Goal: Feedback & Contribution: Submit feedback/report problem

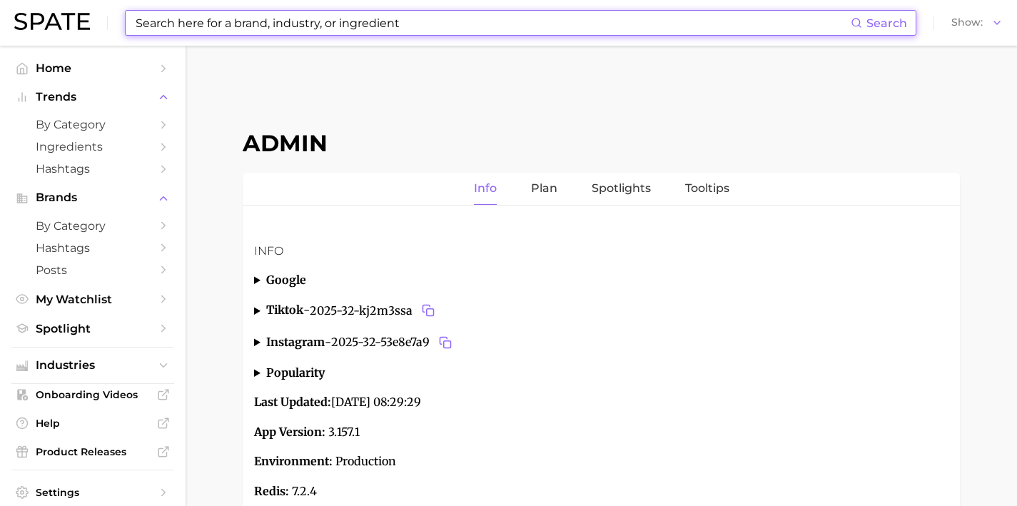
click at [353, 29] on input at bounding box center [492, 23] width 717 height 24
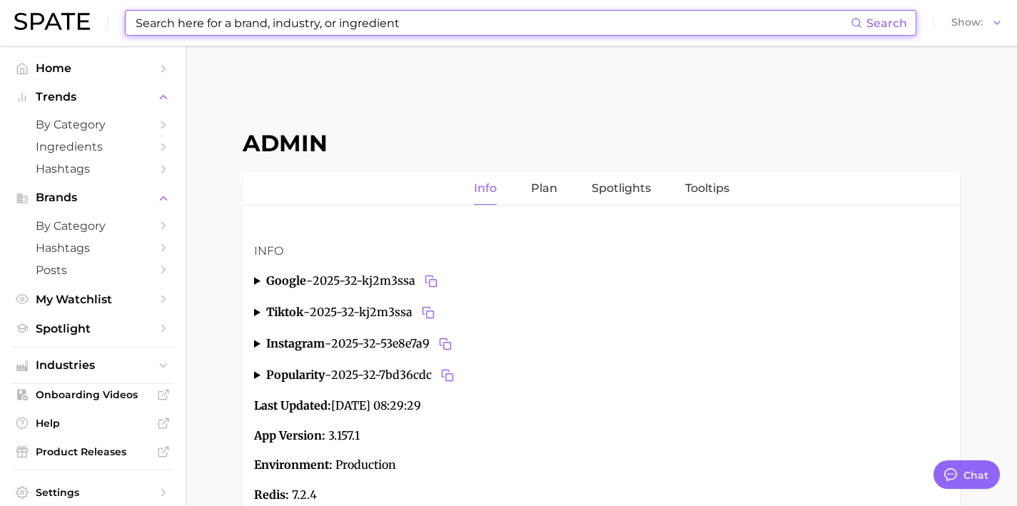
type textarea "x"
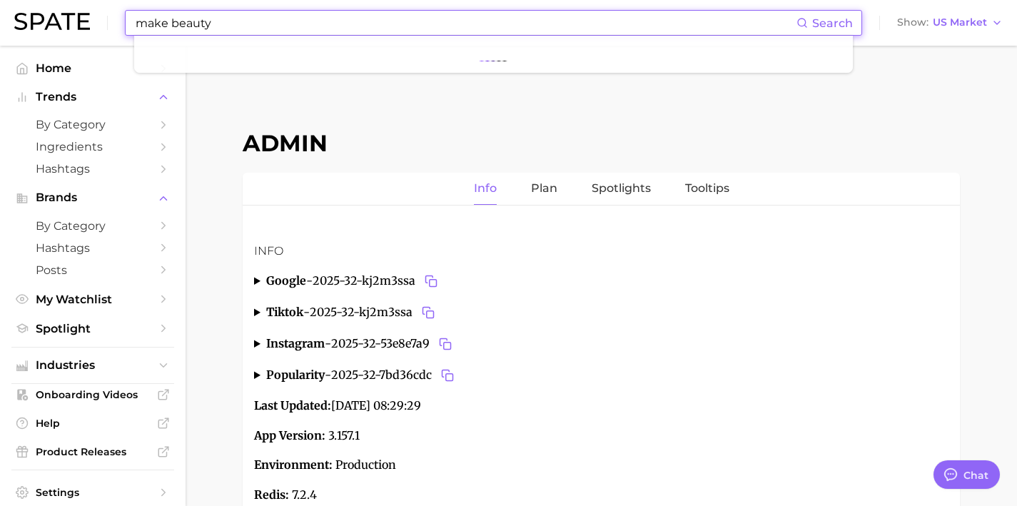
scroll to position [5390, 0]
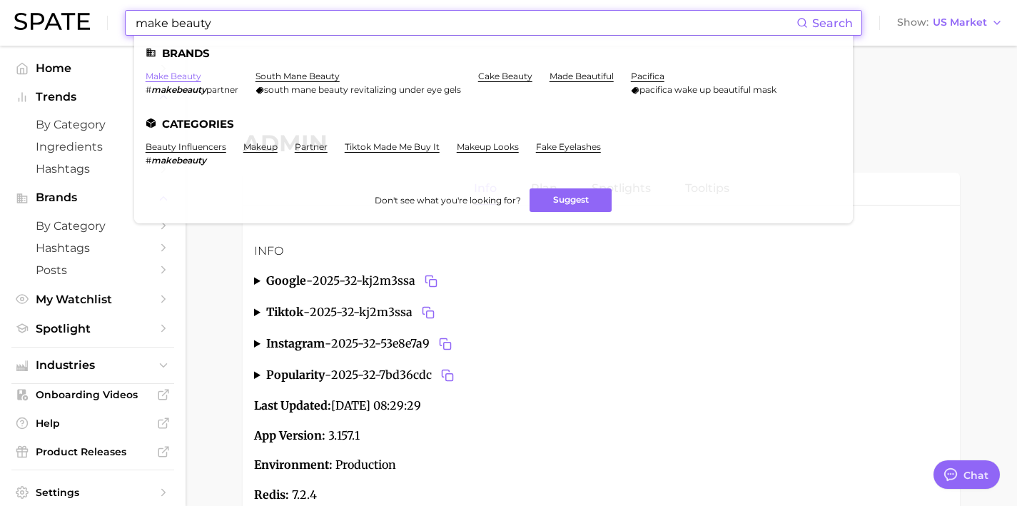
type input "make beauty"
click at [188, 74] on link "make beauty" at bounding box center [174, 76] width 56 height 11
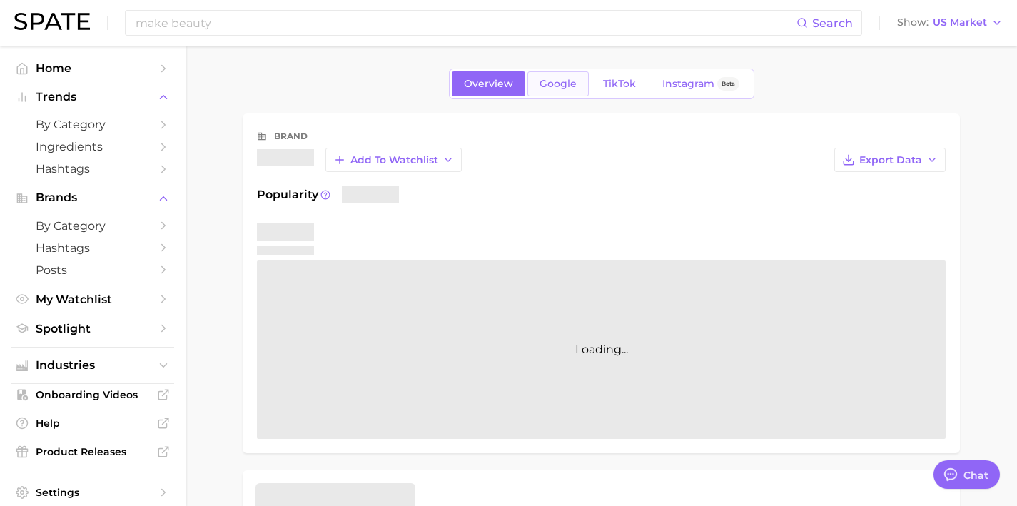
click at [547, 85] on span "Google" at bounding box center [558, 84] width 37 height 12
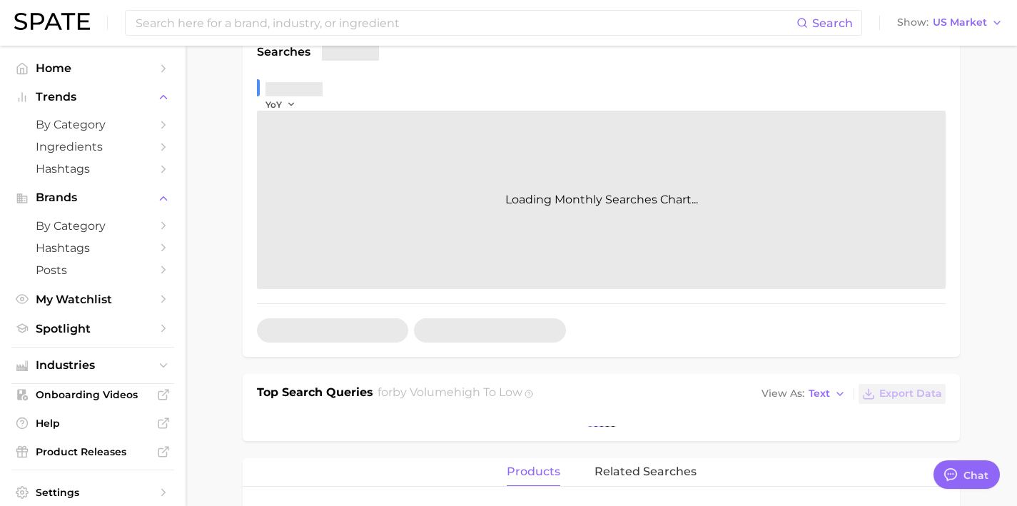
type textarea "x"
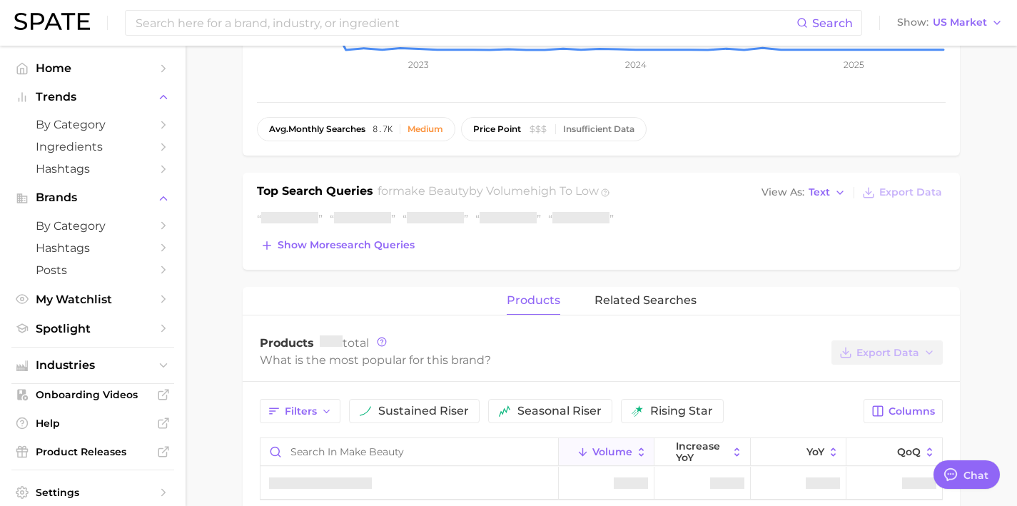
scroll to position [345, 0]
click at [375, 252] on button "Show more search queries" at bounding box center [337, 245] width 161 height 20
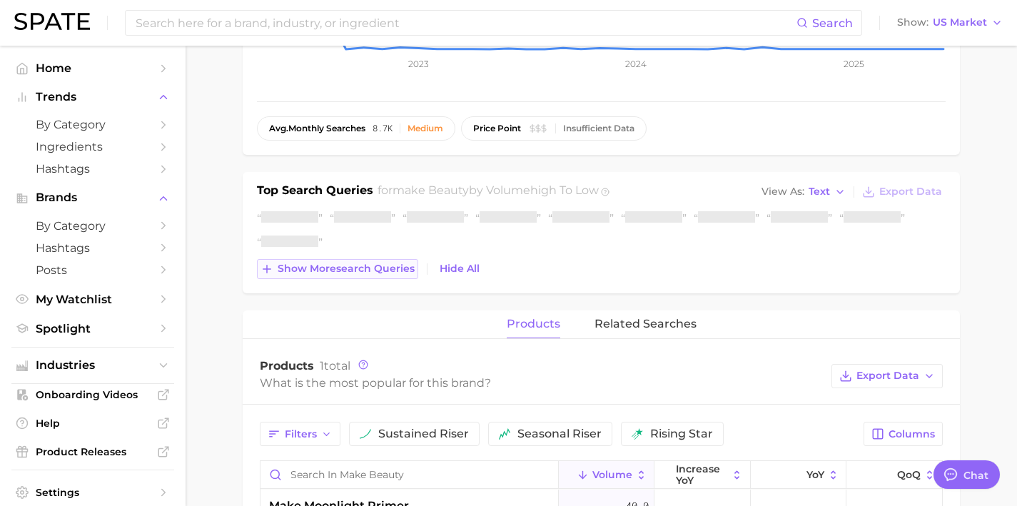
click at [380, 278] on button "Show more search queries" at bounding box center [337, 269] width 161 height 20
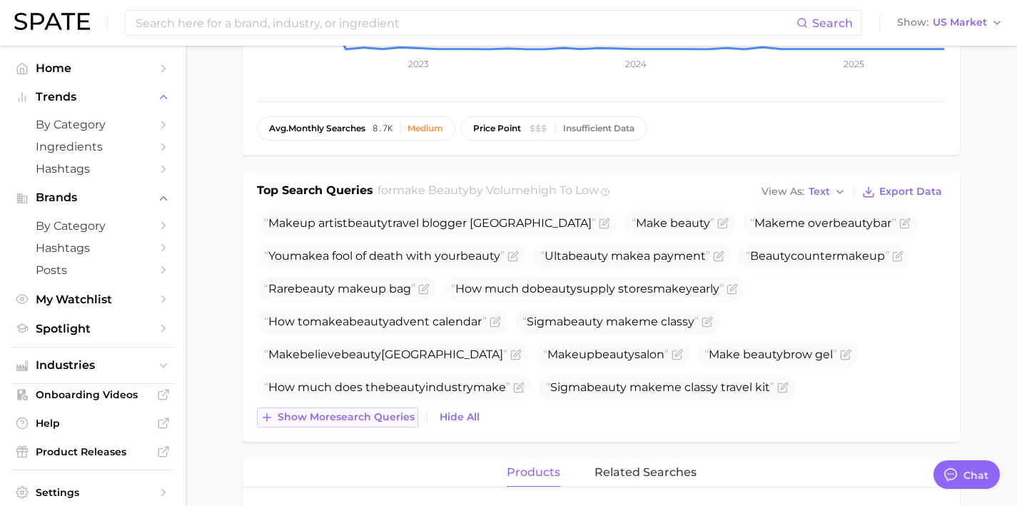
click at [395, 427] on button "Show more search queries" at bounding box center [337, 418] width 161 height 20
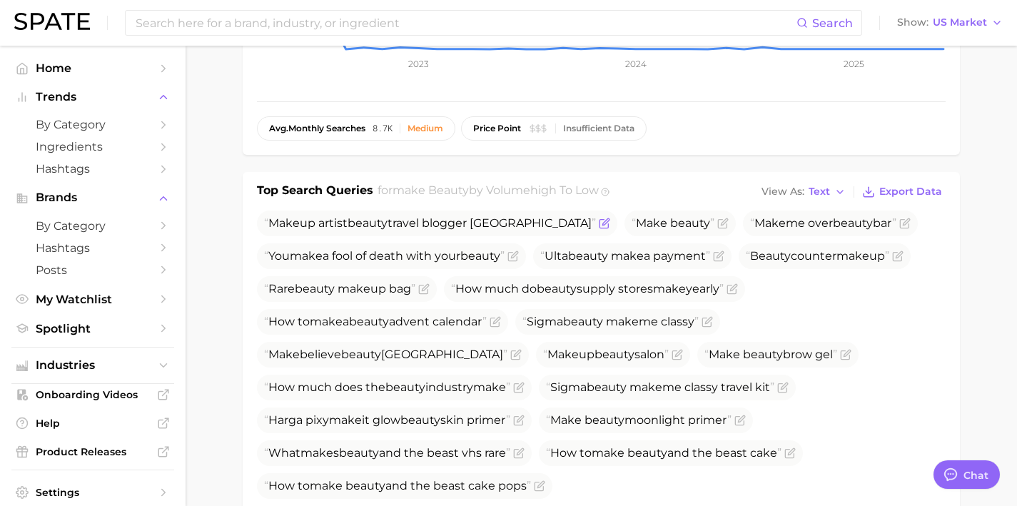
click at [602, 220] on icon "Flag as miscategorized or irrelevant" at bounding box center [605, 221] width 6 height 6
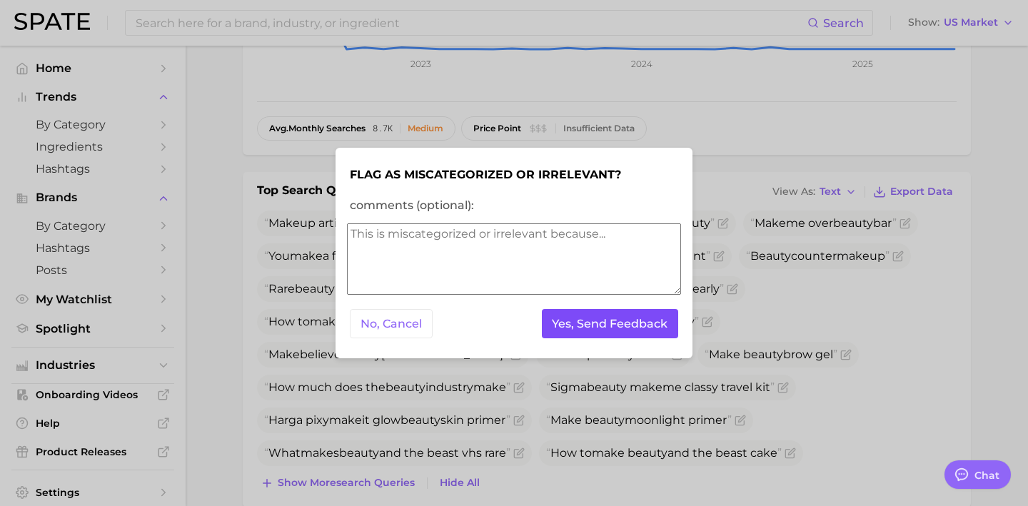
click at [577, 320] on button "Yes, Send Feedback" at bounding box center [610, 323] width 137 height 29
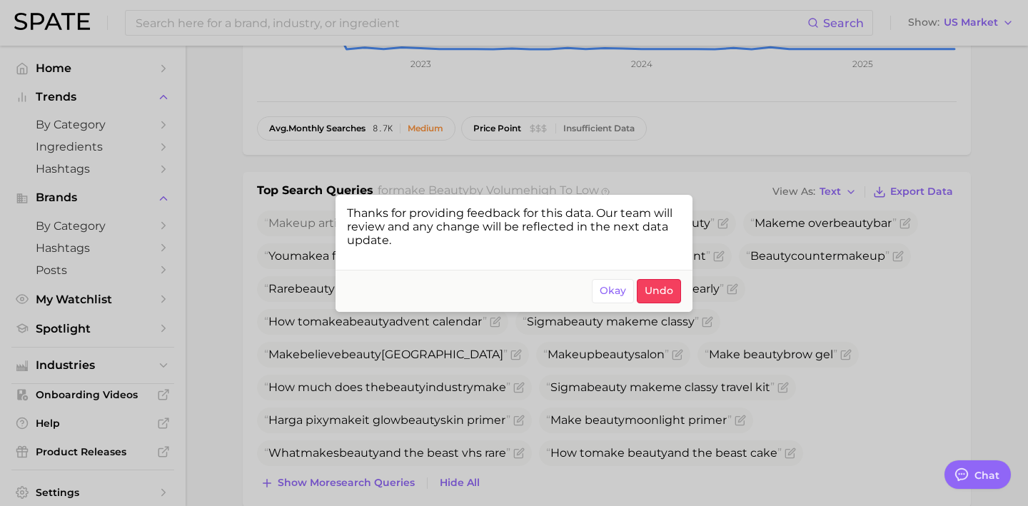
click at [505, 383] on div at bounding box center [514, 253] width 1028 height 506
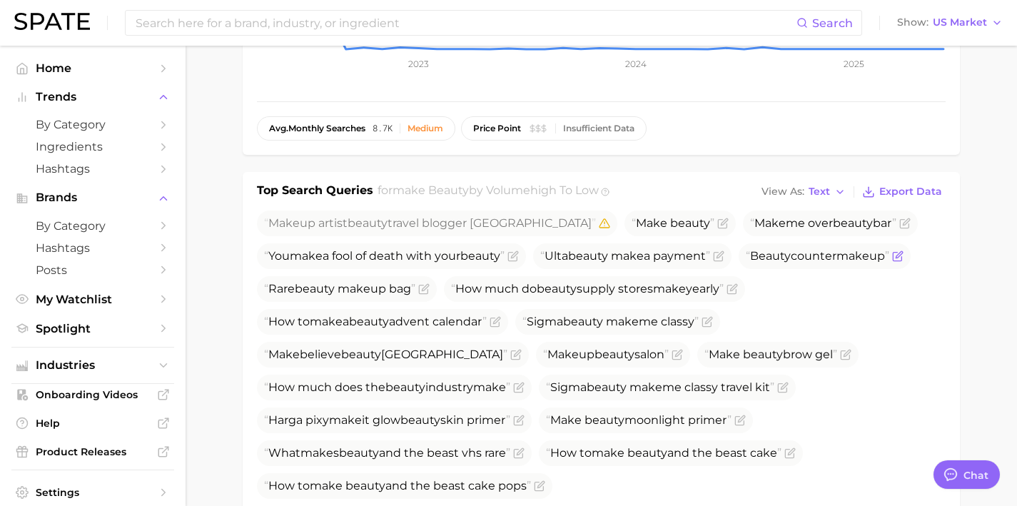
click at [904, 256] on icon "Flag as miscategorized or irrelevant" at bounding box center [897, 256] width 11 height 11
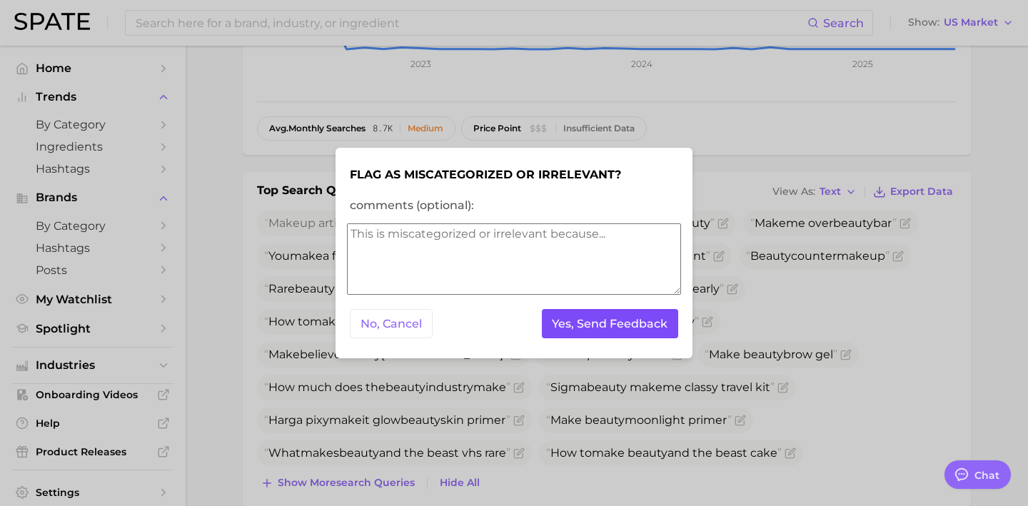
click at [625, 319] on button "Yes, Send Feedback" at bounding box center [610, 323] width 137 height 29
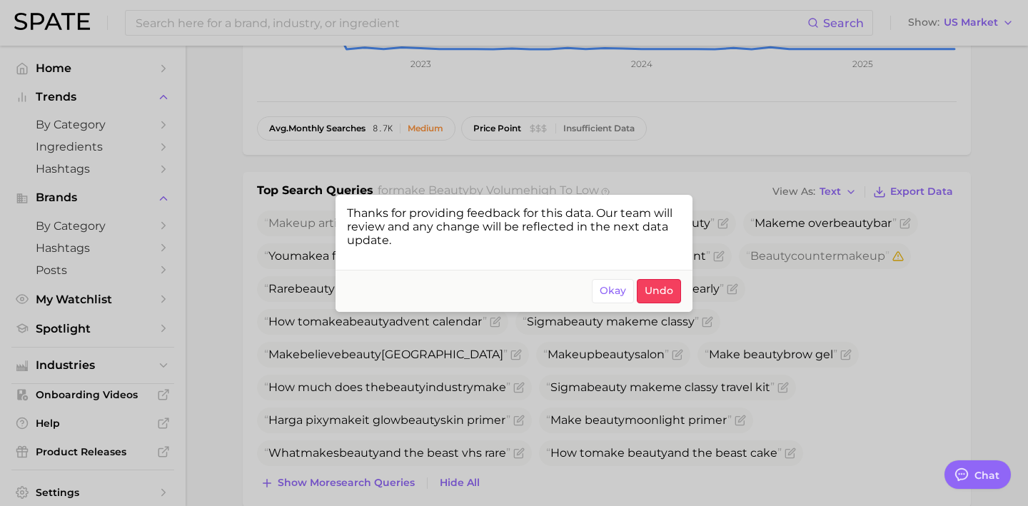
click at [794, 245] on div at bounding box center [514, 253] width 1028 height 506
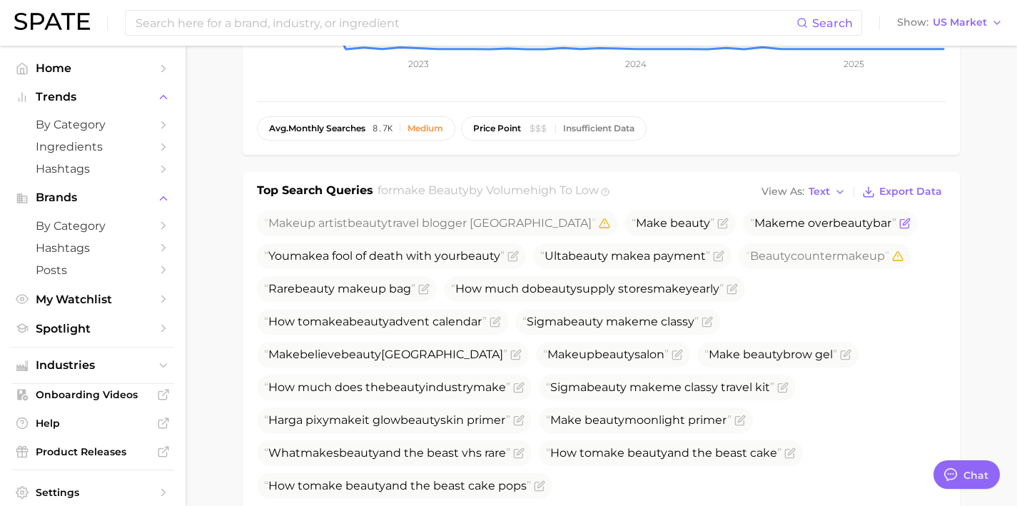
click at [899, 225] on icon "Flag as miscategorized or irrelevant" at bounding box center [904, 223] width 11 height 11
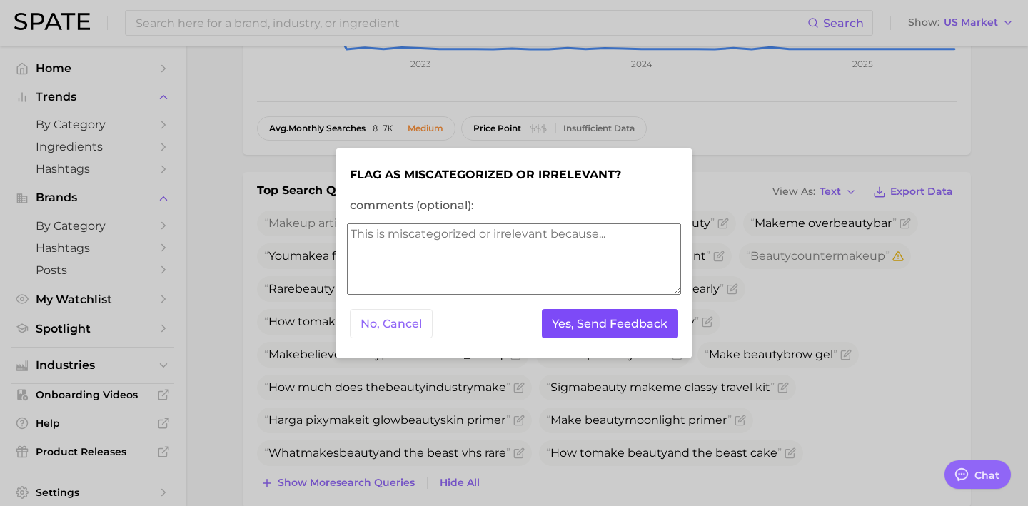
click at [647, 321] on button "Yes, Send Feedback" at bounding box center [610, 323] width 137 height 29
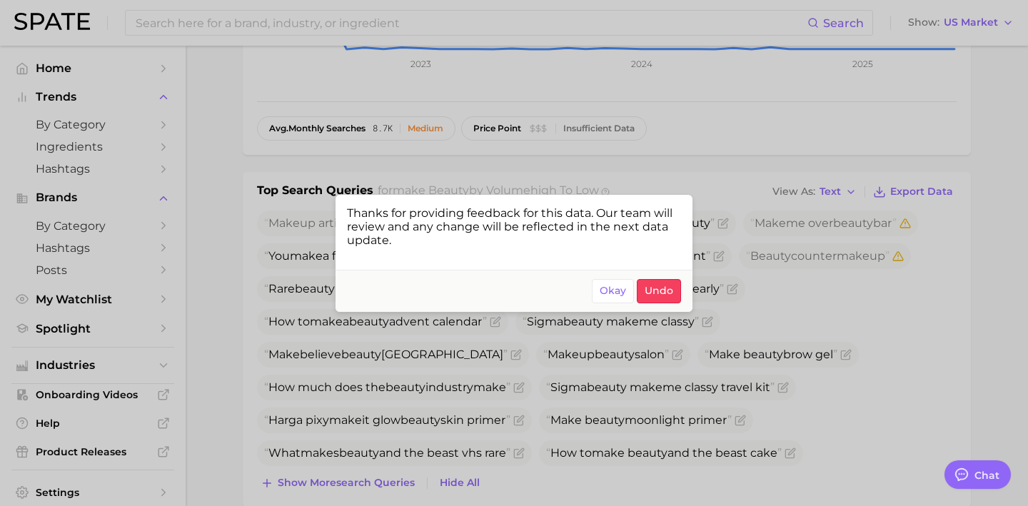
click at [384, 480] on div at bounding box center [514, 253] width 1028 height 506
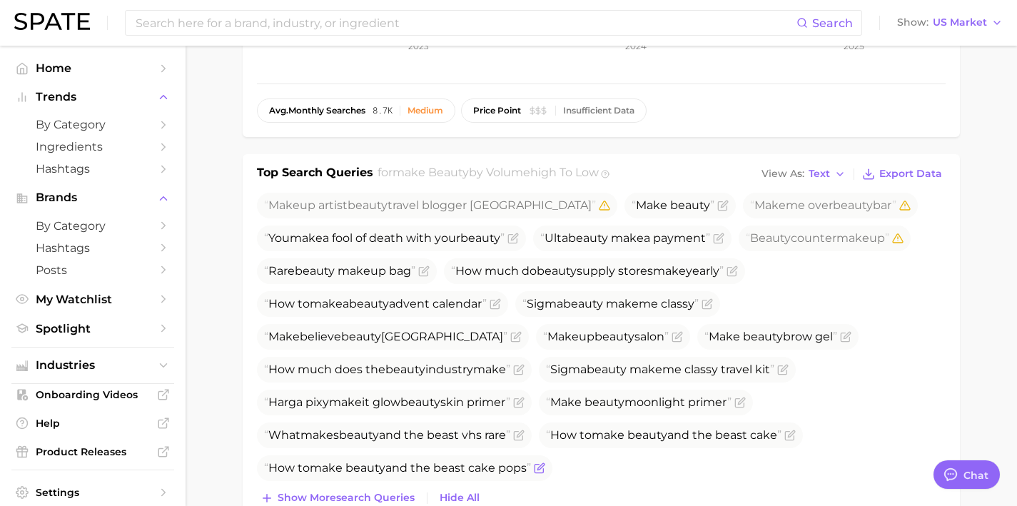
scroll to position [370, 0]
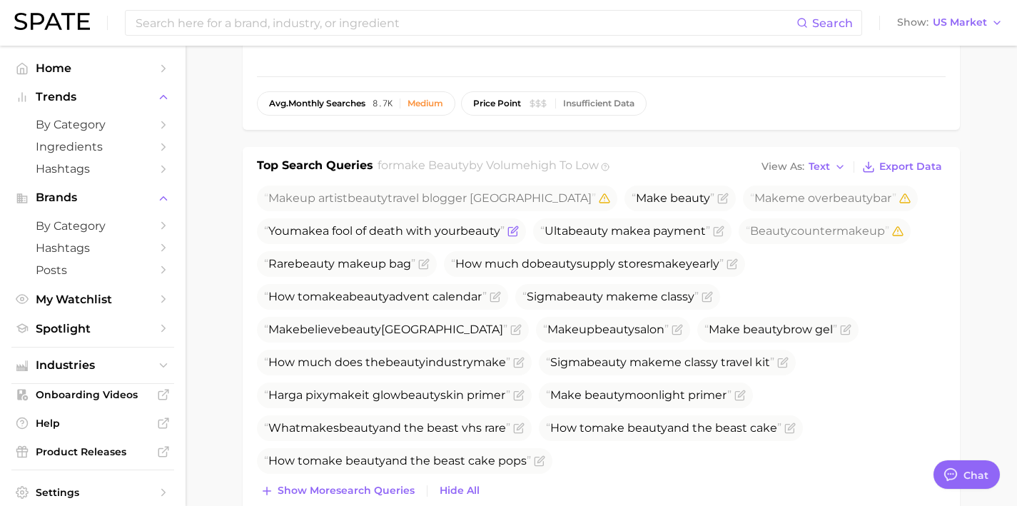
click at [519, 230] on icon "Flag as miscategorized or irrelevant" at bounding box center [513, 231] width 11 height 11
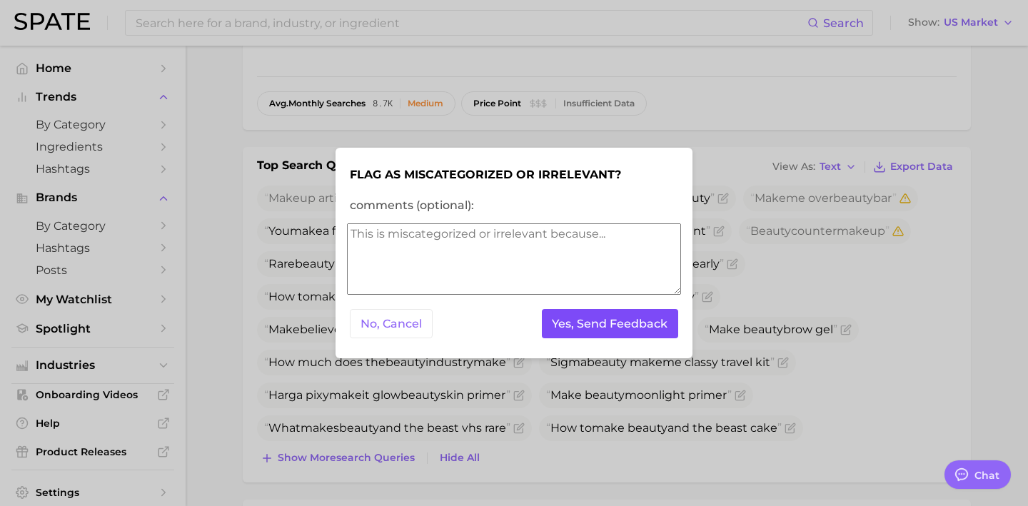
click at [586, 320] on button "Yes, Send Feedback" at bounding box center [610, 323] width 137 height 29
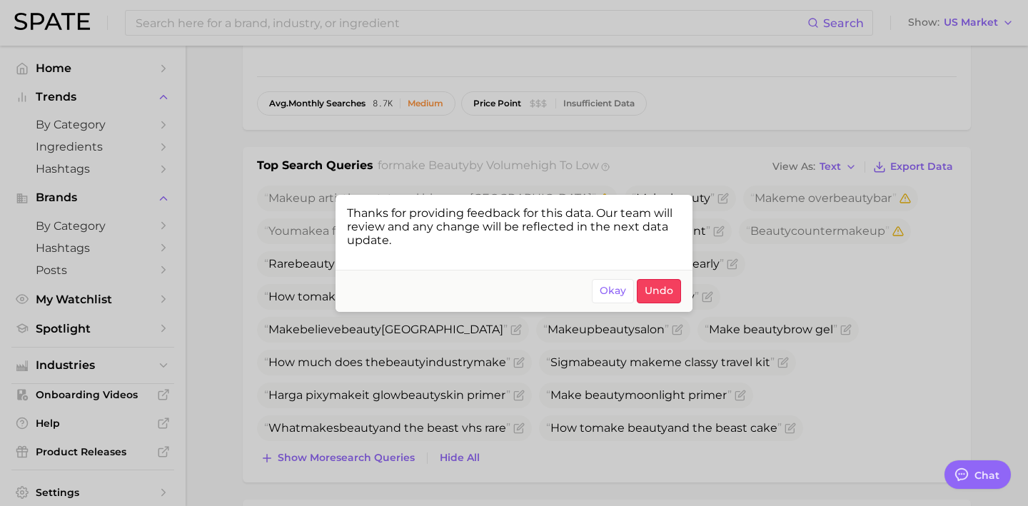
click at [775, 273] on div at bounding box center [514, 253] width 1028 height 506
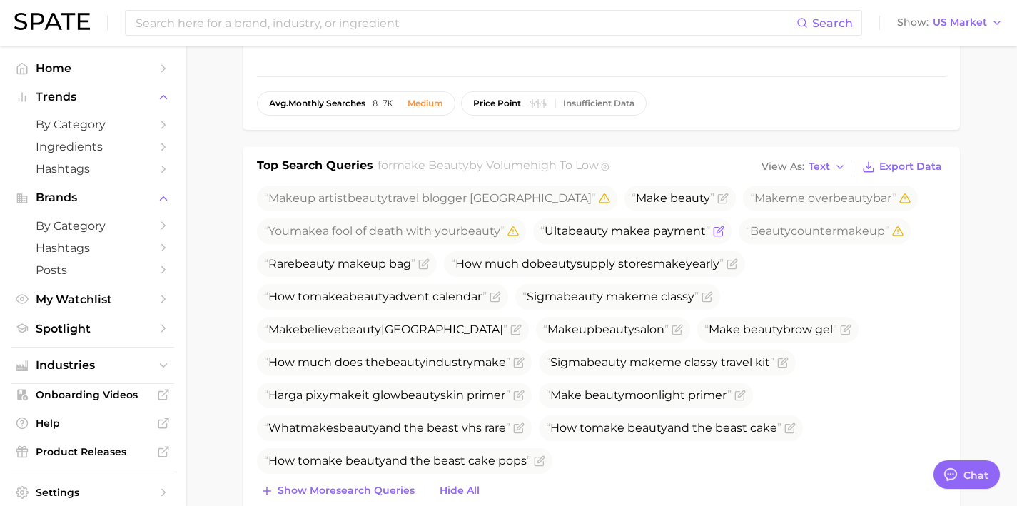
click at [722, 236] on icon "Flag as miscategorized or irrelevant" at bounding box center [718, 232] width 9 height 9
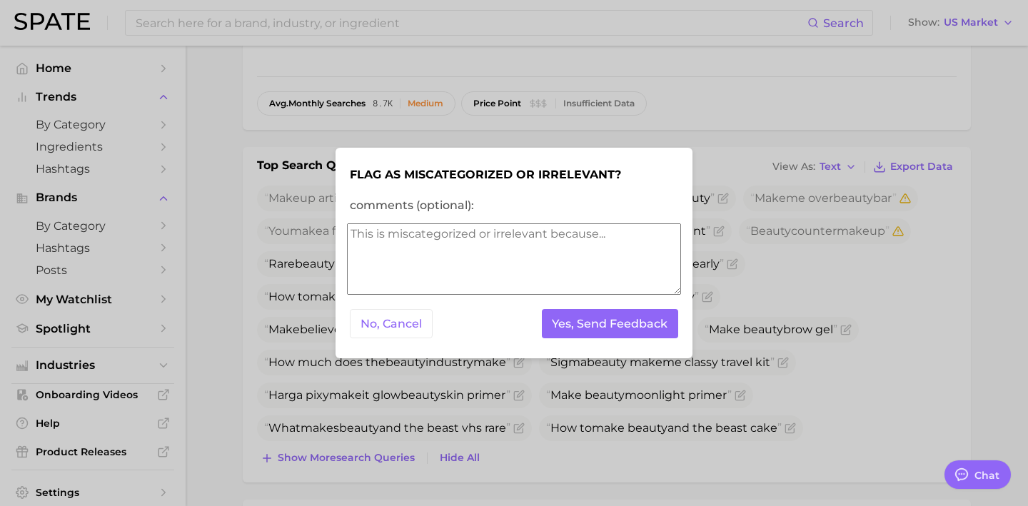
click at [646, 304] on form "Flag as miscategorized or irrelevant? comments (optional): No, Cancel Yes, Send…" at bounding box center [514, 253] width 334 height 188
click at [646, 318] on button "Yes, Send Feedback" at bounding box center [610, 323] width 137 height 29
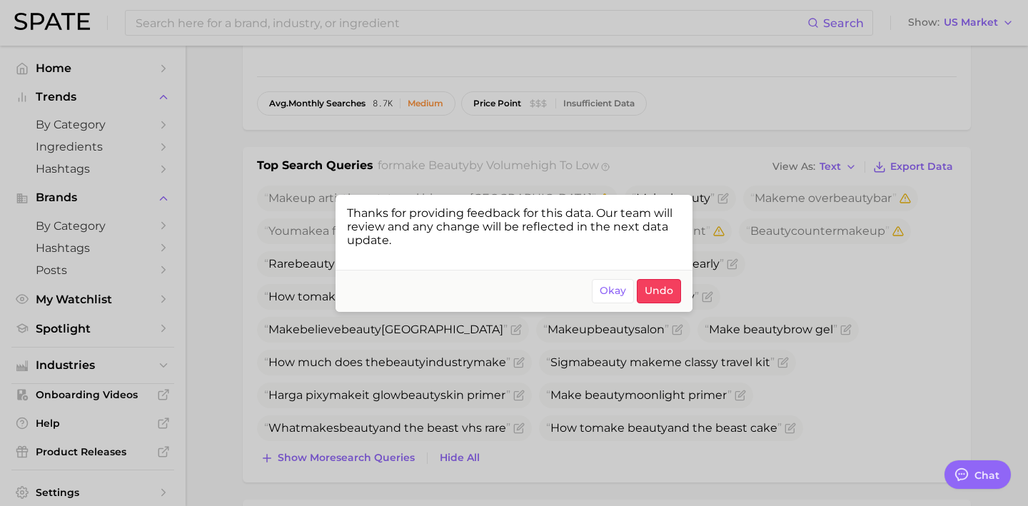
click at [778, 299] on div at bounding box center [514, 253] width 1028 height 506
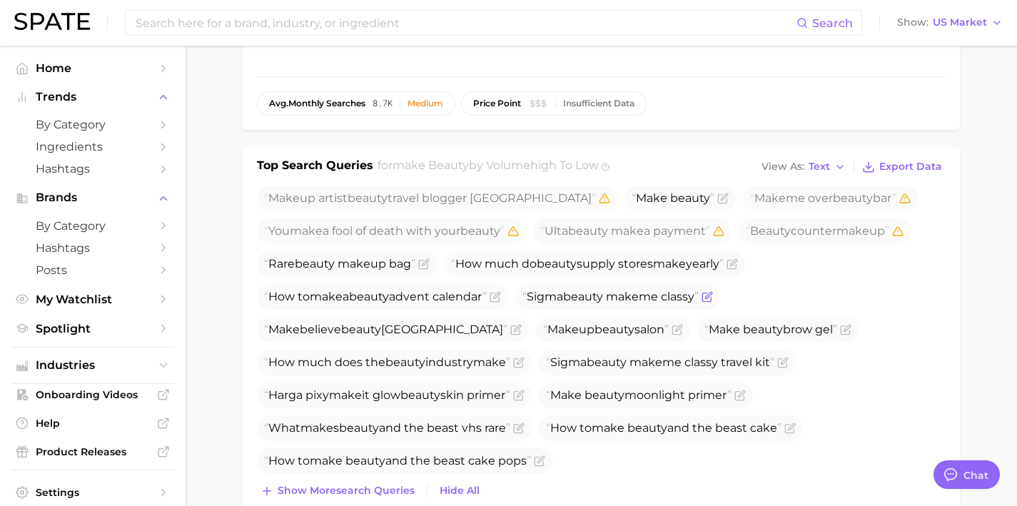
click at [711, 301] on icon "Flag as miscategorized or irrelevant" at bounding box center [706, 297] width 9 height 9
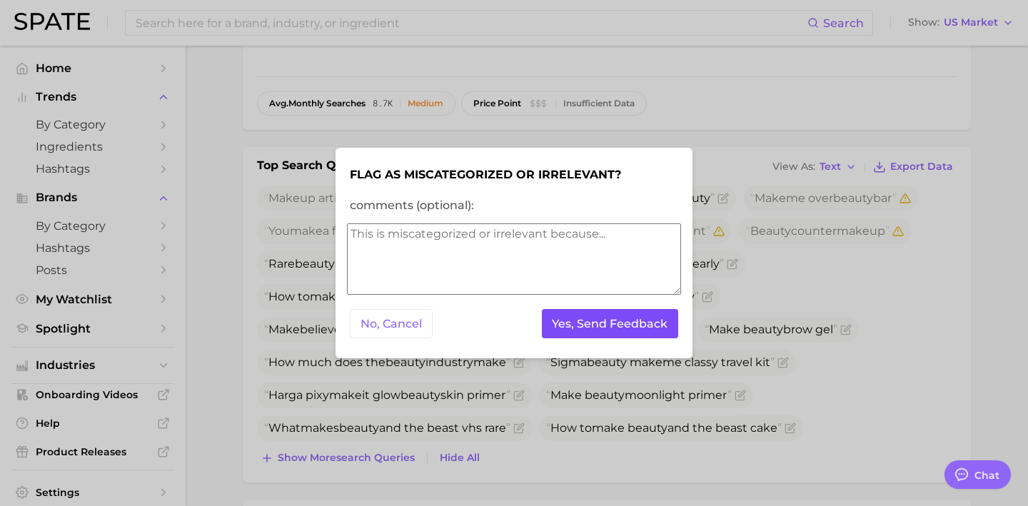
click at [629, 329] on button "Yes, Send Feedback" at bounding box center [610, 323] width 137 height 29
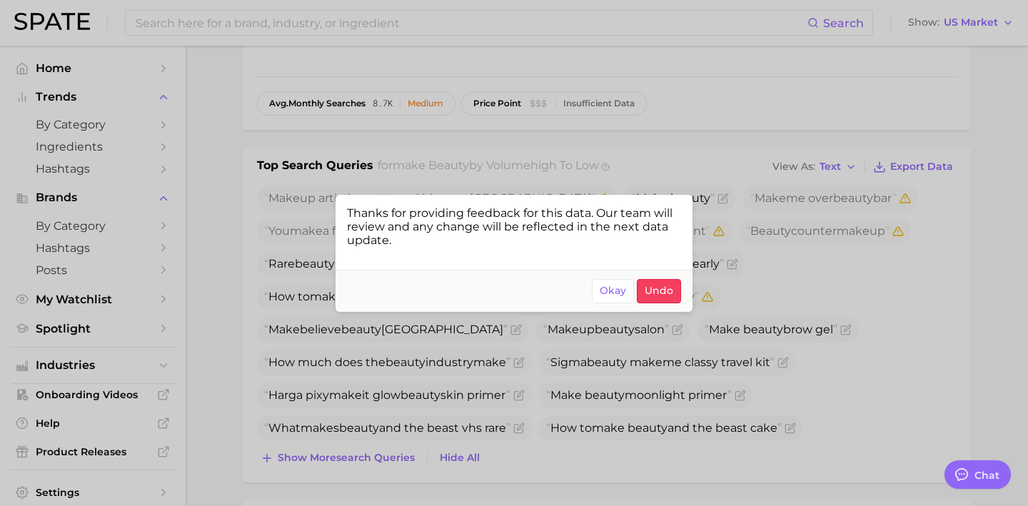
click at [650, 384] on div at bounding box center [514, 253] width 1028 height 506
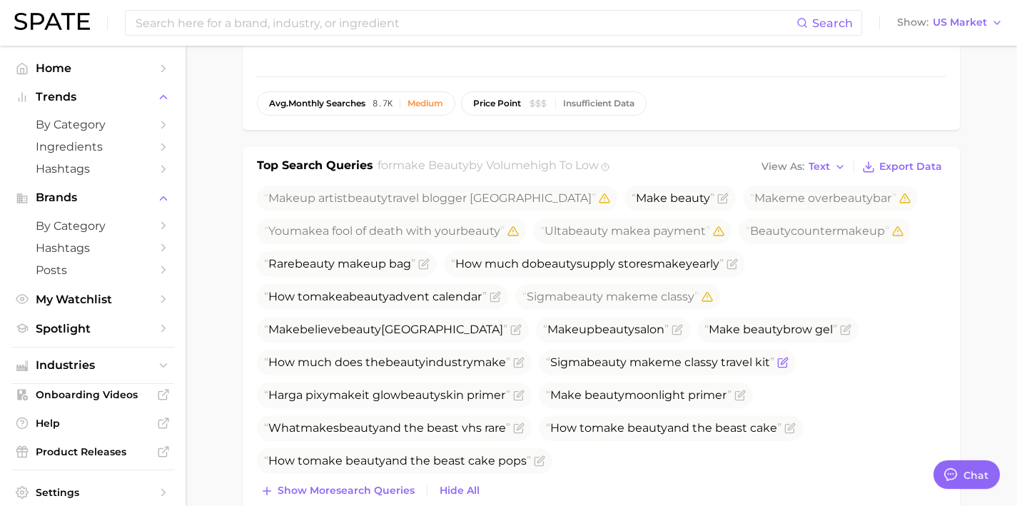
click at [787, 360] on icon "Flag as miscategorized or irrelevant" at bounding box center [782, 363] width 9 height 9
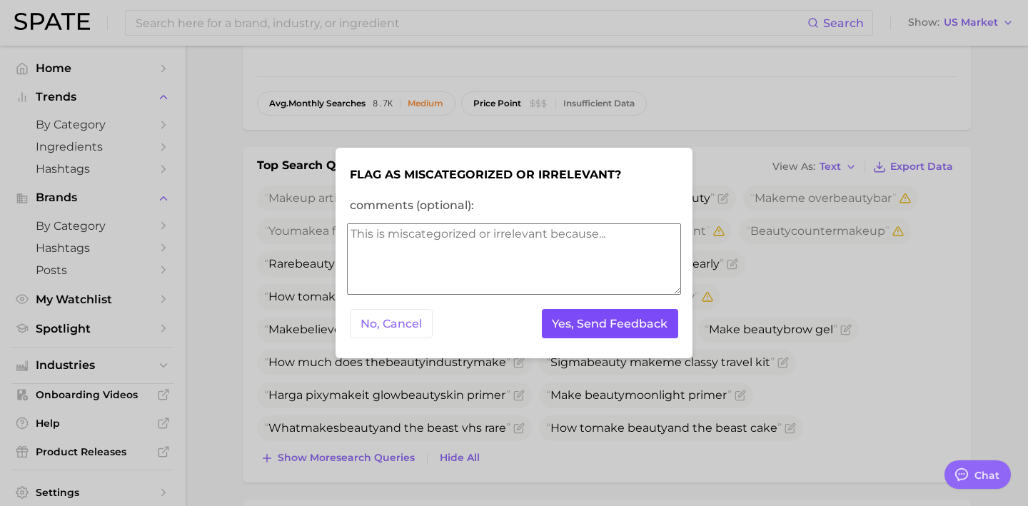
click at [649, 316] on button "Yes, Send Feedback" at bounding box center [610, 323] width 137 height 29
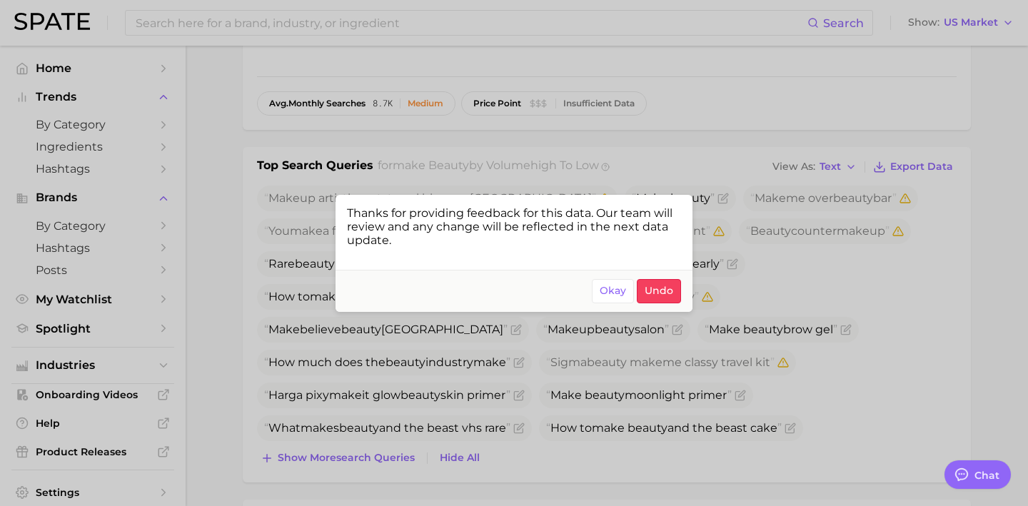
click at [807, 385] on div at bounding box center [514, 253] width 1028 height 506
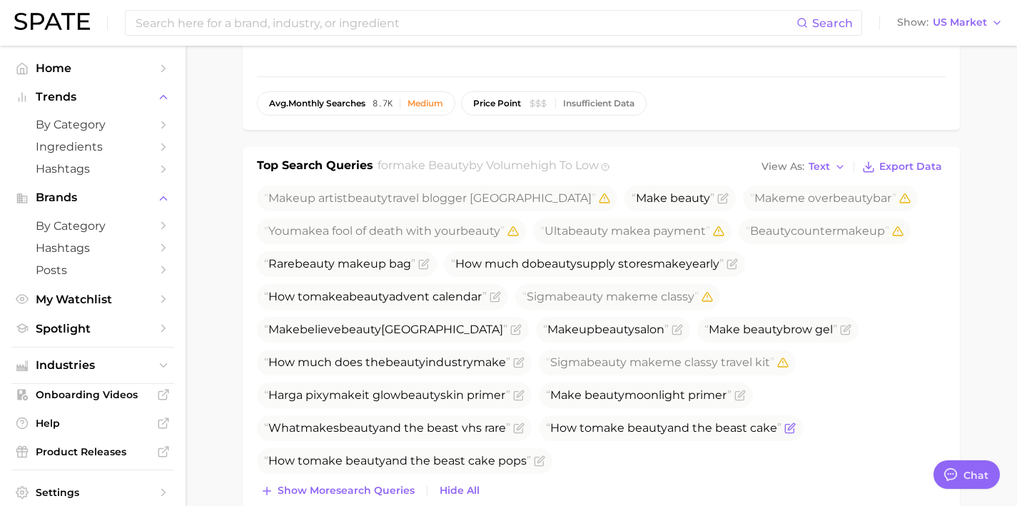
click at [796, 428] on icon "Flag as miscategorized or irrelevant" at bounding box center [790, 428] width 11 height 11
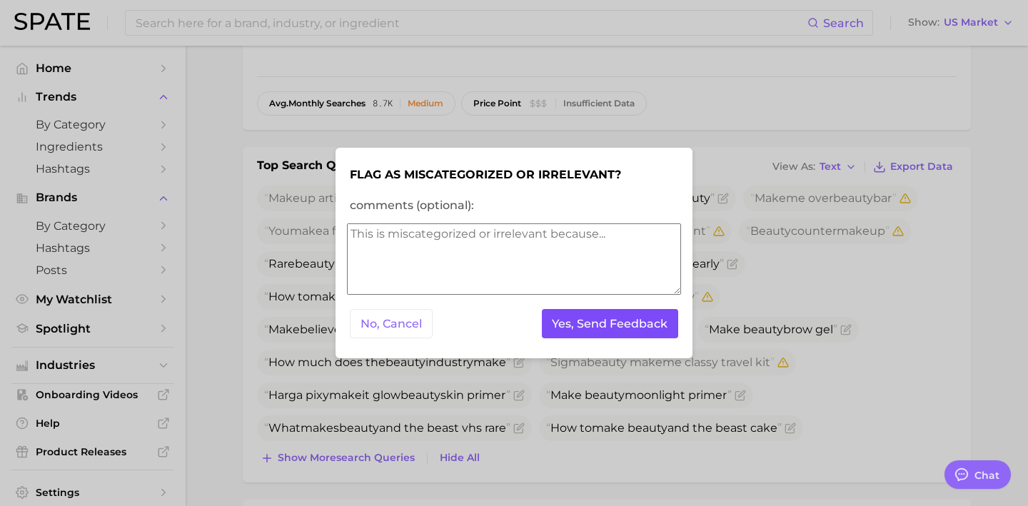
click at [657, 323] on button "Yes, Send Feedback" at bounding box center [610, 323] width 137 height 29
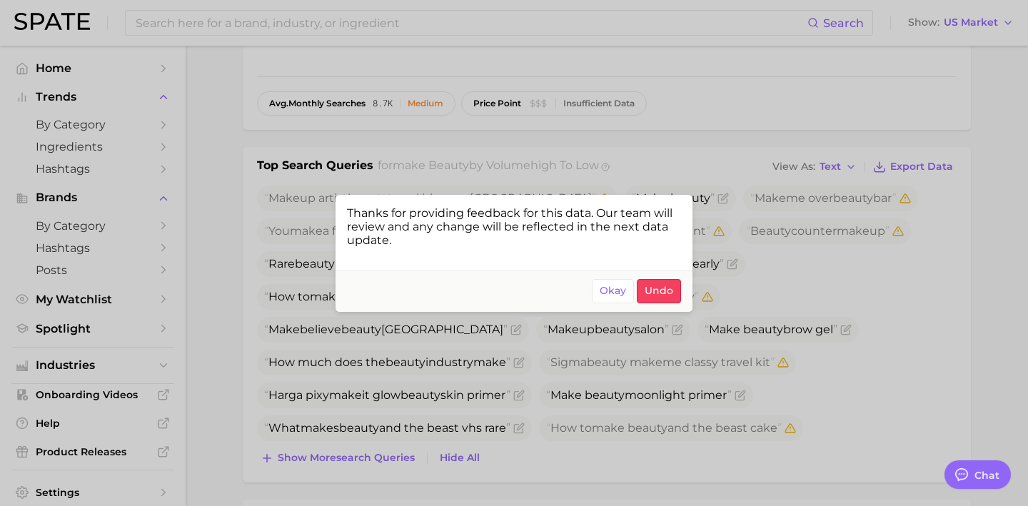
click at [670, 418] on div at bounding box center [514, 253] width 1028 height 506
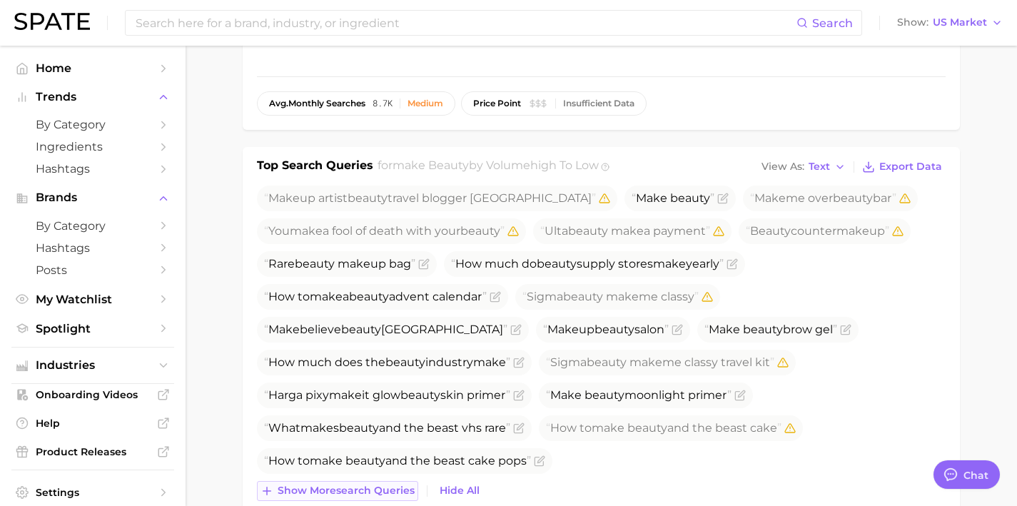
click at [403, 486] on span "Show more search queries" at bounding box center [346, 491] width 137 height 12
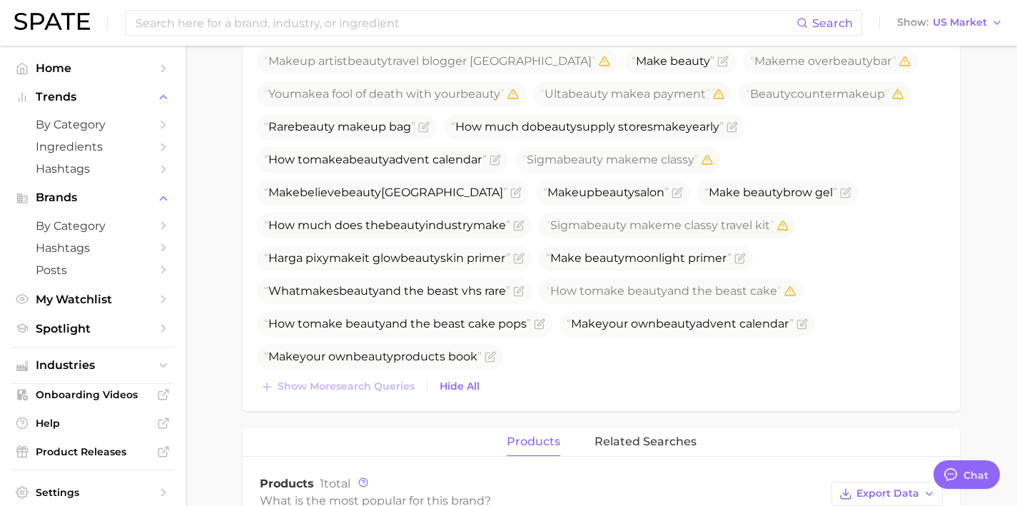
scroll to position [508, 0]
click at [495, 357] on icon "Flag as miscategorized or irrelevant" at bounding box center [491, 354] width 6 height 6
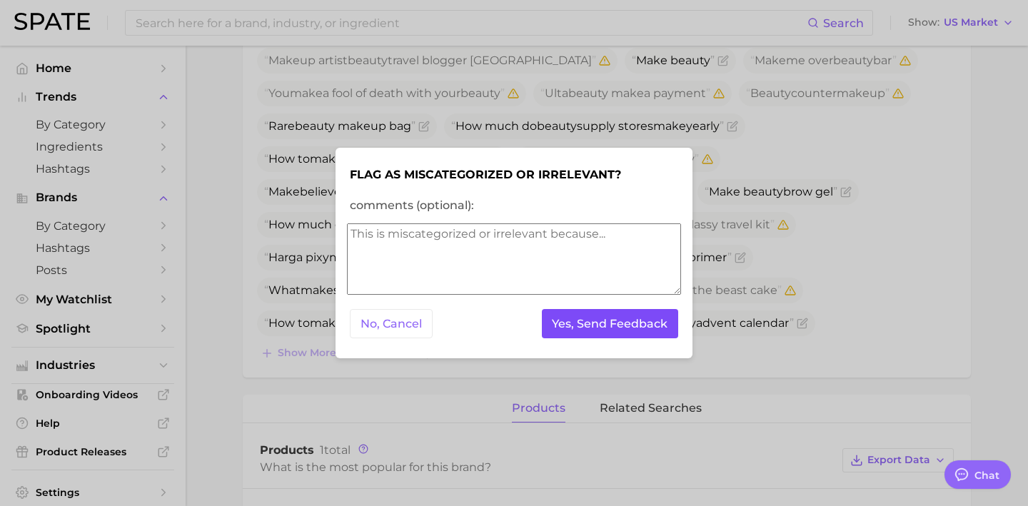
click at [602, 332] on button "Yes, Send Feedback" at bounding box center [610, 323] width 137 height 29
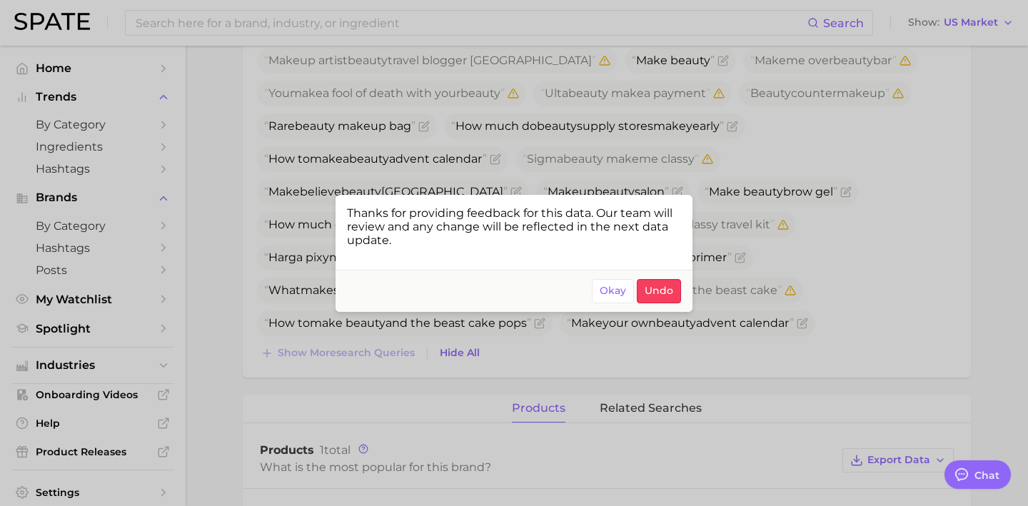
click at [613, 375] on div at bounding box center [514, 253] width 1028 height 506
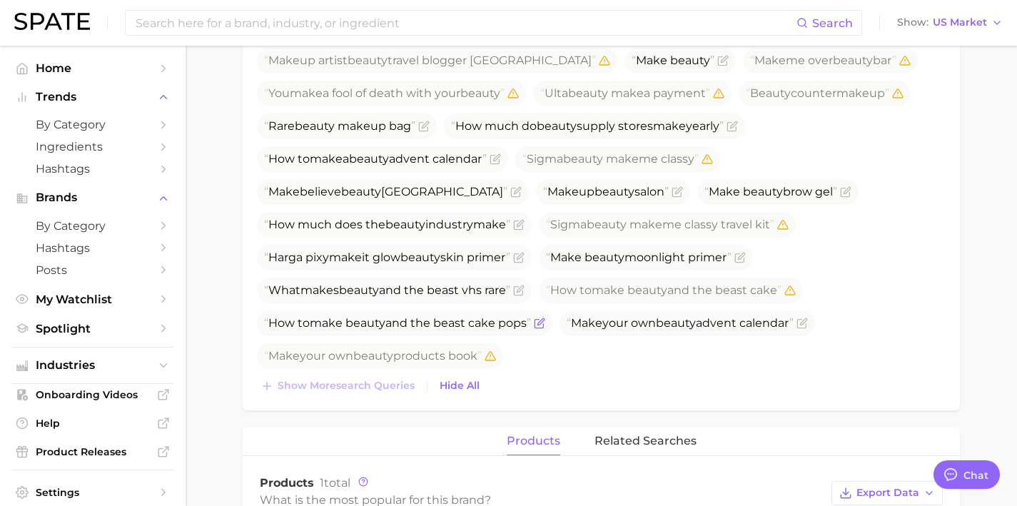
click at [542, 326] on icon "Flag as miscategorized or irrelevant" at bounding box center [539, 323] width 11 height 11
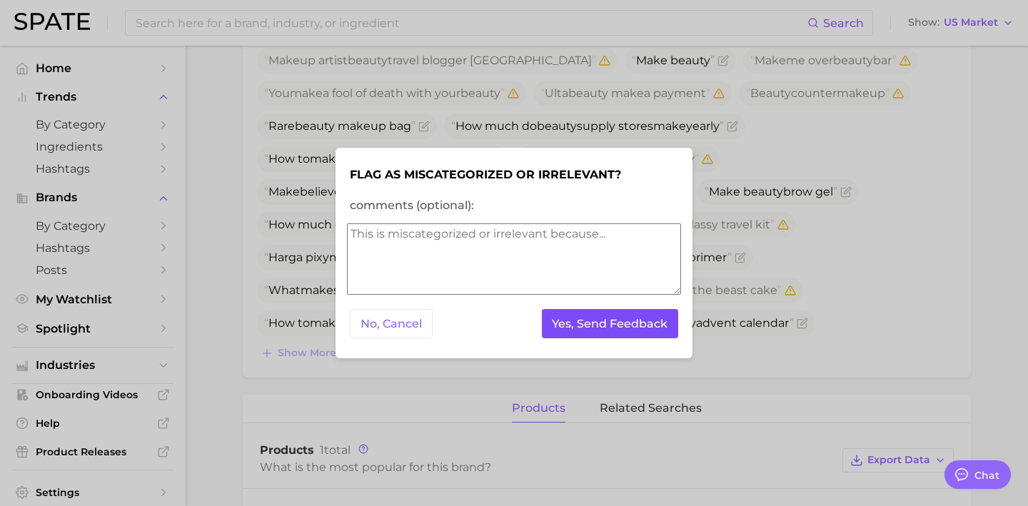
click at [586, 317] on button "Yes, Send Feedback" at bounding box center [610, 323] width 137 height 29
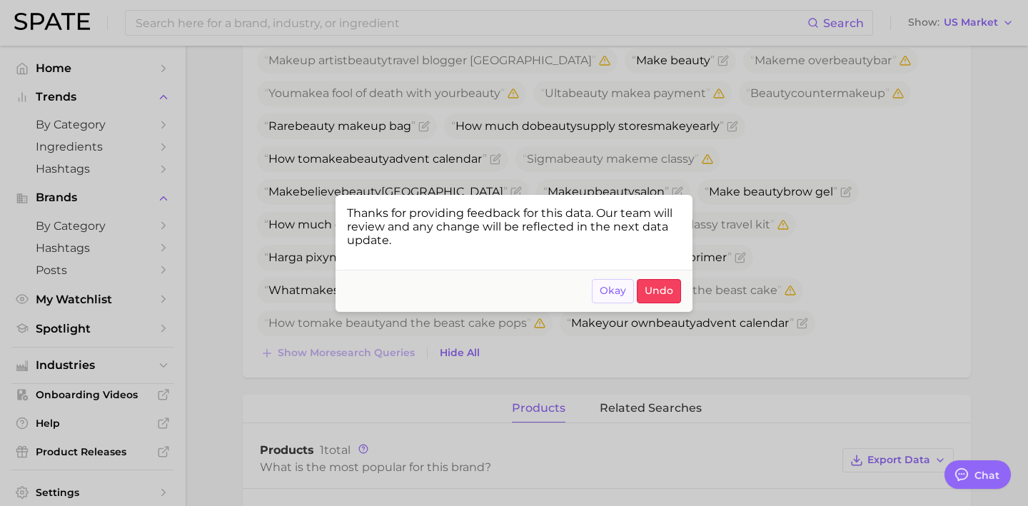
click at [600, 294] on button "Okay" at bounding box center [613, 291] width 42 height 24
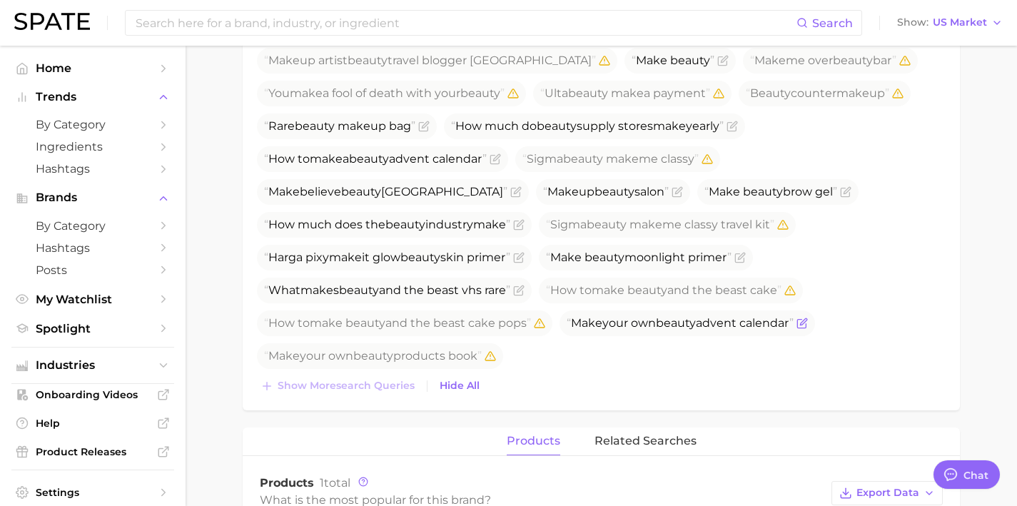
click at [806, 328] on icon "Flag as miscategorized or irrelevant" at bounding box center [801, 324] width 9 height 9
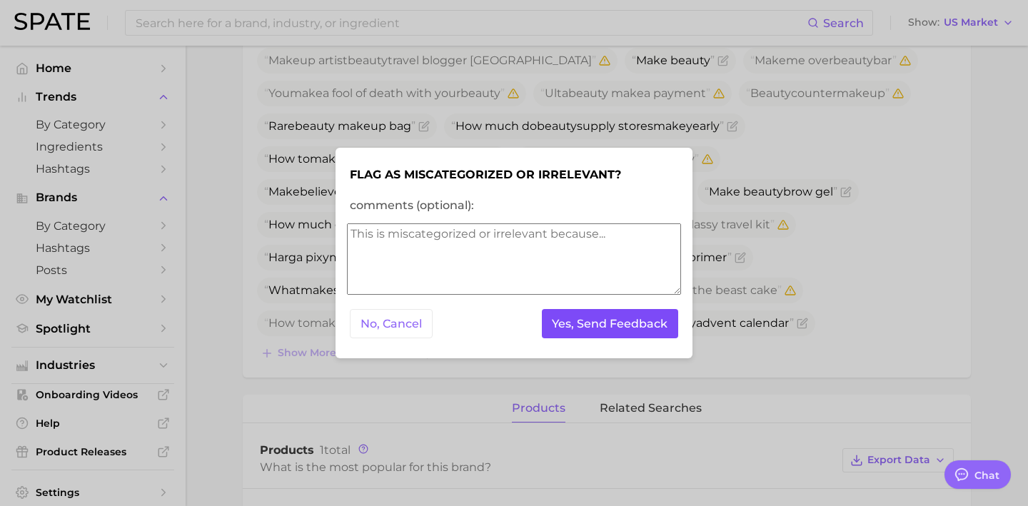
click at [640, 315] on button "Yes, Send Feedback" at bounding box center [610, 323] width 137 height 29
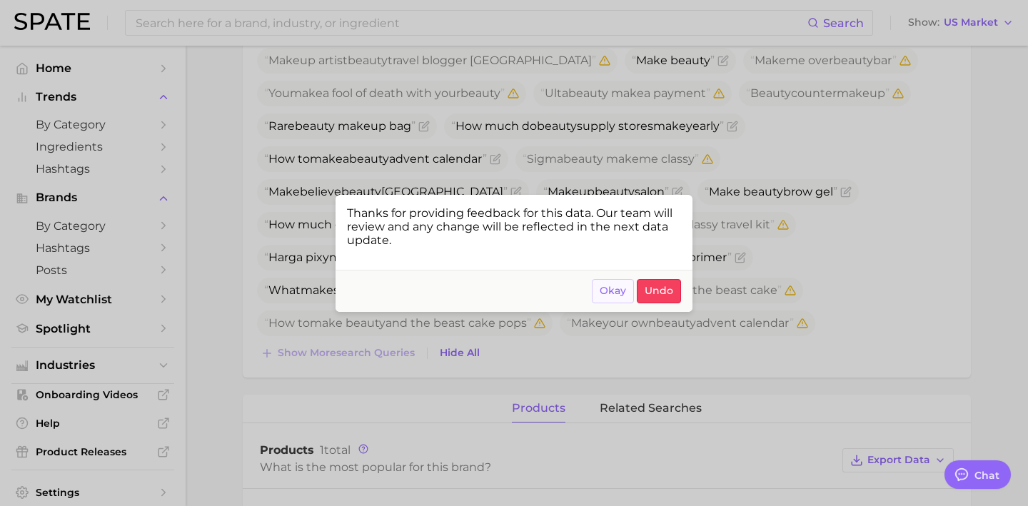
click at [602, 299] on button "Okay" at bounding box center [613, 291] width 42 height 24
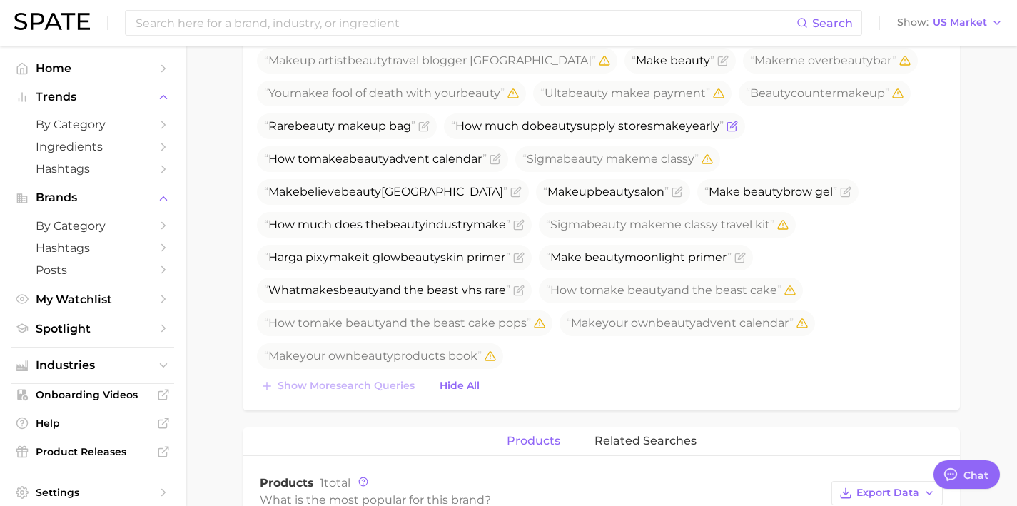
click at [745, 123] on span "How much do beauty supply stores make yearly" at bounding box center [594, 127] width 301 height 26
click at [738, 125] on icon "Flag as miscategorized or irrelevant" at bounding box center [732, 126] width 11 height 11
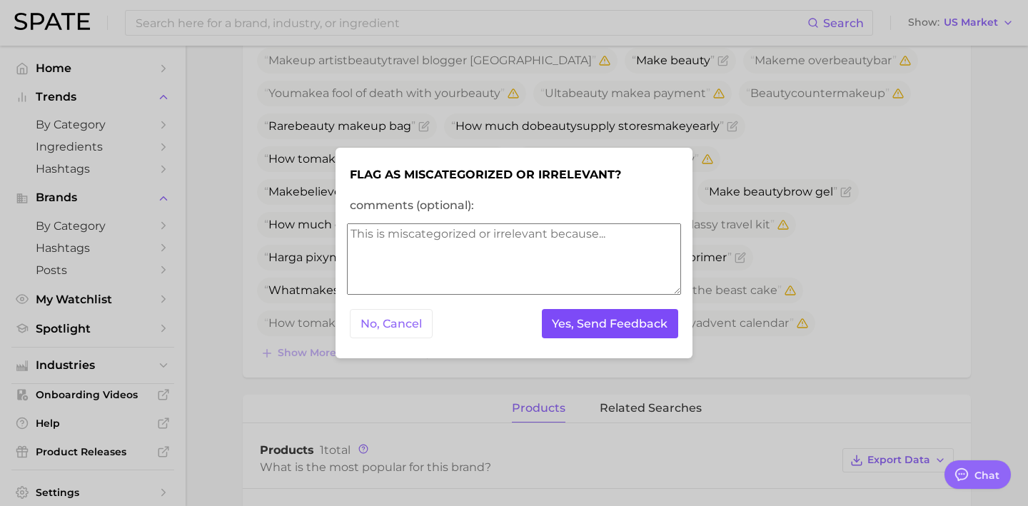
click at [608, 326] on button "Yes, Send Feedback" at bounding box center [610, 323] width 137 height 29
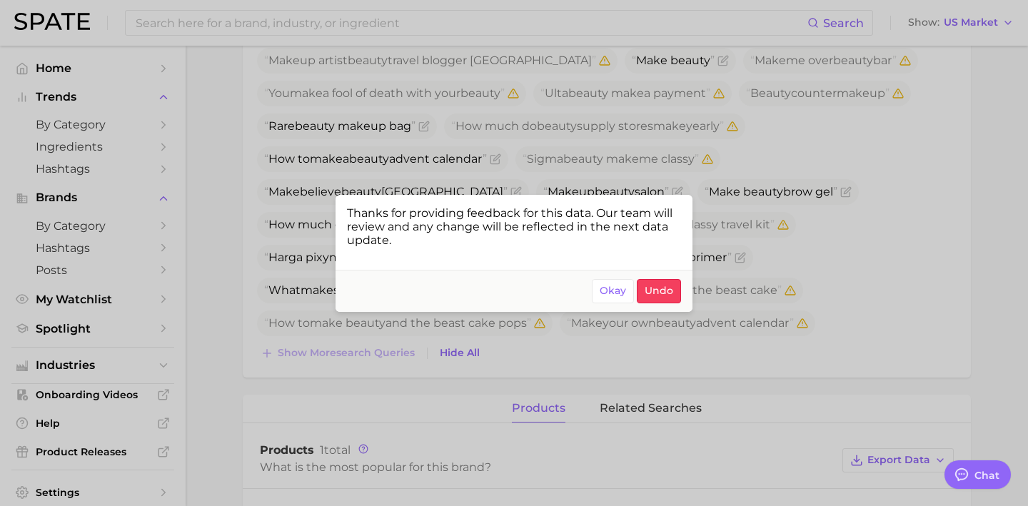
click at [832, 267] on div at bounding box center [514, 253] width 1028 height 506
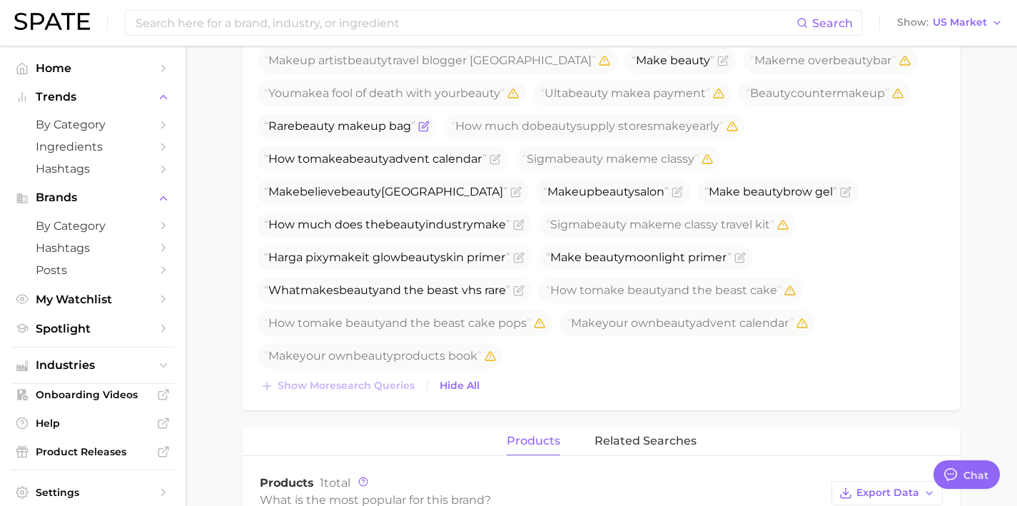
click at [428, 124] on icon "Flag as miscategorized or irrelevant" at bounding box center [425, 124] width 6 height 6
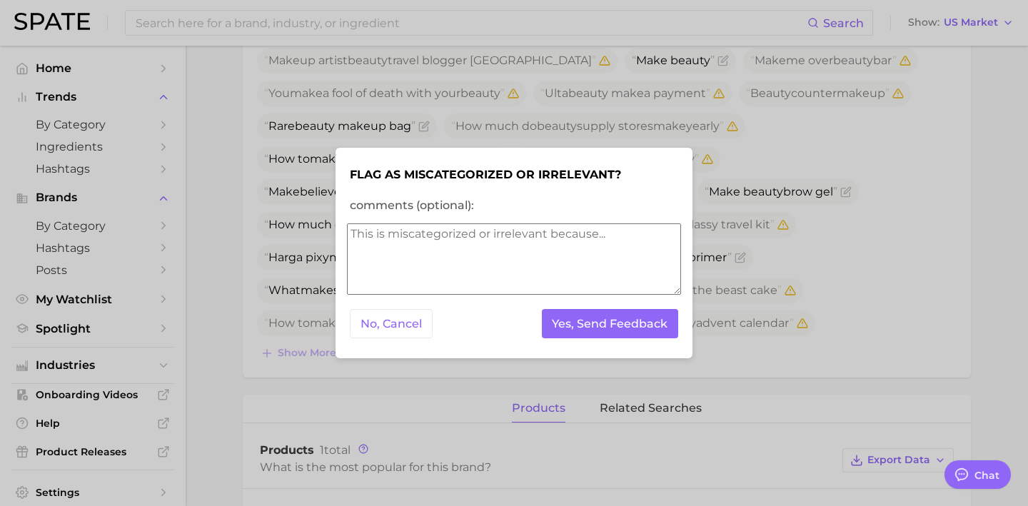
click at [568, 340] on div "No, Cancel Yes, Send Feedback" at bounding box center [514, 323] width 334 height 35
click at [568, 331] on button "Yes, Send Feedback" at bounding box center [610, 323] width 137 height 29
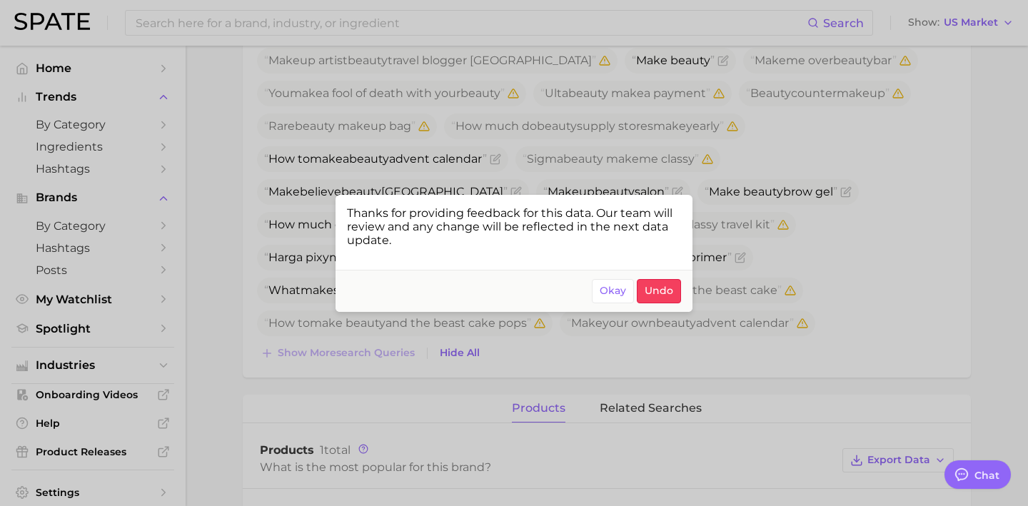
click at [558, 370] on div at bounding box center [514, 253] width 1028 height 506
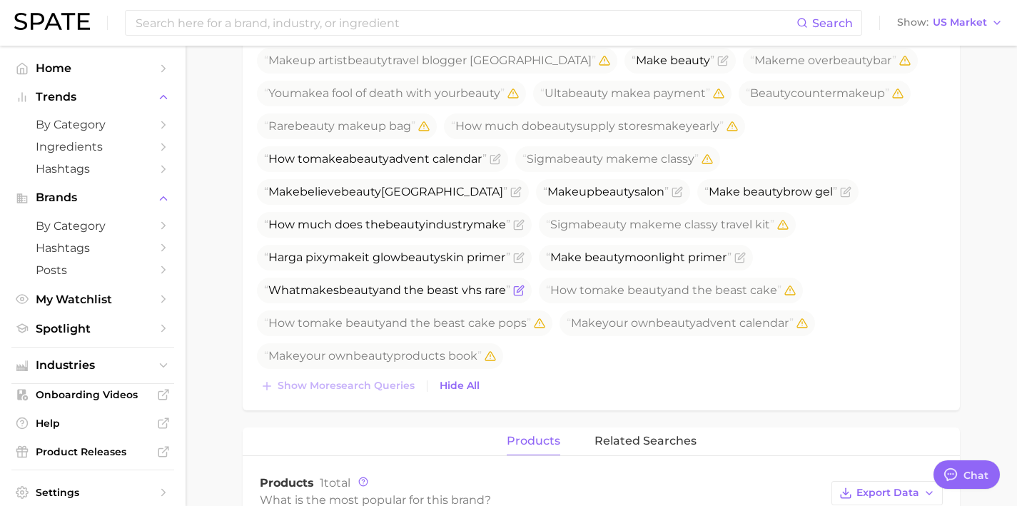
click at [519, 290] on span at bounding box center [517, 290] width 14 height 11
click at [523, 288] on icon "Flag as miscategorized or irrelevant" at bounding box center [518, 290] width 11 height 11
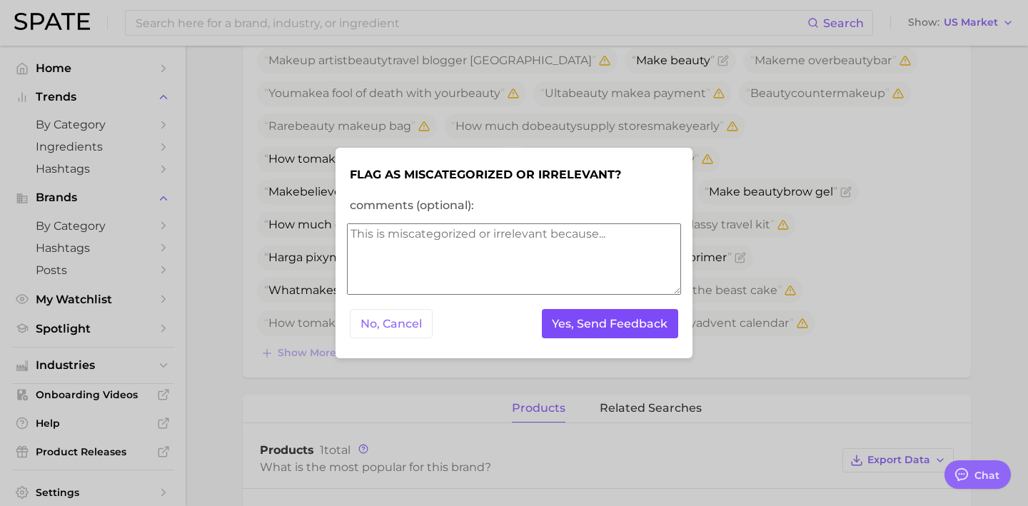
click at [568, 323] on button "Yes, Send Feedback" at bounding box center [610, 323] width 137 height 29
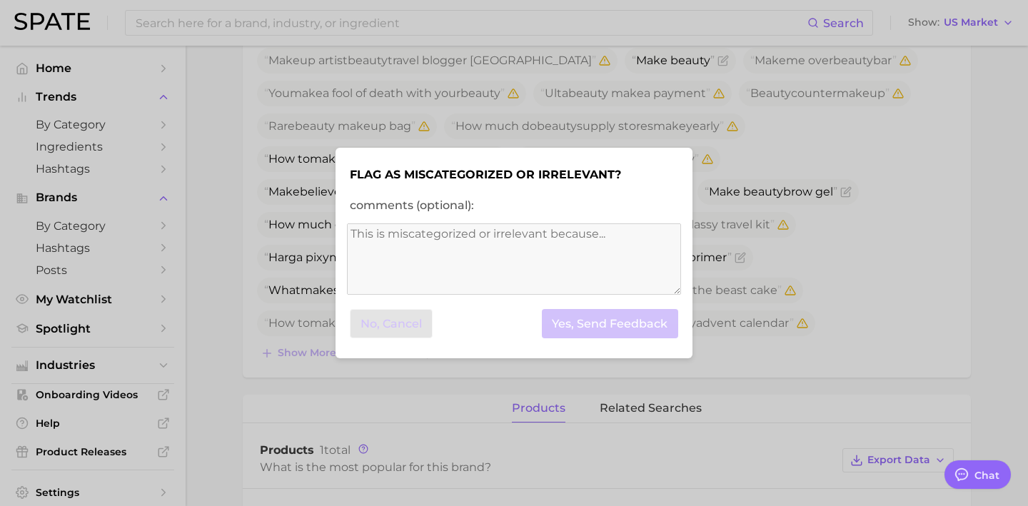
click at [822, 273] on div at bounding box center [514, 253] width 1028 height 506
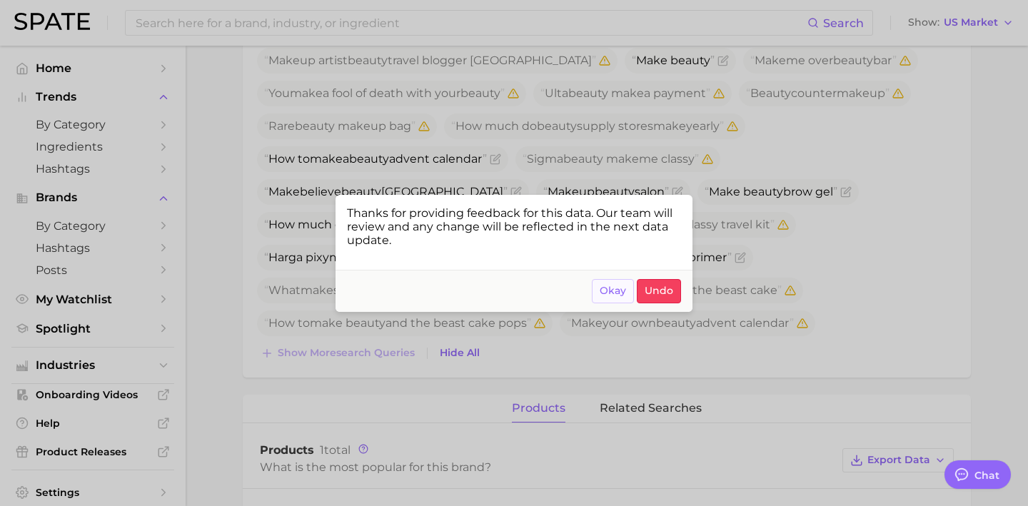
click at [616, 291] on span "Okay" at bounding box center [613, 291] width 26 height 12
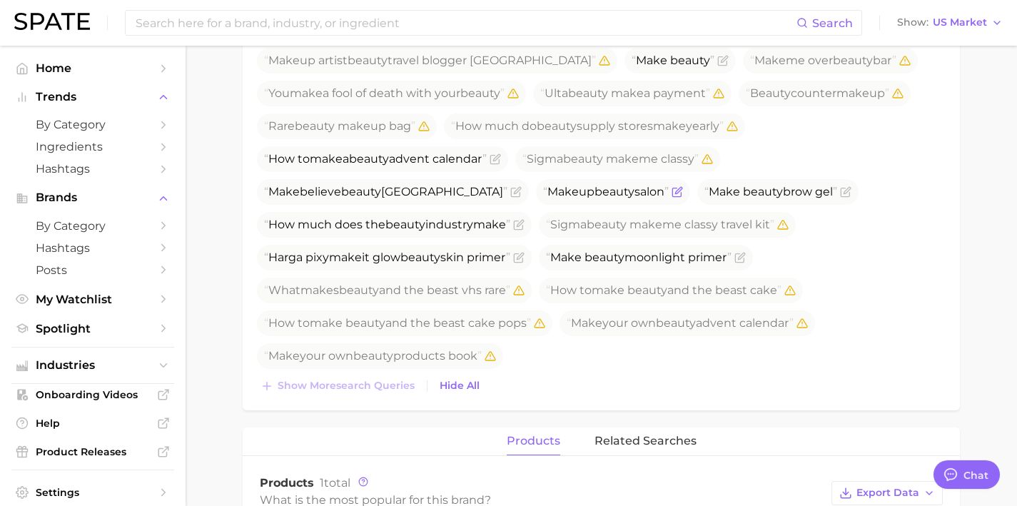
click at [672, 188] on icon "Flag as miscategorized or irrelevant" at bounding box center [677, 191] width 11 height 11
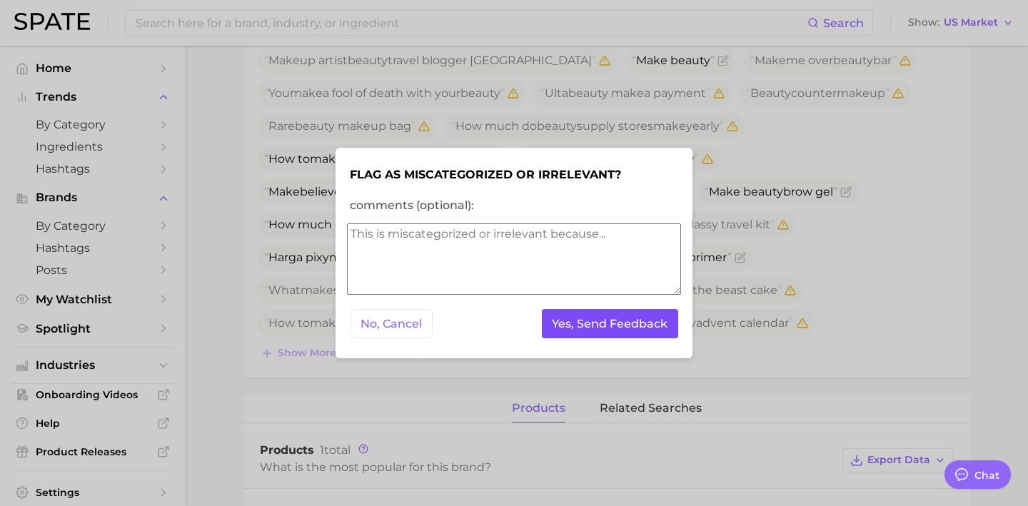
click at [611, 328] on button "Yes, Send Feedback" at bounding box center [610, 323] width 137 height 29
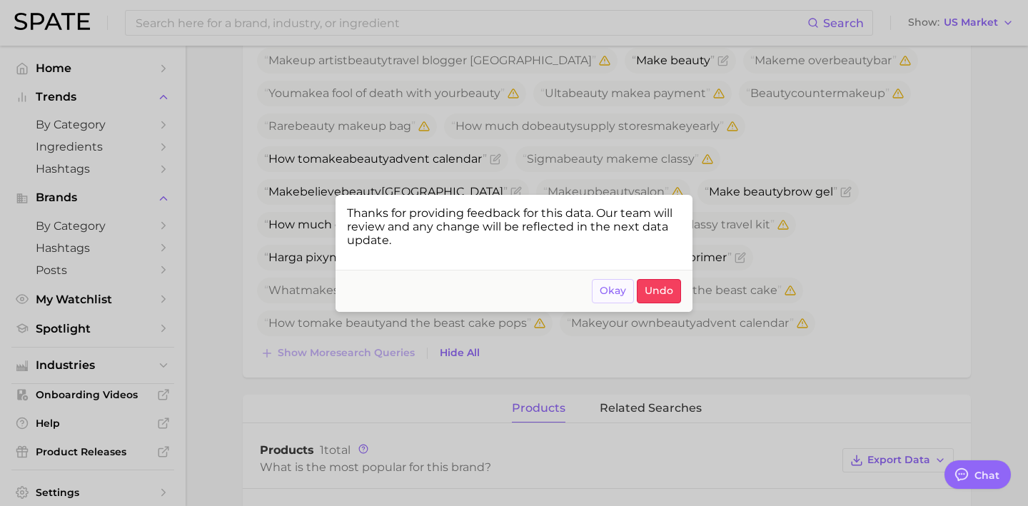
click at [618, 292] on span "Okay" at bounding box center [613, 291] width 26 height 12
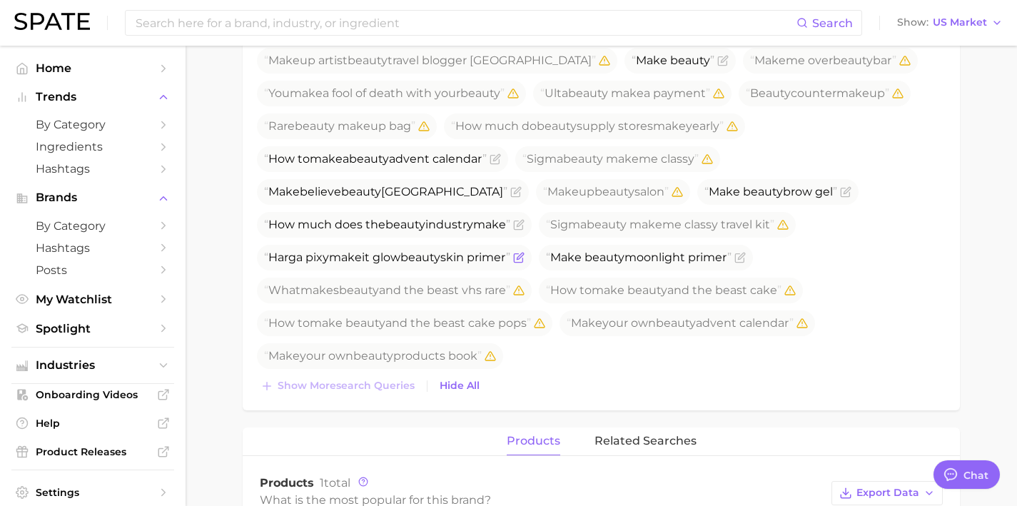
click at [524, 258] on icon "Flag as miscategorized or irrelevant" at bounding box center [518, 257] width 11 height 11
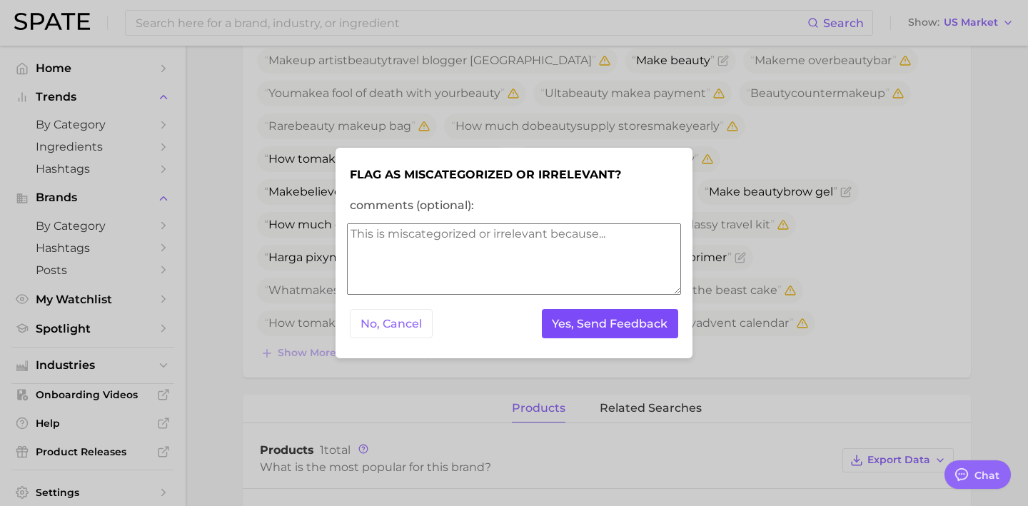
click at [583, 320] on button "Yes, Send Feedback" at bounding box center [610, 323] width 137 height 29
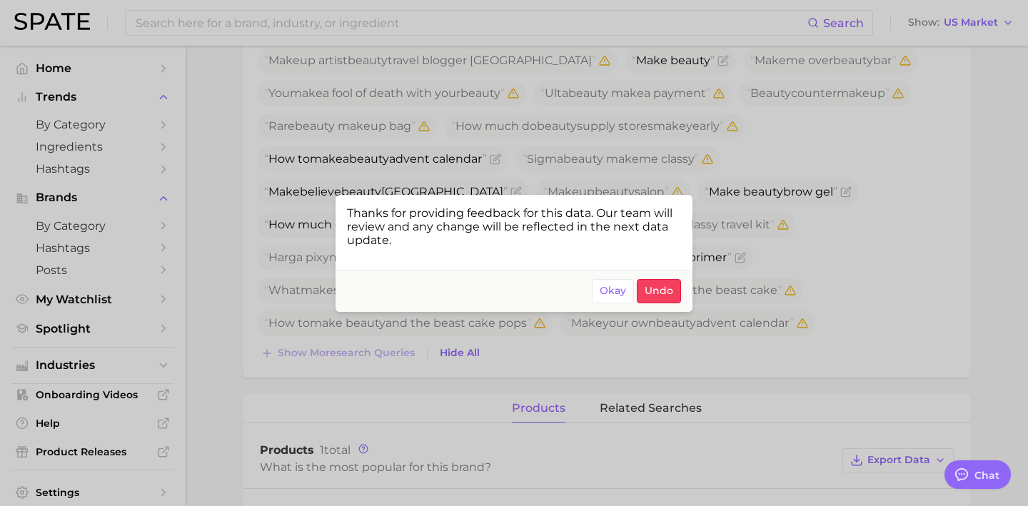
click at [815, 246] on div at bounding box center [514, 253] width 1028 height 506
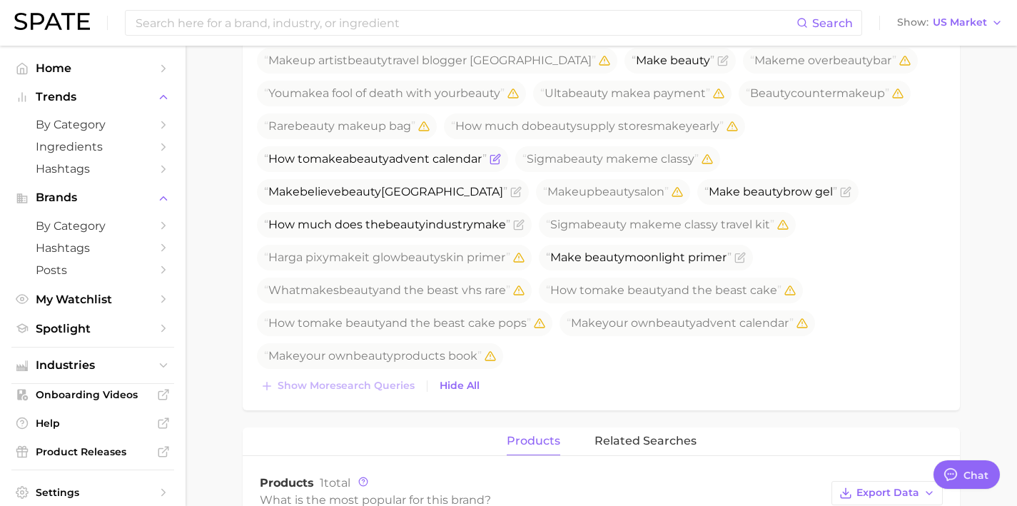
click at [501, 156] on icon "Flag as miscategorized or irrelevant" at bounding box center [495, 158] width 11 height 11
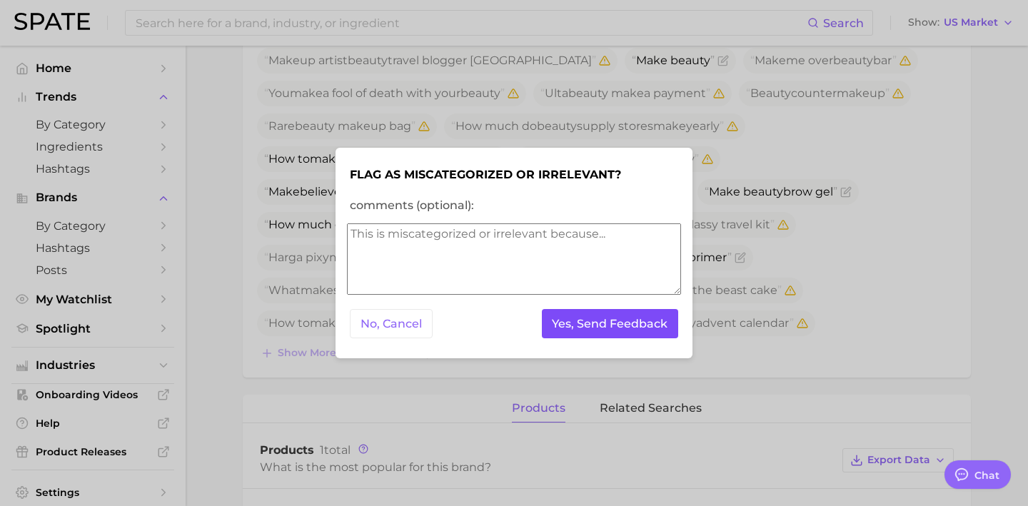
click at [579, 328] on button "Yes, Send Feedback" at bounding box center [610, 323] width 137 height 29
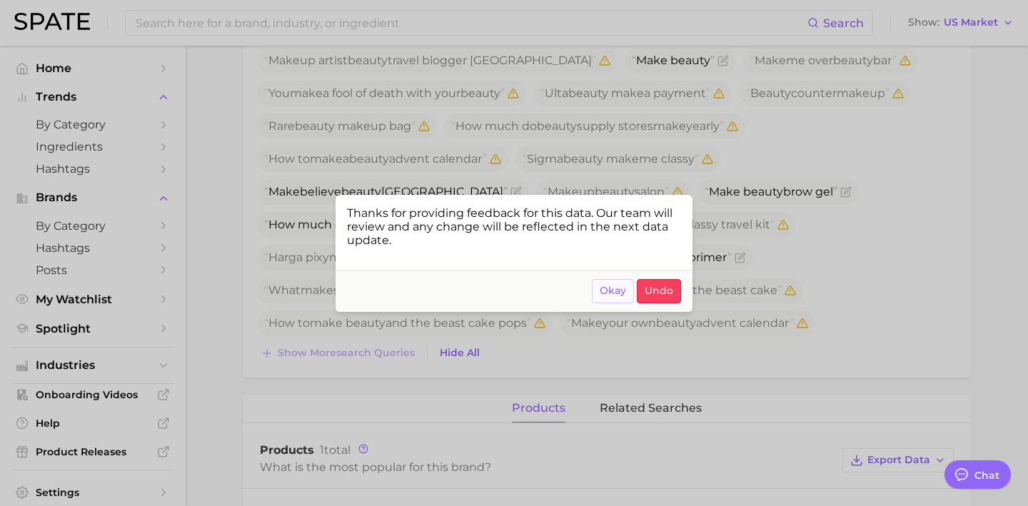
click at [602, 302] on button "Okay" at bounding box center [613, 291] width 42 height 24
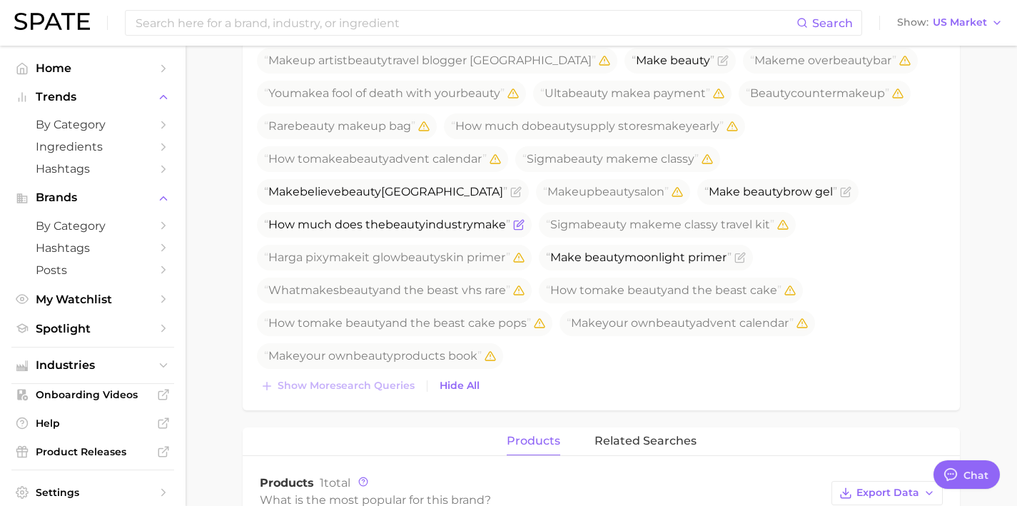
click at [523, 224] on icon "Flag as miscategorized or irrelevant" at bounding box center [520, 223] width 6 height 6
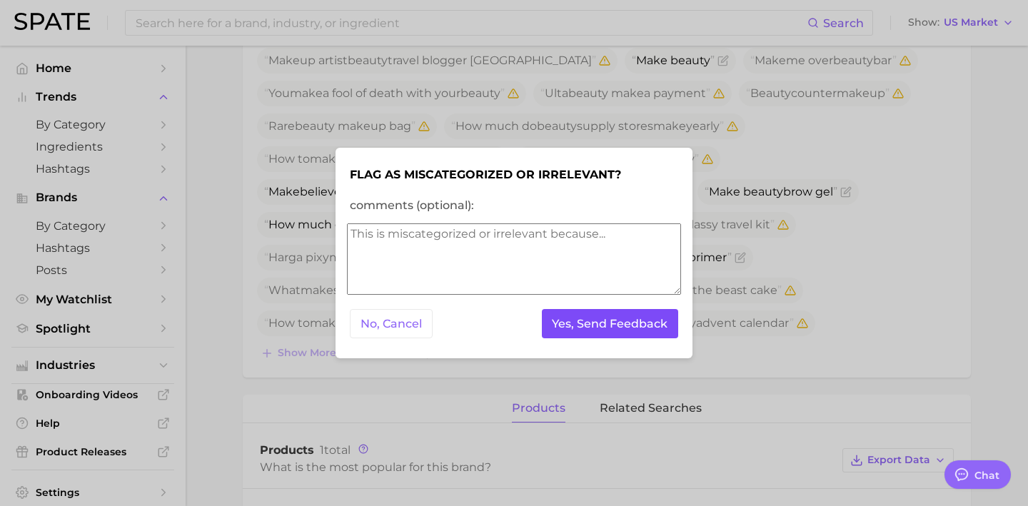
click at [597, 331] on button "Yes, Send Feedback" at bounding box center [610, 323] width 137 height 29
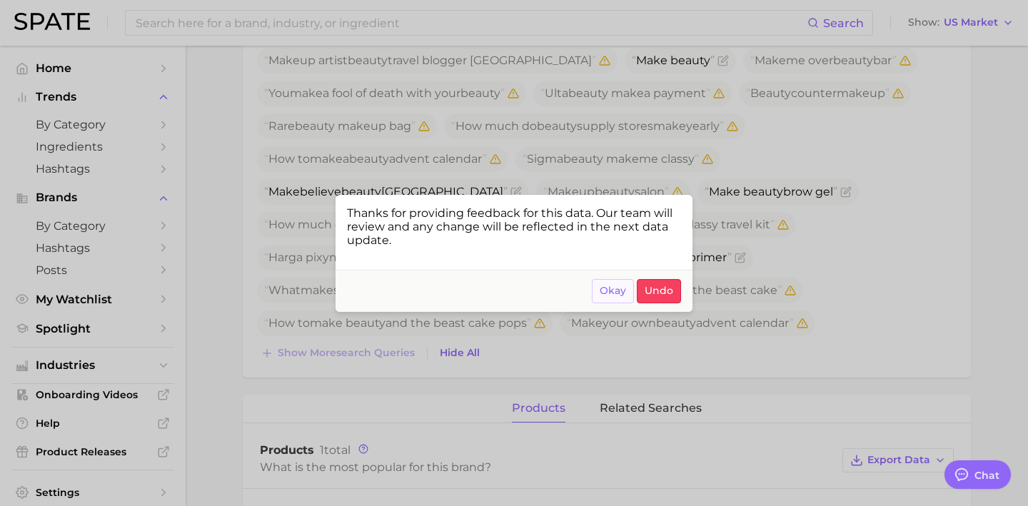
click at [614, 293] on span "Okay" at bounding box center [613, 291] width 26 height 12
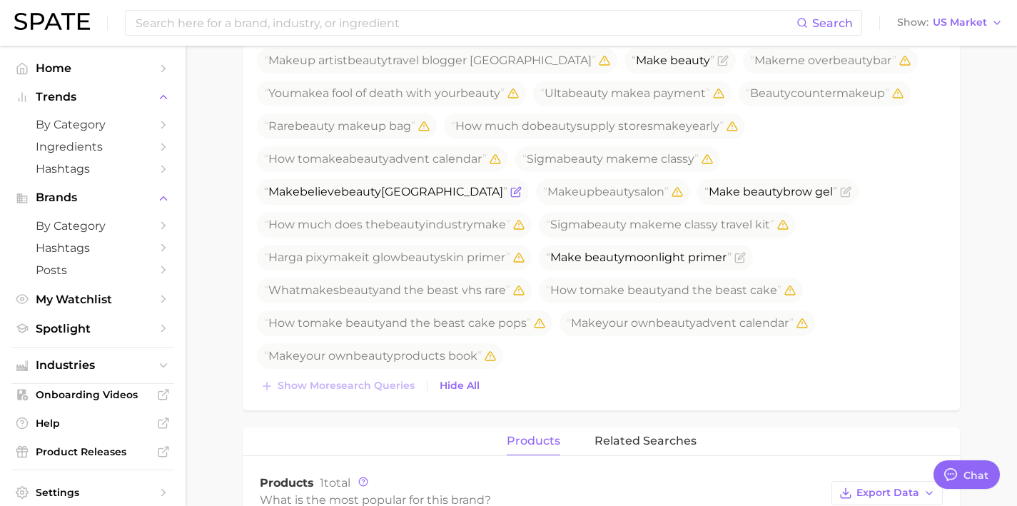
click at [510, 196] on icon "Flag as miscategorized or irrelevant" at bounding box center [515, 191] width 11 height 11
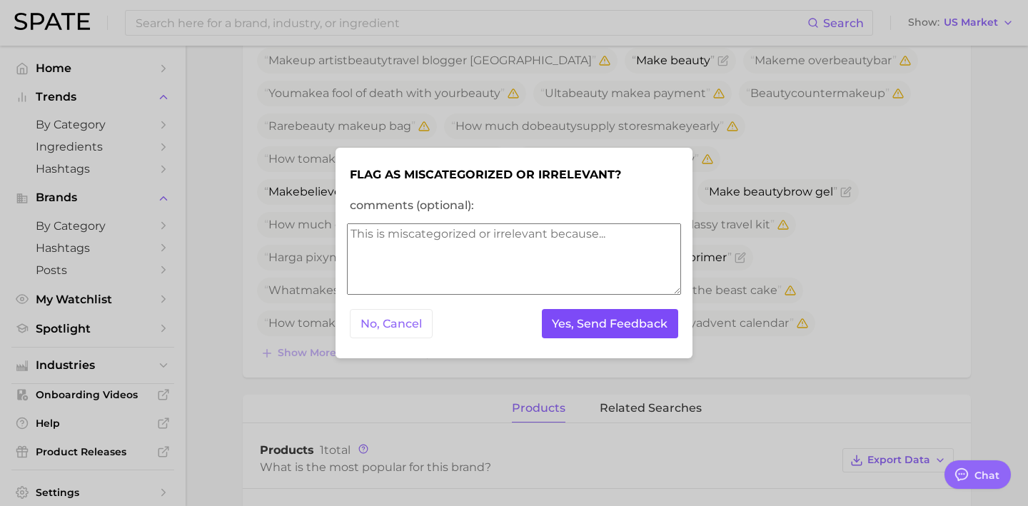
click at [561, 335] on button "Yes, Send Feedback" at bounding box center [610, 323] width 137 height 29
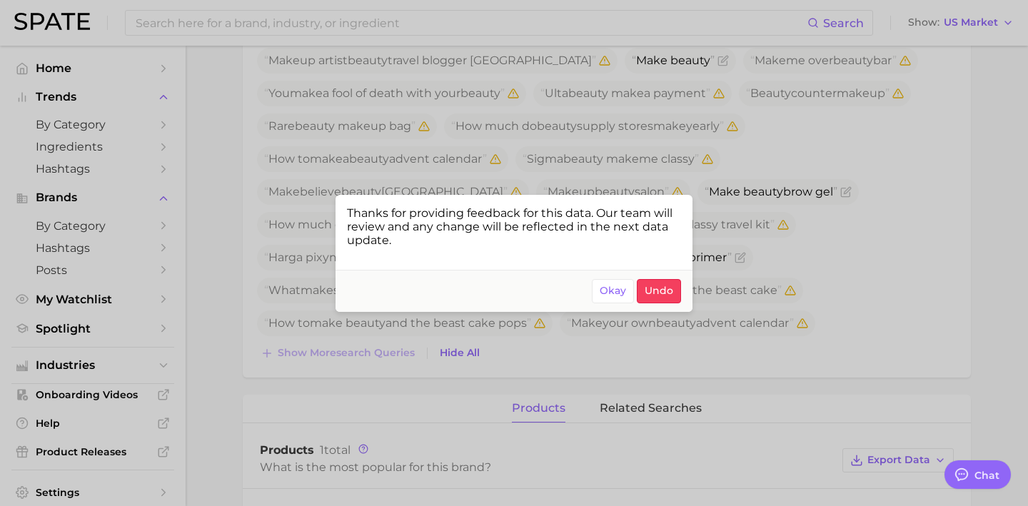
click at [322, 19] on div at bounding box center [514, 253] width 1028 height 506
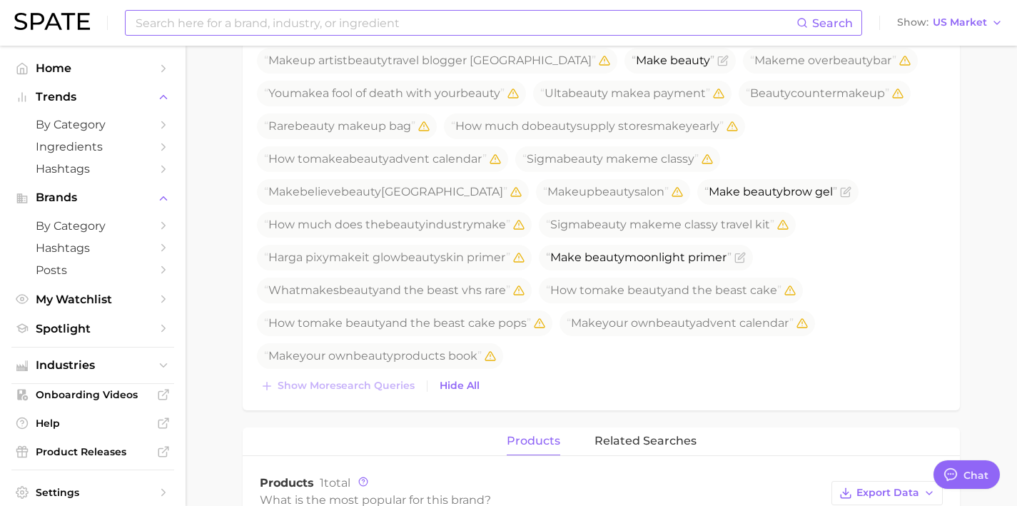
click at [322, 18] on input at bounding box center [465, 23] width 662 height 24
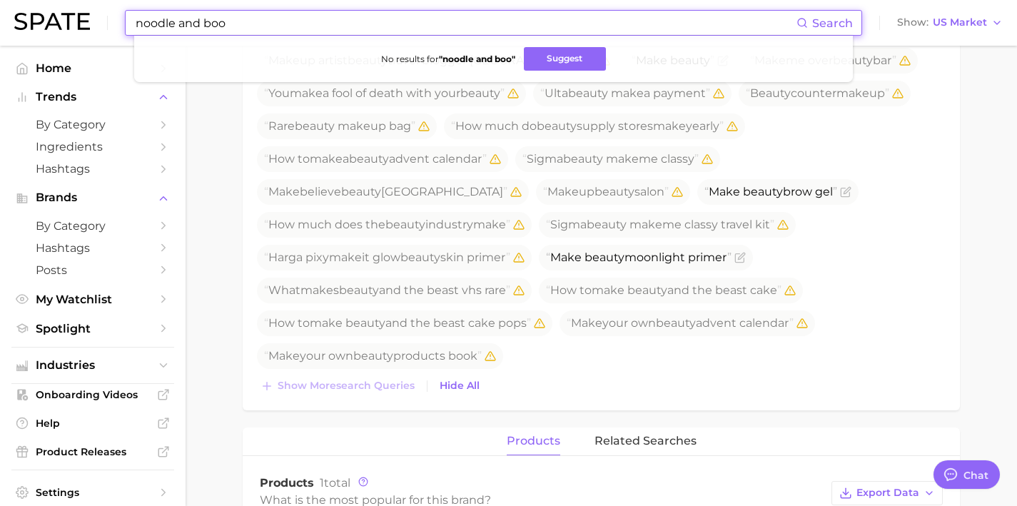
click at [202, 22] on input "noodle and boo" at bounding box center [465, 23] width 662 height 24
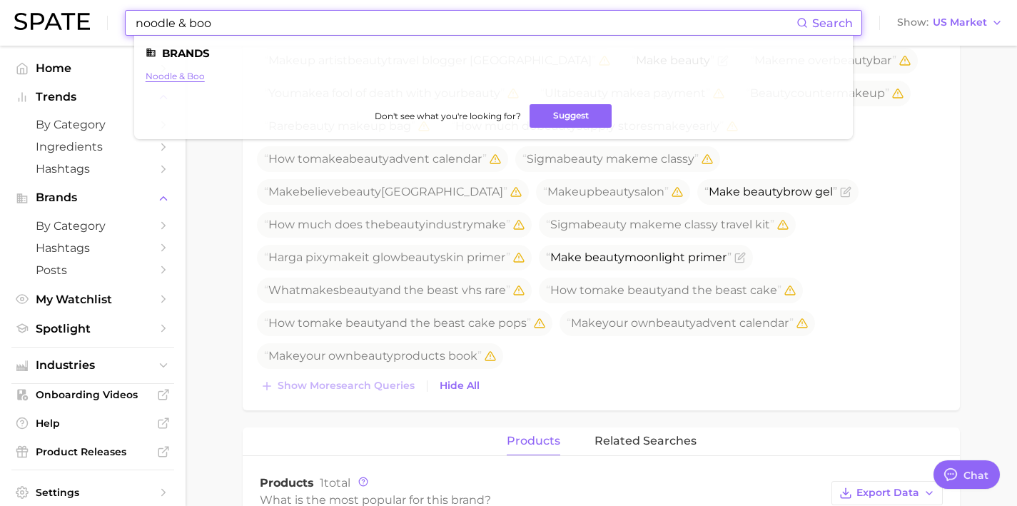
type input "noodle & boo"
click at [183, 74] on link "noodle & boo" at bounding box center [175, 76] width 59 height 11
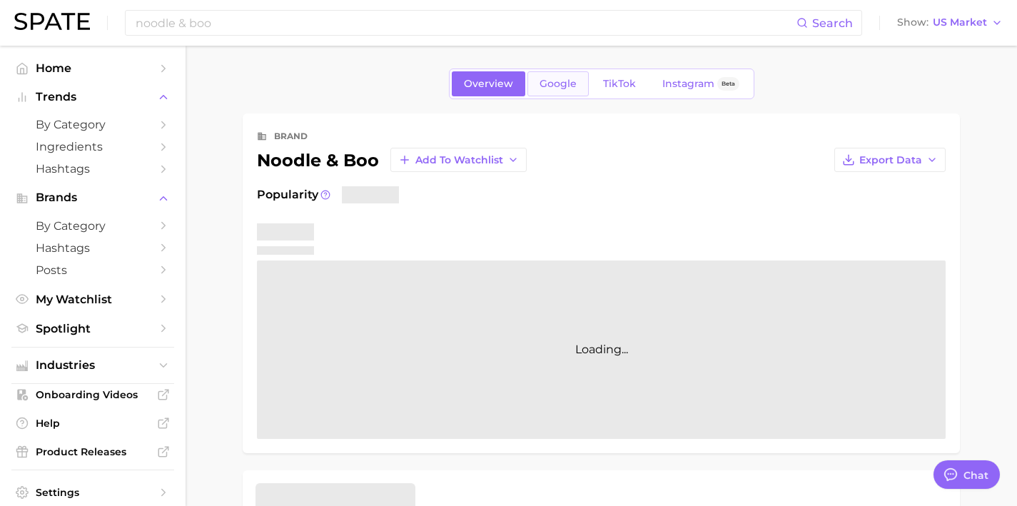
click at [540, 94] on link "Google" at bounding box center [558, 83] width 61 height 25
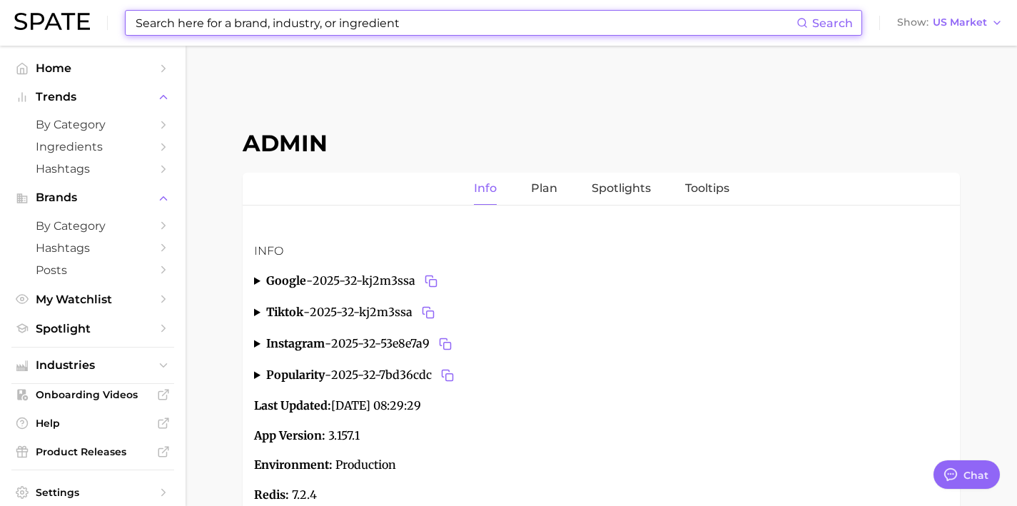
click at [627, 33] on input at bounding box center [465, 23] width 662 height 24
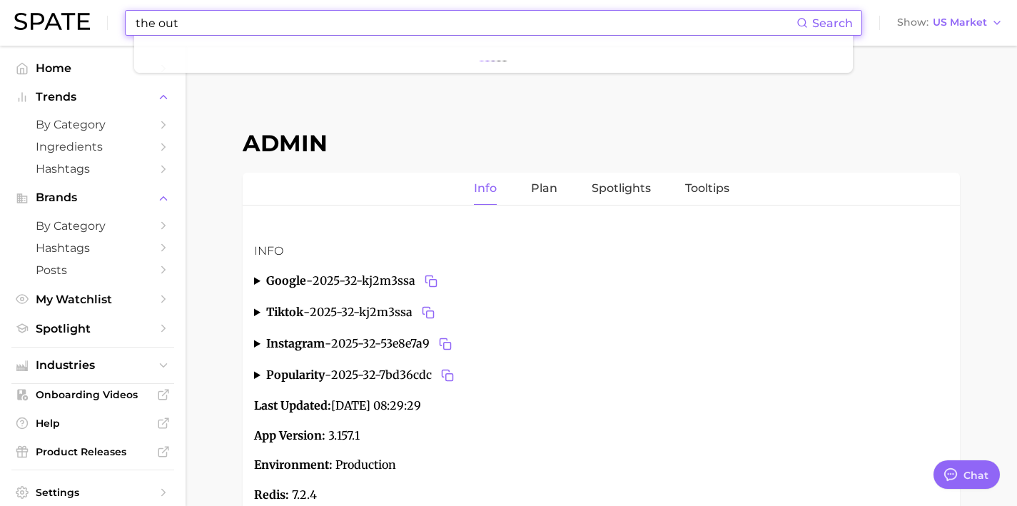
scroll to position [5390, 0]
type input "the outset"
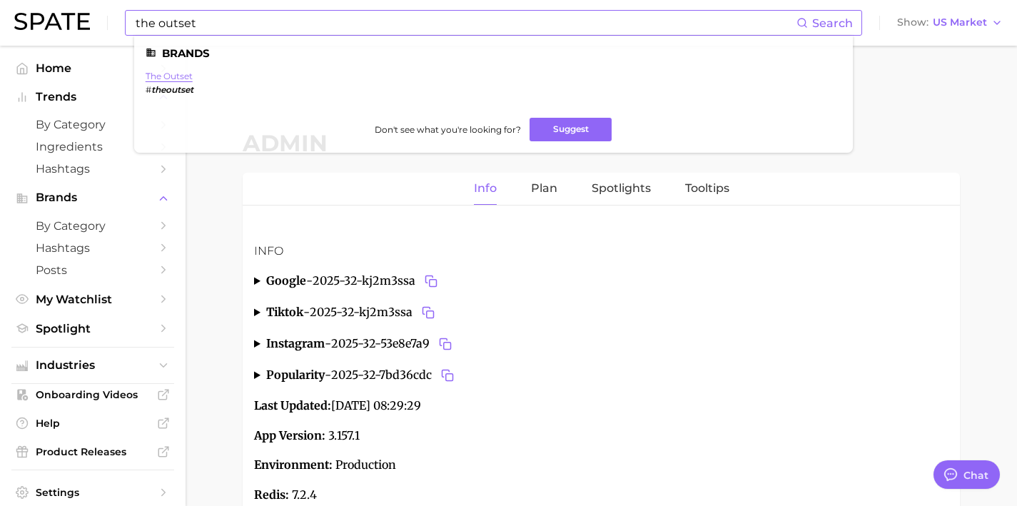
click at [186, 79] on link "the outset" at bounding box center [169, 76] width 47 height 11
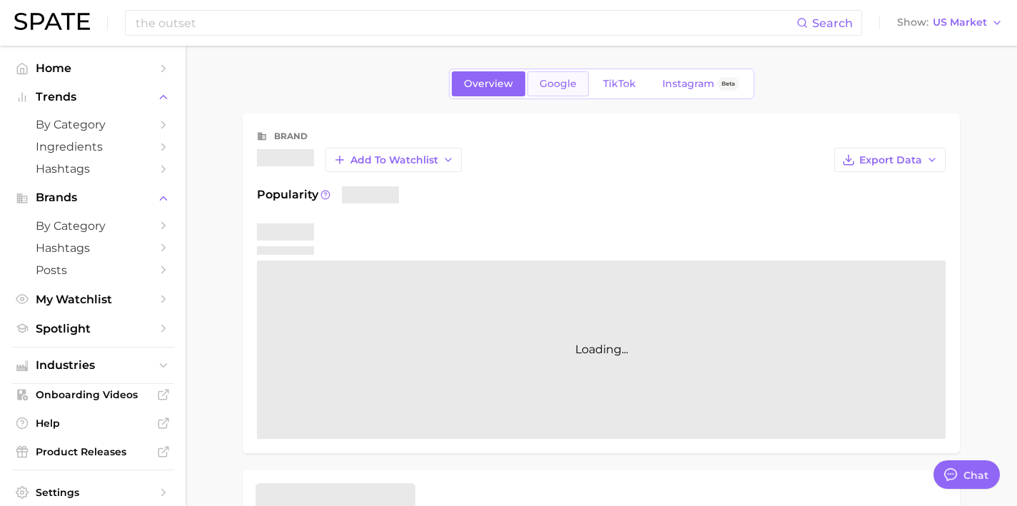
click at [553, 83] on span "Google" at bounding box center [558, 84] width 37 height 12
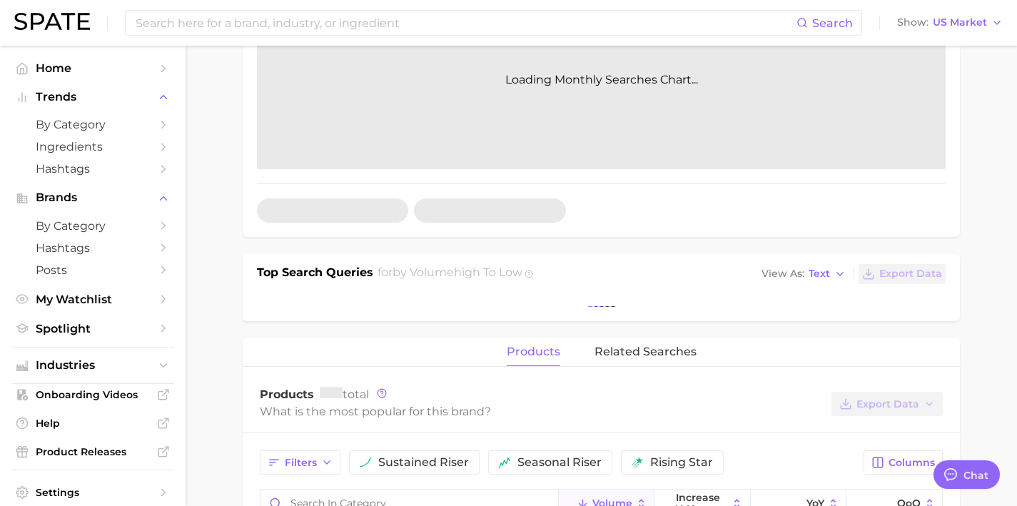
scroll to position [266, 0]
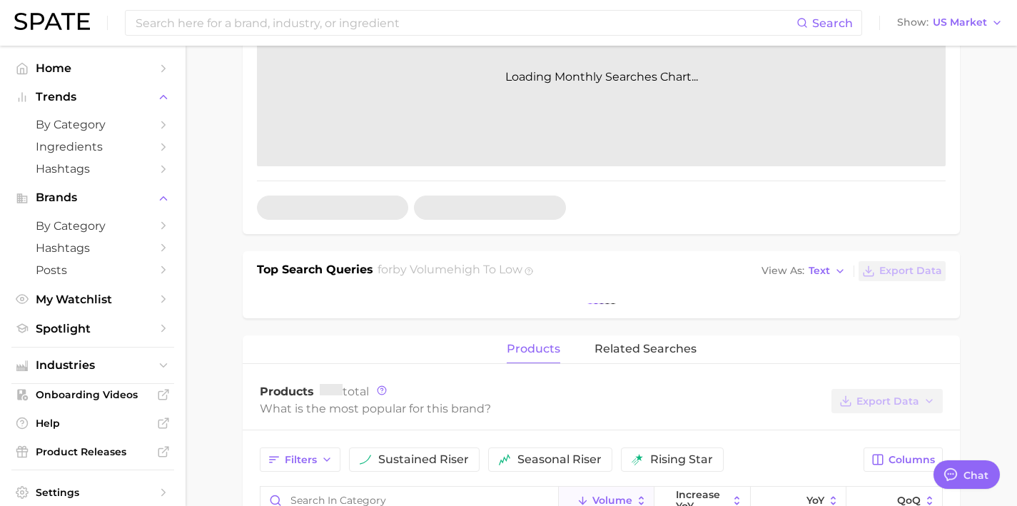
type textarea "x"
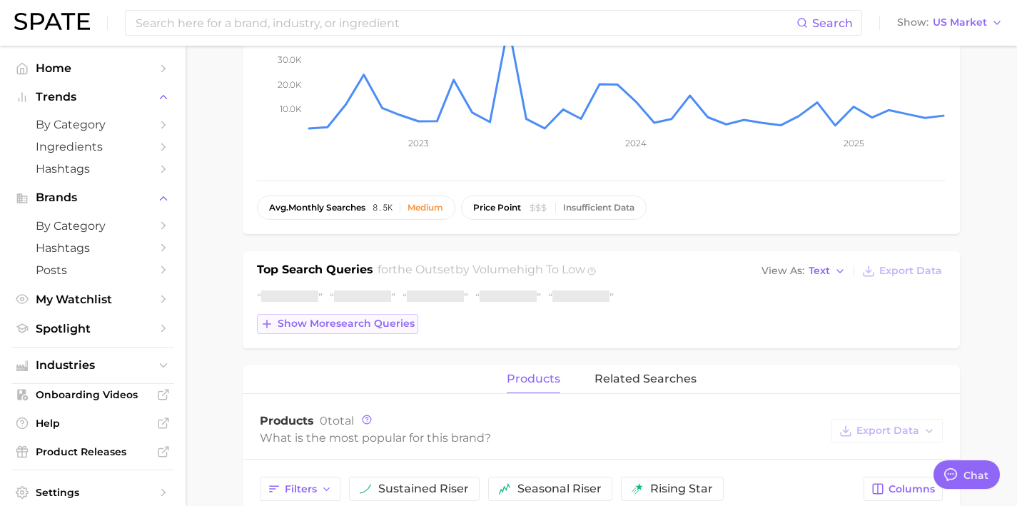
click at [403, 324] on span "Show more search queries" at bounding box center [346, 324] width 137 height 12
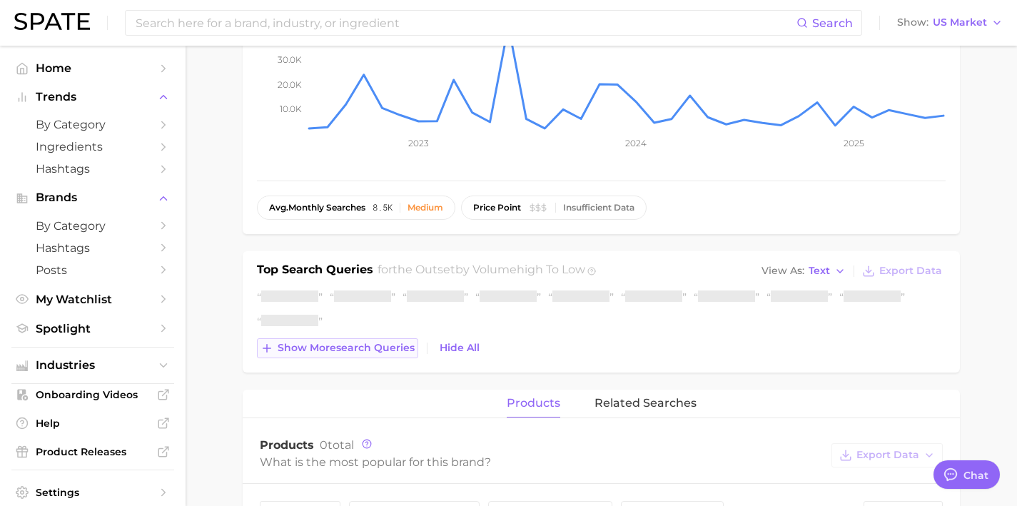
click at [394, 356] on button "Show more search queries" at bounding box center [337, 348] width 161 height 20
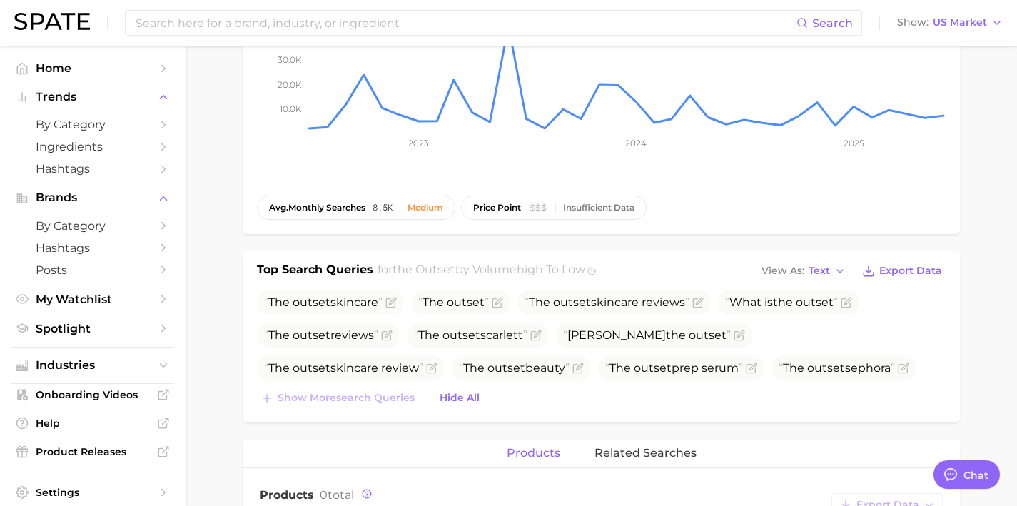
click at [392, 388] on div "The outset skincare The outset The outset skincare reviews What is the outset T…" at bounding box center [601, 349] width 689 height 119
click at [691, 24] on input at bounding box center [465, 23] width 662 height 24
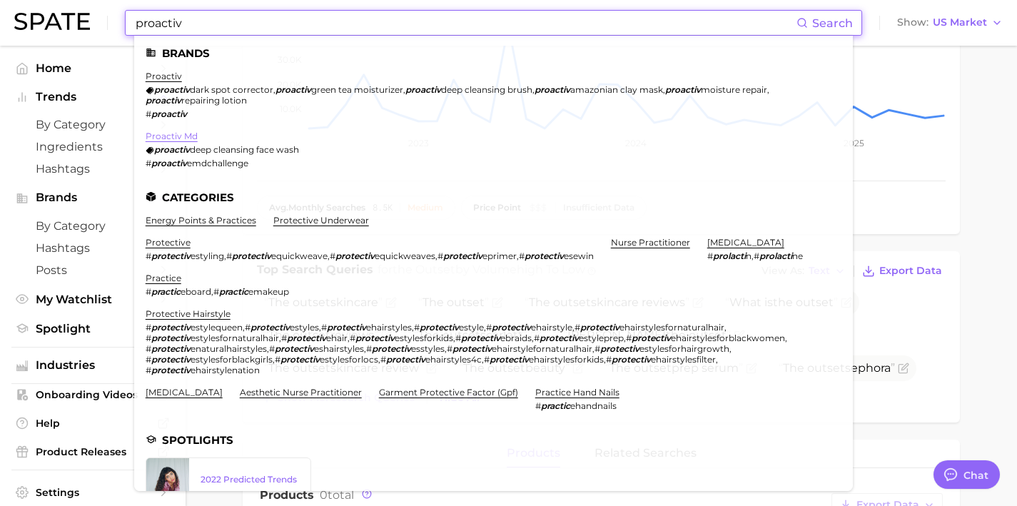
type input "proactiv"
click at [172, 135] on link "proactiv md" at bounding box center [172, 136] width 52 height 11
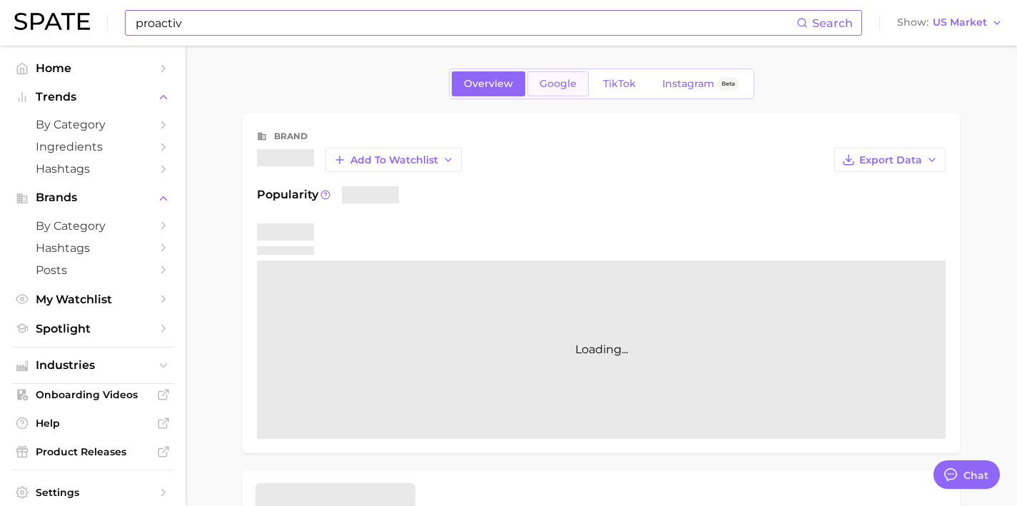
click at [564, 88] on span "Google" at bounding box center [558, 84] width 37 height 12
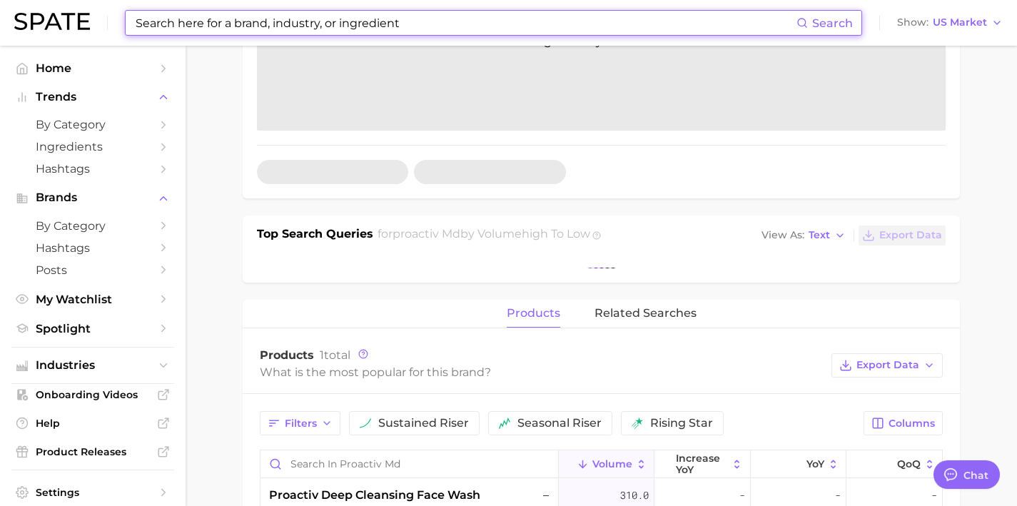
scroll to position [496, 0]
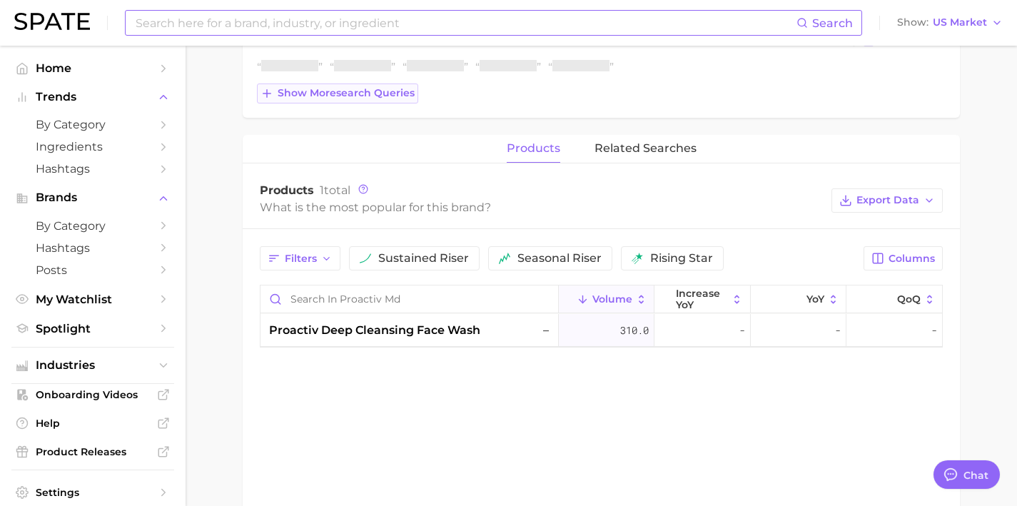
click at [383, 98] on span "Show more search queries" at bounding box center [346, 93] width 137 height 12
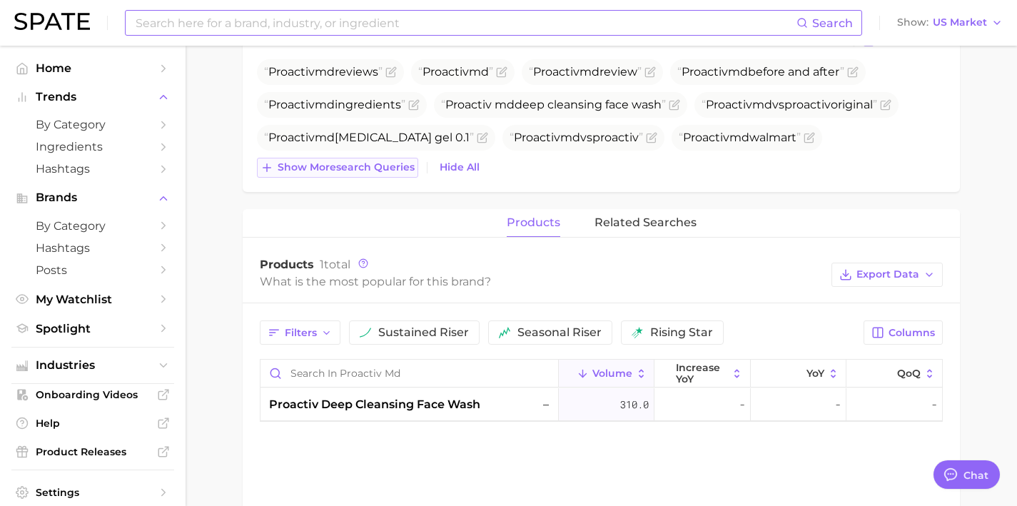
click at [402, 163] on span "Show more search queries" at bounding box center [346, 167] width 137 height 12
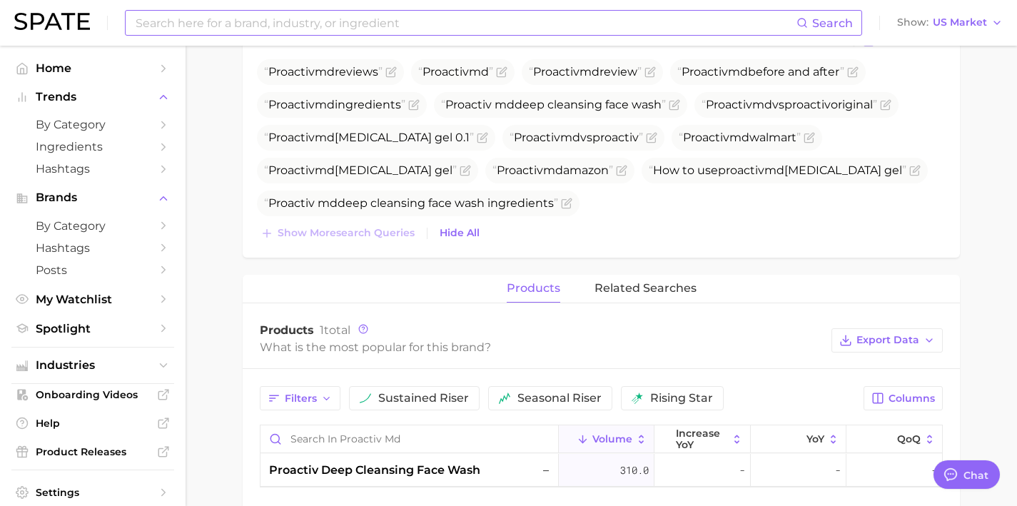
click at [376, 28] on input at bounding box center [465, 23] width 662 height 24
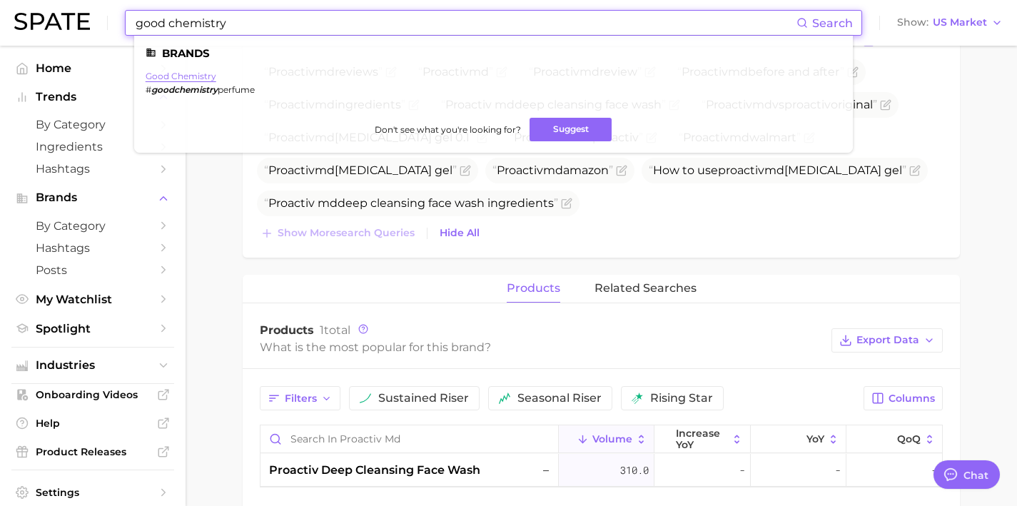
type input "good chemistry"
click at [198, 73] on link "good chemistry" at bounding box center [181, 76] width 71 height 11
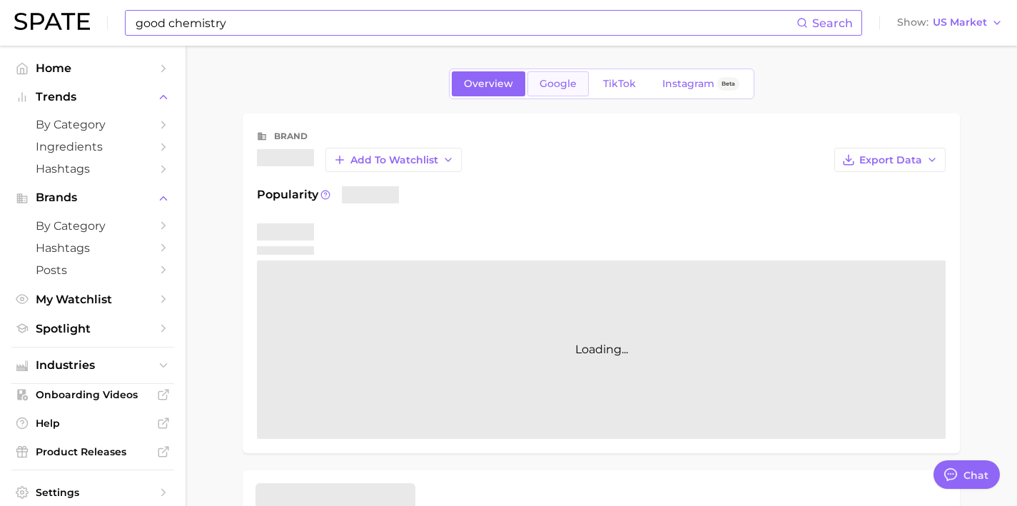
click at [550, 79] on span "Google" at bounding box center [558, 84] width 37 height 12
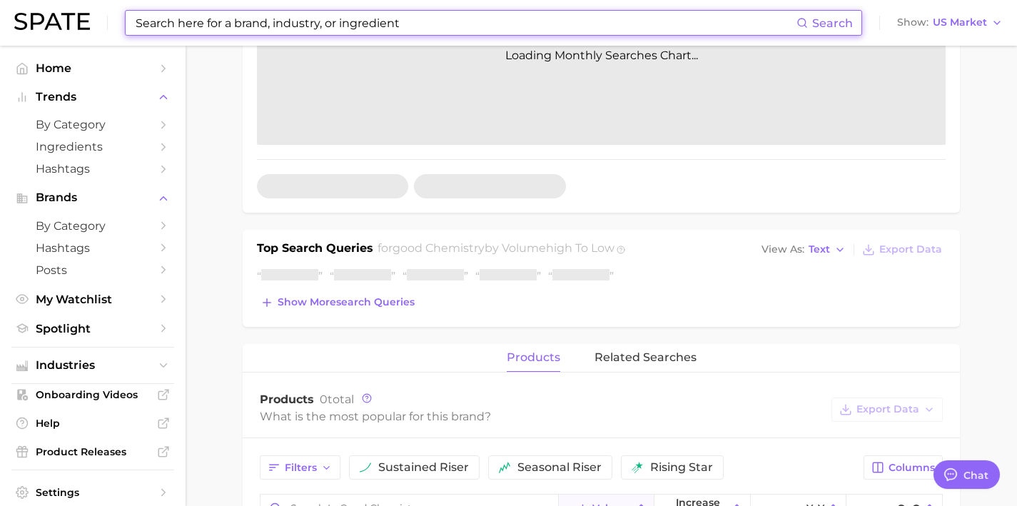
scroll to position [293, 0]
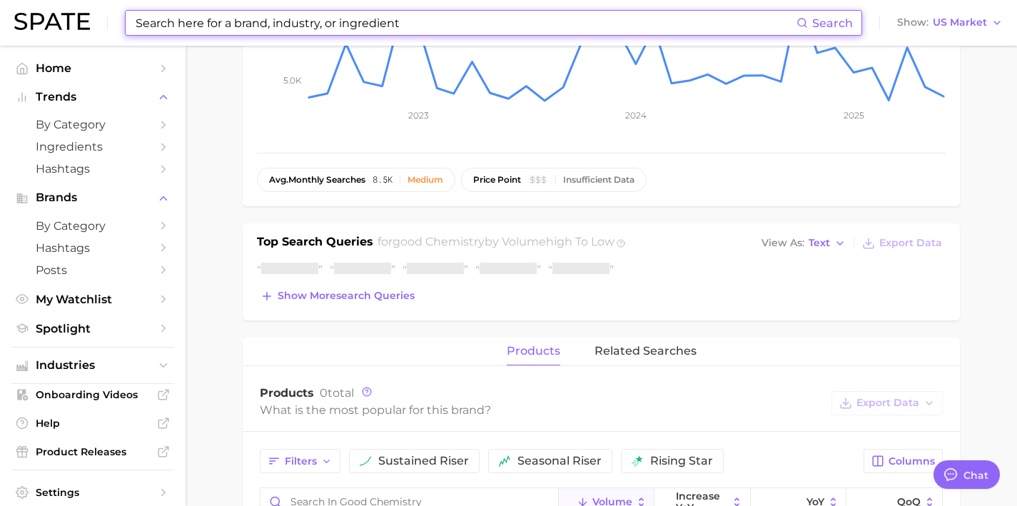
click at [390, 308] on div "Top Search Queries for good chemistry by Volume high to low View As Text Export…" at bounding box center [601, 271] width 717 height 97
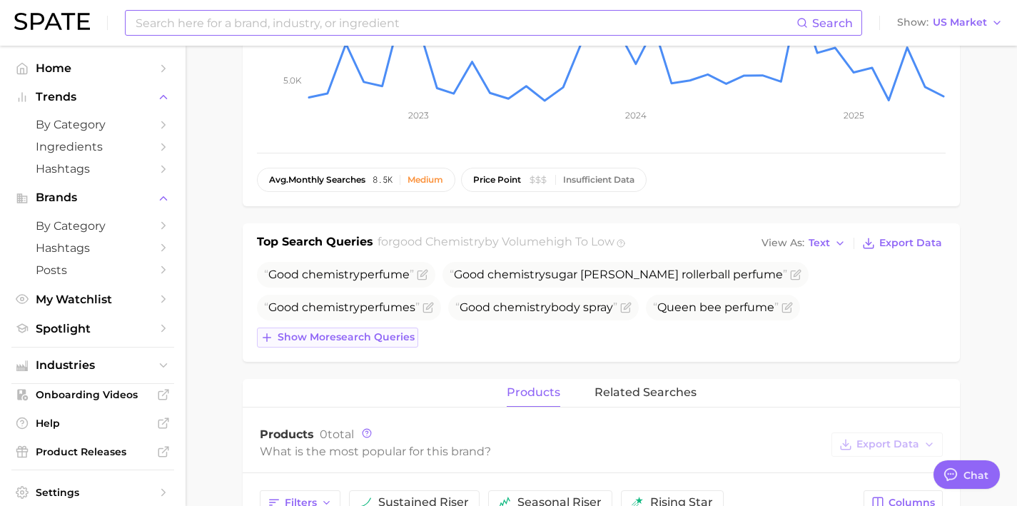
click at [389, 337] on span "Show more search queries" at bounding box center [346, 337] width 137 height 12
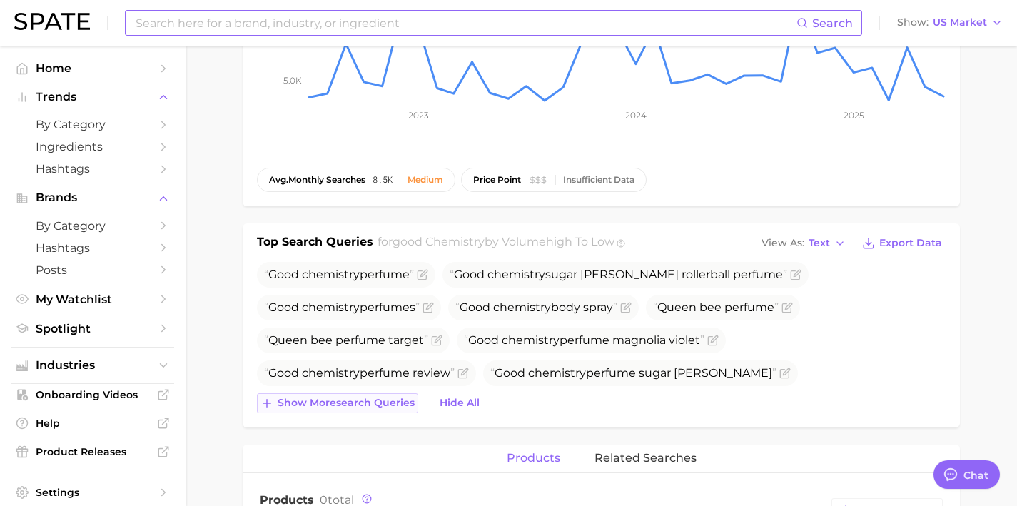
click at [382, 400] on span "Show more search queries" at bounding box center [346, 403] width 137 height 12
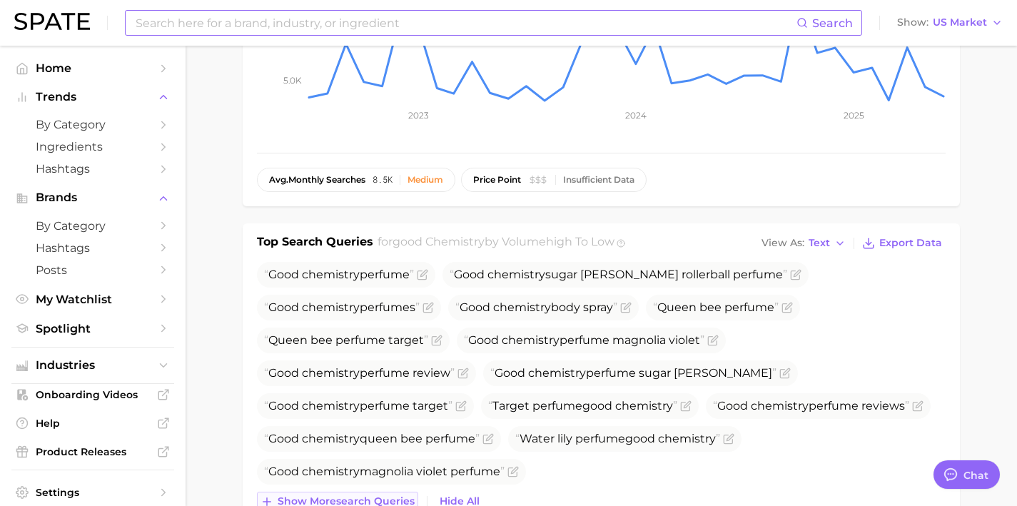
click at [381, 503] on span "Show more search queries" at bounding box center [346, 501] width 137 height 12
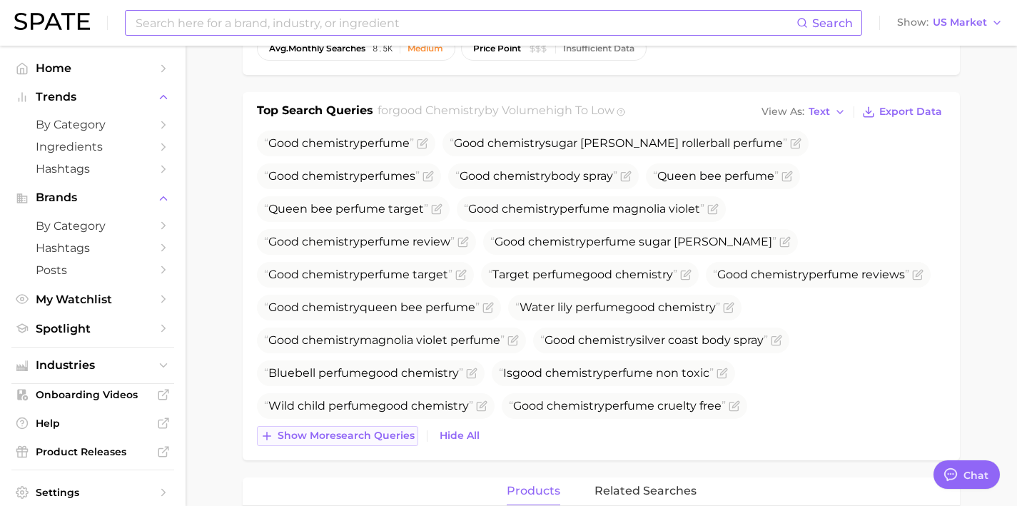
scroll to position [432, 0]
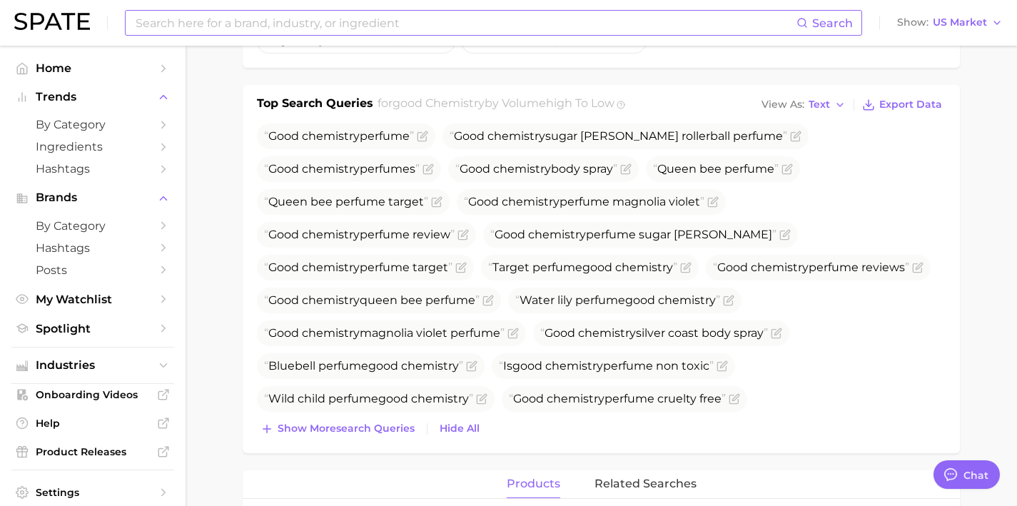
click at [328, 21] on input at bounding box center [465, 23] width 662 height 24
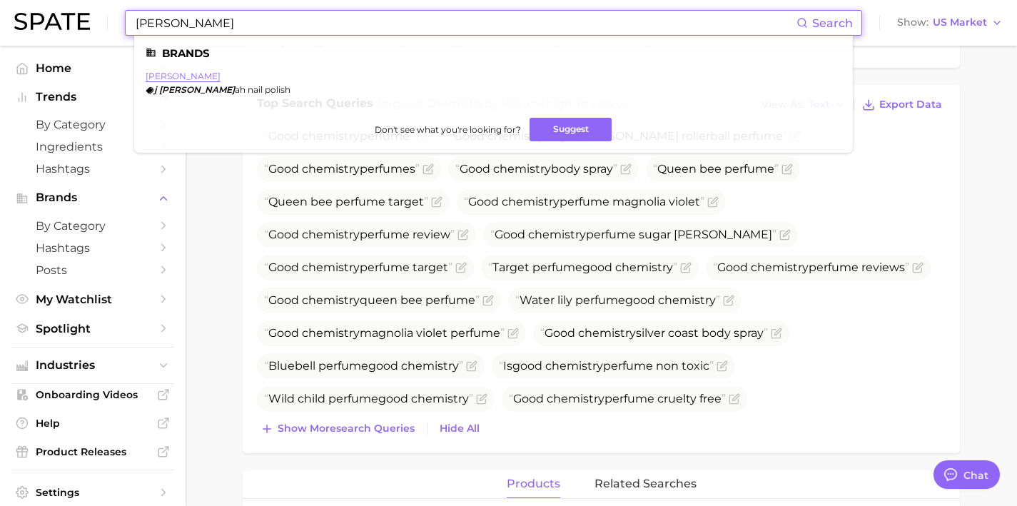
type input "j hann"
click at [168, 76] on link "j hannah" at bounding box center [183, 76] width 75 height 11
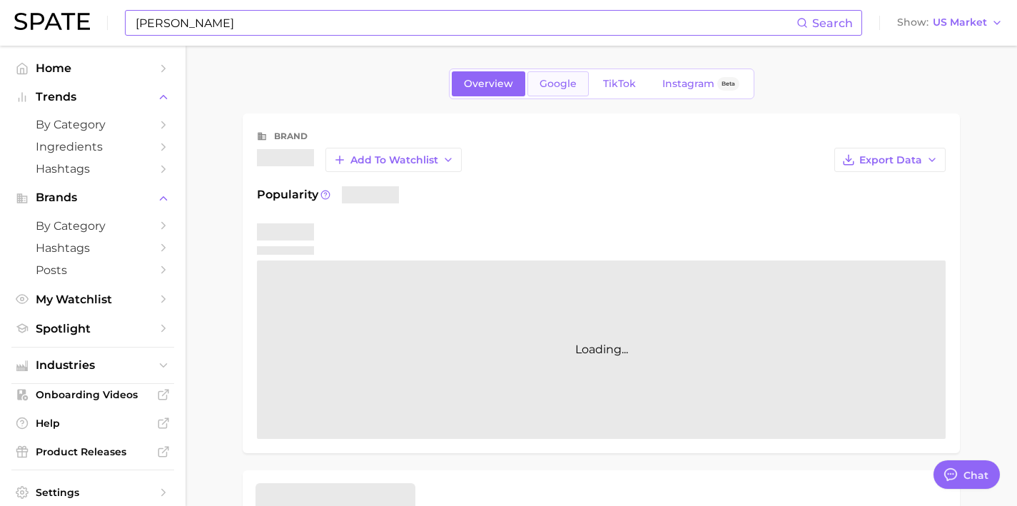
click at [546, 89] on link "Google" at bounding box center [558, 83] width 61 height 25
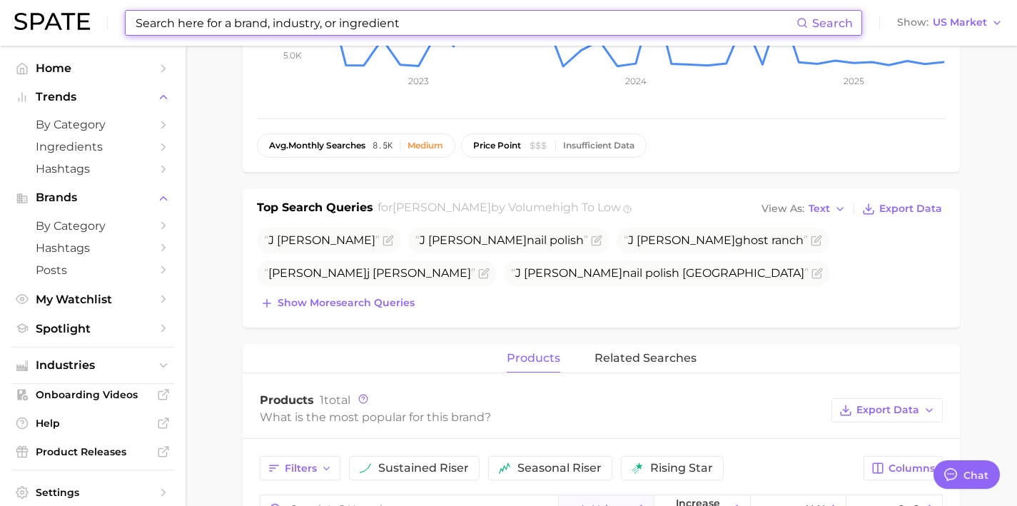
scroll to position [333, 0]
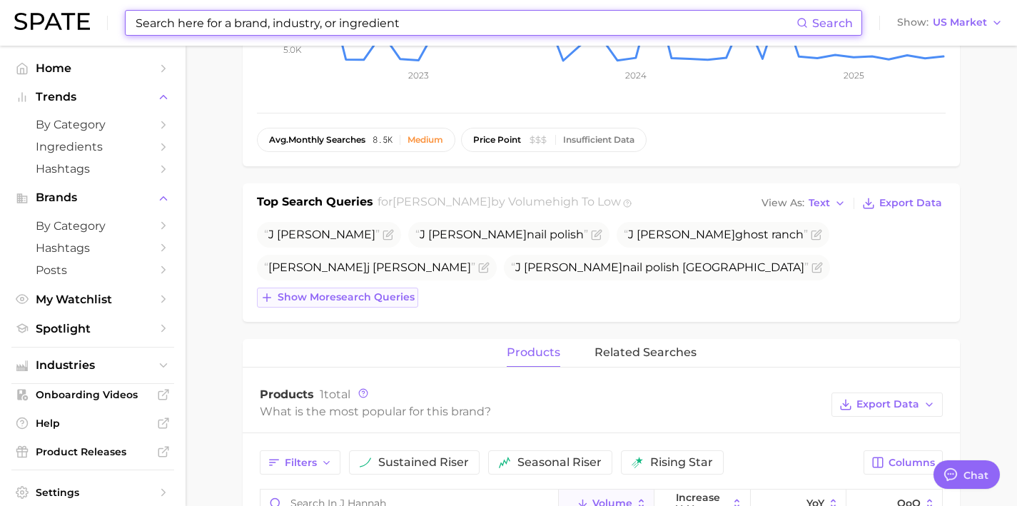
click at [393, 306] on button "Show more search queries" at bounding box center [337, 298] width 161 height 20
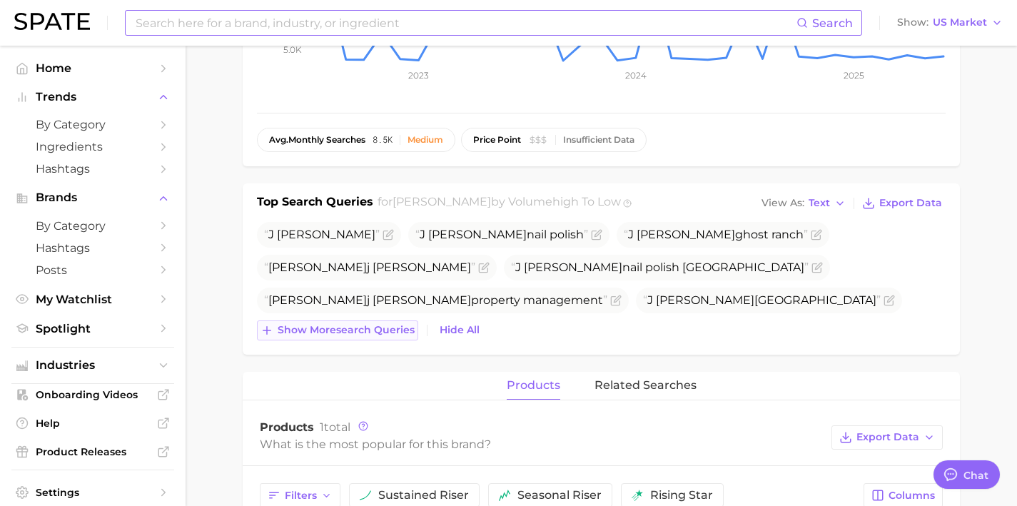
click at [390, 321] on button "Show more search queries" at bounding box center [337, 331] width 161 height 20
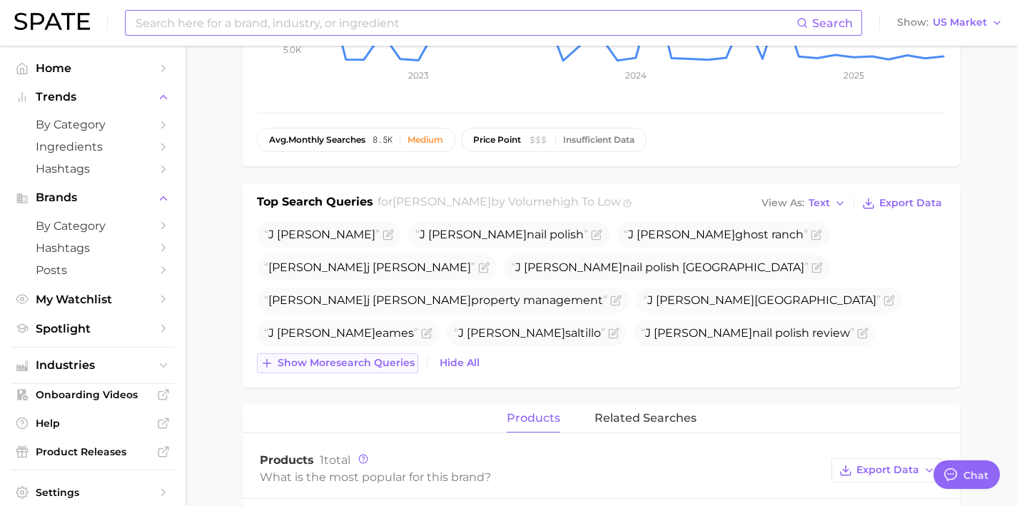
click at [387, 360] on span "Show more search queries" at bounding box center [346, 363] width 137 height 12
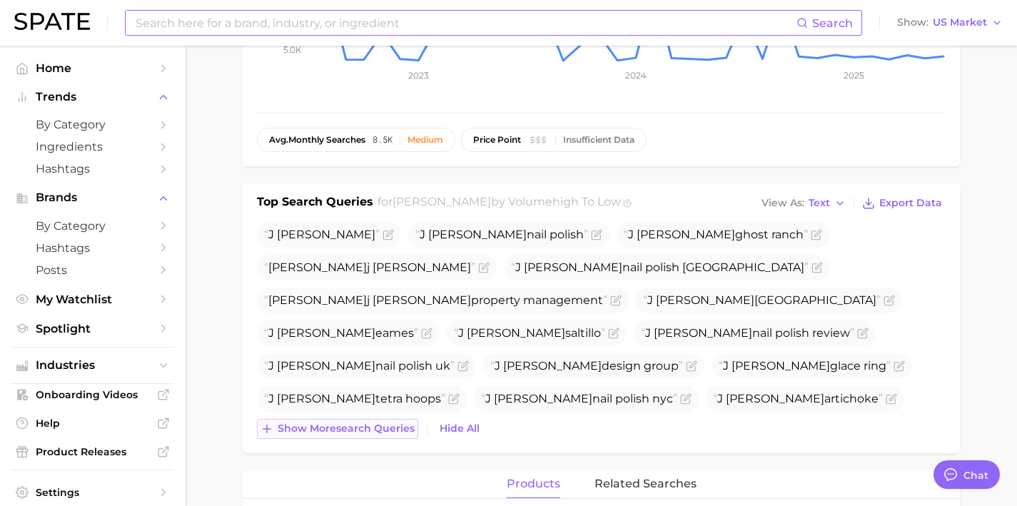
click at [387, 423] on span "Show more search queries" at bounding box center [346, 429] width 137 height 12
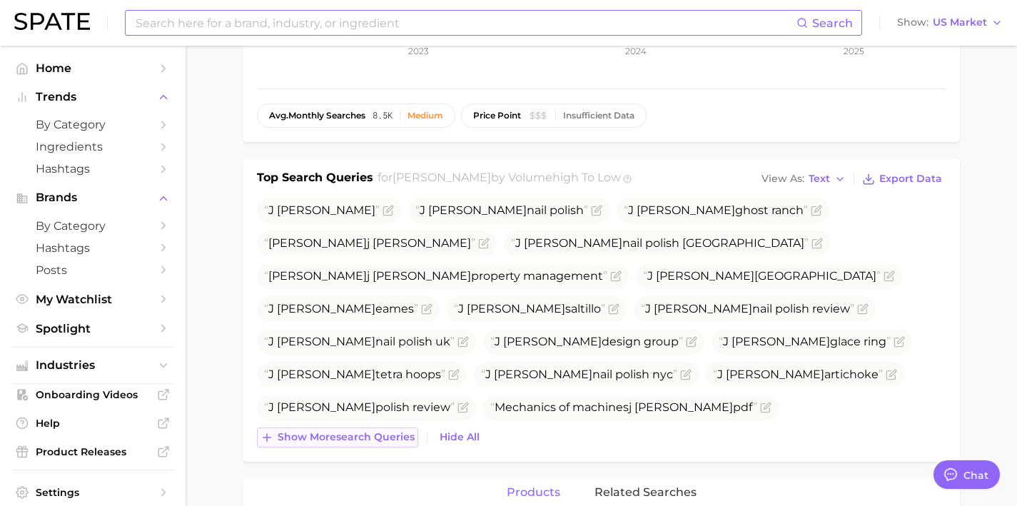
scroll to position [378, 0]
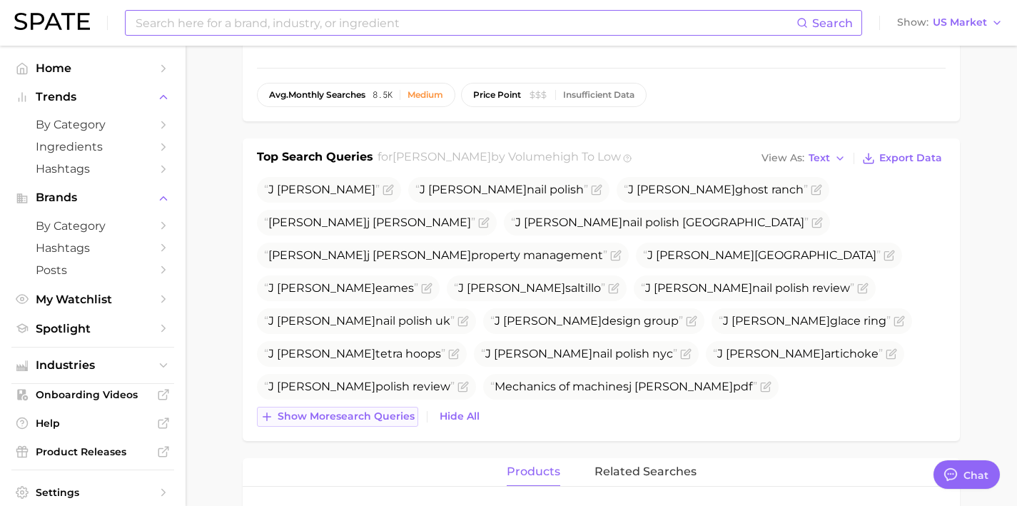
click at [387, 423] on button "Show more search queries" at bounding box center [337, 417] width 161 height 20
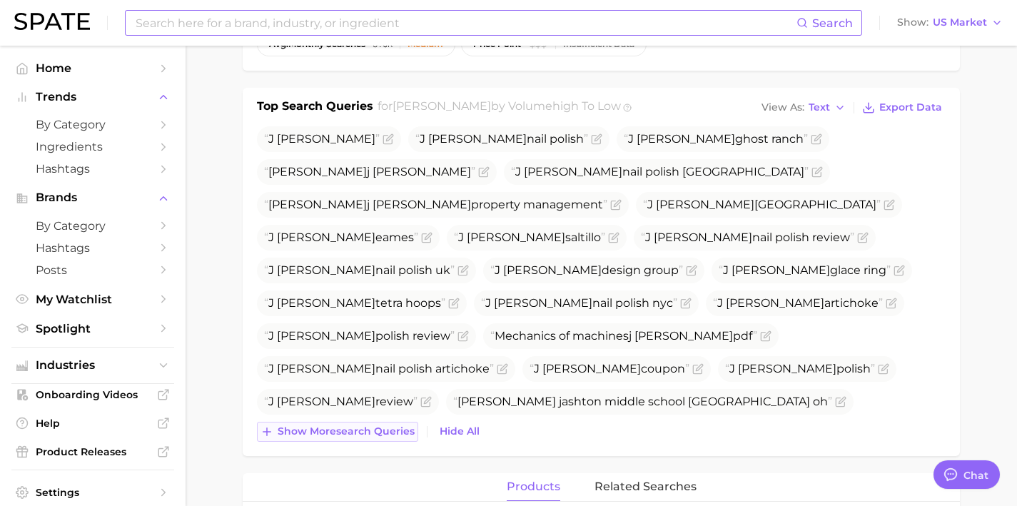
scroll to position [436, 0]
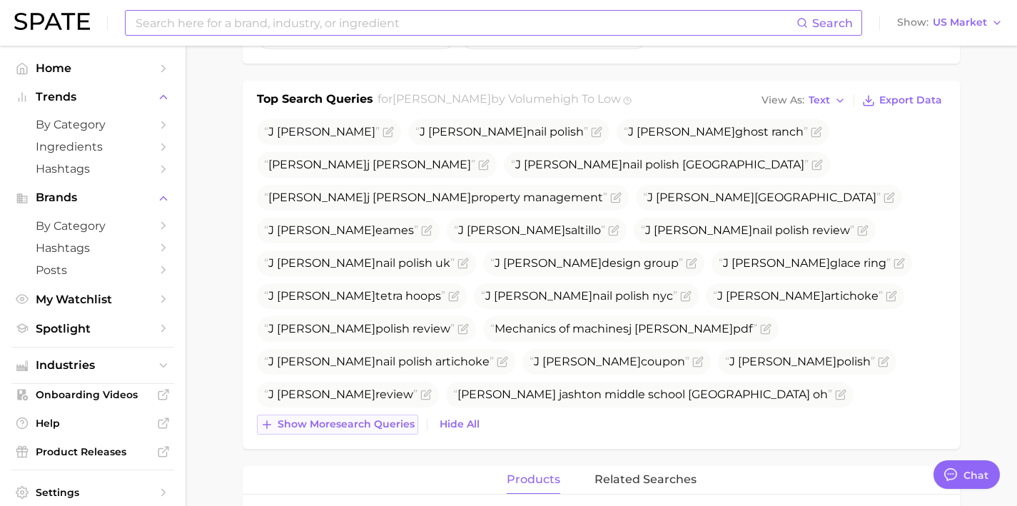
click at [387, 423] on span "Show more search queries" at bounding box center [346, 424] width 137 height 12
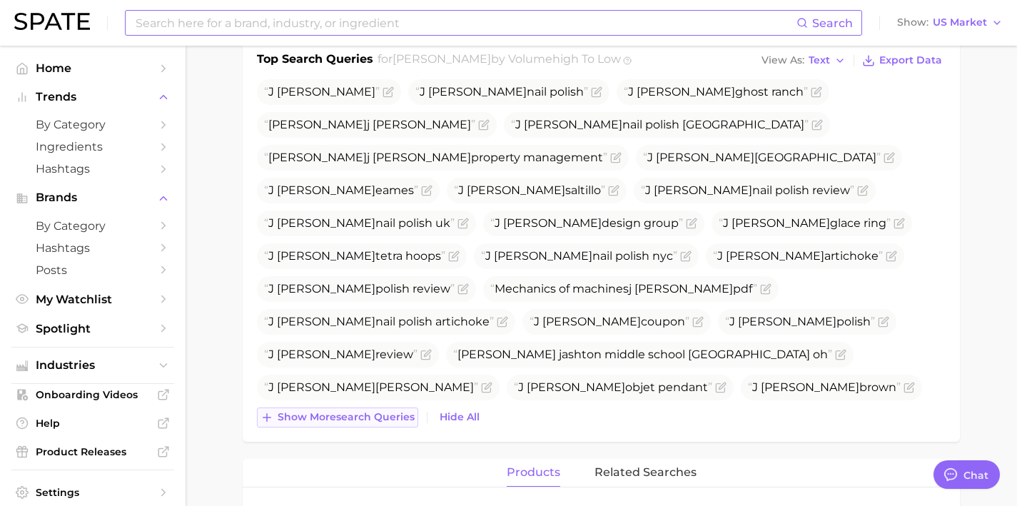
click at [387, 423] on span "Show more search queries" at bounding box center [346, 417] width 137 height 12
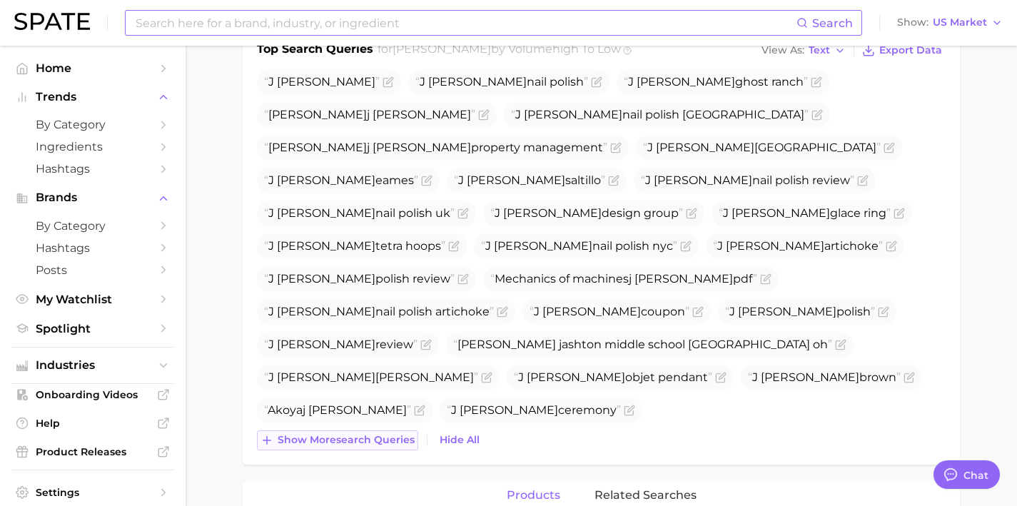
scroll to position [498, 0]
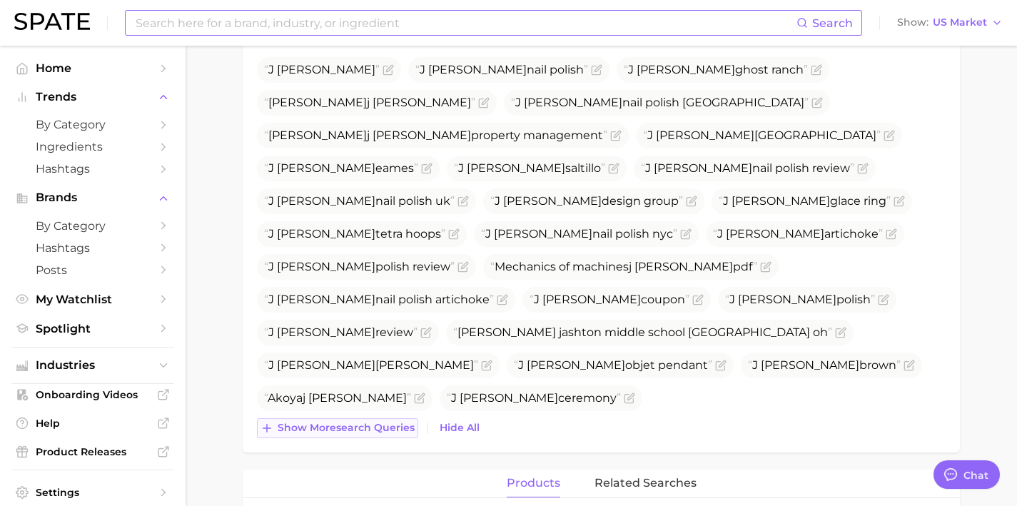
click at [387, 423] on span "Show more search queries" at bounding box center [346, 428] width 137 height 12
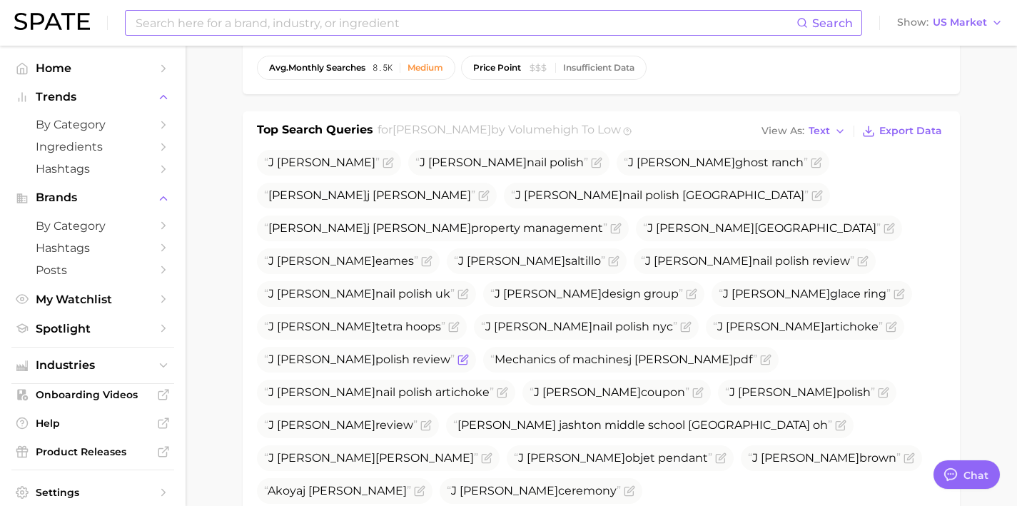
scroll to position [402, 0]
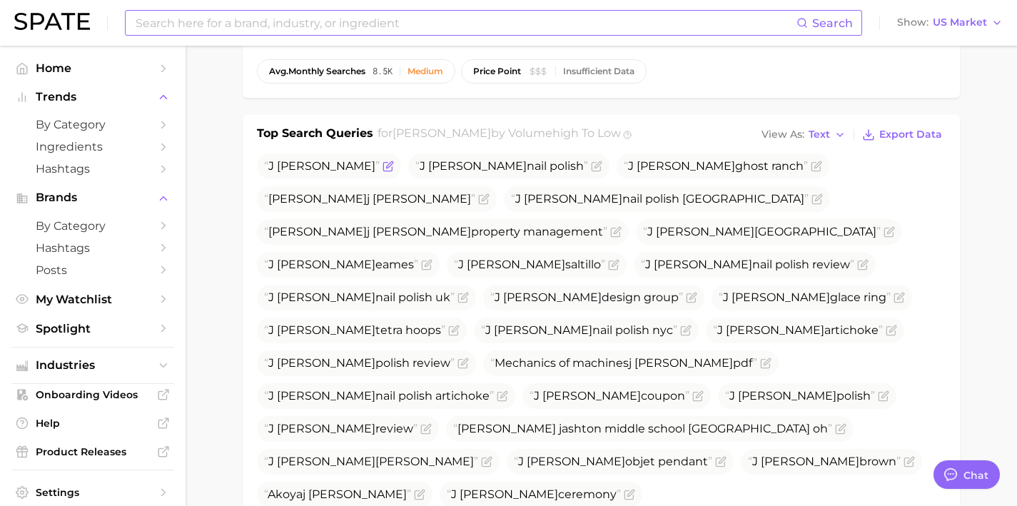
click at [383, 166] on icon "Flag as miscategorized or irrelevant" at bounding box center [388, 166] width 11 height 11
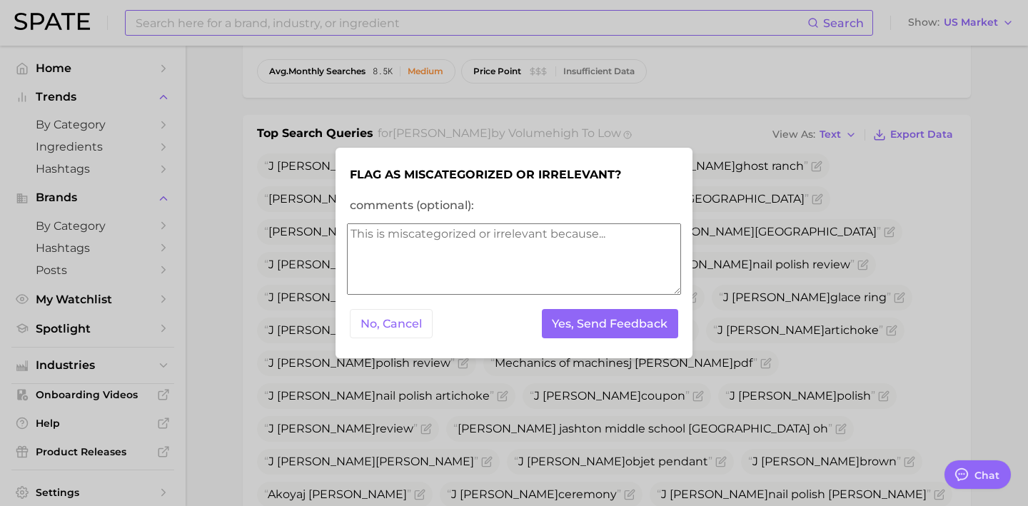
click at [421, 263] on textarea "comments (optional):" at bounding box center [514, 258] width 334 height 71
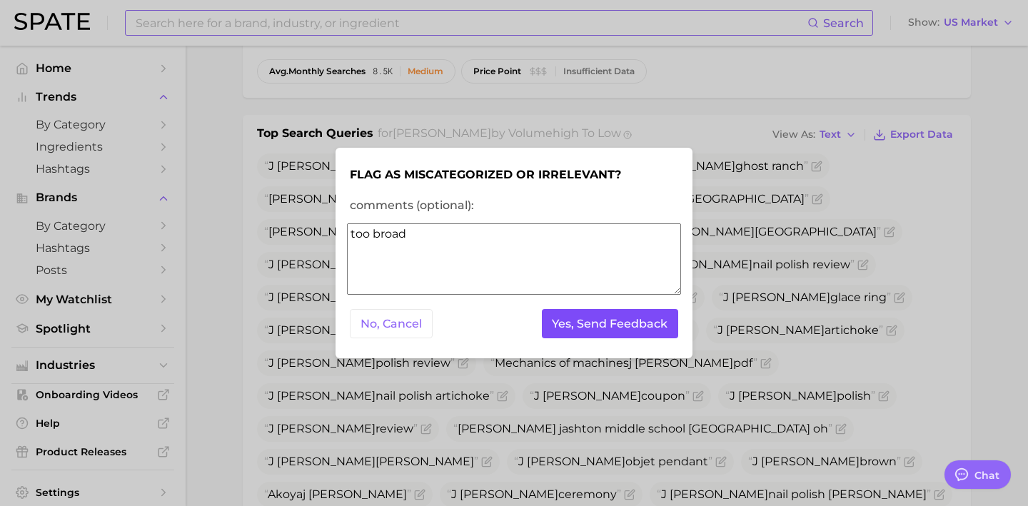
type textarea "too broad"
click at [584, 327] on button "Yes, Send Feedback" at bounding box center [610, 323] width 137 height 29
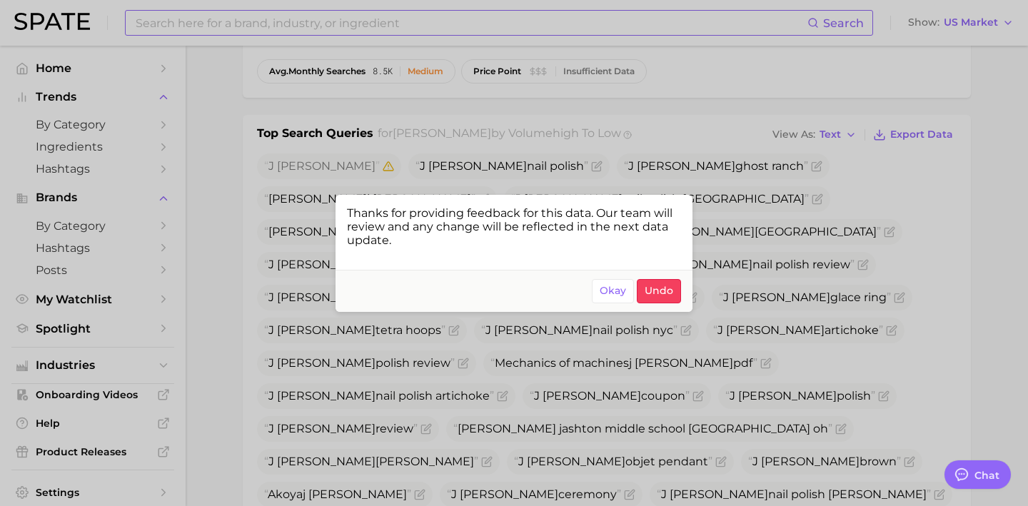
click at [701, 190] on div at bounding box center [514, 253] width 1028 height 506
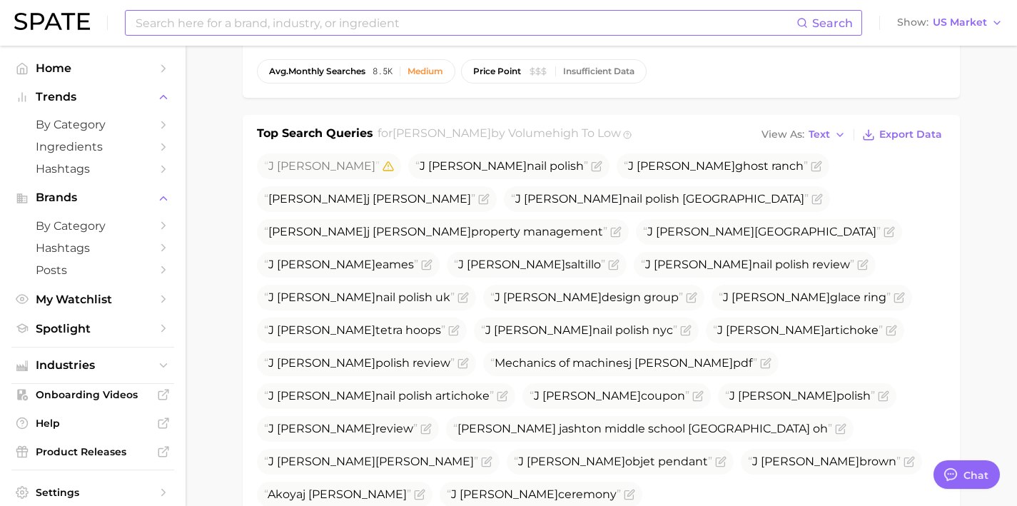
drag, startPoint x: 647, startPoint y: 166, endPoint x: 508, endPoint y: 153, distance: 139.7
click at [504, 156] on ul "J hannah J hannah nail polish J hannah ghost ranch Douglas j hannah J hannah na…" at bounding box center [601, 428] width 689 height 551
copy span "J hannah ghost ranch"
click at [622, 226] on icon "Flag as miscategorized or irrelevant" at bounding box center [615, 231] width 11 height 11
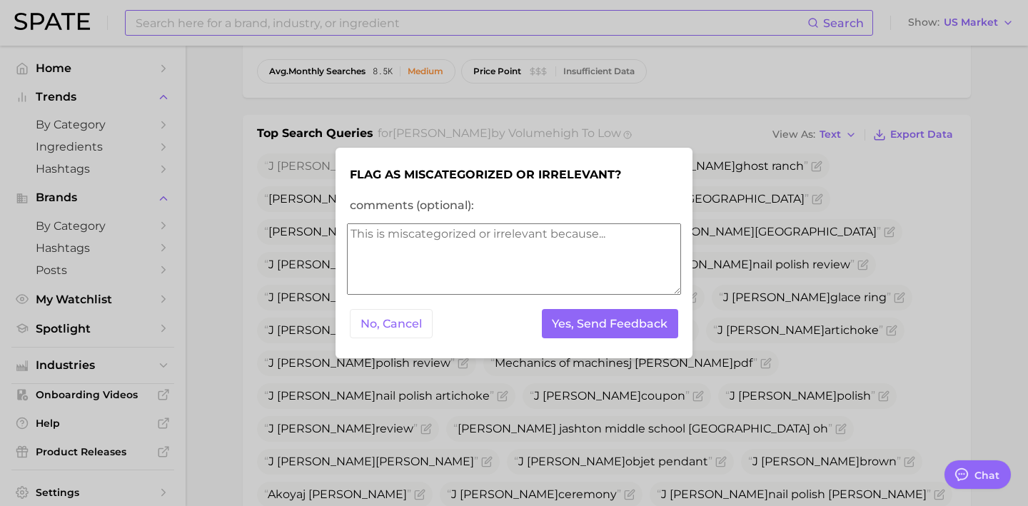
click at [701, 215] on div at bounding box center [514, 253] width 1028 height 506
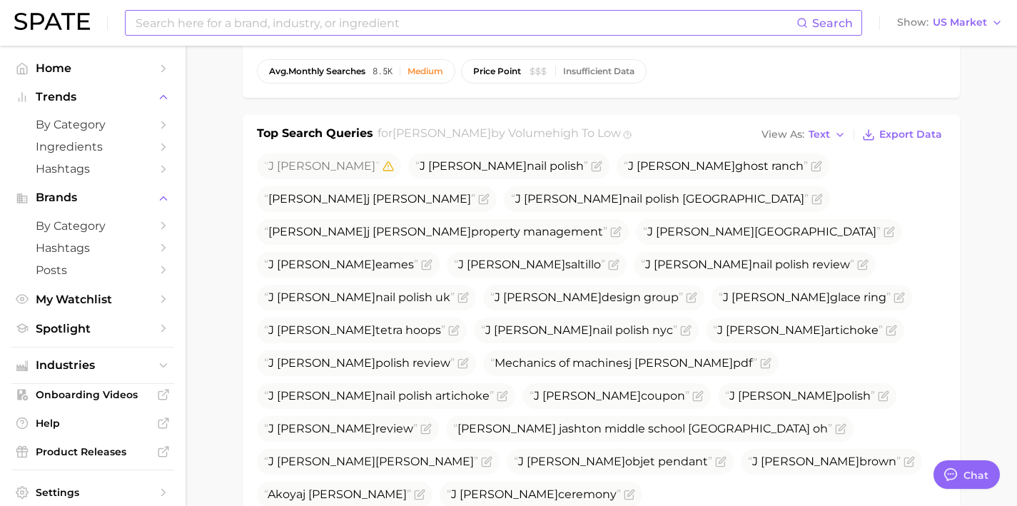
drag, startPoint x: 705, startPoint y: 201, endPoint x: 458, endPoint y: 196, distance: 247.0
click at [458, 219] on li "Douglas j hannah property management" at bounding box center [443, 232] width 372 height 26
copy span "Douglas j hannah property management"
click at [620, 228] on icon "Flag as miscategorized or irrelevant" at bounding box center [615, 232] width 9 height 9
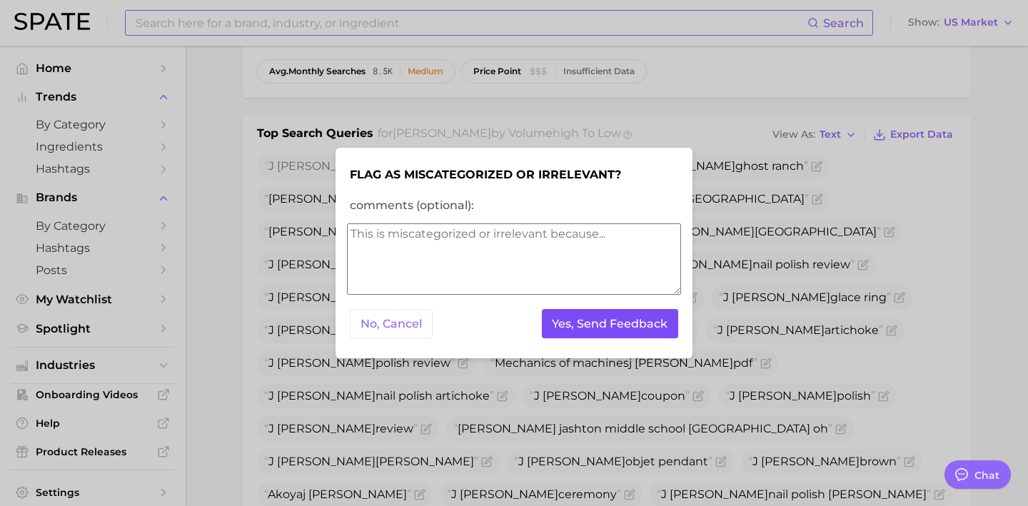
click at [642, 316] on button "Yes, Send Feedback" at bounding box center [610, 323] width 137 height 29
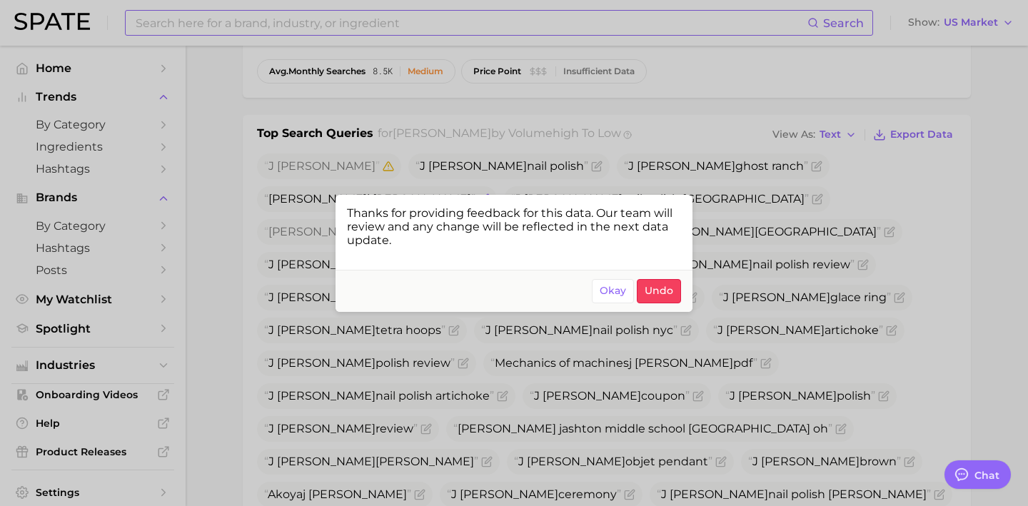
click at [755, 158] on div at bounding box center [514, 253] width 1028 height 506
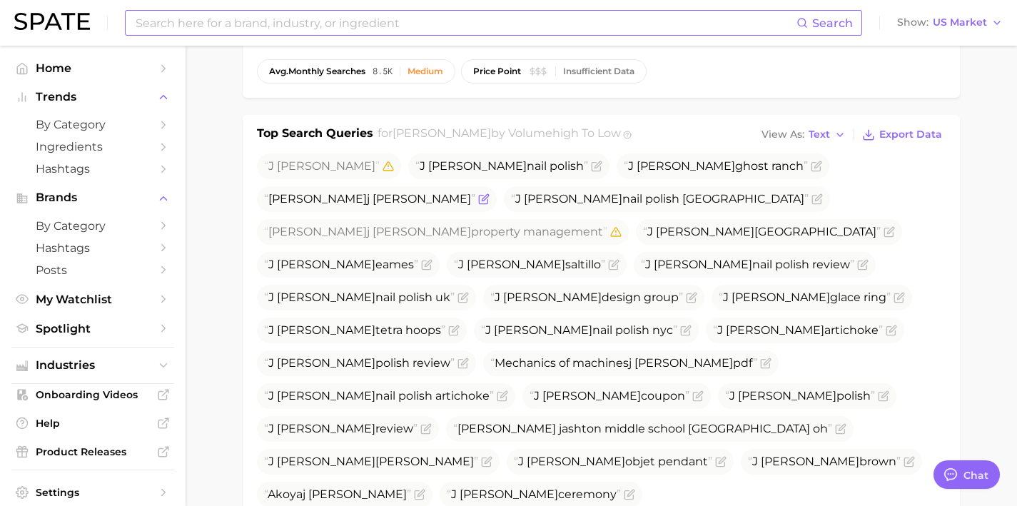
click at [488, 194] on icon "Flag as miscategorized or irrelevant" at bounding box center [485, 197] width 6 height 6
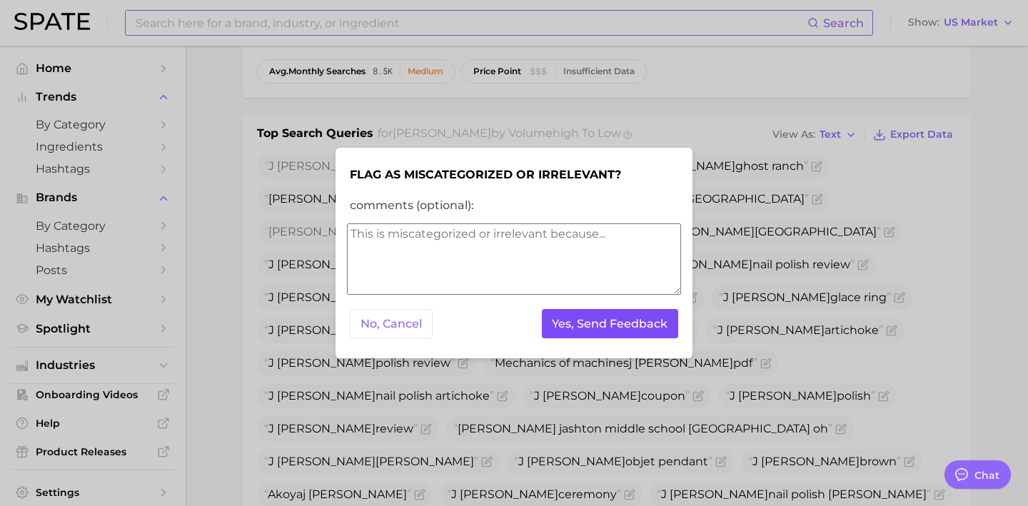
click at [625, 328] on button "Yes, Send Feedback" at bounding box center [610, 323] width 137 height 29
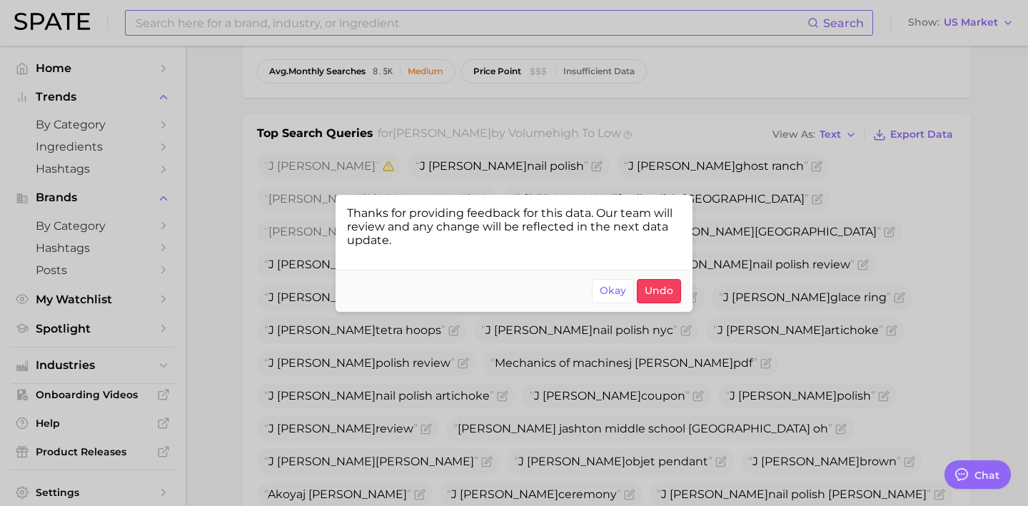
click at [807, 203] on div at bounding box center [514, 253] width 1028 height 506
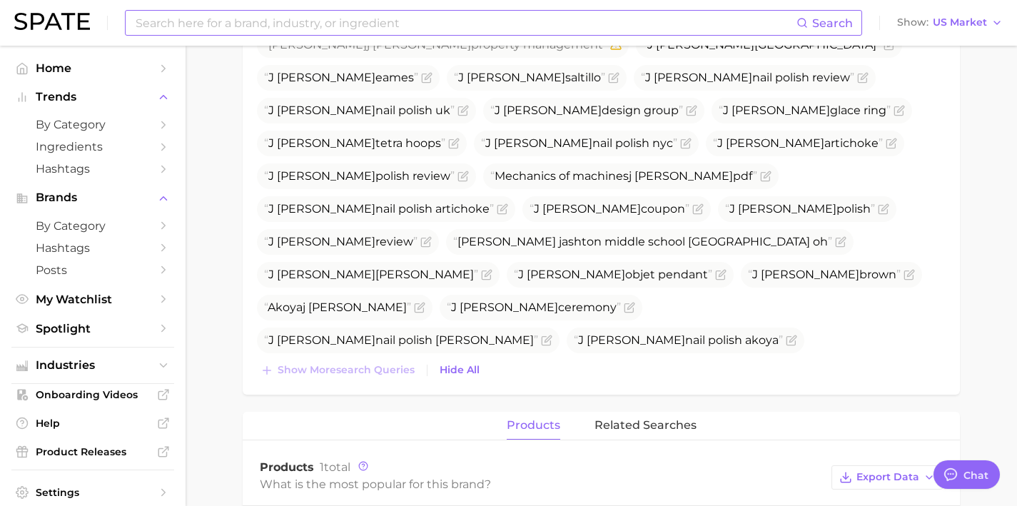
scroll to position [586, 0]
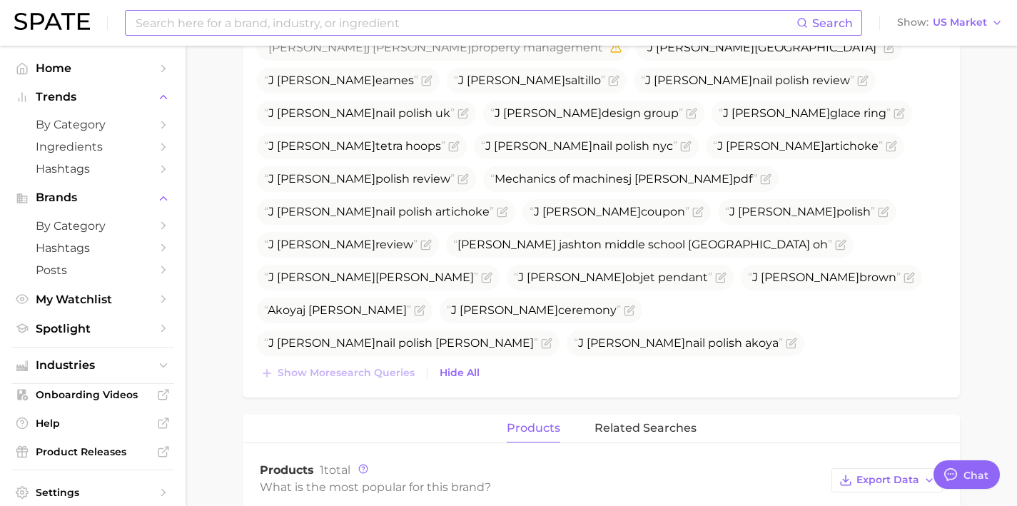
click at [695, 404] on icon "Flag as miscategorized or irrelevant" at bounding box center [692, 407] width 6 height 6
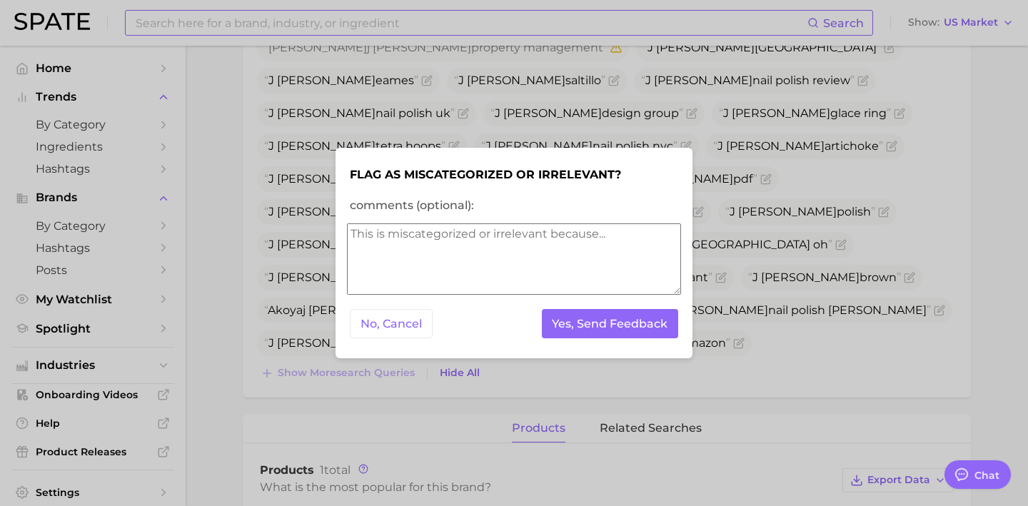
click at [605, 233] on textarea "comments (optional):" at bounding box center [514, 258] width 334 height 71
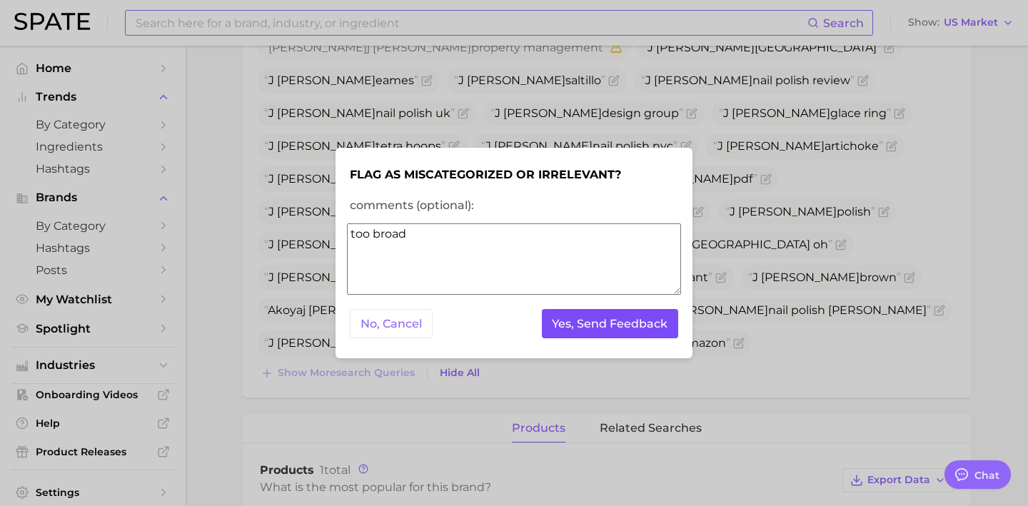
type textarea "too broad"
click at [594, 315] on button "Yes, Send Feedback" at bounding box center [610, 323] width 137 height 29
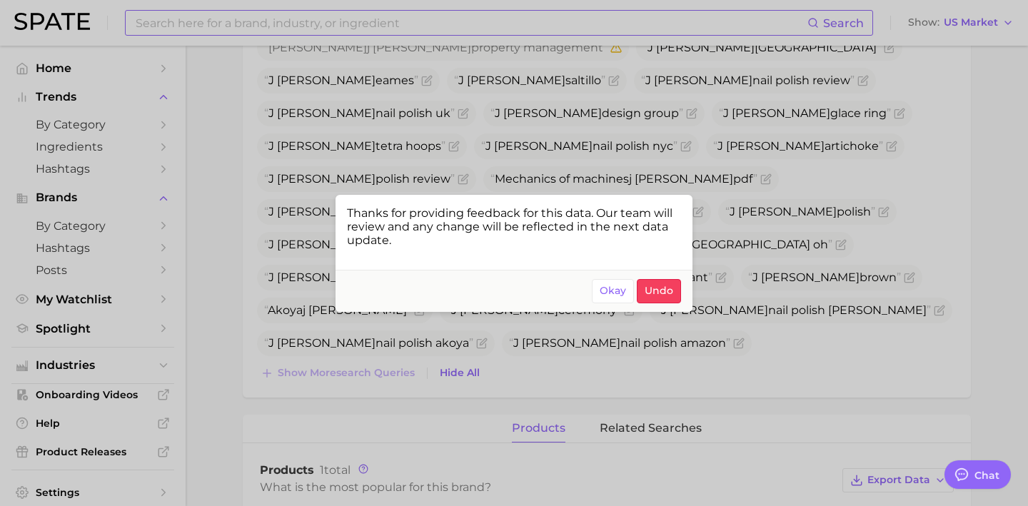
click at [854, 296] on div at bounding box center [514, 253] width 1028 height 506
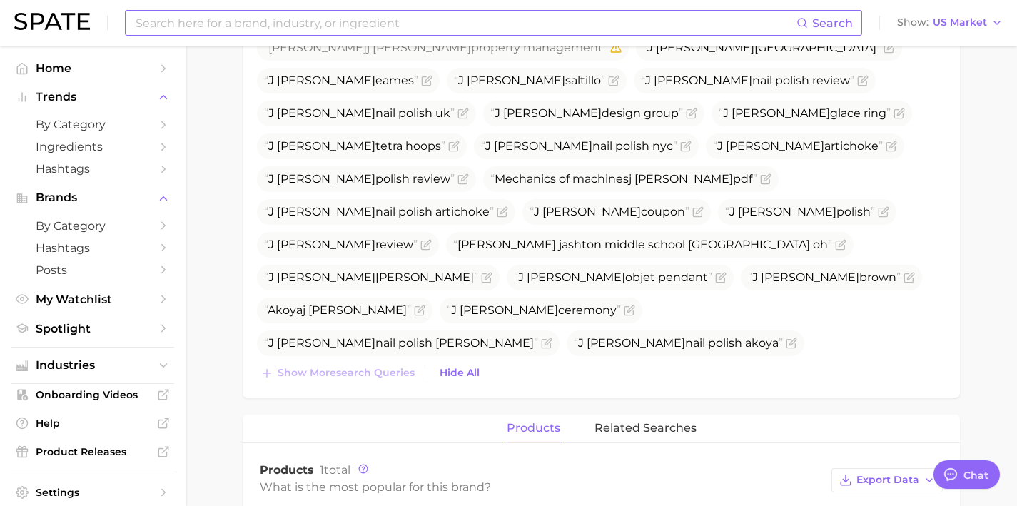
click at [496, 436] on icon "Flag as miscategorized or irrelevant" at bounding box center [490, 441] width 11 height 11
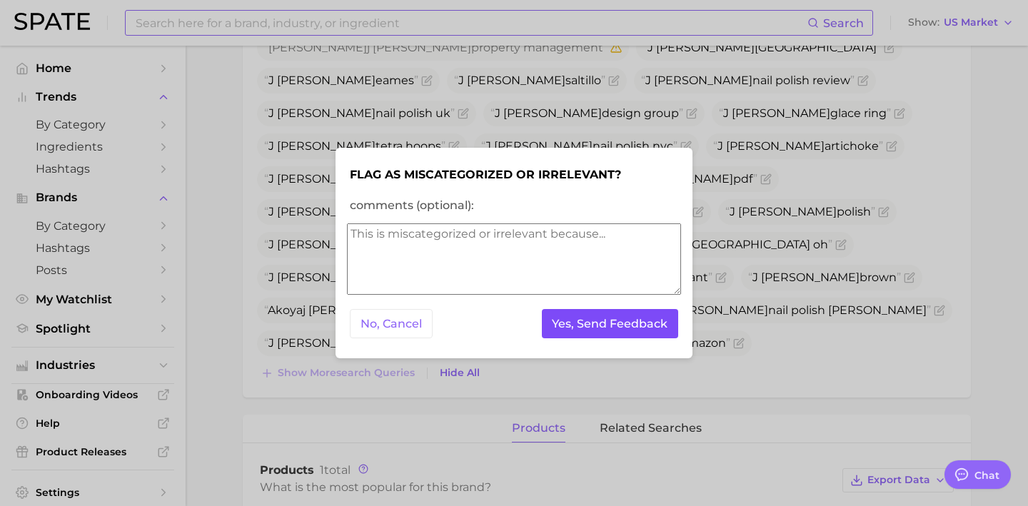
click at [634, 323] on button "Yes, Send Feedback" at bounding box center [610, 323] width 137 height 29
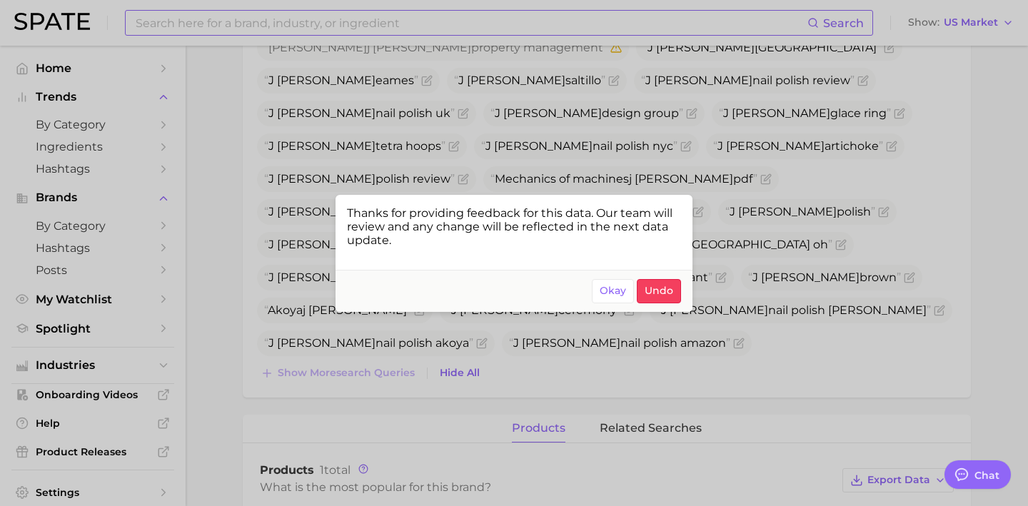
click at [839, 293] on div at bounding box center [514, 253] width 1028 height 506
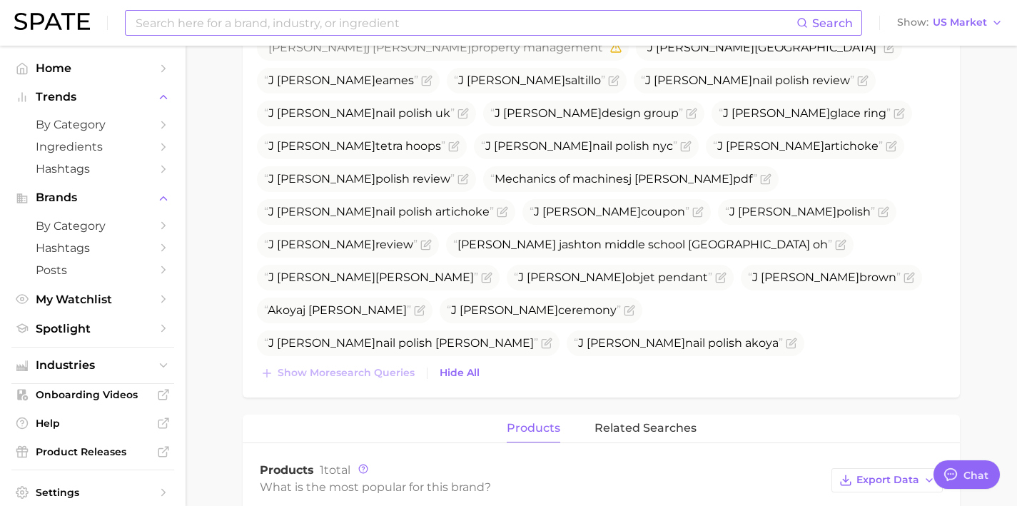
click at [477, 396] on span "J hannah black friday" at bounding box center [367, 409] width 220 height 26
click at [468, 405] on icon "Flag as miscategorized or irrelevant" at bounding box center [463, 409] width 9 height 9
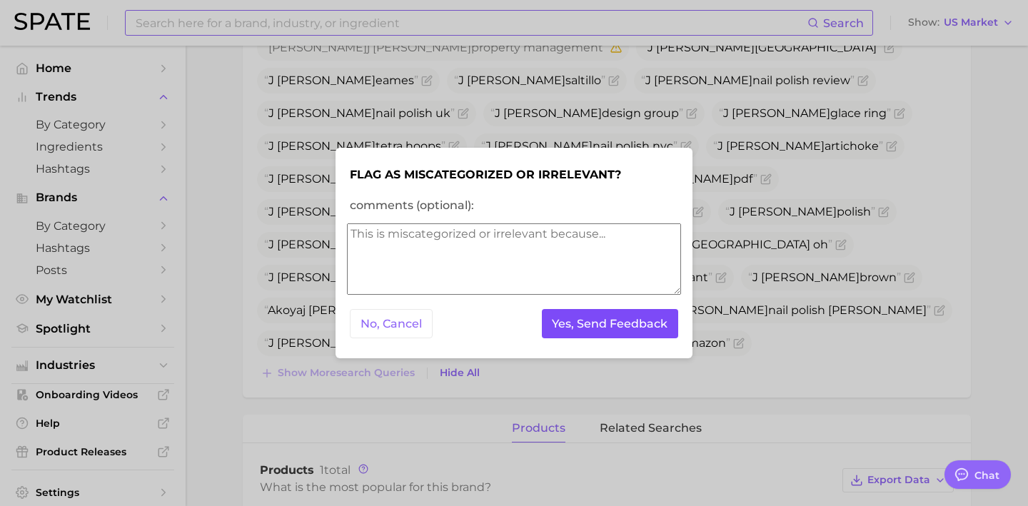
click at [557, 318] on button "Yes, Send Feedback" at bounding box center [610, 323] width 137 height 29
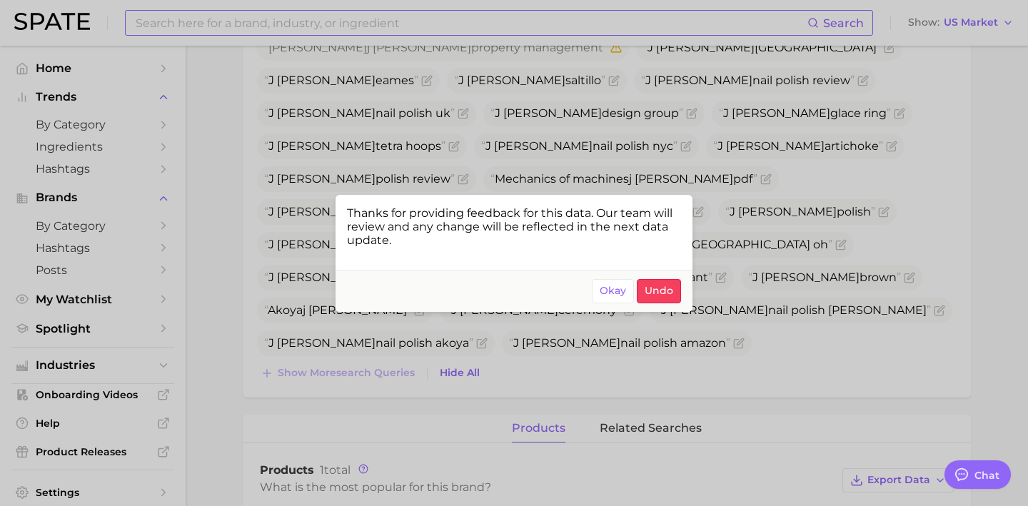
click at [483, 303] on footer "Okay Undo" at bounding box center [514, 291] width 357 height 42
click at [425, 323] on div at bounding box center [514, 253] width 1028 height 506
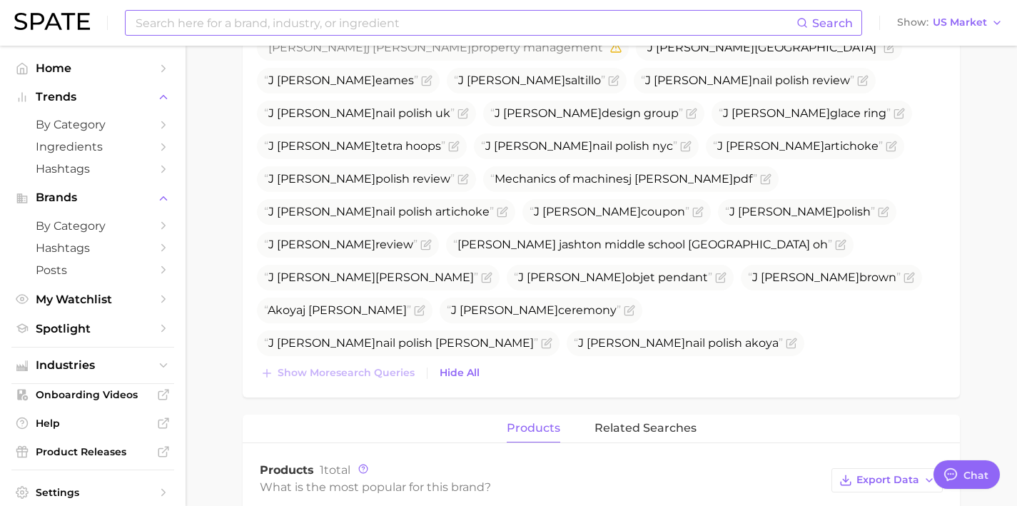
click at [662, 437] on icon "Flag as miscategorized or irrelevant" at bounding box center [665, 440] width 6 height 6
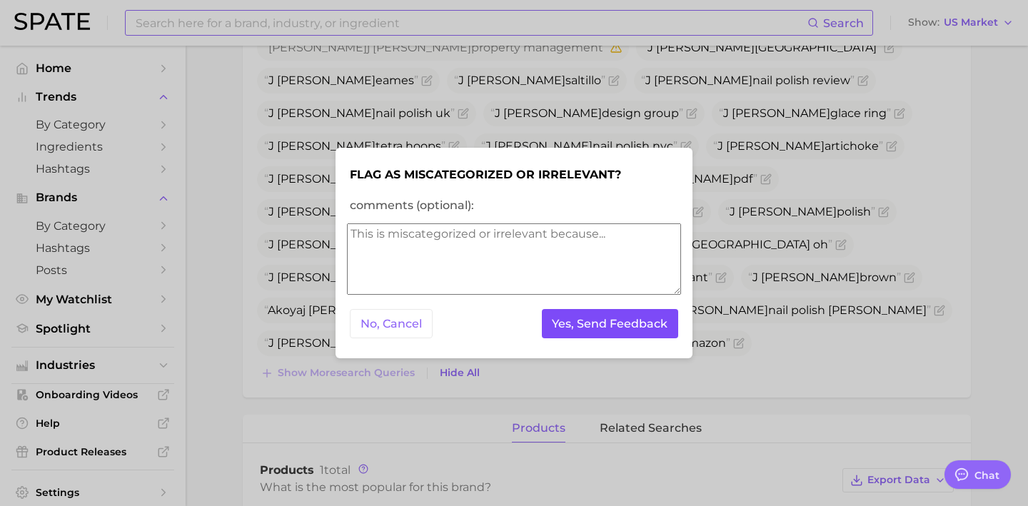
click at [558, 326] on button "Yes, Send Feedback" at bounding box center [610, 323] width 137 height 29
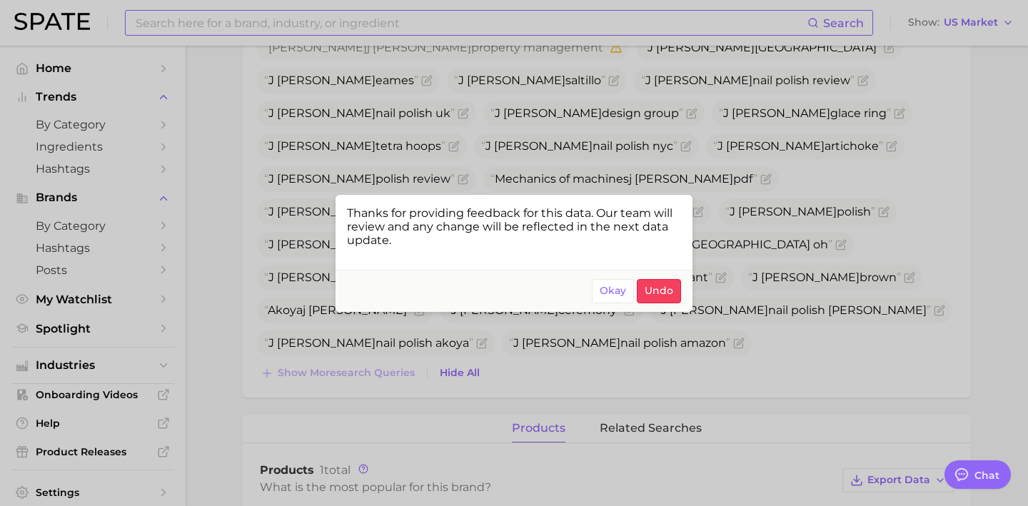
click at [420, 371] on div at bounding box center [514, 253] width 1028 height 506
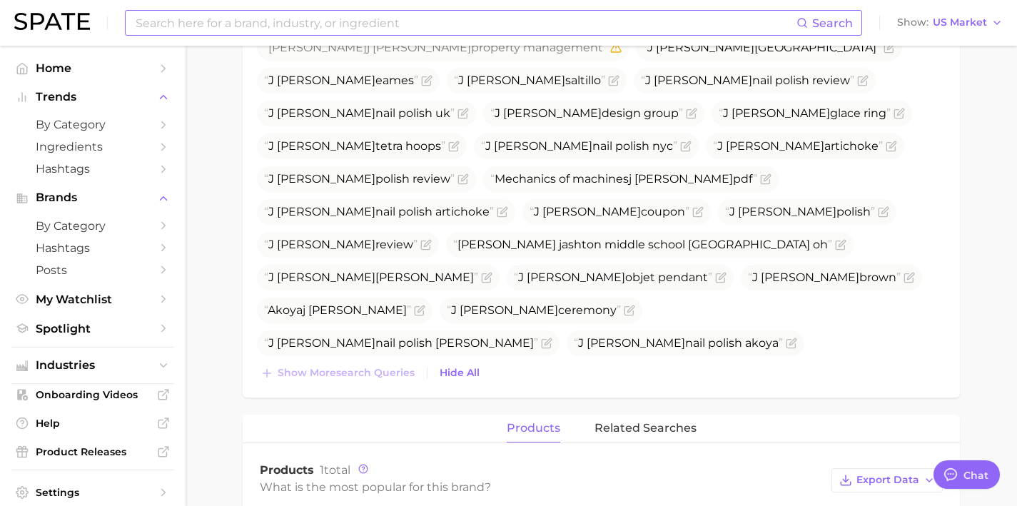
click at [871, 437] on icon "Flag as miscategorized or irrelevant" at bounding box center [874, 440] width 6 height 6
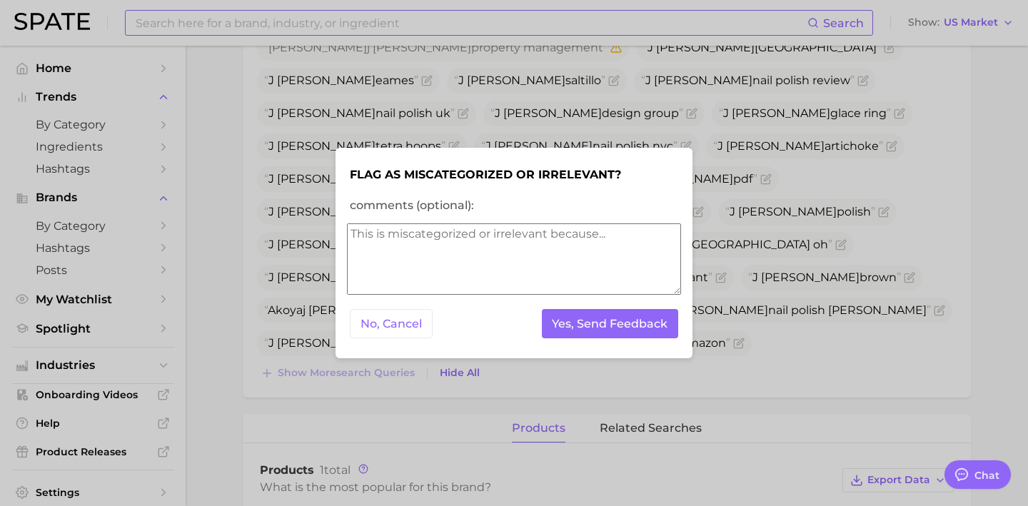
click at [506, 271] on textarea "comments (optional):" at bounding box center [514, 258] width 334 height 71
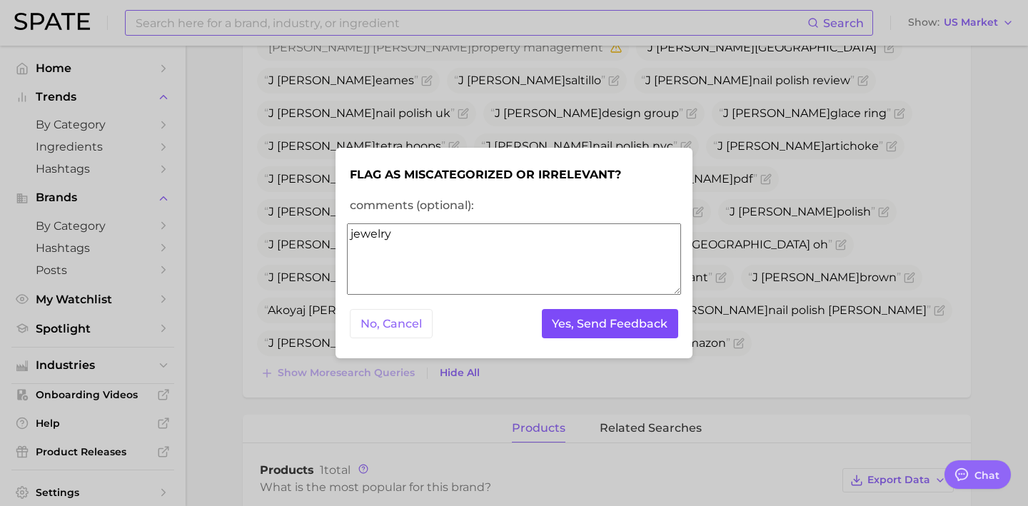
type textarea "jewelry"
click at [548, 317] on button "Yes, Send Feedback" at bounding box center [610, 323] width 137 height 29
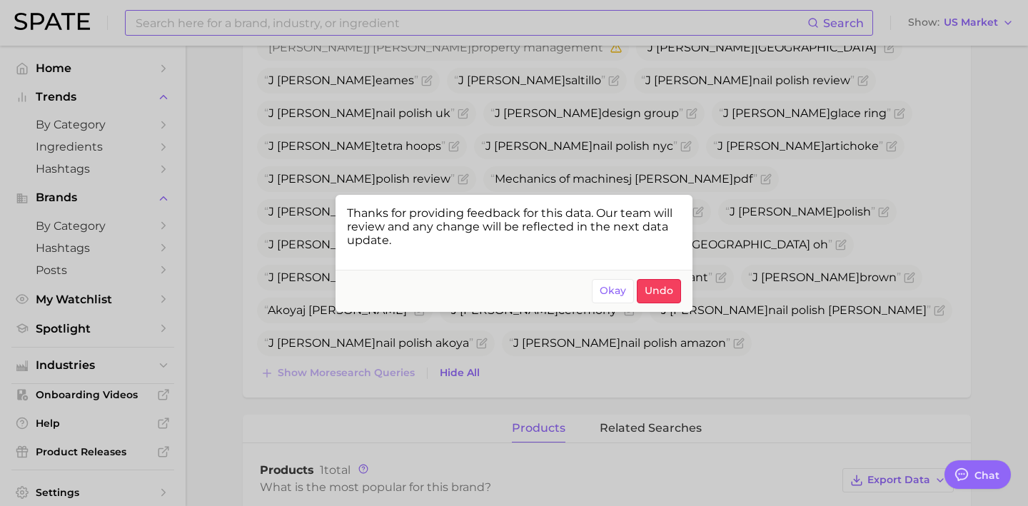
click at [571, 101] on div at bounding box center [514, 253] width 1028 height 506
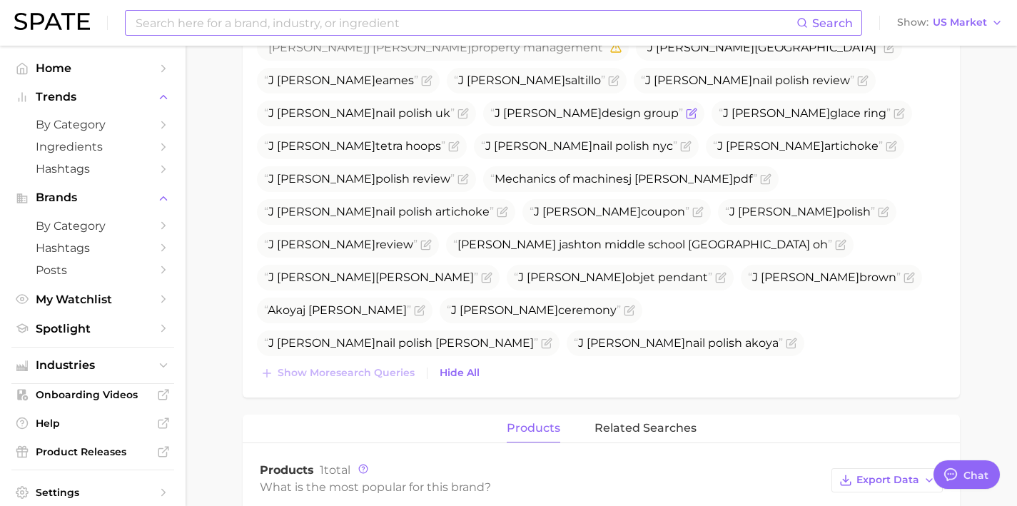
click at [686, 108] on icon "Flag as miscategorized or irrelevant" at bounding box center [691, 113] width 11 height 11
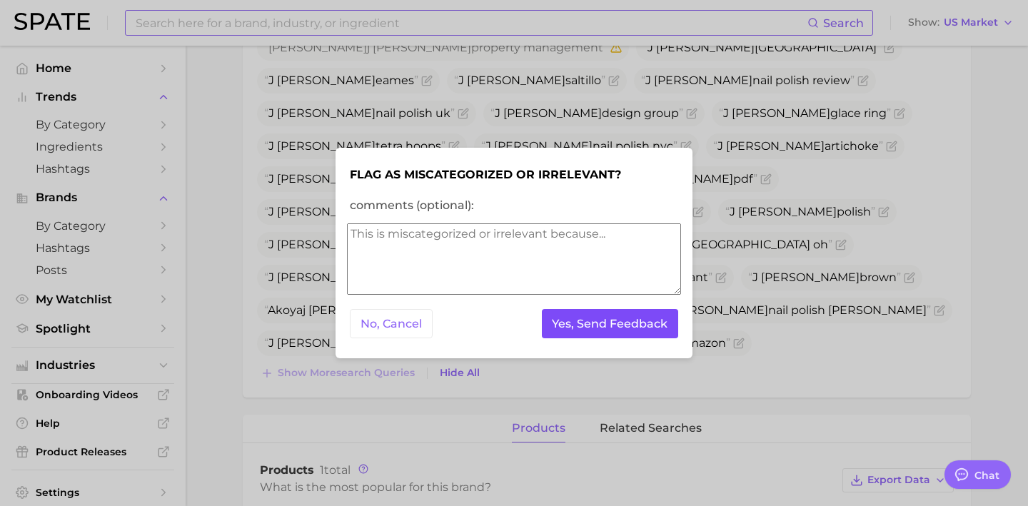
click at [585, 331] on button "Yes, Send Feedback" at bounding box center [610, 323] width 137 height 29
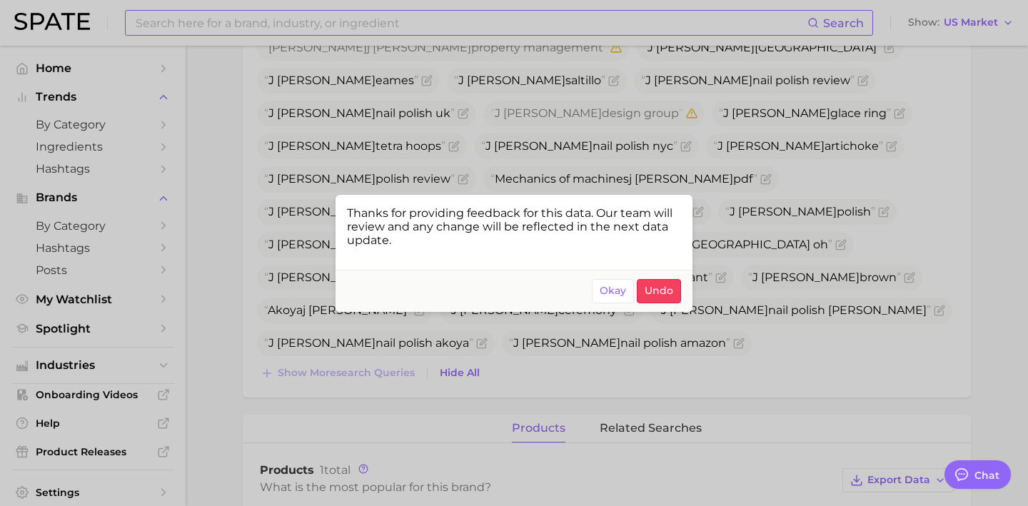
click at [849, 177] on div at bounding box center [514, 253] width 1028 height 506
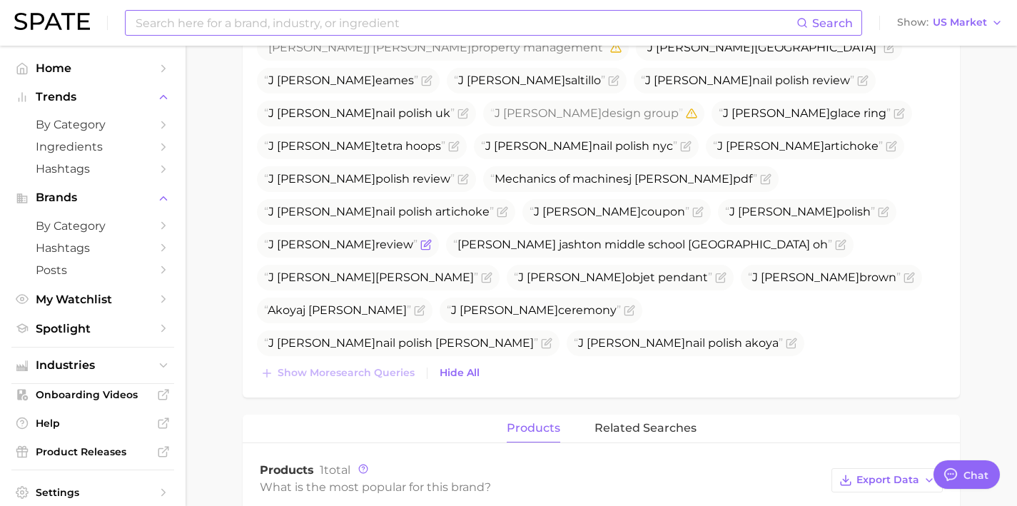
click at [430, 240] on icon "Flag as miscategorized or irrelevant" at bounding box center [427, 243] width 6 height 6
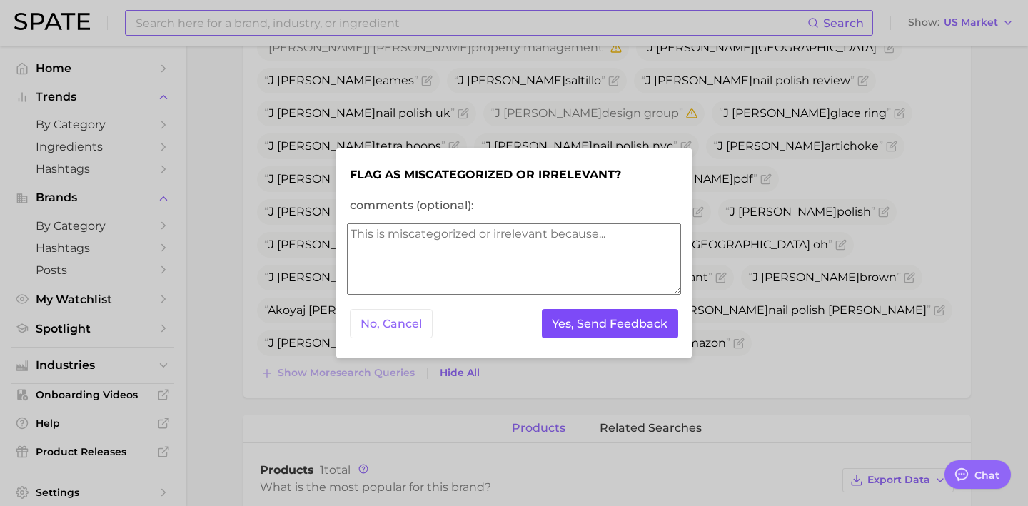
click at [613, 326] on button "Yes, Send Feedback" at bounding box center [610, 323] width 137 height 29
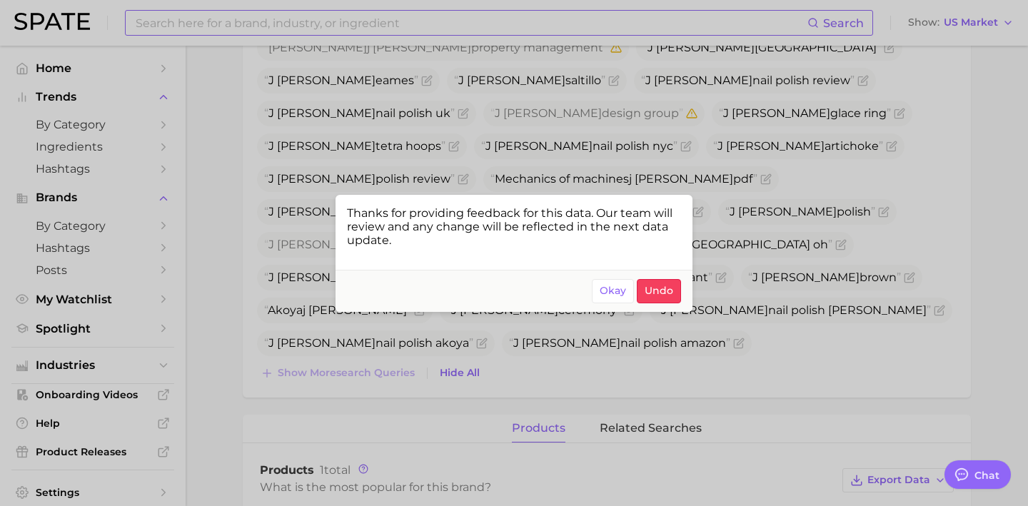
click at [879, 186] on div at bounding box center [514, 253] width 1028 height 506
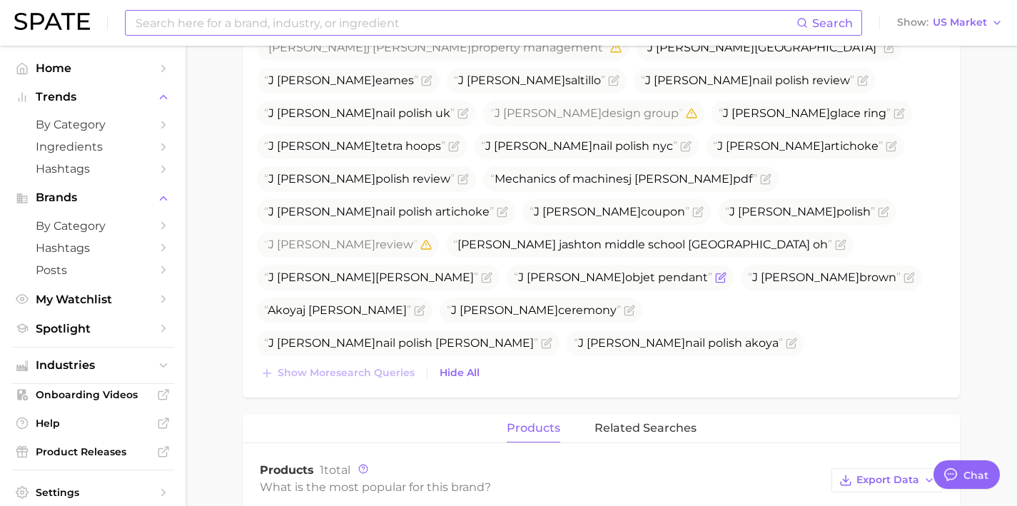
click at [725, 274] on icon "Flag as miscategorized or irrelevant" at bounding box center [720, 278] width 9 height 9
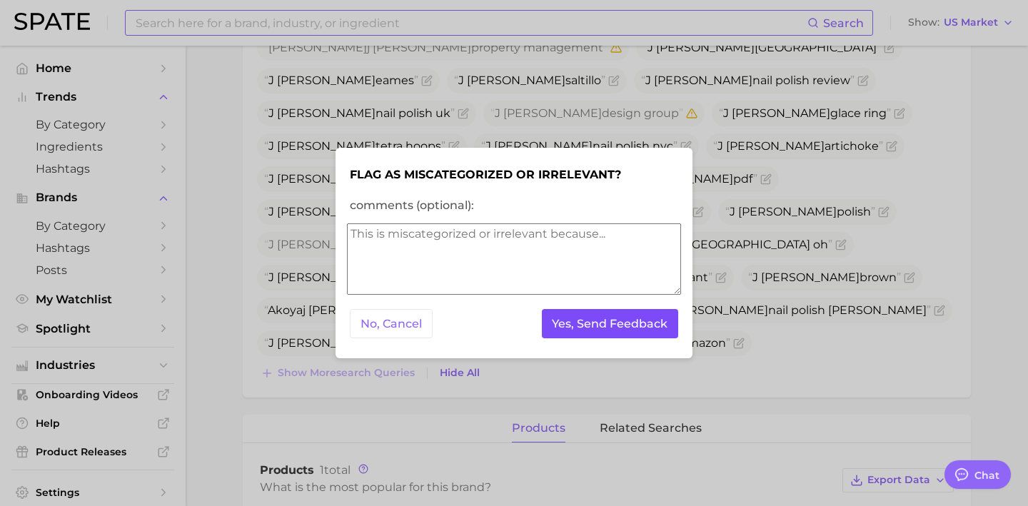
click at [632, 326] on button "Yes, Send Feedback" at bounding box center [610, 323] width 137 height 29
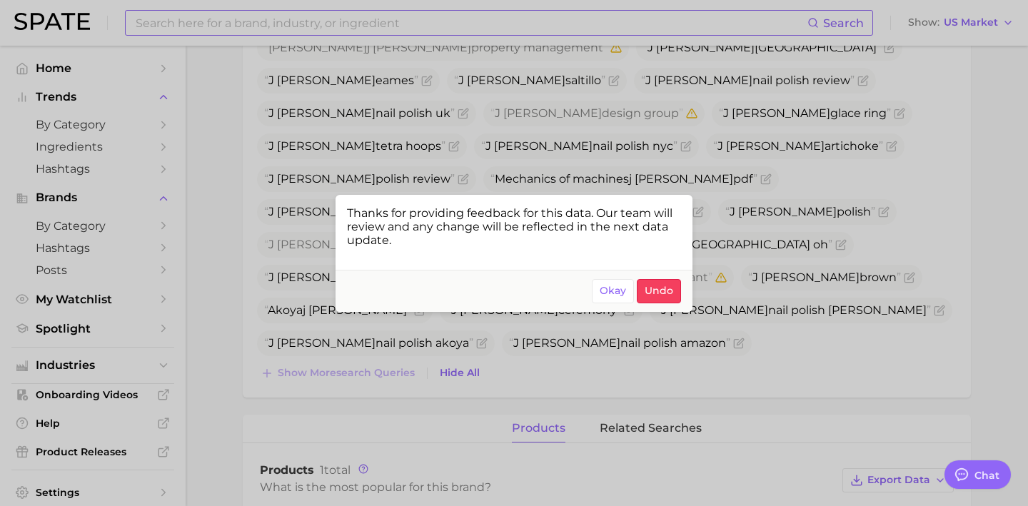
click at [844, 246] on div at bounding box center [514, 253] width 1028 height 506
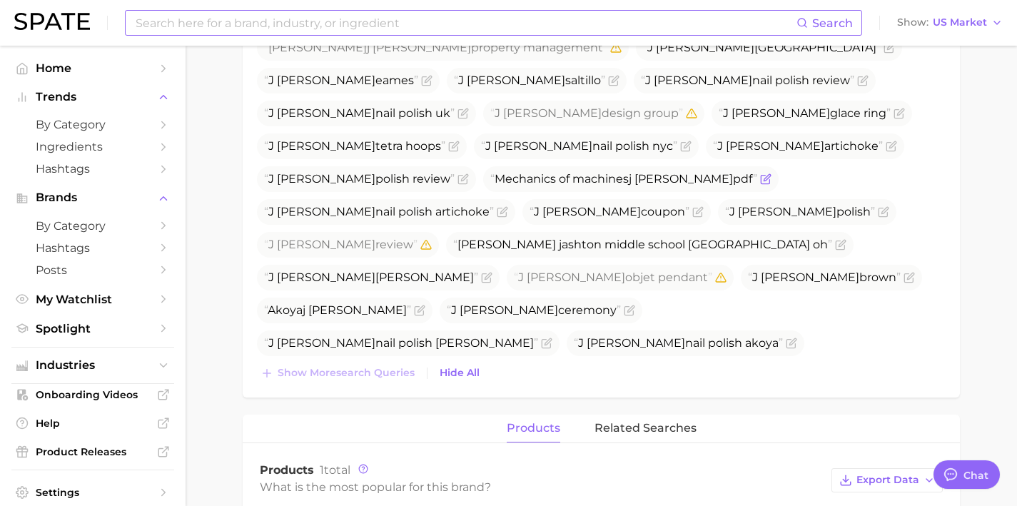
click at [779, 166] on span "Mechanics of machines j hannah pdf" at bounding box center [631, 179] width 296 height 26
click at [770, 176] on icon "Flag as miscategorized or irrelevant" at bounding box center [765, 180] width 9 height 9
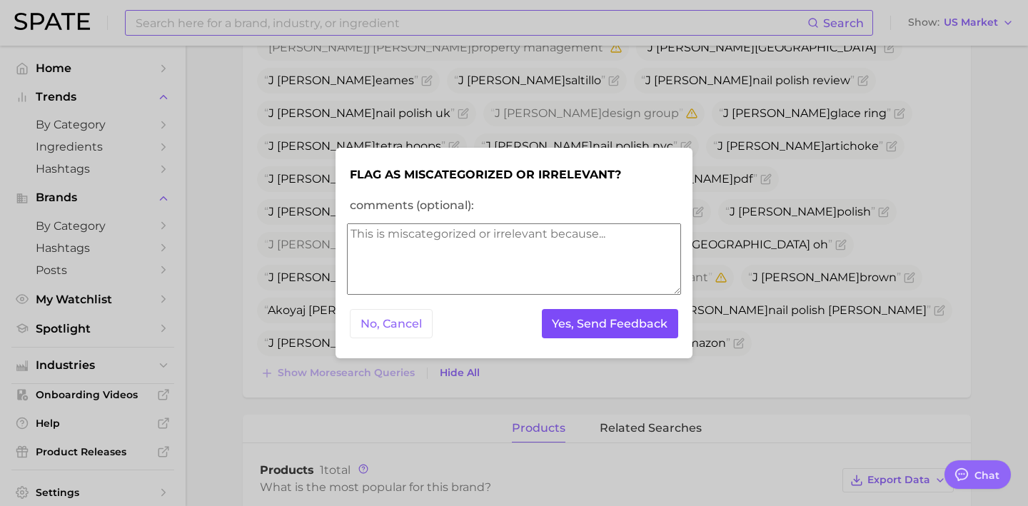
click at [593, 321] on button "Yes, Send Feedback" at bounding box center [610, 323] width 137 height 29
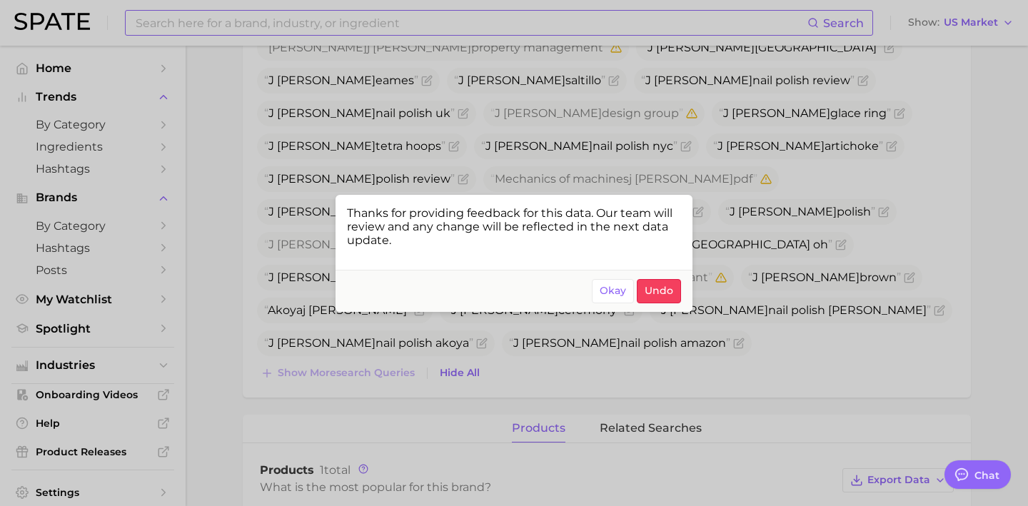
click at [543, 151] on div at bounding box center [514, 253] width 1028 height 506
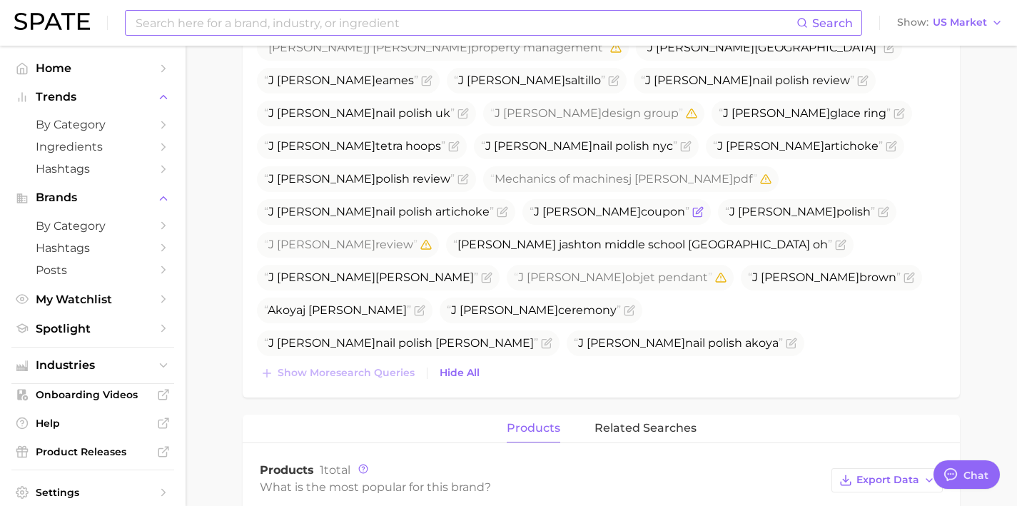
click at [692, 206] on icon "Flag as miscategorized or irrelevant" at bounding box center [697, 211] width 11 height 11
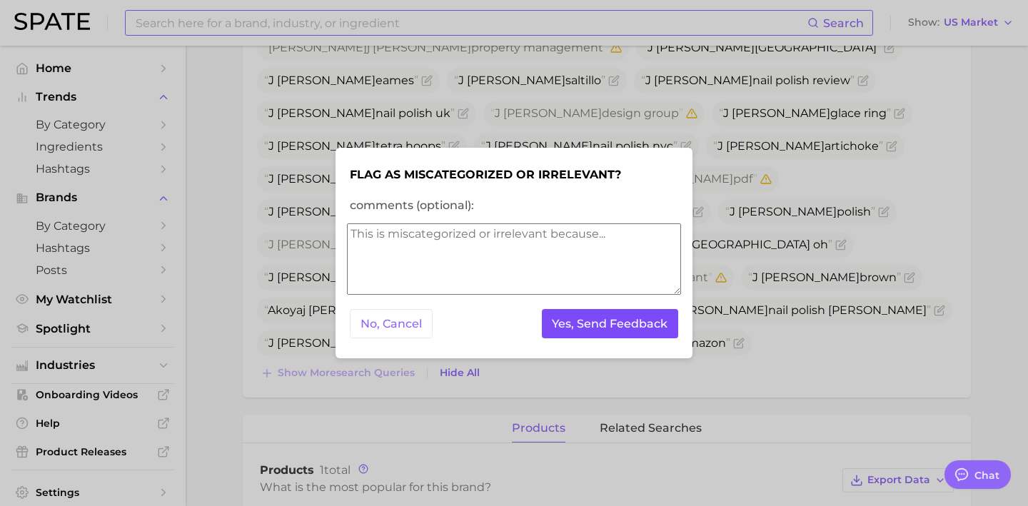
click at [599, 323] on button "Yes, Send Feedback" at bounding box center [610, 323] width 137 height 29
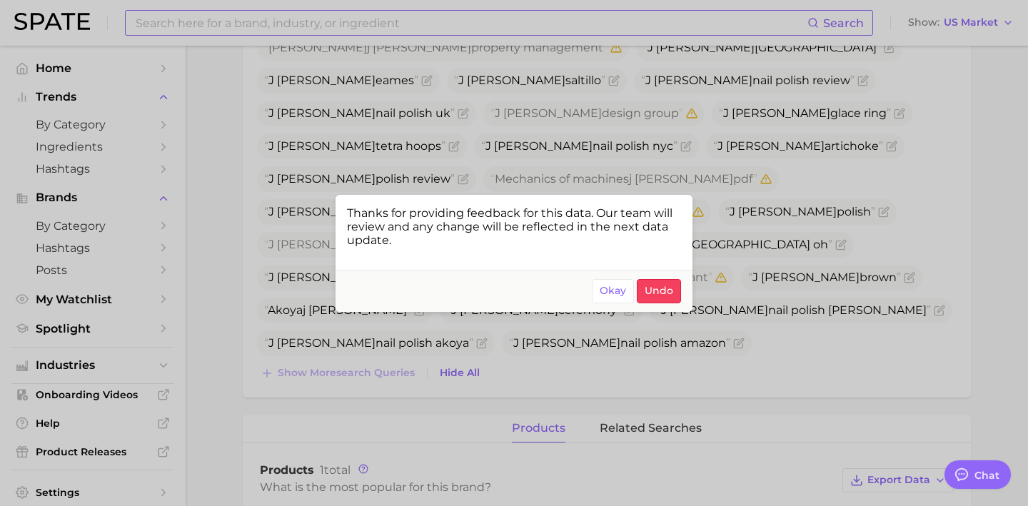
click at [608, 290] on span "Okay" at bounding box center [613, 291] width 26 height 12
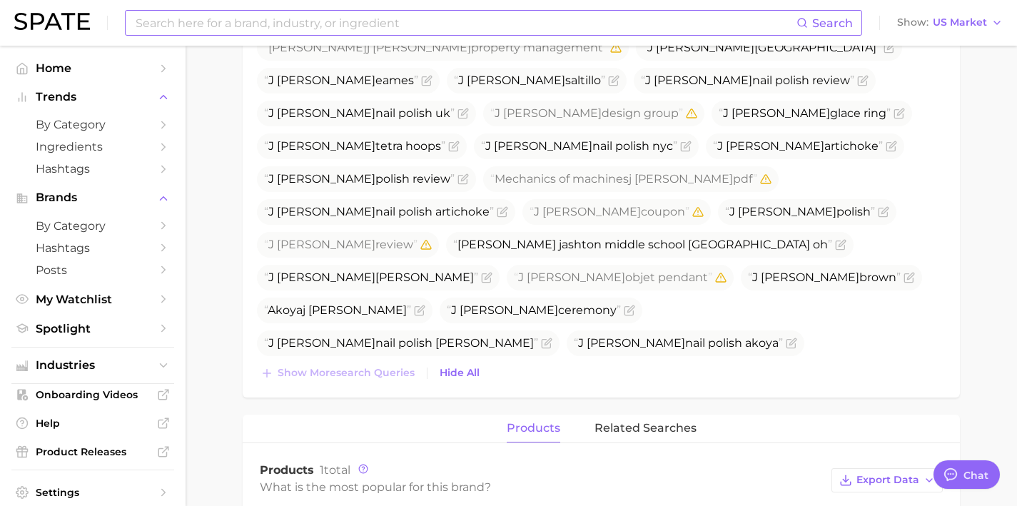
click at [837, 469] on icon "Flag as miscategorized or irrelevant" at bounding box center [842, 474] width 11 height 11
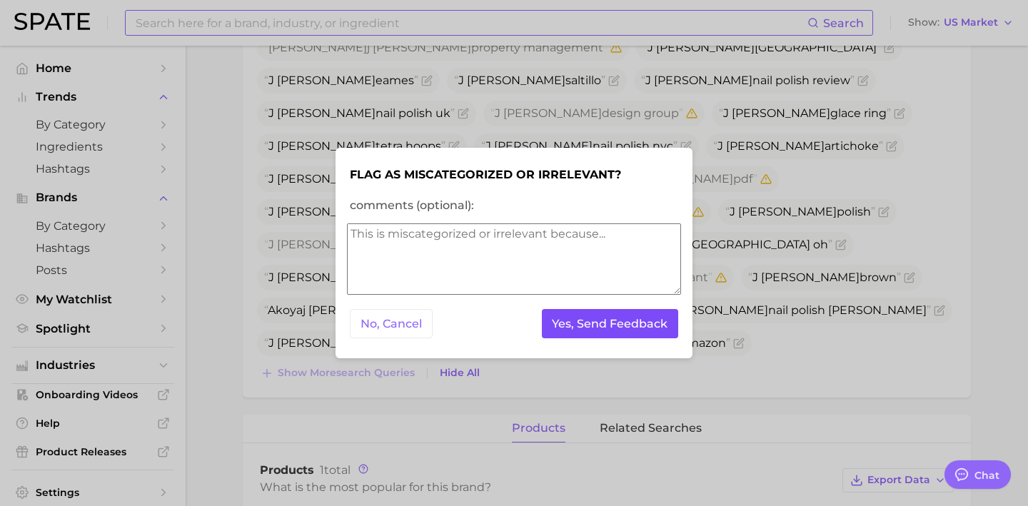
click at [584, 326] on button "Yes, Send Feedback" at bounding box center [610, 323] width 137 height 29
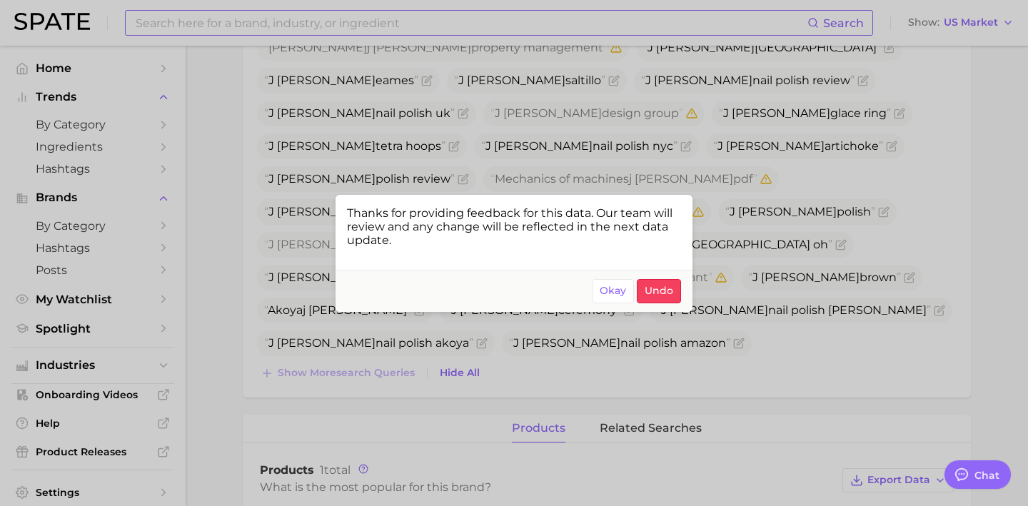
click at [766, 300] on div at bounding box center [514, 253] width 1028 height 506
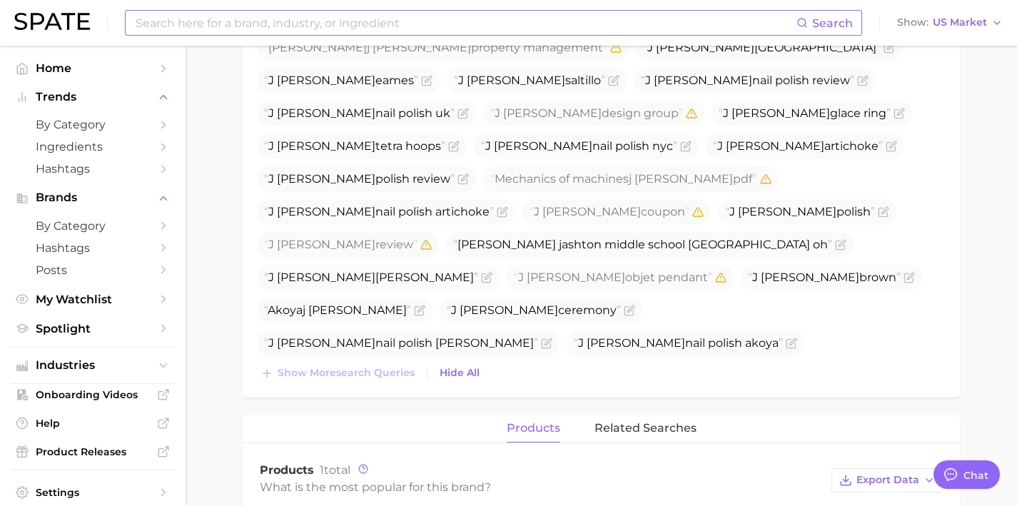
drag, startPoint x: 676, startPoint y: 345, endPoint x: 587, endPoint y: 338, distance: 89.5
click at [583, 500] on span "J hannah sontag" at bounding box center [555, 507] width 214 height 14
copy span "J hannah sontag"
drag, startPoint x: 640, startPoint y: 309, endPoint x: 530, endPoint y: 318, distance: 111.0
click at [530, 318] on ul "J hannah J hannah nail polish J hannah ghost ranch Douglas j hannah J hannah na…" at bounding box center [601, 244] width 689 height 551
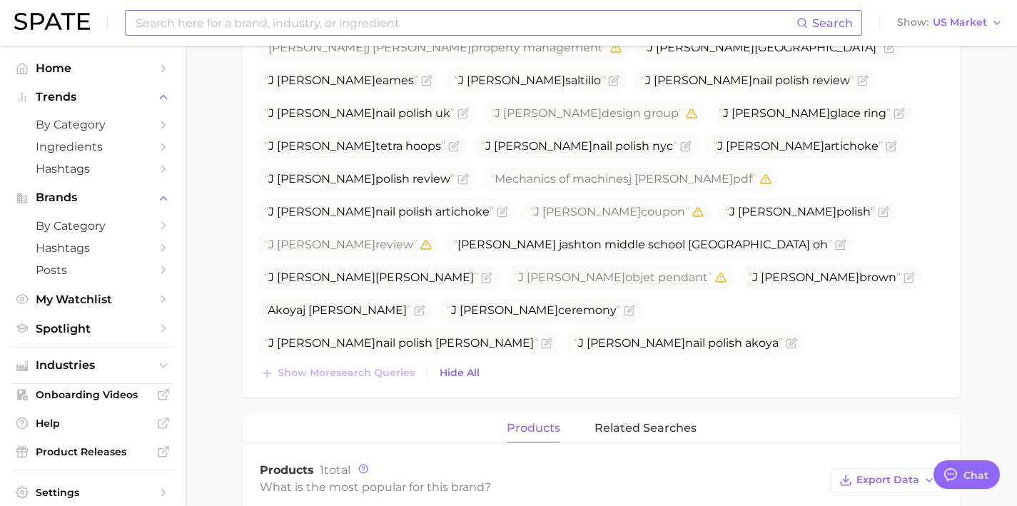
copy span "Hannah j ashton"
click at [431, 469] on icon "Flag as miscategorized or irrelevant" at bounding box center [425, 474] width 11 height 11
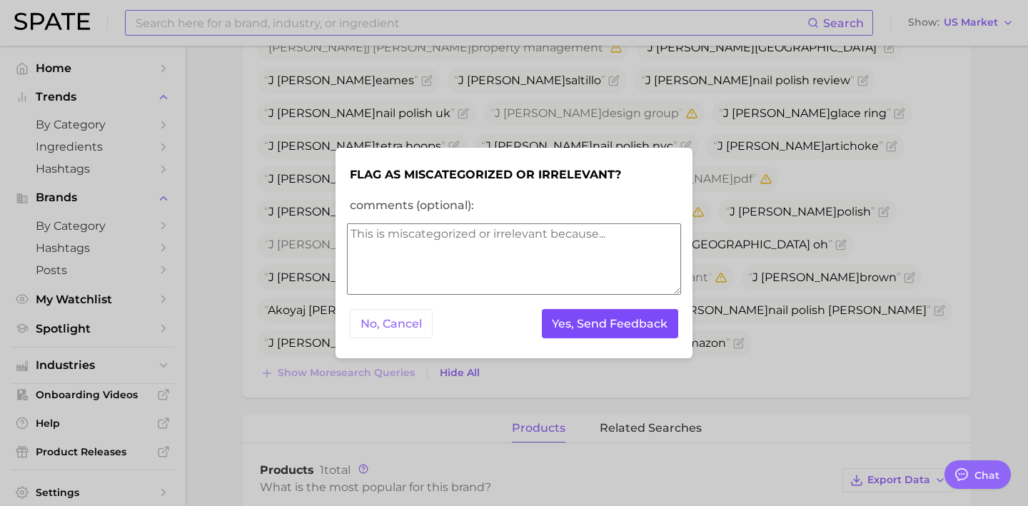
click at [655, 323] on button "Yes, Send Feedback" at bounding box center [610, 323] width 137 height 29
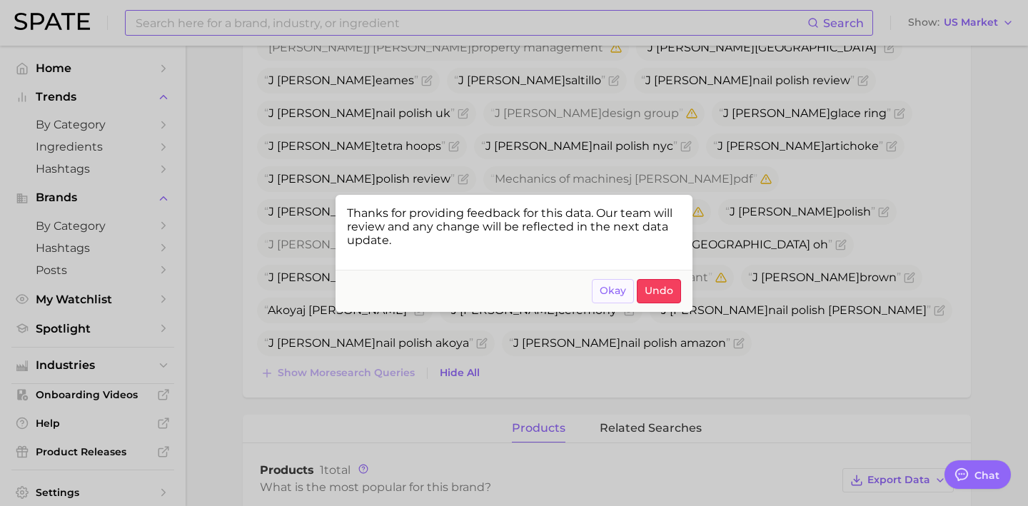
click at [615, 295] on span "Okay" at bounding box center [613, 291] width 26 height 12
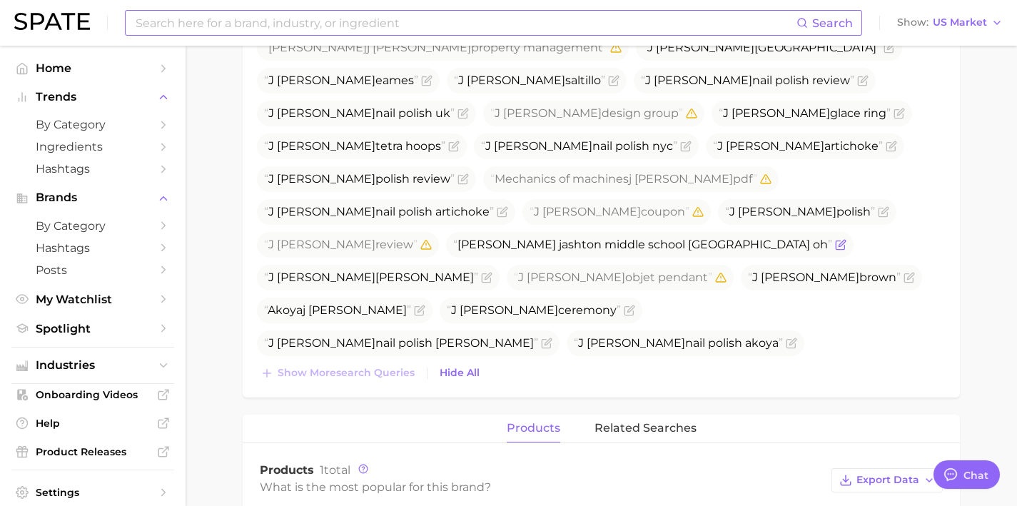
click at [835, 239] on icon "Flag as miscategorized or irrelevant" at bounding box center [840, 244] width 11 height 11
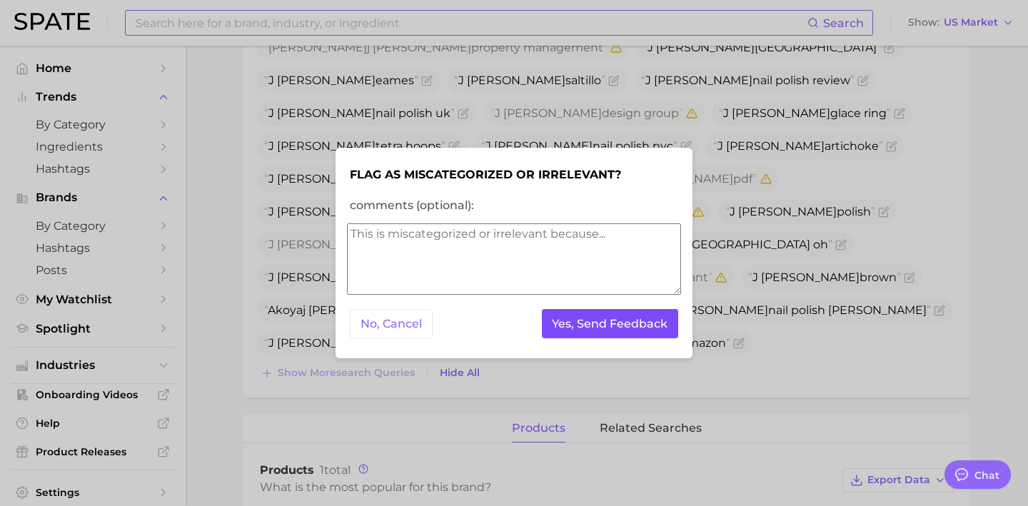
click at [588, 328] on button "Yes, Send Feedback" at bounding box center [610, 323] width 137 height 29
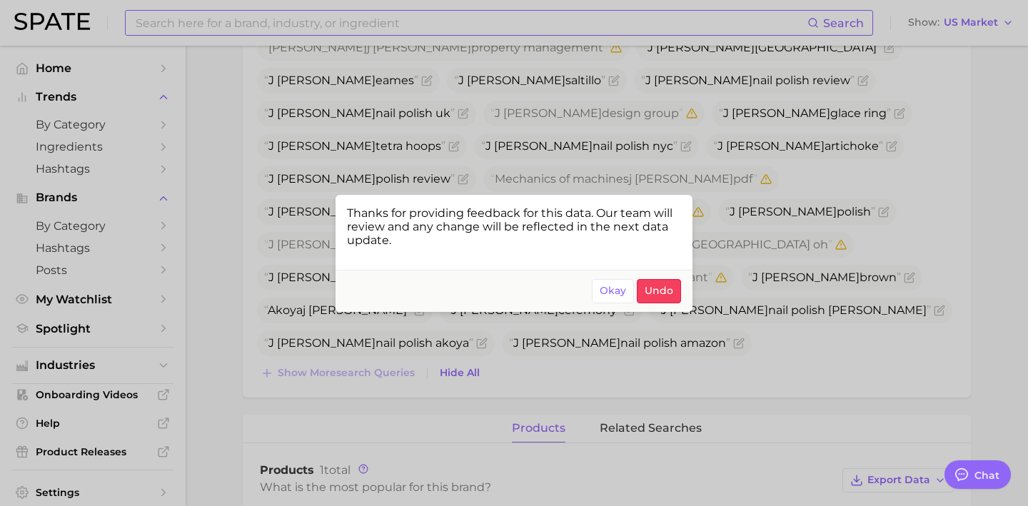
click at [635, 100] on div at bounding box center [514, 253] width 1028 height 506
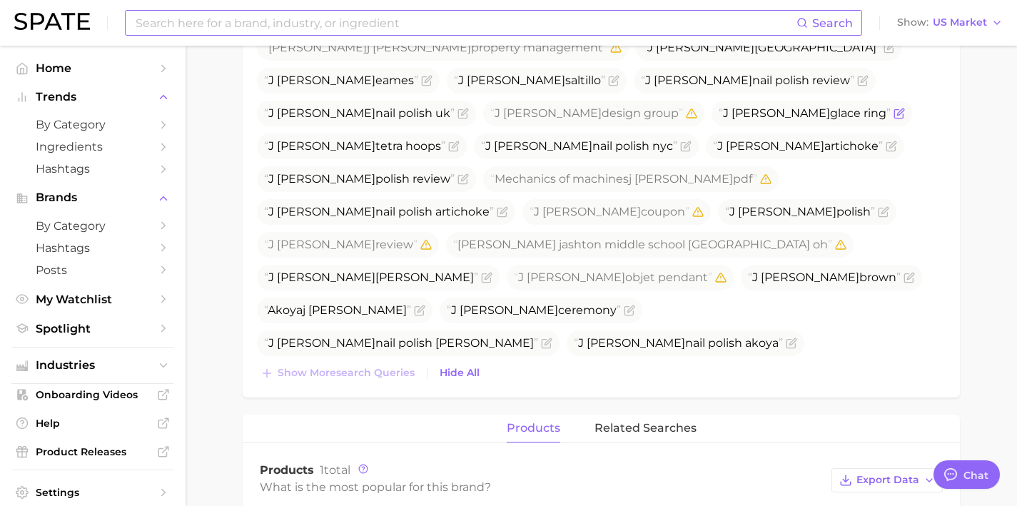
click at [897, 109] on icon "Flag as miscategorized or irrelevant" at bounding box center [900, 112] width 6 height 6
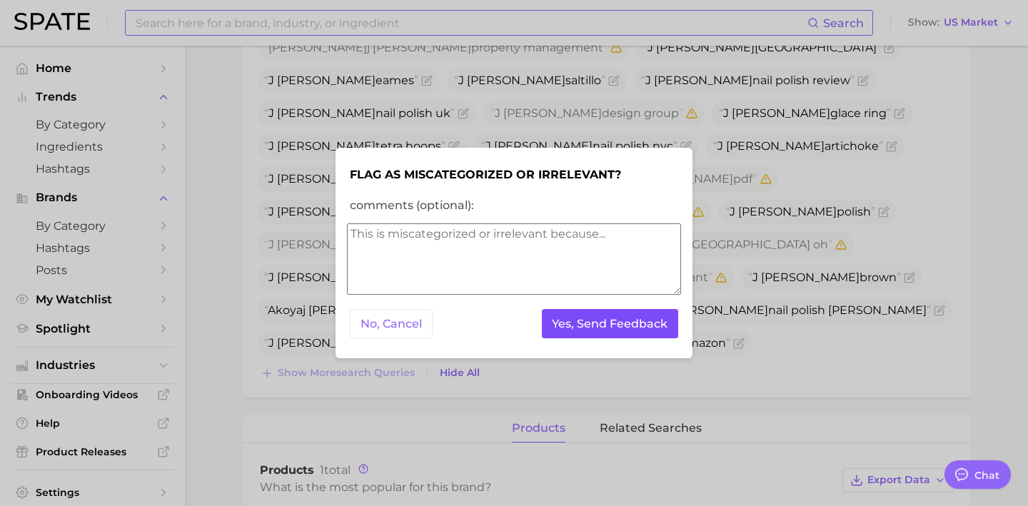
click at [597, 315] on button "Yes, Send Feedback" at bounding box center [610, 323] width 137 height 29
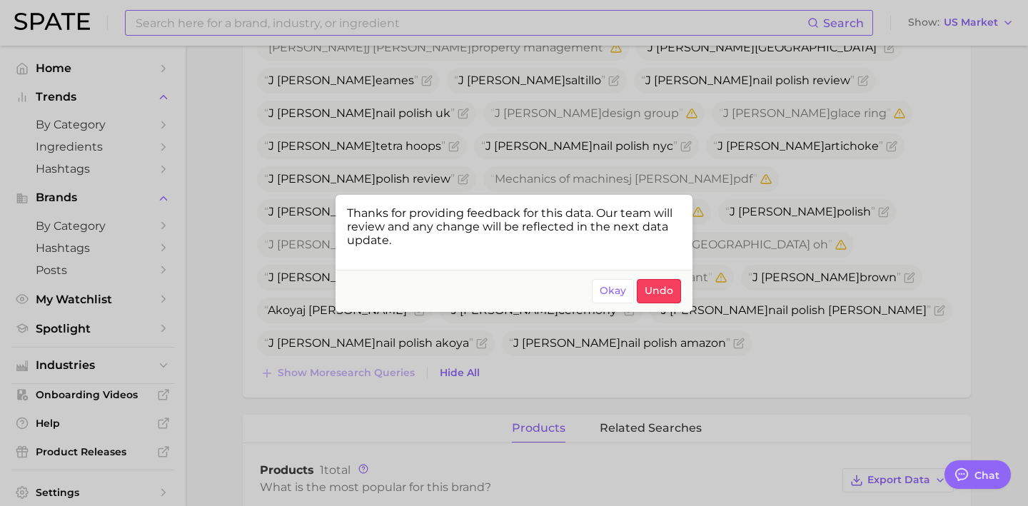
click at [747, 204] on div at bounding box center [514, 253] width 1028 height 506
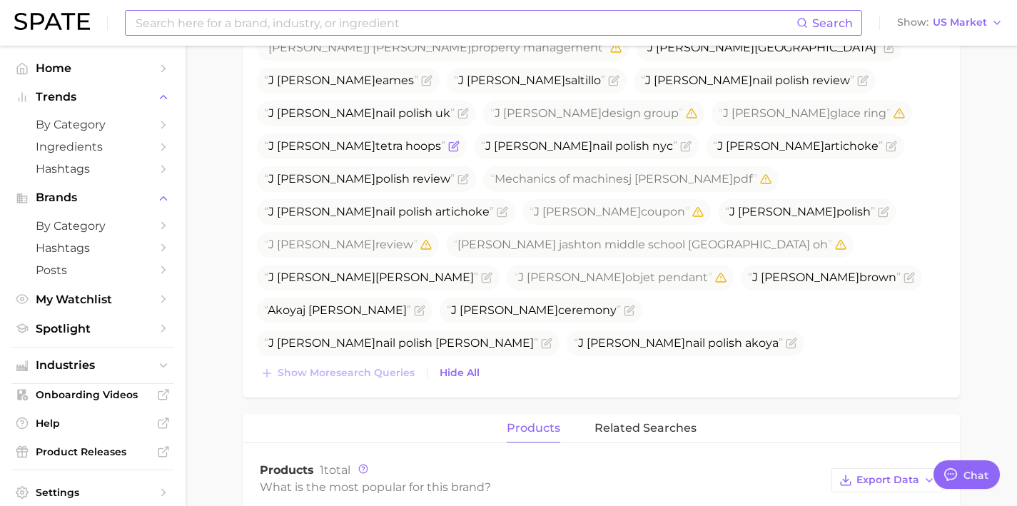
click at [458, 141] on icon "Flag as miscategorized or irrelevant" at bounding box center [455, 144] width 6 height 6
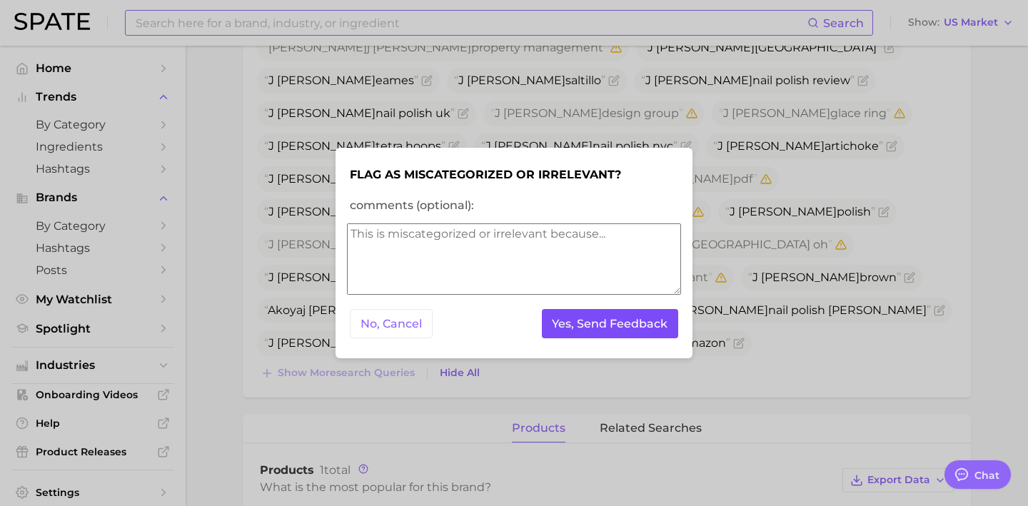
click at [622, 324] on button "Yes, Send Feedback" at bounding box center [610, 323] width 137 height 29
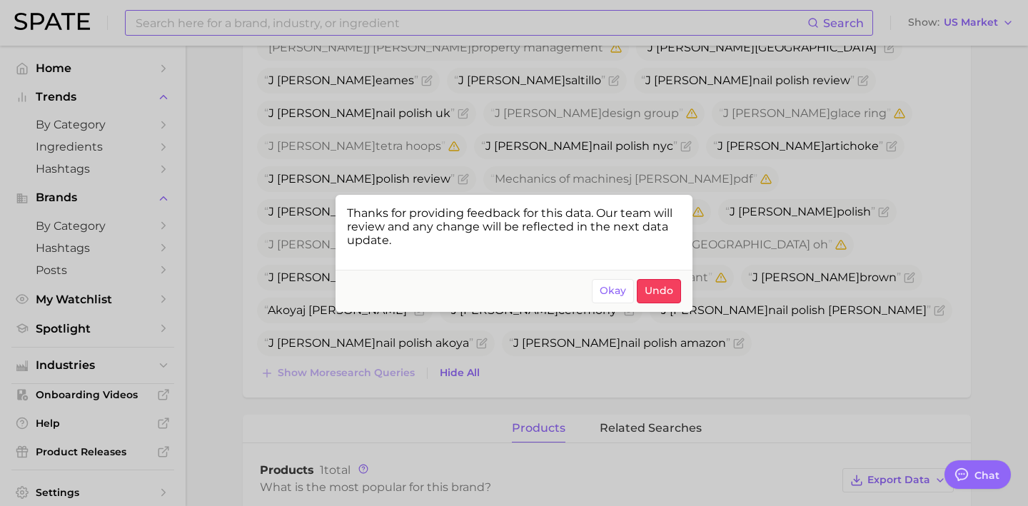
click at [620, 299] on button "Okay" at bounding box center [613, 291] width 42 height 24
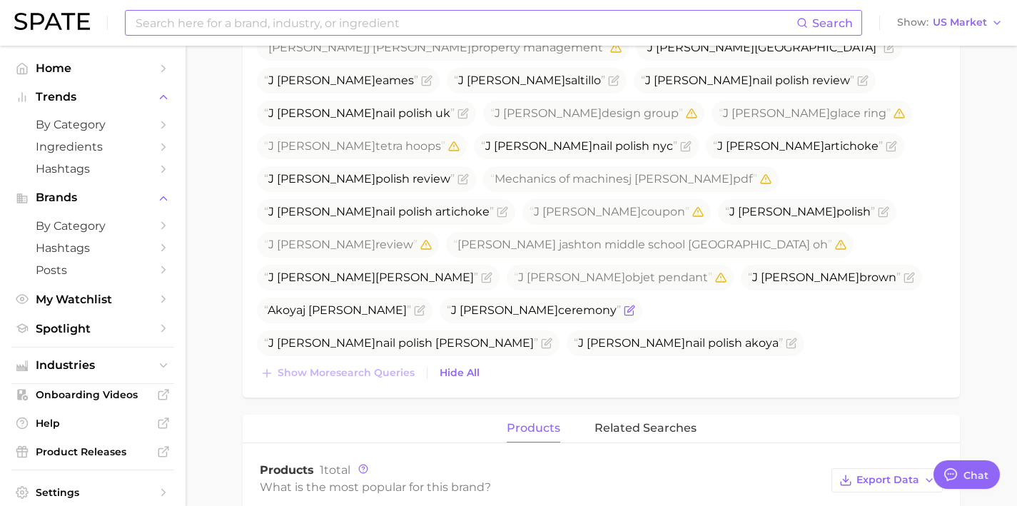
click at [635, 305] on icon "Flag as miscategorized or irrelevant" at bounding box center [629, 310] width 11 height 11
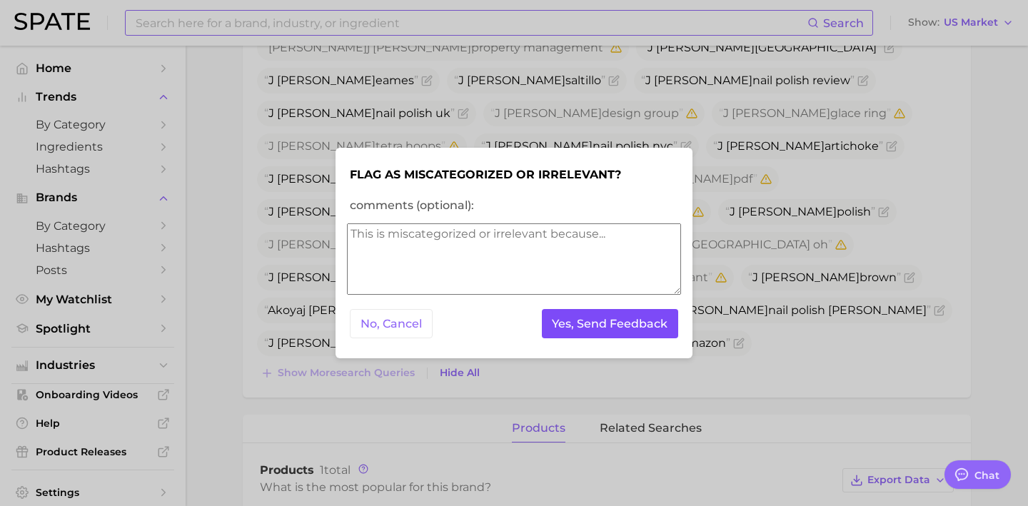
click at [621, 321] on button "Yes, Send Feedback" at bounding box center [610, 323] width 137 height 29
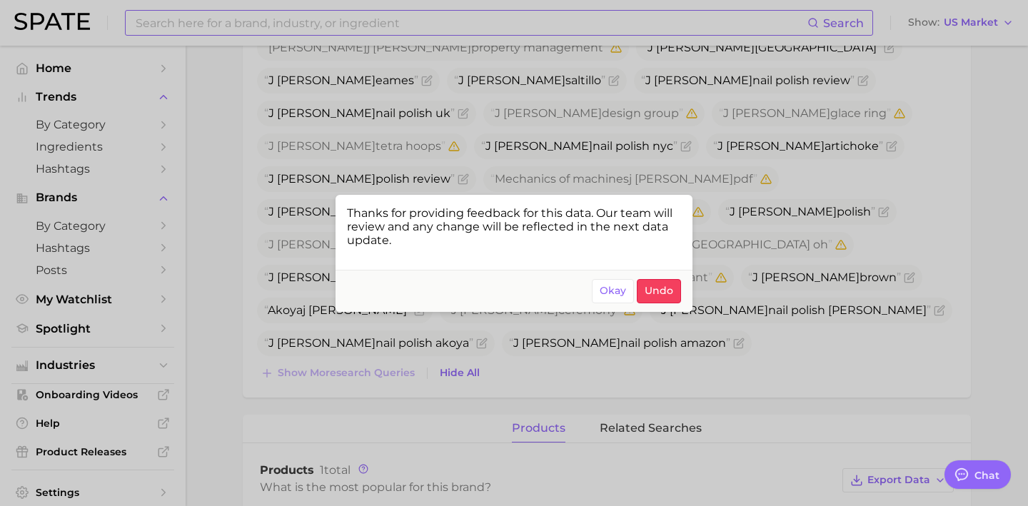
click at [592, 297] on footer "Okay Undo" at bounding box center [514, 291] width 357 height 42
click at [601, 293] on span "Okay" at bounding box center [613, 291] width 26 height 12
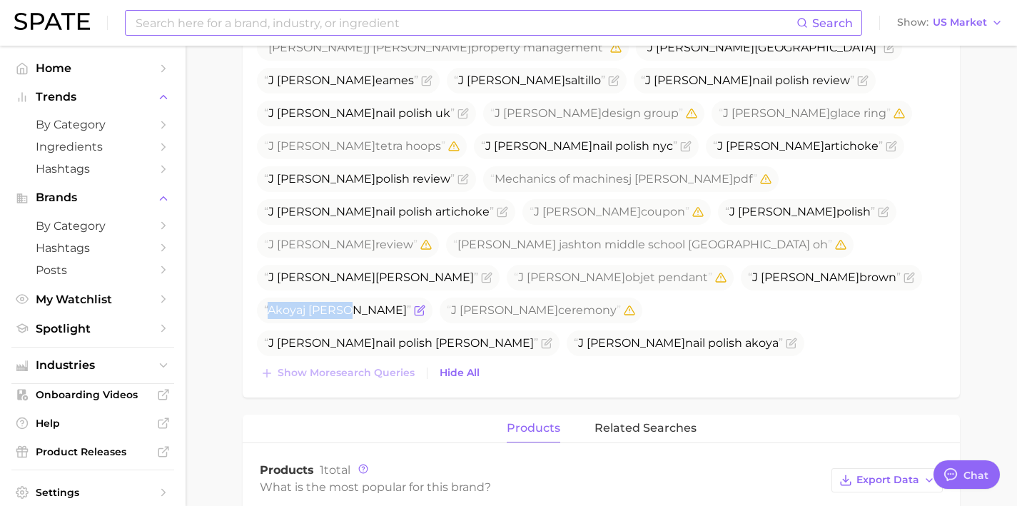
drag, startPoint x: 494, startPoint y: 213, endPoint x: 397, endPoint y: 216, distance: 97.1
click at [395, 298] on li "Akoya j hannah" at bounding box center [345, 311] width 176 height 26
copy span "Akoya j hannah"
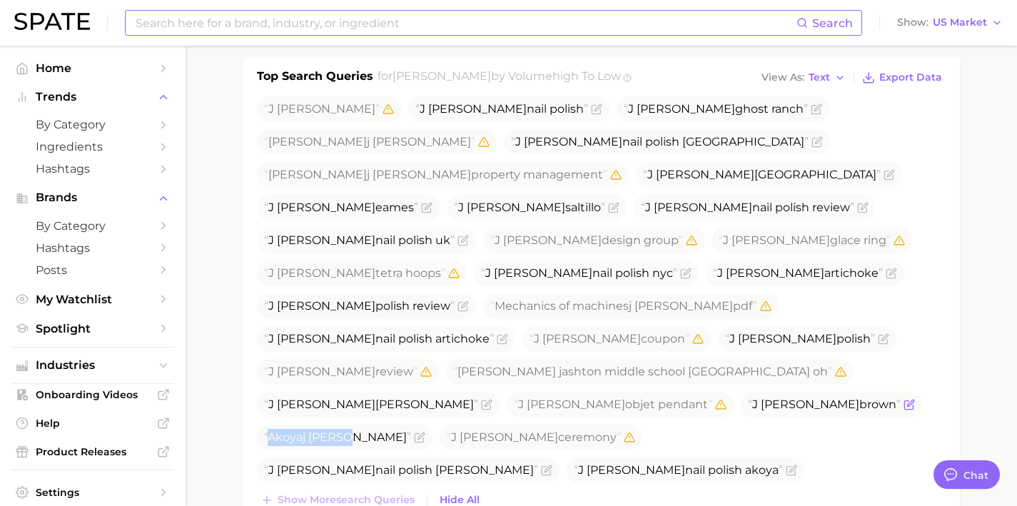
scroll to position [455, 0]
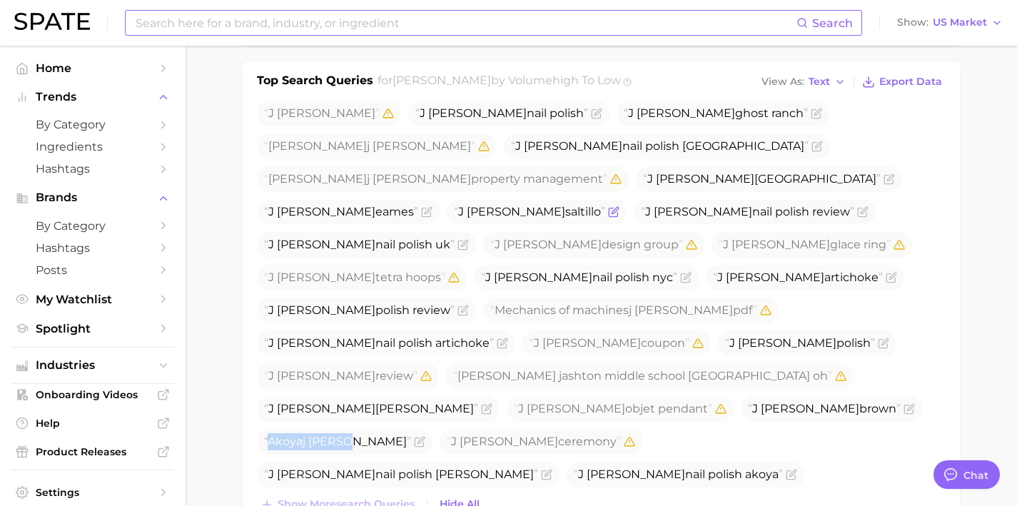
drag, startPoint x: 503, startPoint y: 180, endPoint x: 399, endPoint y: 181, distance: 103.5
click at [447, 199] on span "J hannah saltillo" at bounding box center [537, 212] width 180 height 26
copy span "J hannah saltillo"
click at [855, 172] on span "J hannah australia" at bounding box center [762, 179] width 238 height 14
click at [884, 173] on icon "Flag as miscategorized or irrelevant" at bounding box center [889, 178] width 11 height 11
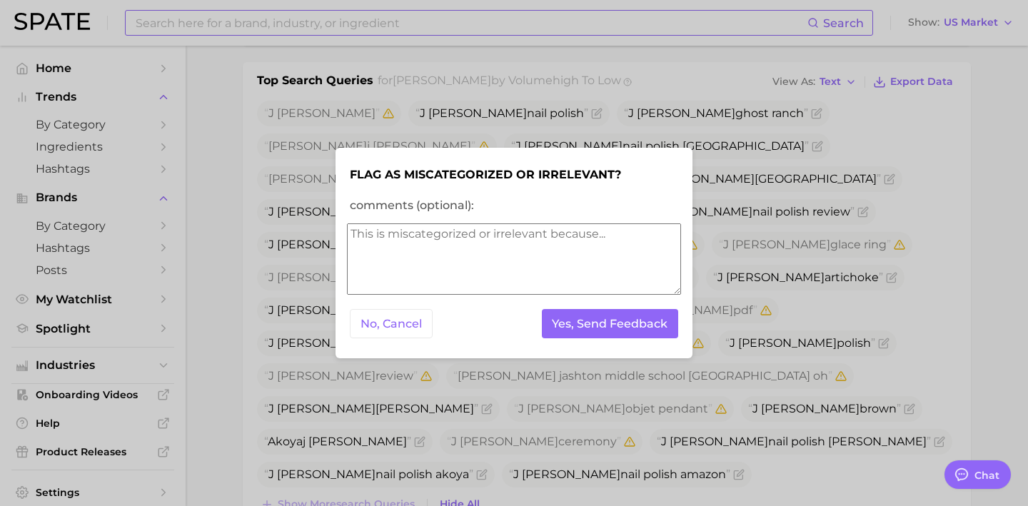
click at [561, 256] on textarea "comments (optional):" at bounding box center [514, 258] width 334 height 71
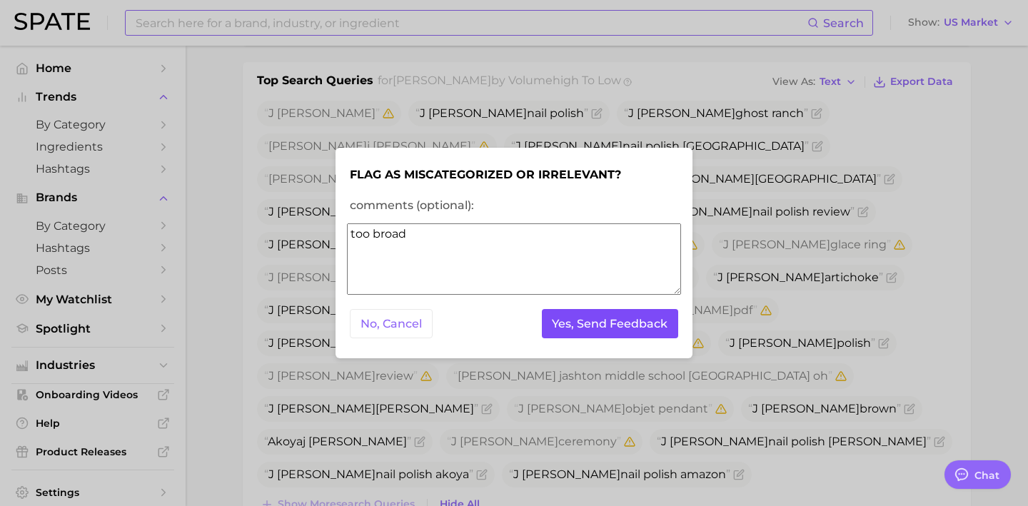
type textarea "too broad"
click at [611, 323] on button "Yes, Send Feedback" at bounding box center [610, 323] width 137 height 29
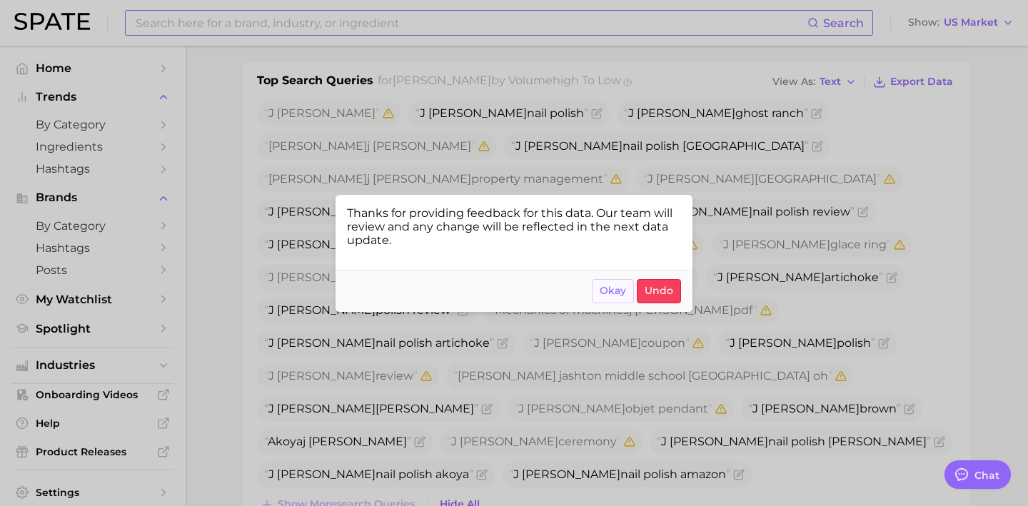
click at [612, 301] on button "Okay" at bounding box center [613, 291] width 42 height 24
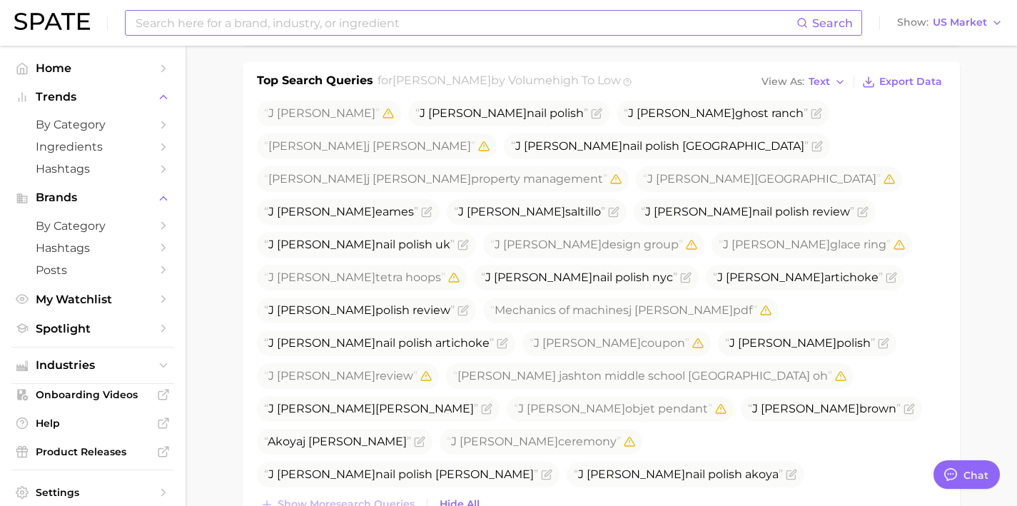
click at [173, 36] on div "Search Show US Market" at bounding box center [508, 23] width 989 height 46
click at [173, 29] on input at bounding box center [465, 23] width 662 height 24
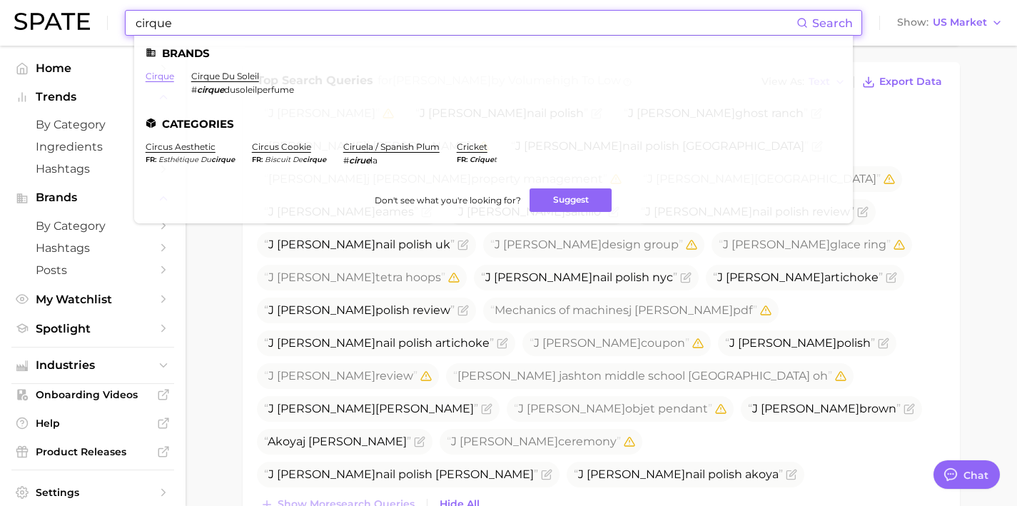
type input "cirque"
click at [153, 76] on link "cirque" at bounding box center [160, 76] width 29 height 11
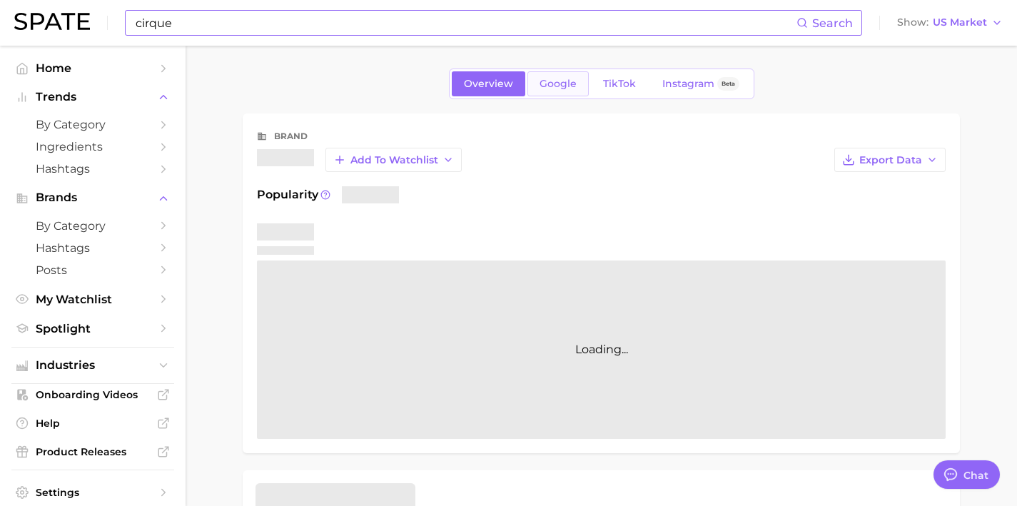
click at [540, 89] on span "Google" at bounding box center [558, 84] width 37 height 12
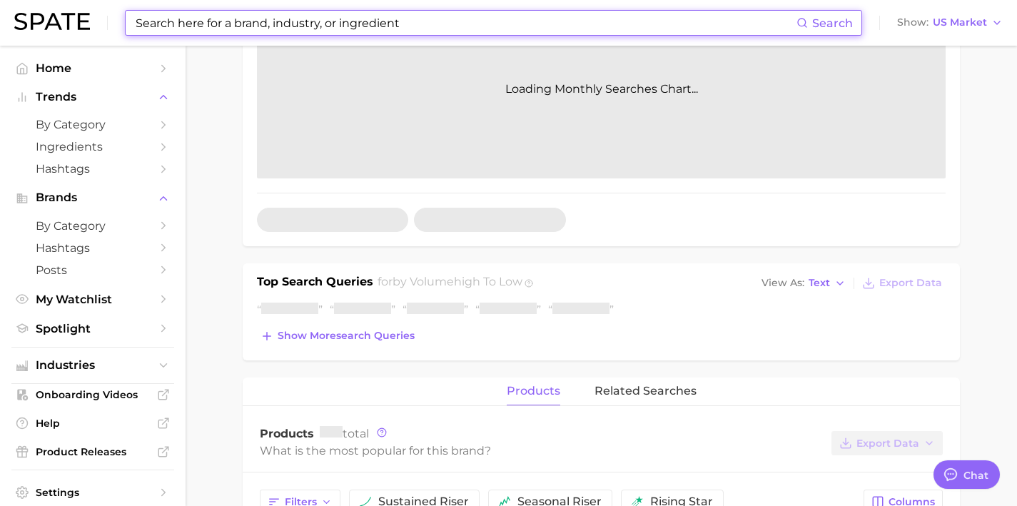
scroll to position [251, 0]
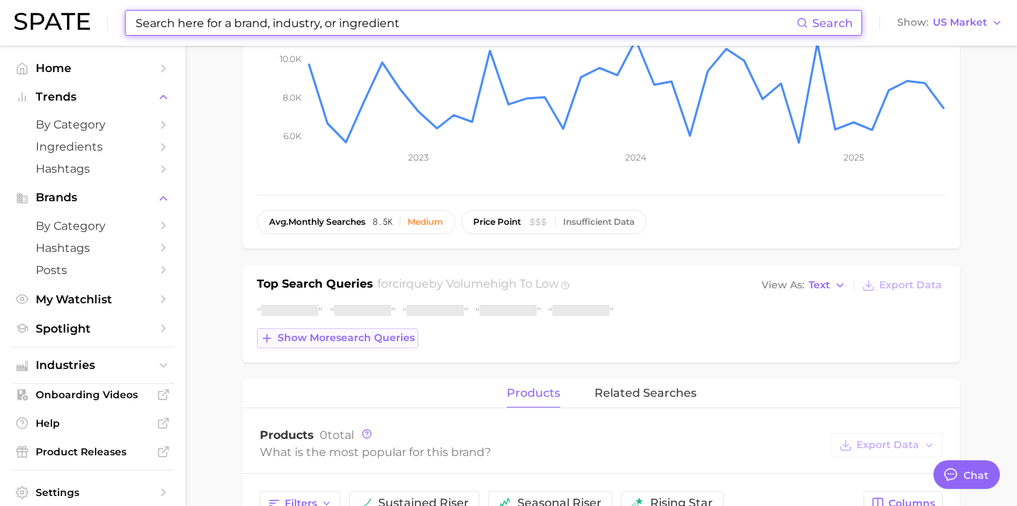
click at [383, 343] on span "Show more search queries" at bounding box center [346, 338] width 137 height 12
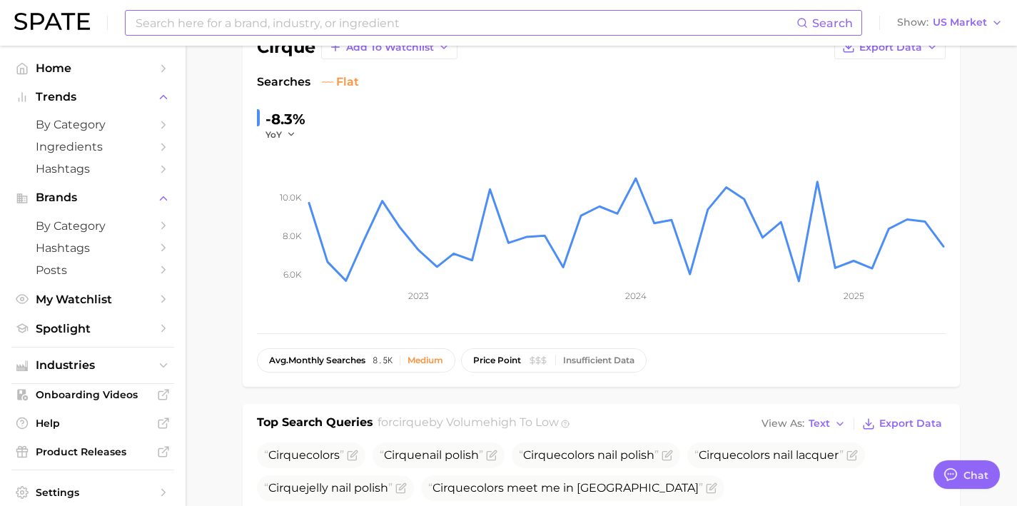
scroll to position [76, 0]
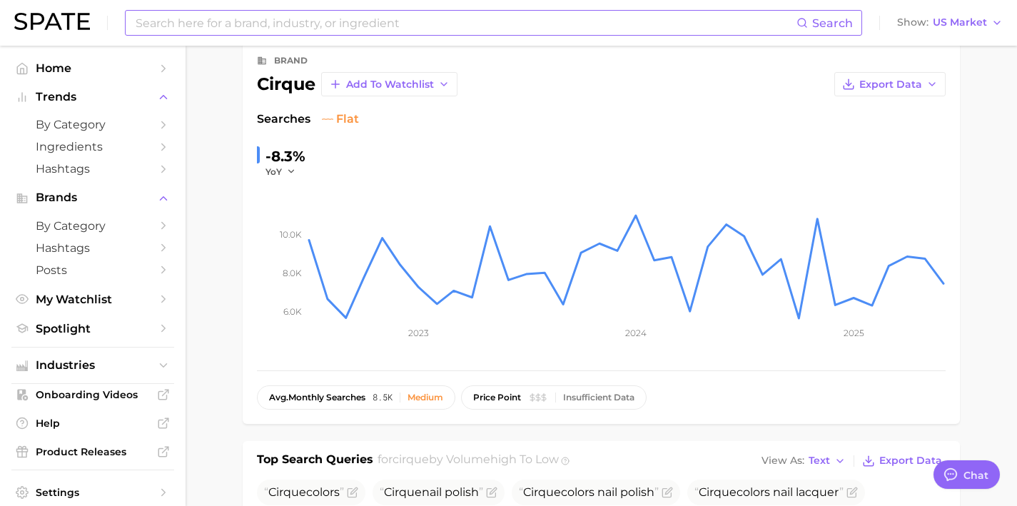
click at [707, 28] on input at bounding box center [465, 23] width 662 height 24
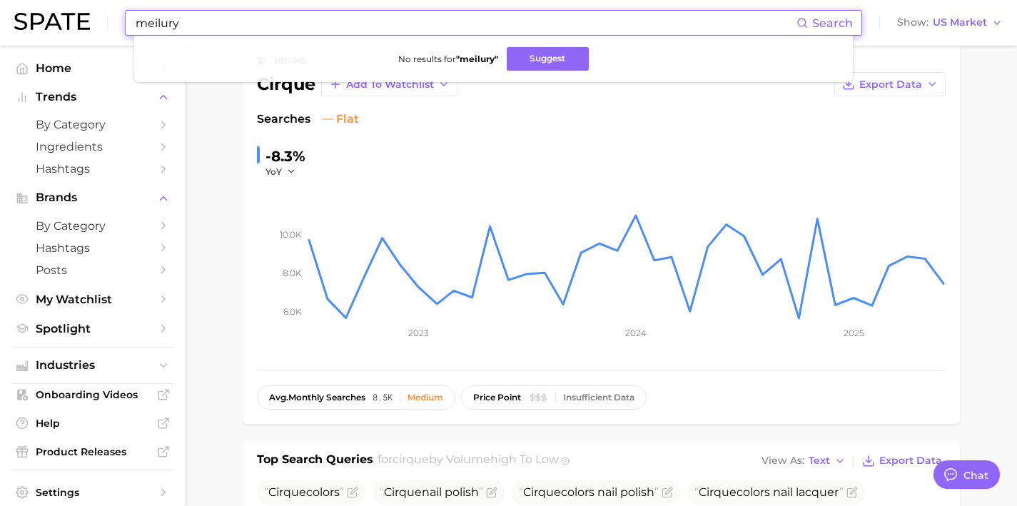
drag, startPoint x: 259, startPoint y: 21, endPoint x: 0, endPoint y: 0, distance: 260.0
click at [0, 4] on header "meilury Search No results for " meilury " Suggest Show US Market" at bounding box center [508, 23] width 1017 height 46
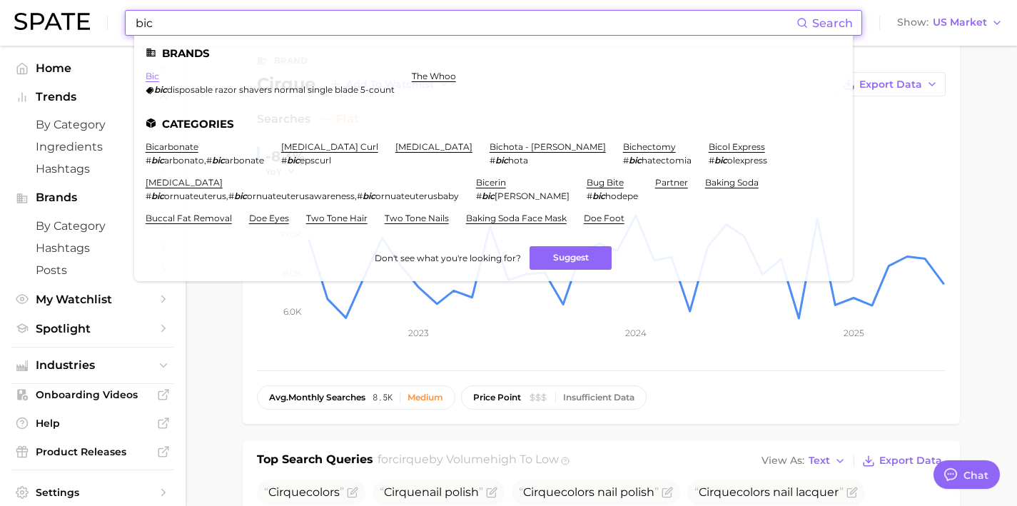
type input "bic"
click at [150, 76] on link "bic" at bounding box center [153, 76] width 14 height 11
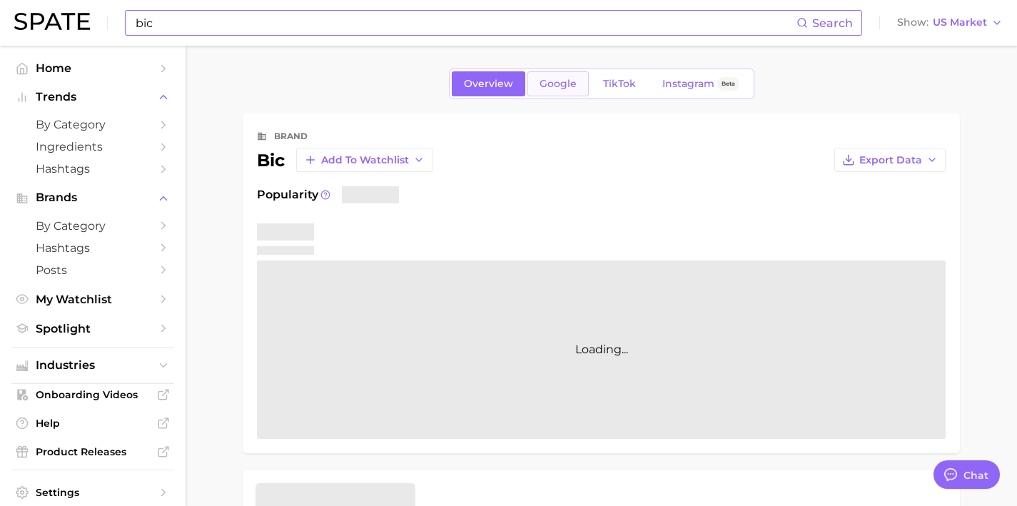
click at [554, 83] on span "Google" at bounding box center [558, 84] width 37 height 12
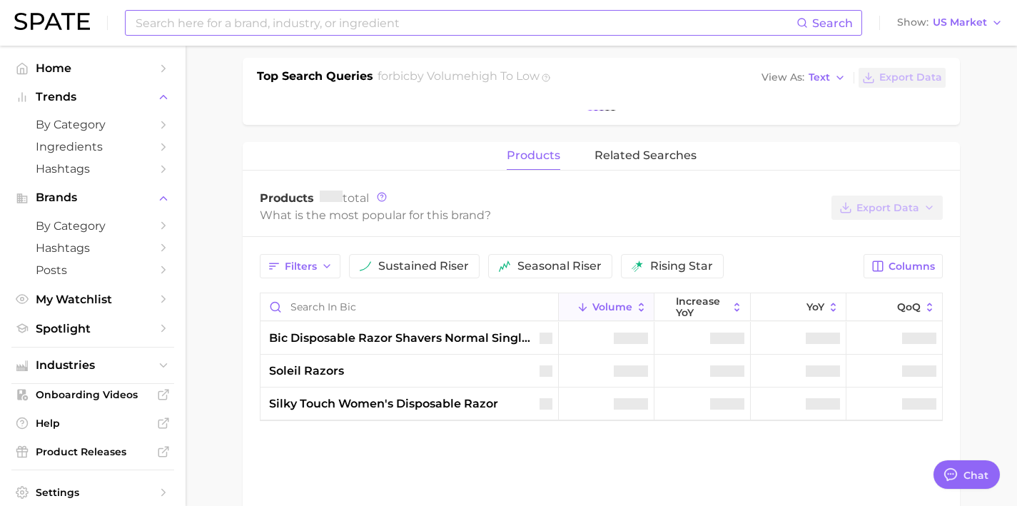
scroll to position [460, 0]
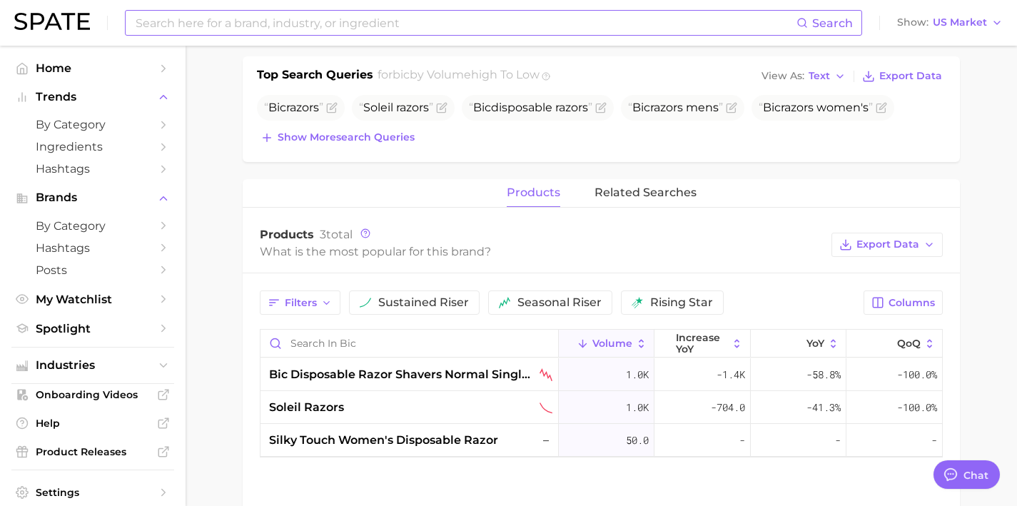
click at [385, 125] on div "Bic razors Soleil razors Bic disposable razors Bic razors mens Bic razors women…" at bounding box center [601, 121] width 689 height 53
click at [378, 137] on span "Show more search queries" at bounding box center [346, 137] width 137 height 12
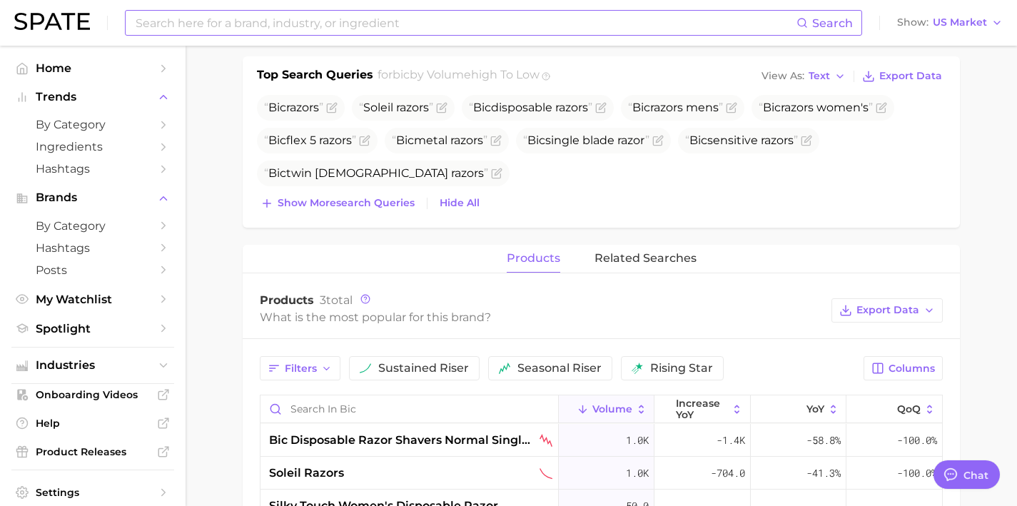
click at [378, 192] on div "Bic razors Soleil razors Bic disposable razors Bic razors mens Bic razors women…" at bounding box center [601, 154] width 689 height 119
click at [378, 199] on span "Show more search queries" at bounding box center [346, 203] width 137 height 12
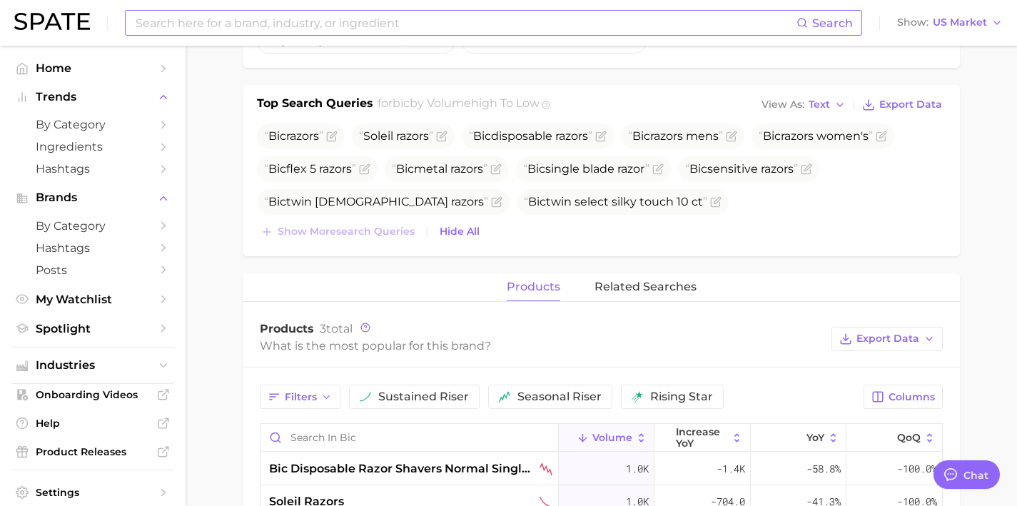
scroll to position [431, 0]
click at [131, 131] on span "by Category" at bounding box center [93, 125] width 114 height 14
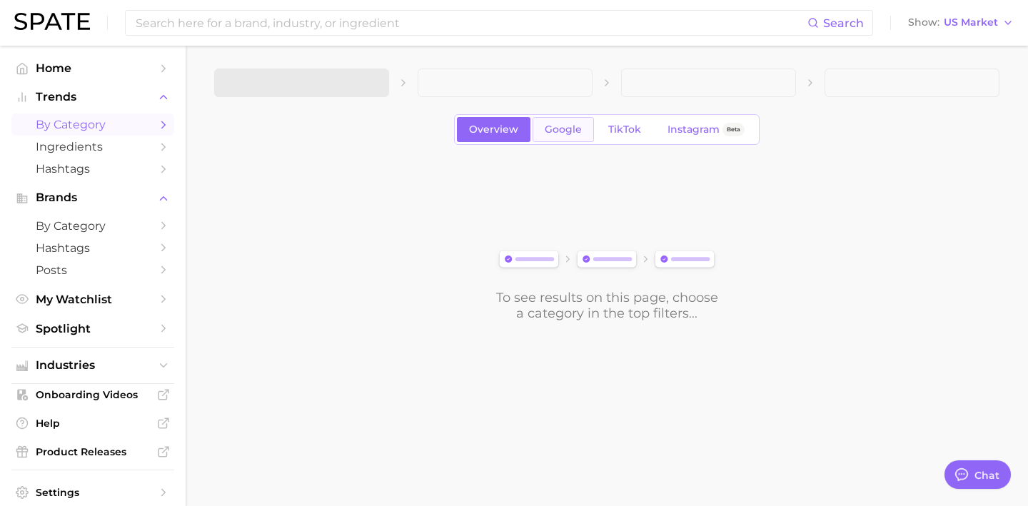
click at [573, 131] on span "Google" at bounding box center [563, 129] width 37 height 12
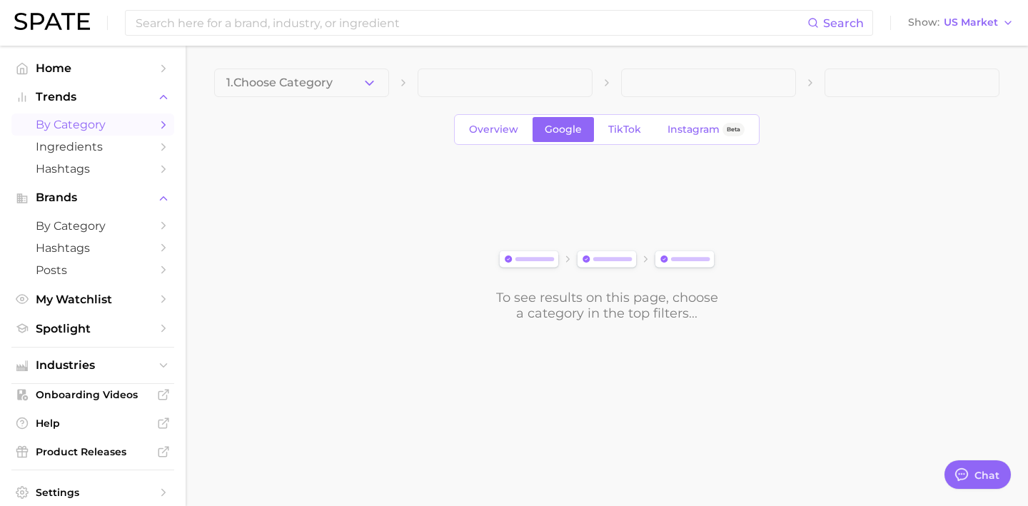
click at [361, 99] on div "1. Choose Category Overview Google TikTok Instagram Beta To see results on this…" at bounding box center [606, 195] width 785 height 253
click at [356, 86] on button "1. Choose Category" at bounding box center [301, 83] width 175 height 29
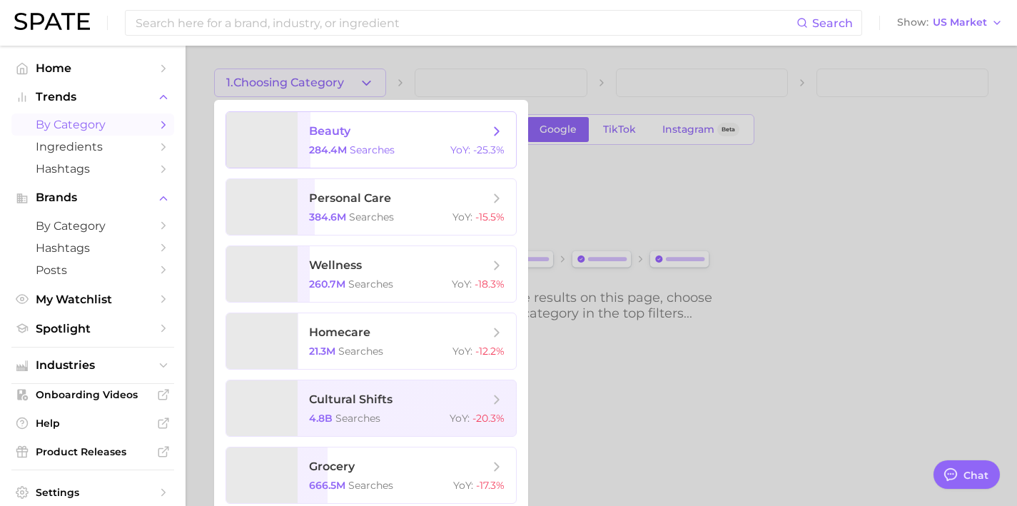
click at [372, 140] on span "beauty 284.4m searches YoY : -25.3%" at bounding box center [407, 140] width 218 height 56
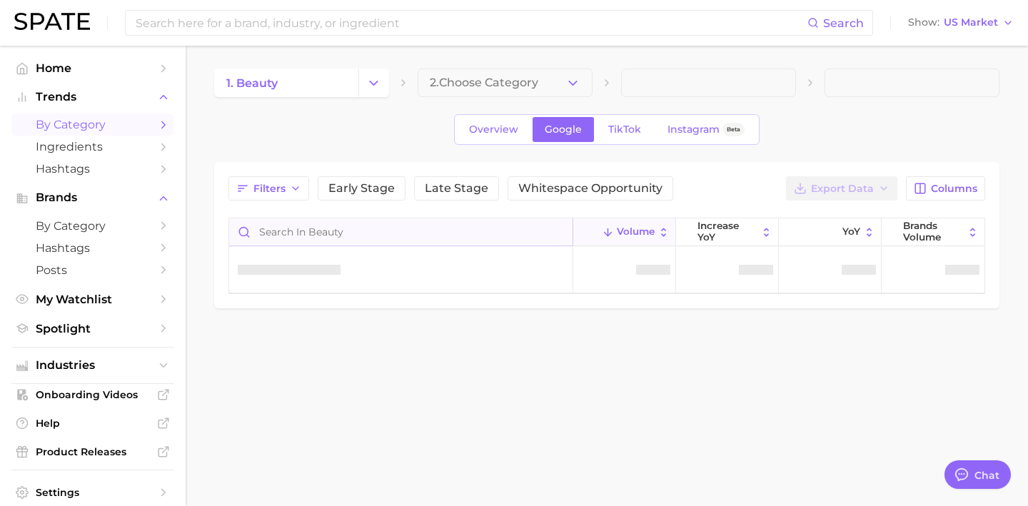
click at [422, 228] on input "Search in beauty" at bounding box center [400, 231] width 343 height 27
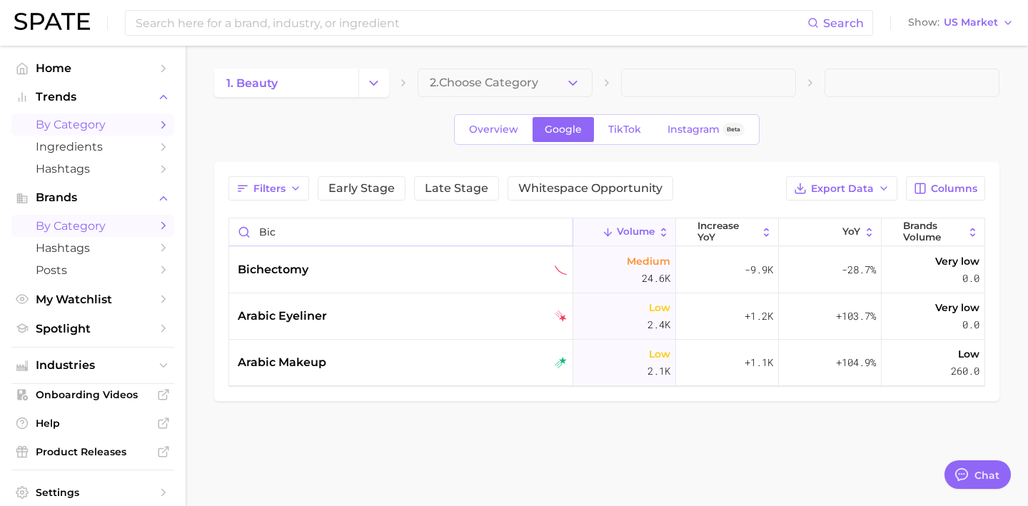
type input "bic"
click at [91, 228] on span "by Category" at bounding box center [93, 226] width 114 height 14
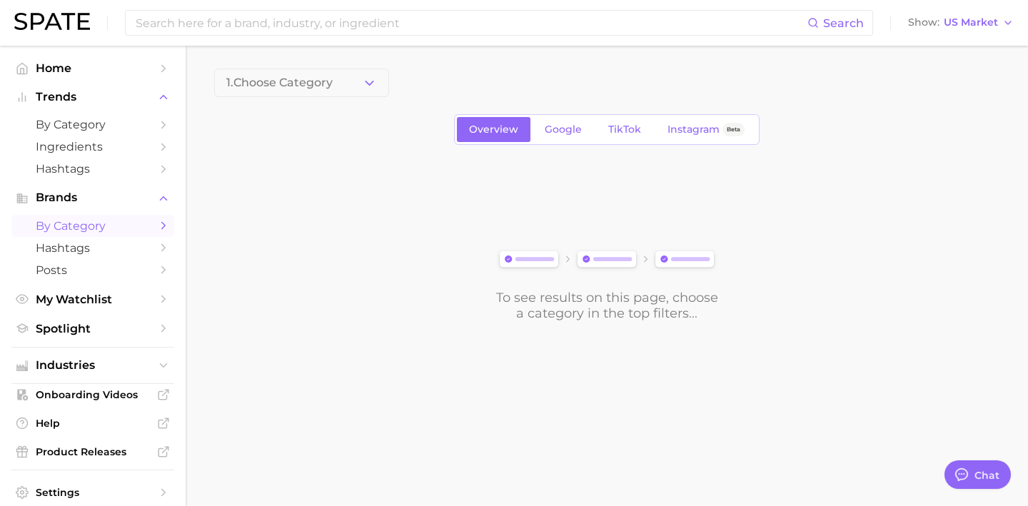
click at [330, 65] on main "1. Choose Category Overview Google TikTok Instagram Beta To see results on this…" at bounding box center [607, 219] width 842 height 347
click at [331, 74] on button "1. Choose Category" at bounding box center [301, 83] width 175 height 29
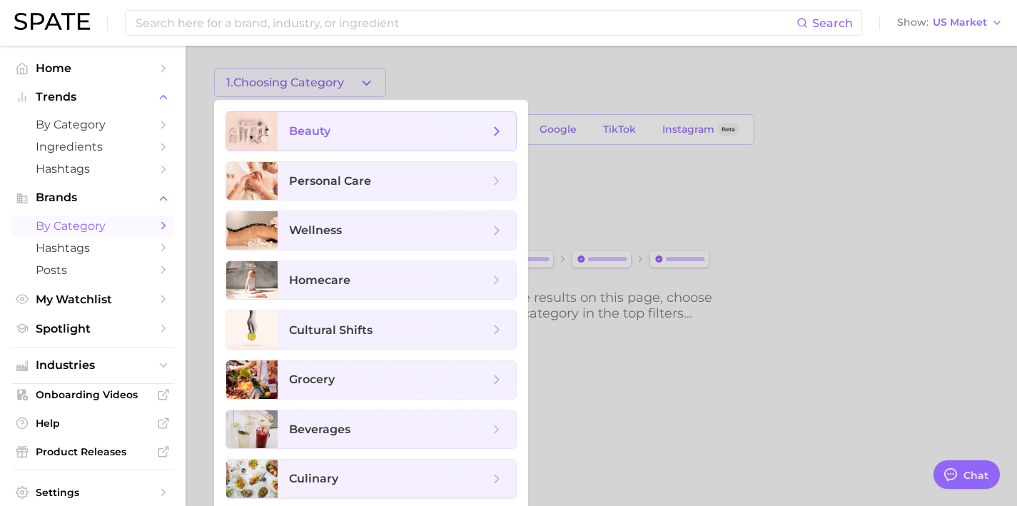
click at [351, 127] on span "beauty" at bounding box center [389, 131] width 200 height 16
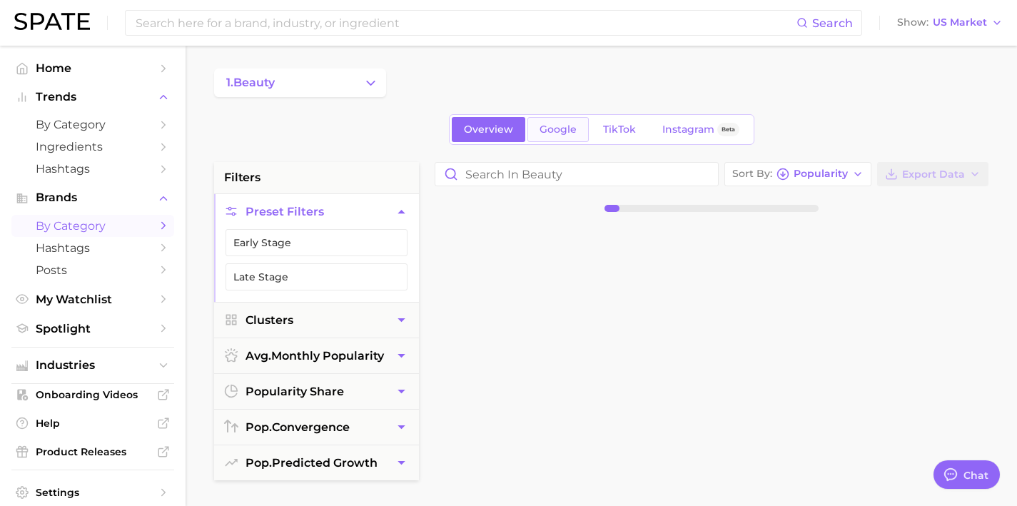
click at [553, 136] on link "Google" at bounding box center [558, 129] width 61 height 25
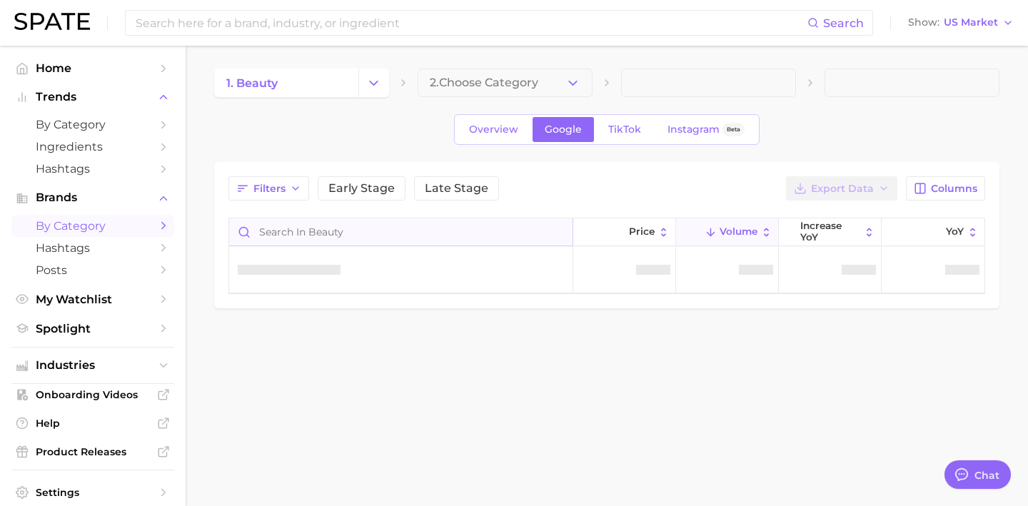
click at [417, 241] on input "Search in beauty" at bounding box center [400, 231] width 343 height 27
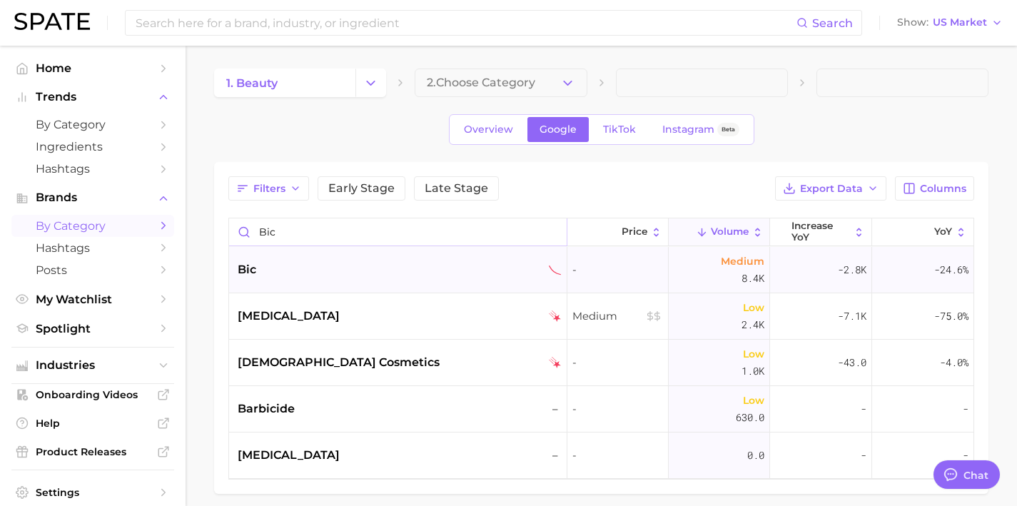
type input "bic"
click at [406, 265] on div "bic" at bounding box center [399, 269] width 323 height 17
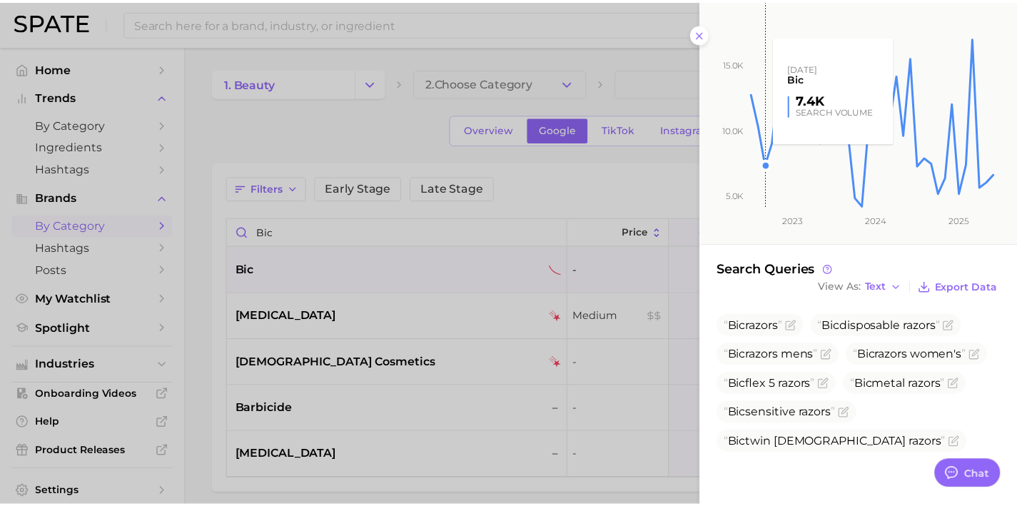
scroll to position [123, 0]
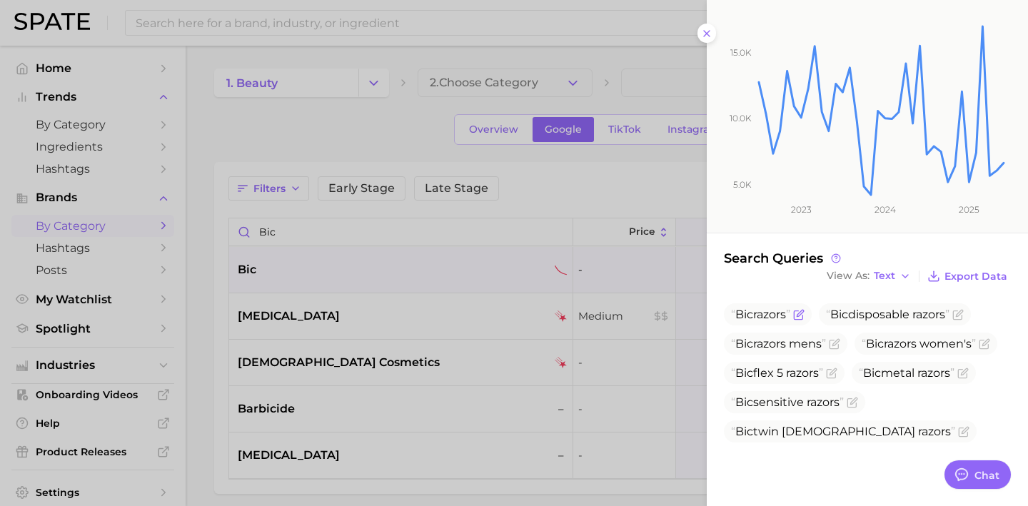
click at [805, 317] on icon "Flag as miscategorized or irrelevant" at bounding box center [798, 314] width 11 height 11
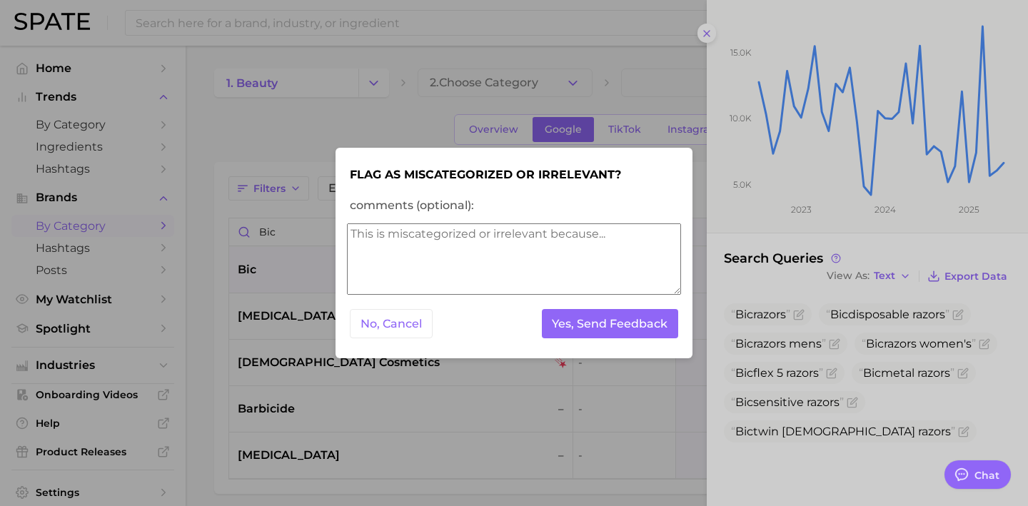
click at [620, 248] on textarea "comments (optional):" at bounding box center [514, 258] width 334 height 71
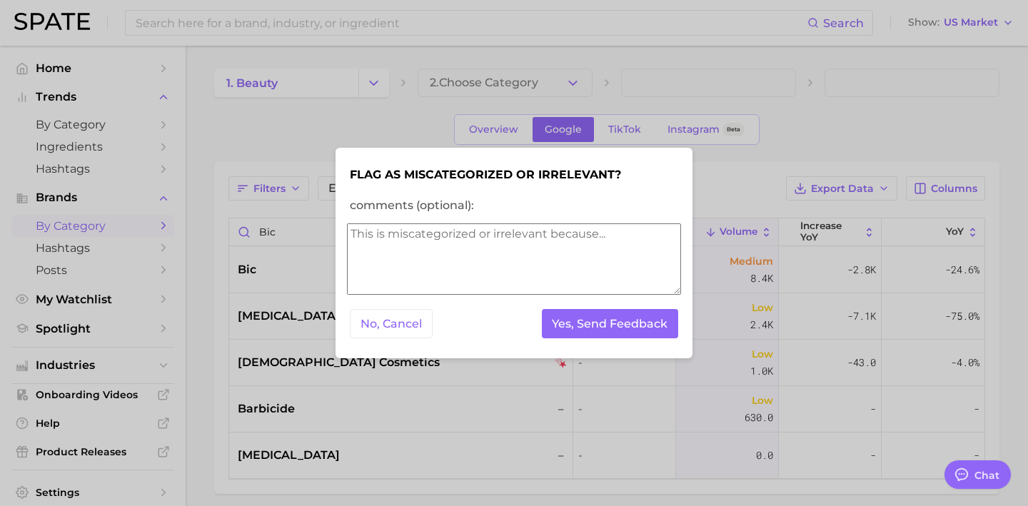
click at [620, 248] on textarea "comments (optional):" at bounding box center [514, 258] width 334 height 71
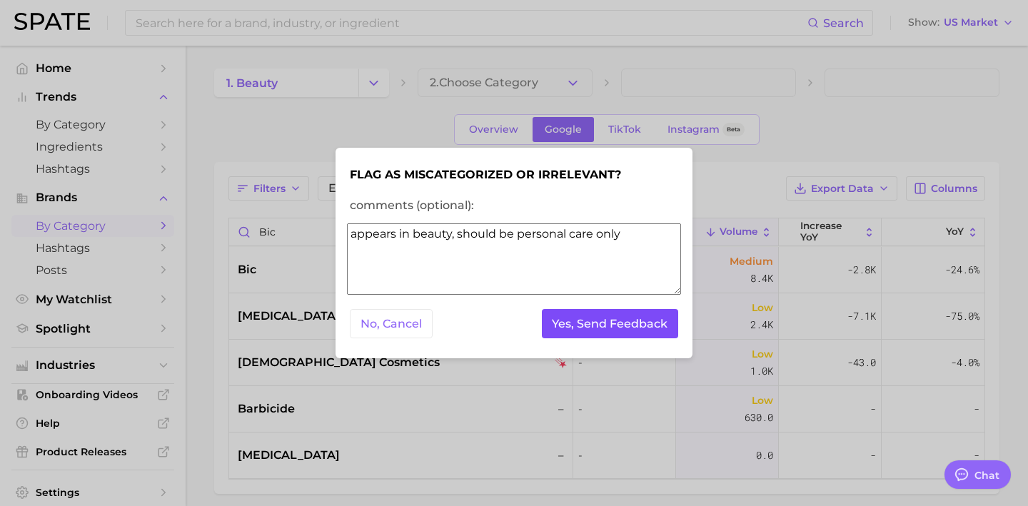
type textarea "appears in beauty, should be personal care only"
click at [632, 323] on button "Yes, Send Feedback" at bounding box center [610, 323] width 137 height 29
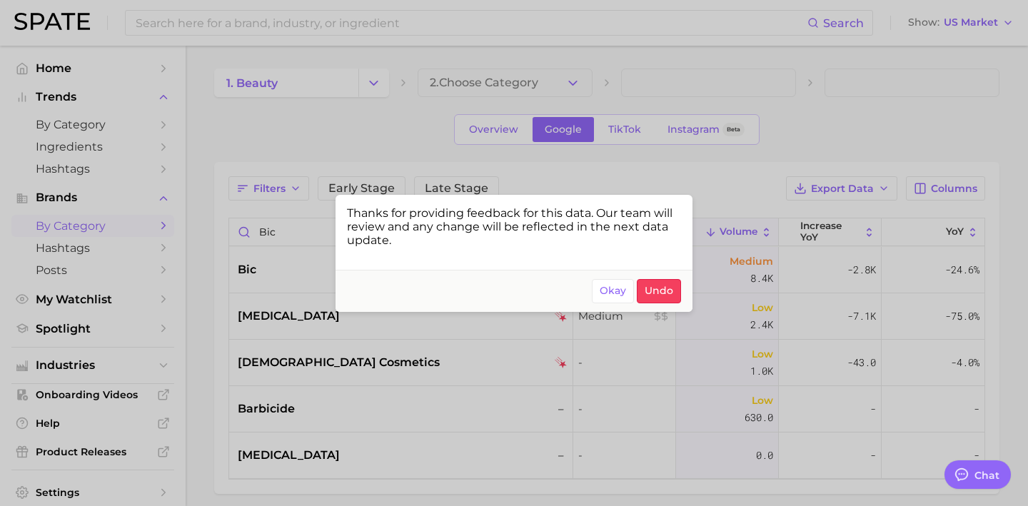
click at [266, 21] on div at bounding box center [514, 253] width 1028 height 506
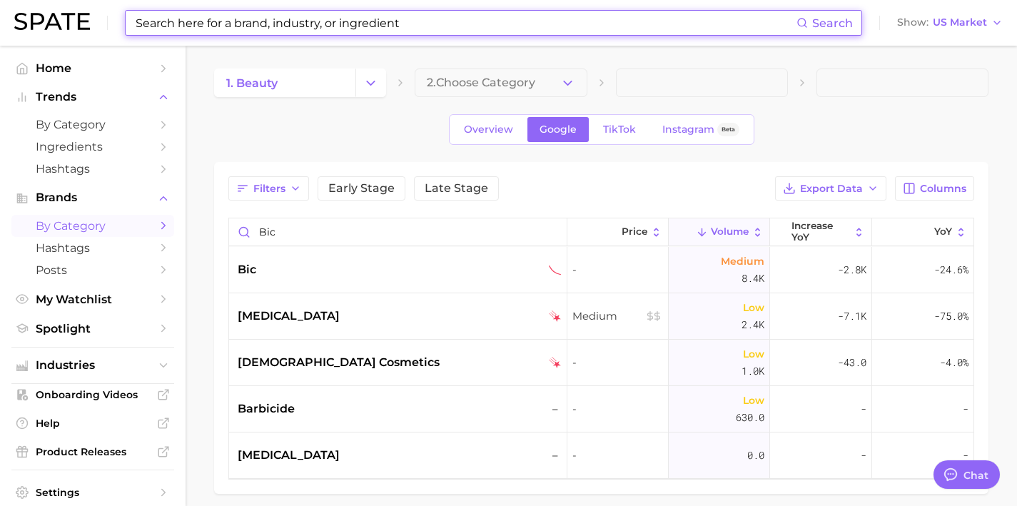
click at [278, 24] on input at bounding box center [465, 23] width 662 height 24
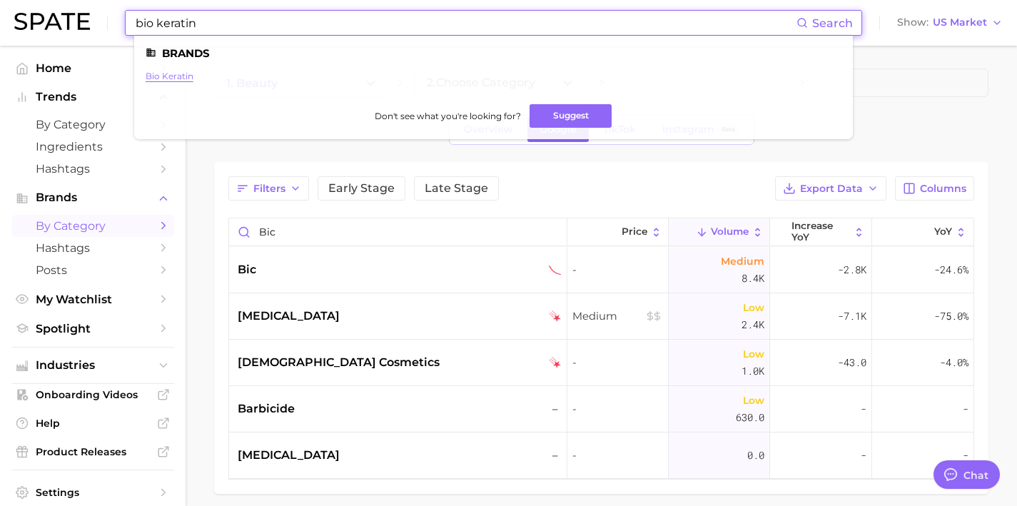
type input "bio keratin"
click at [158, 74] on link "bio keratin" at bounding box center [170, 76] width 48 height 11
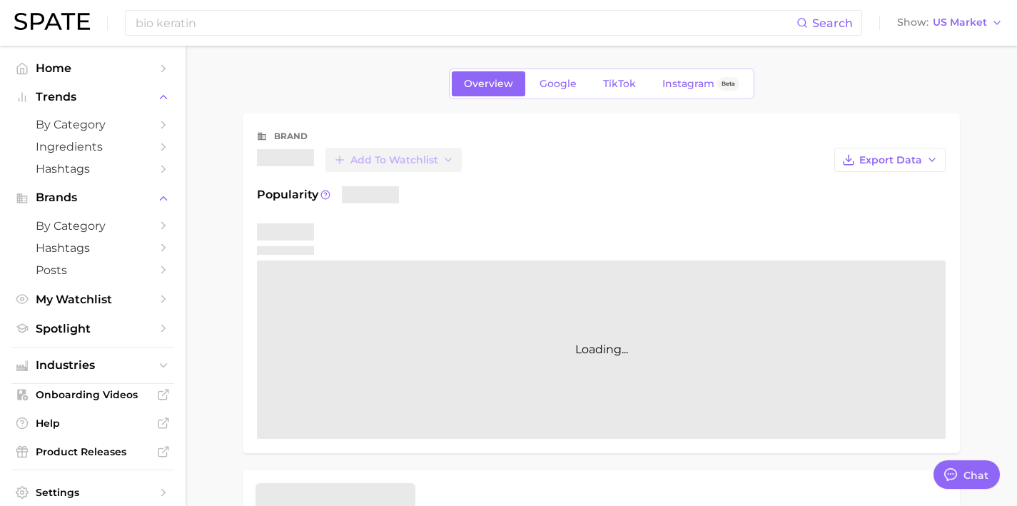
click at [540, 96] on div "Overview Google TikTok Instagram Beta" at bounding box center [602, 84] width 306 height 31
click at [553, 84] on span "Google" at bounding box center [558, 84] width 37 height 12
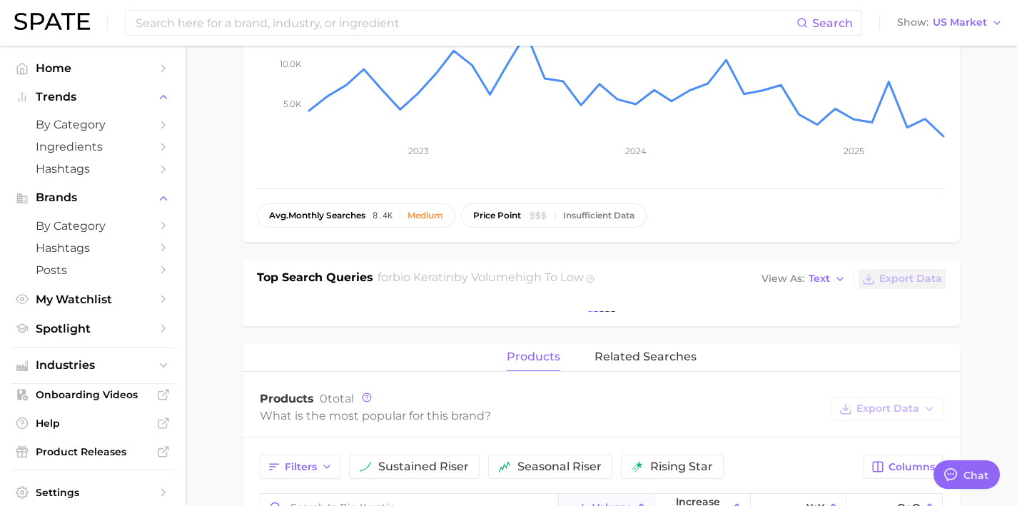
scroll to position [384, 0]
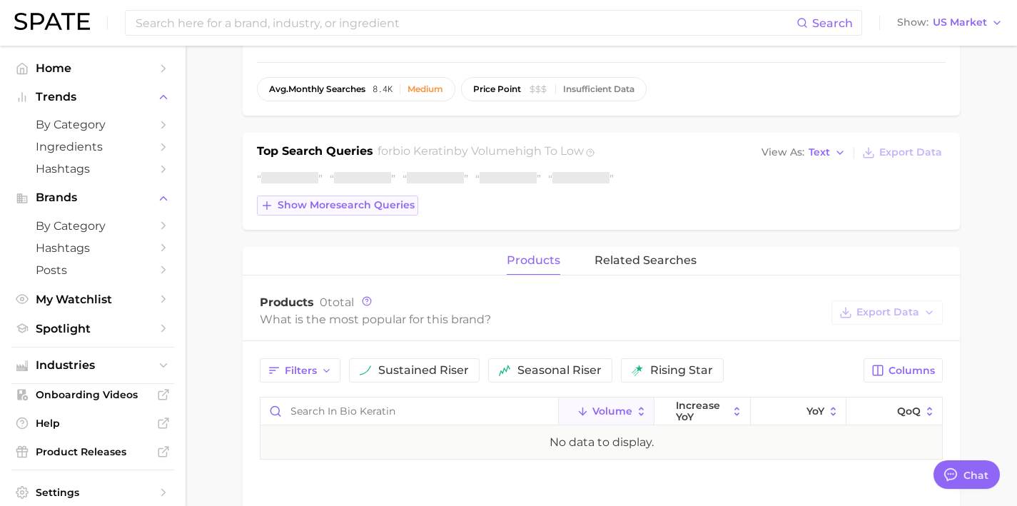
click at [351, 212] on button "Show more search queries" at bounding box center [337, 206] width 161 height 20
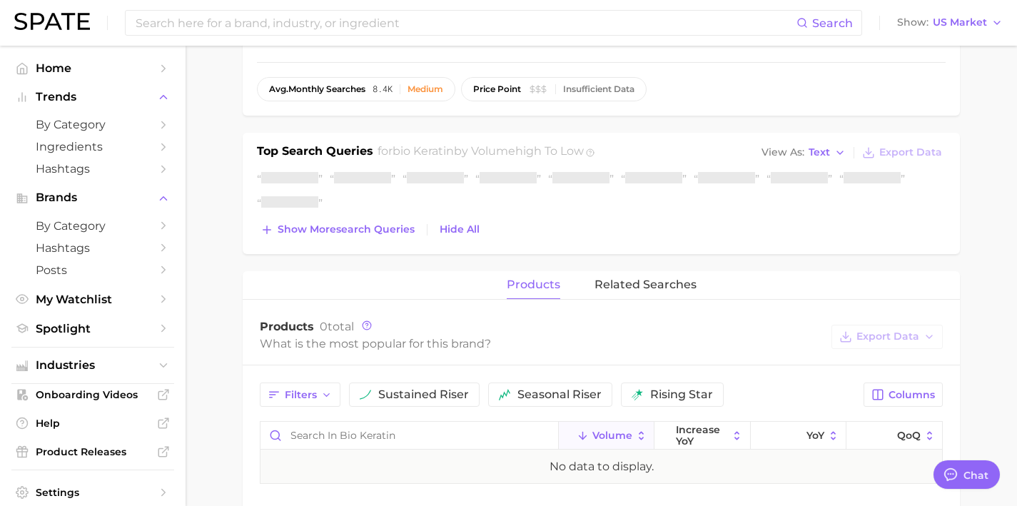
click at [384, 243] on div "Top Search Queries for bio keratin by Volume high to low View As Text Export Da…" at bounding box center [601, 193] width 717 height 121
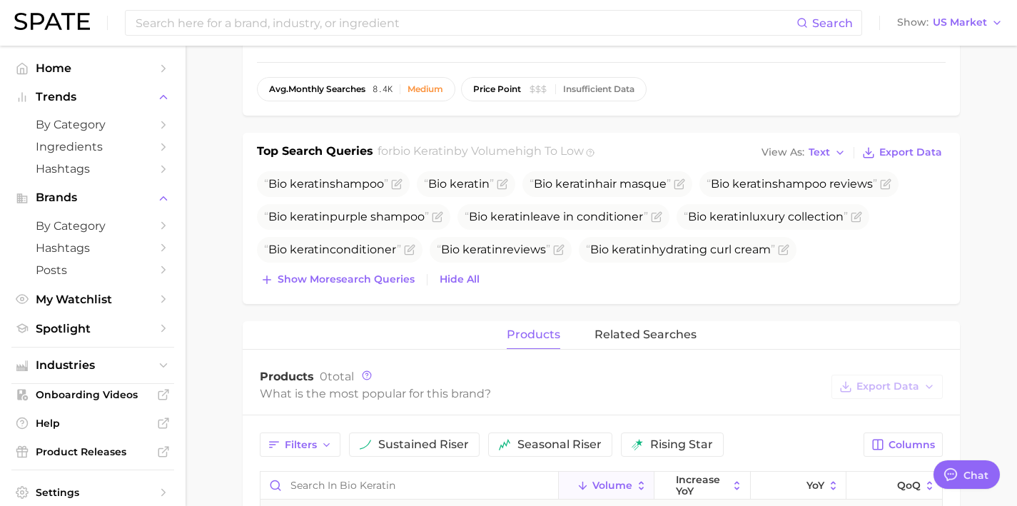
click at [383, 231] on ul "Bio keratin shampoo Bio keratin Bio keratin hair masque Bio keratin shampoo rev…" at bounding box center [601, 216] width 689 height 91
click at [385, 277] on span "Show more search queries" at bounding box center [346, 279] width 137 height 12
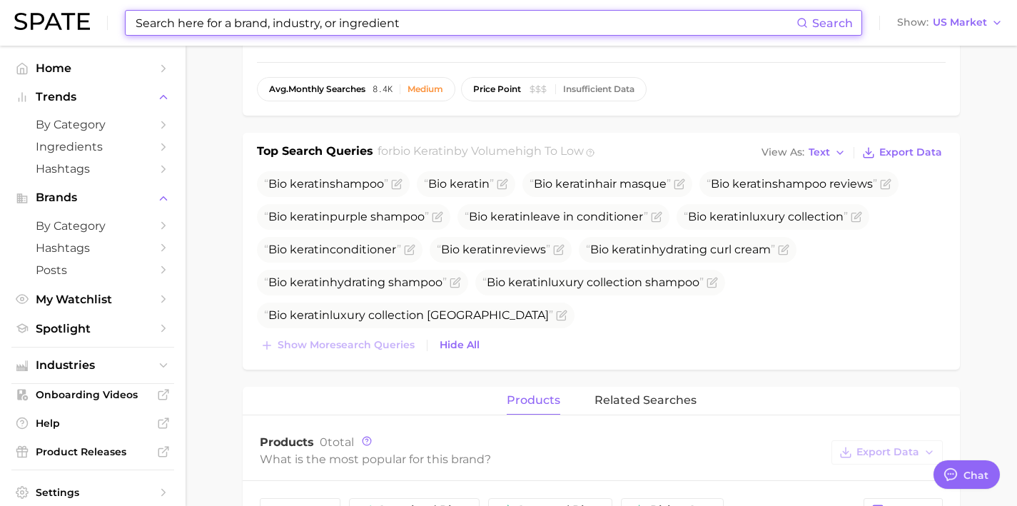
click at [285, 19] on input at bounding box center [465, 23] width 662 height 24
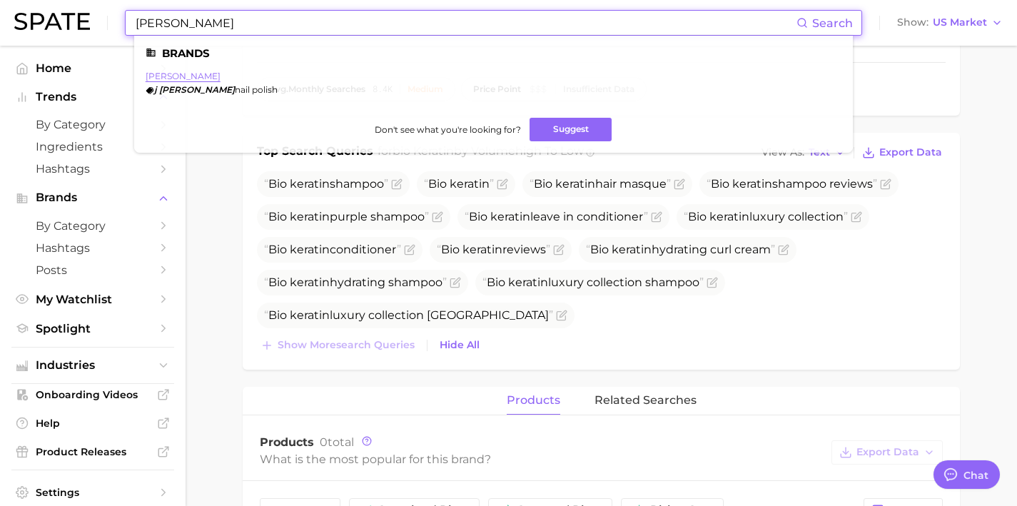
type input "j hannah"
click at [164, 75] on link "j hannah" at bounding box center [183, 76] width 75 height 11
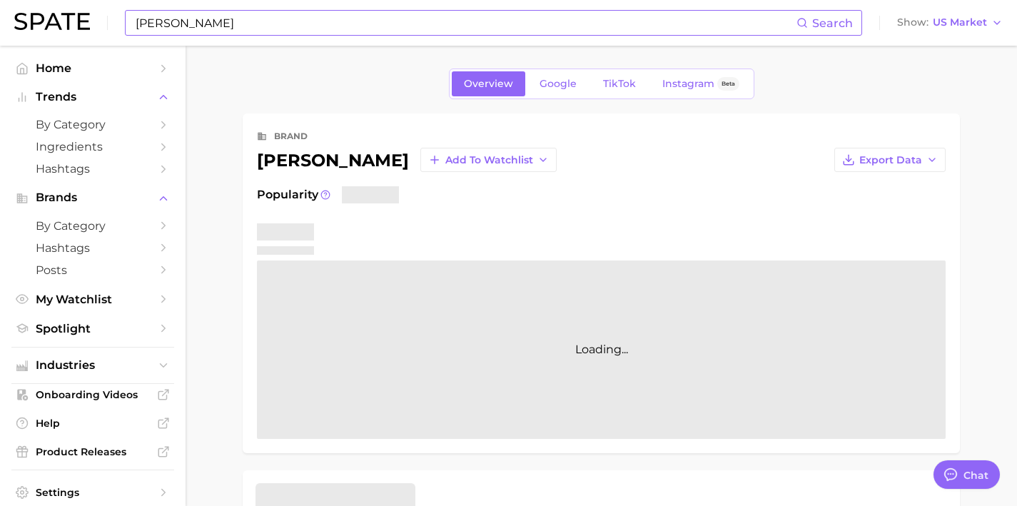
click at [635, 99] on div "Overview Google TikTok Instagram Beta" at bounding box center [602, 84] width 306 height 31
click at [631, 91] on link "TikTok" at bounding box center [619, 83] width 57 height 25
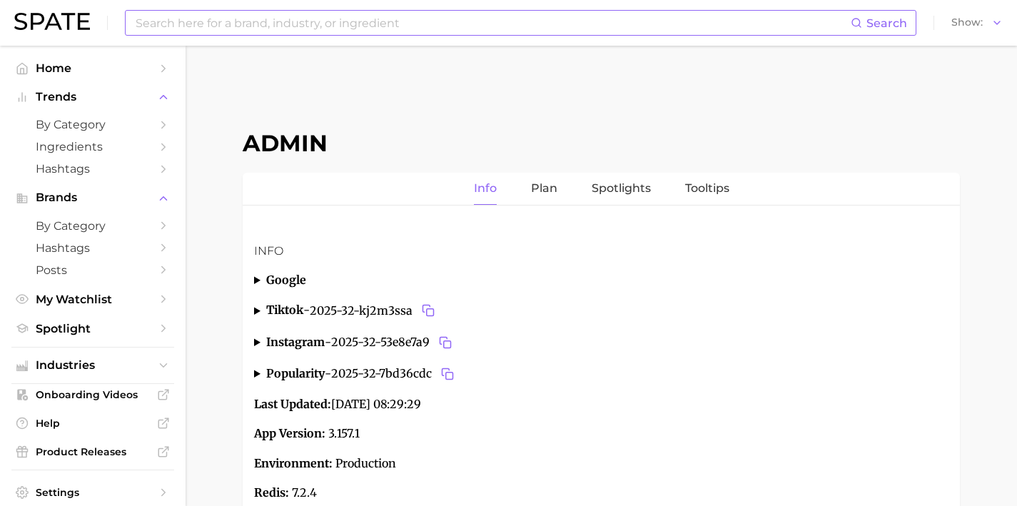
click at [213, 27] on input at bounding box center [492, 23] width 717 height 24
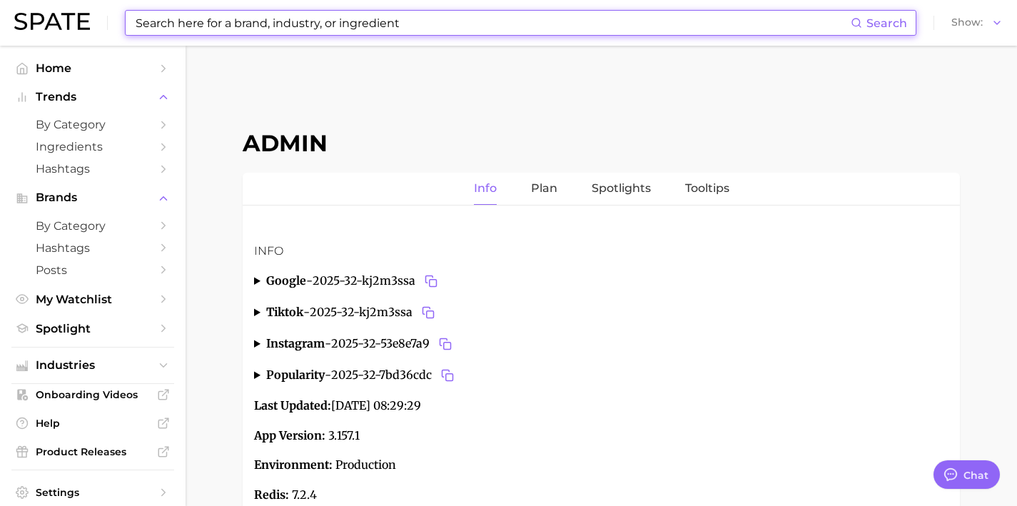
type textarea "x"
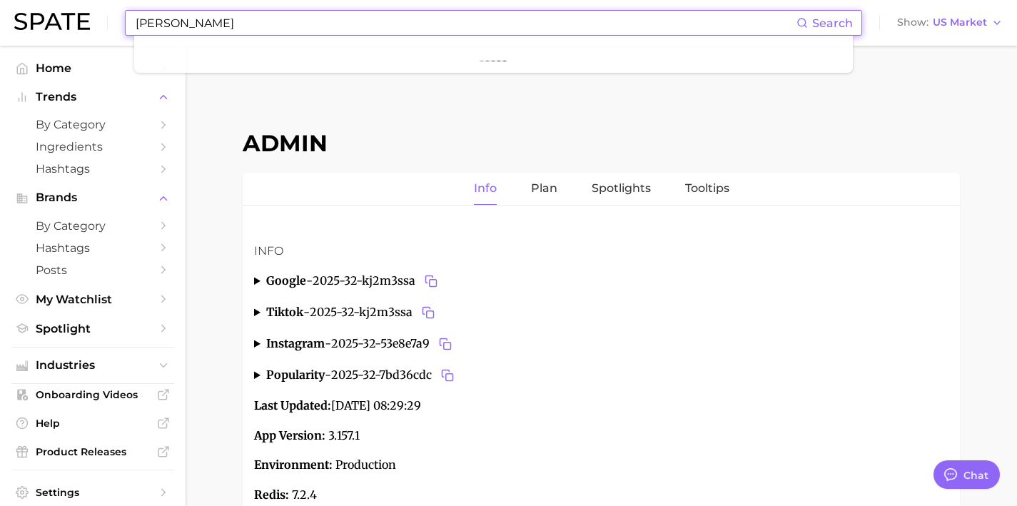
scroll to position [5390, 0]
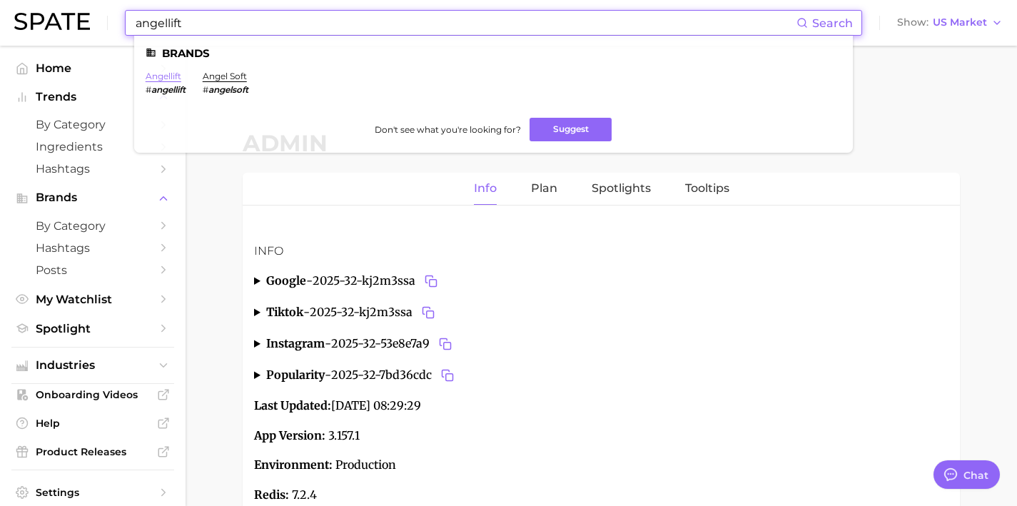
type input "angellift"
click at [163, 74] on link "angellift" at bounding box center [164, 76] width 36 height 11
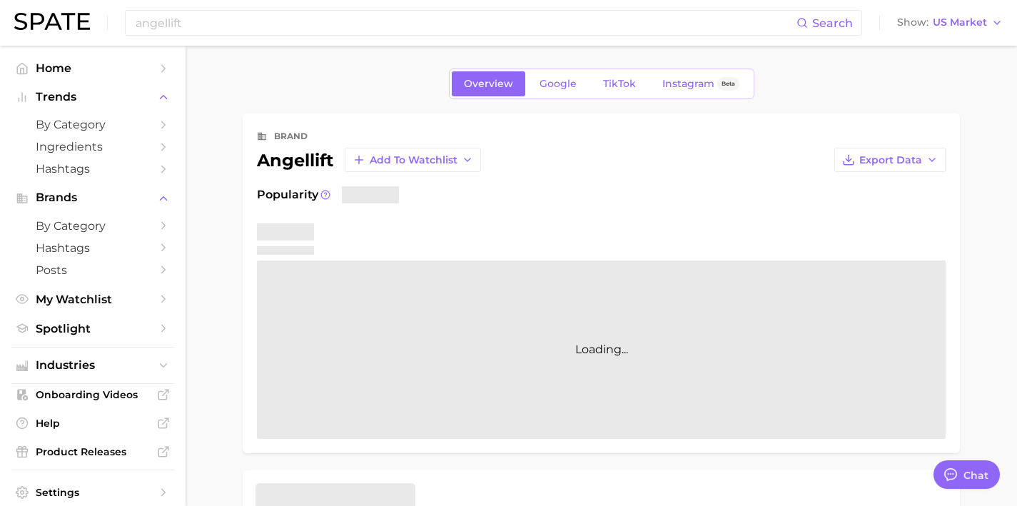
type textarea "x"
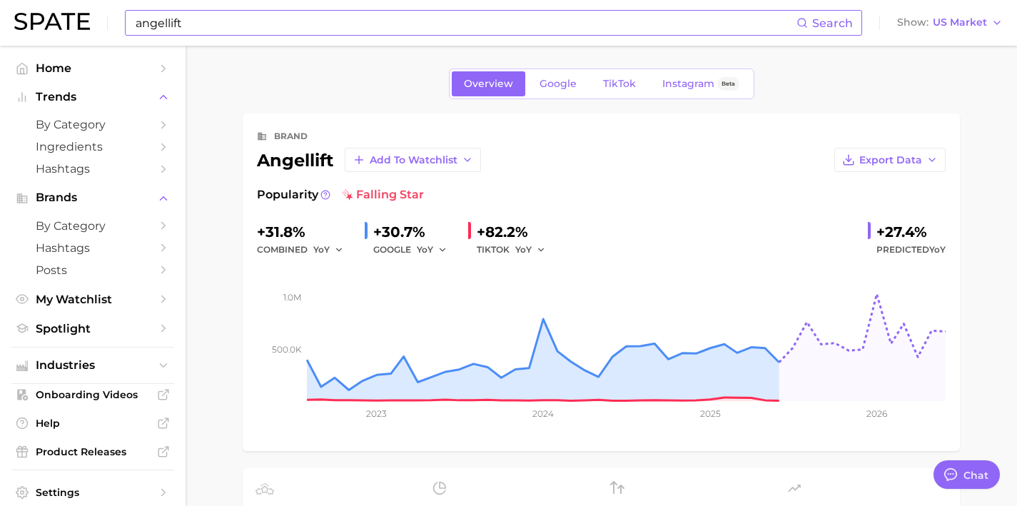
click at [217, 21] on input "angellift" at bounding box center [465, 23] width 662 height 24
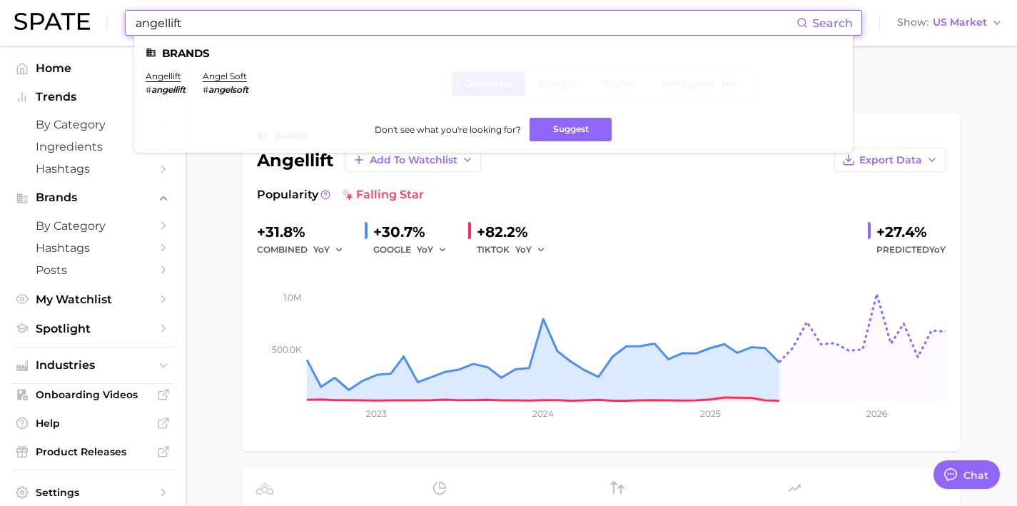
drag, startPoint x: 217, startPoint y: 21, endPoint x: 139, endPoint y: 19, distance: 77.8
click at [139, 19] on input "angellift" at bounding box center [465, 23] width 662 height 24
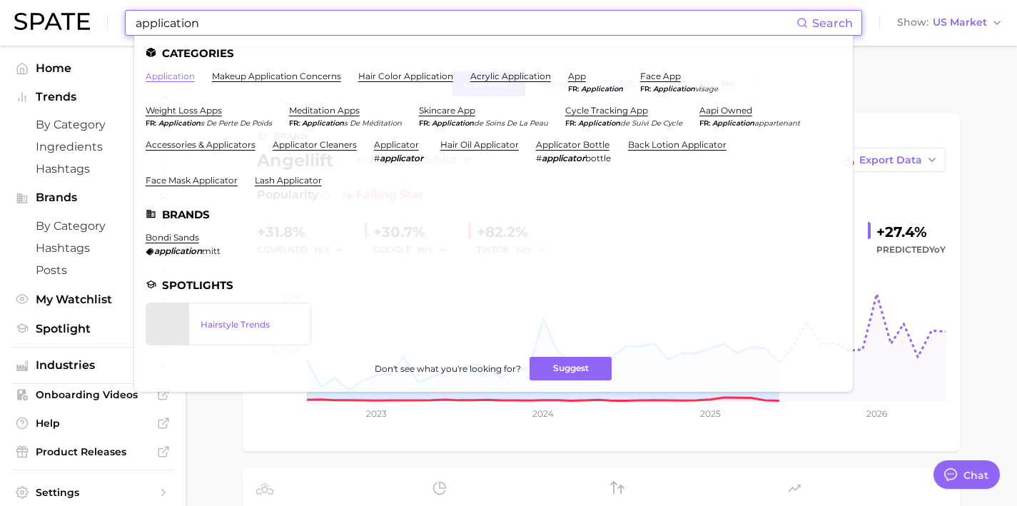
type input "application"
click at [167, 77] on link "application" at bounding box center [170, 76] width 49 height 11
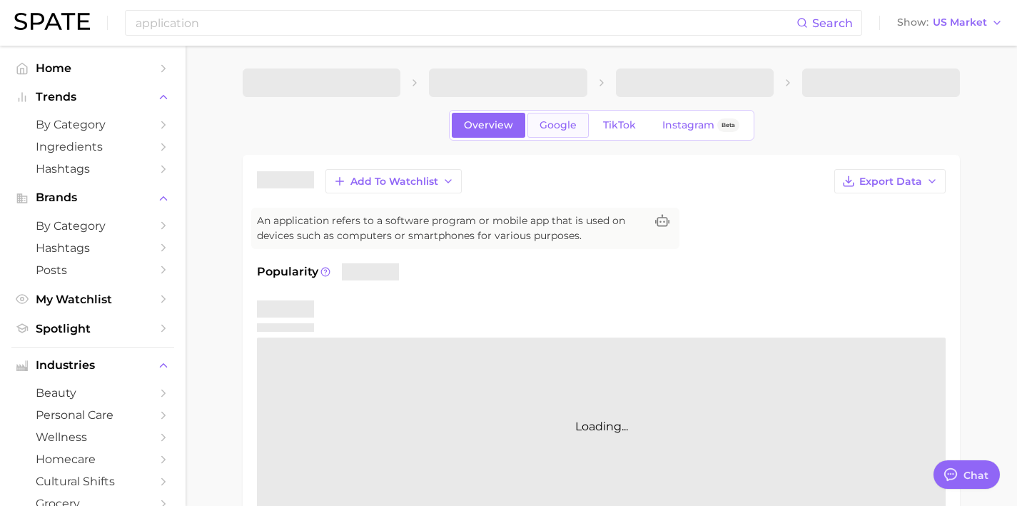
click at [542, 126] on span "Google" at bounding box center [558, 125] width 37 height 12
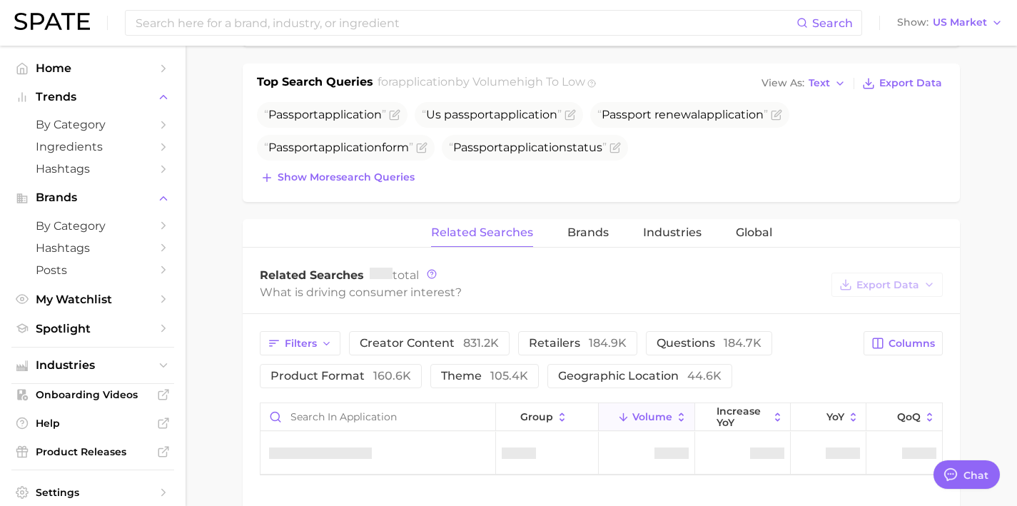
scroll to position [528, 0]
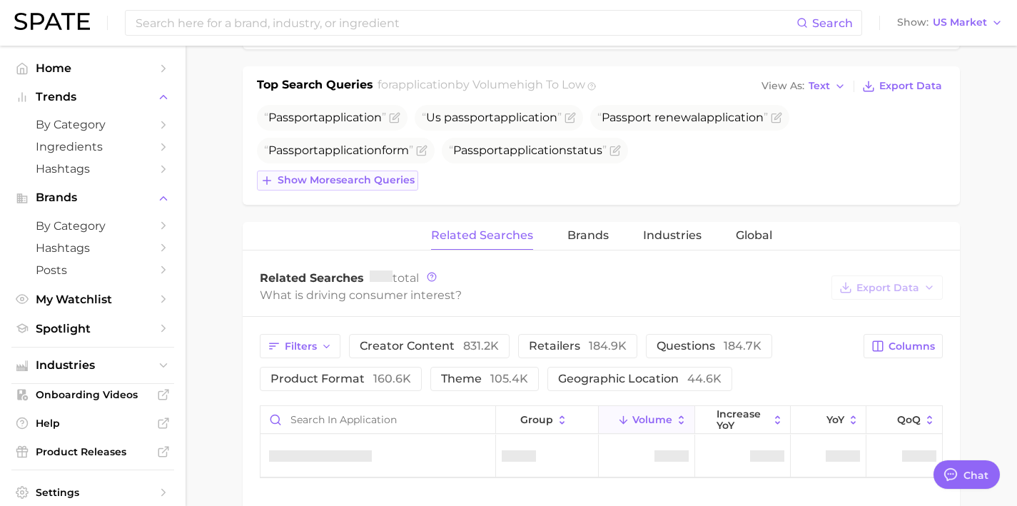
click at [398, 183] on span "Show more search queries" at bounding box center [346, 180] width 137 height 12
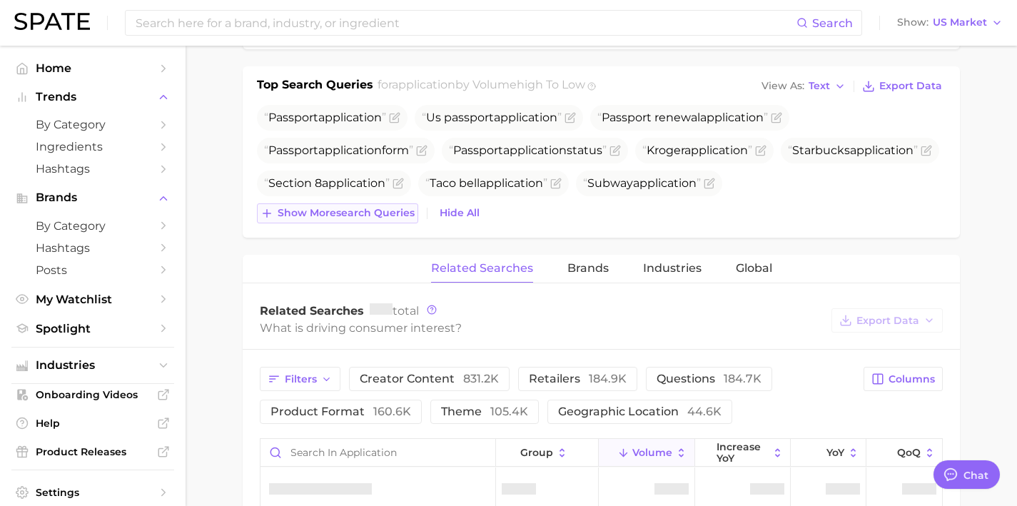
click at [400, 208] on span "Show more search queries" at bounding box center [346, 213] width 137 height 12
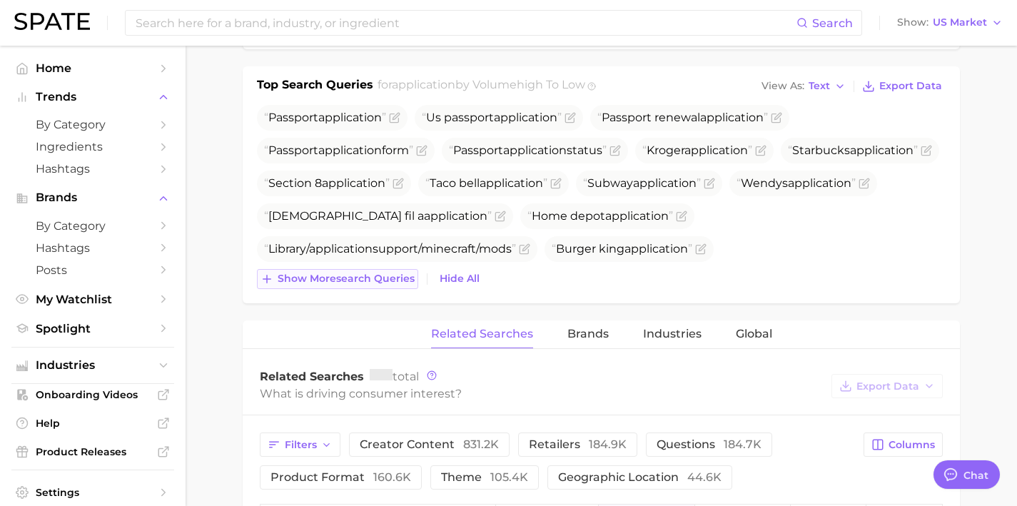
click at [403, 269] on button "Show more search queries" at bounding box center [337, 279] width 161 height 20
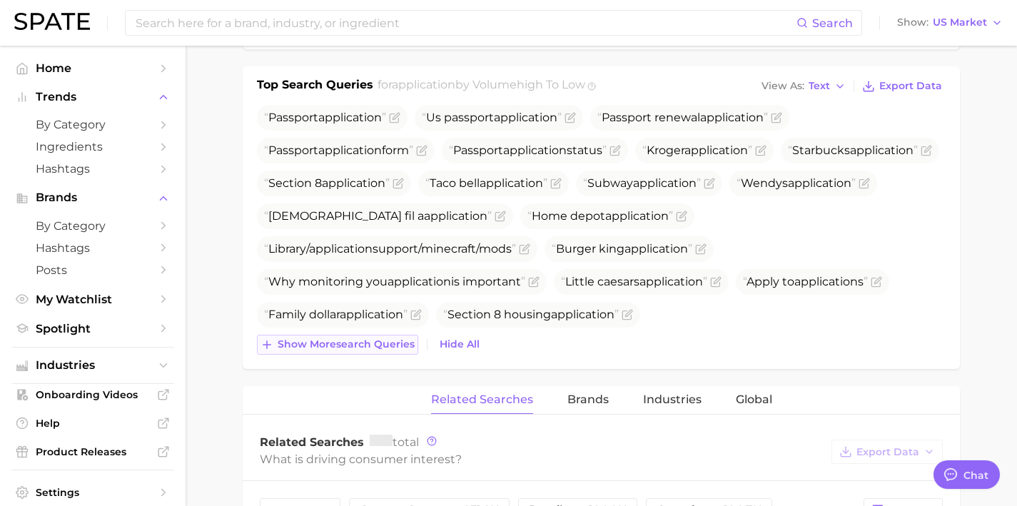
click at [368, 335] on button "Show more search queries" at bounding box center [337, 345] width 161 height 20
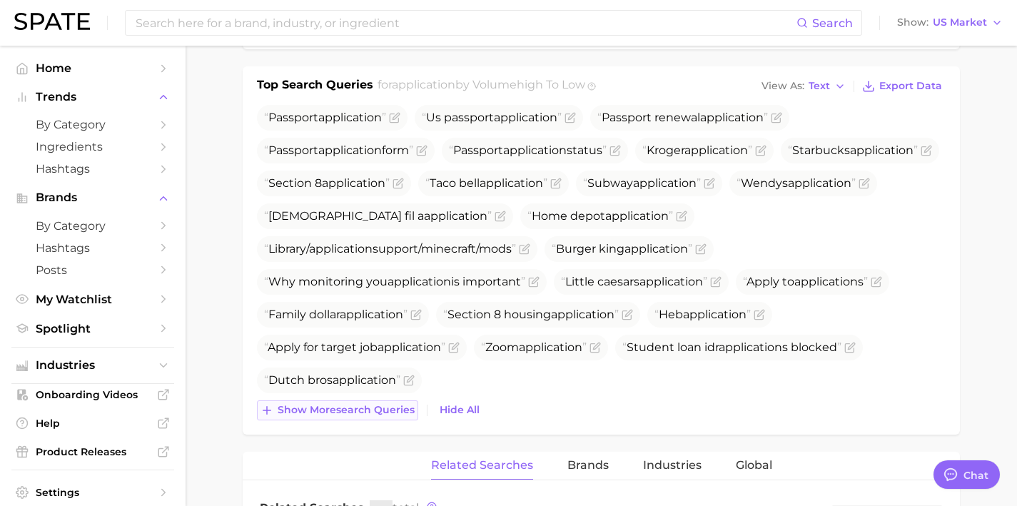
click at [368, 401] on button "Show more search queries" at bounding box center [337, 410] width 161 height 20
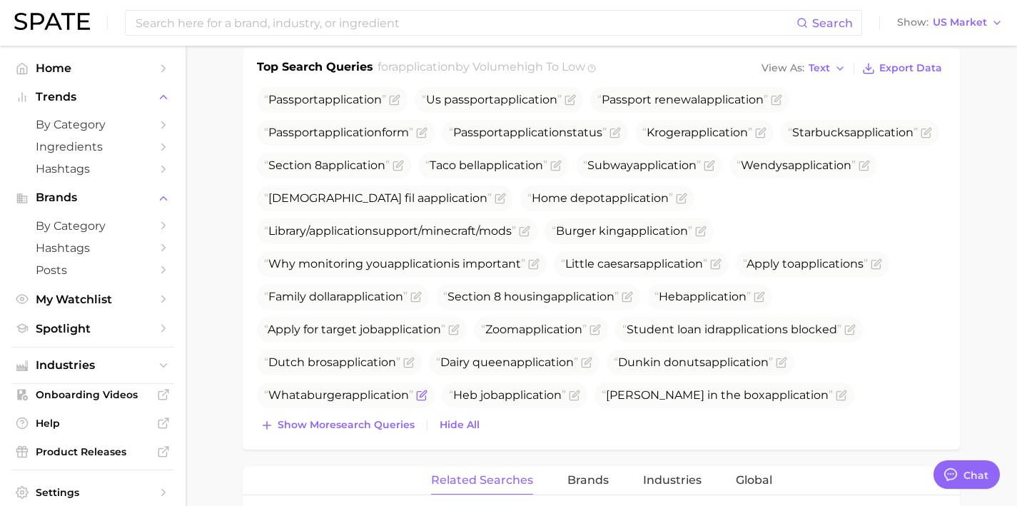
scroll to position [548, 0]
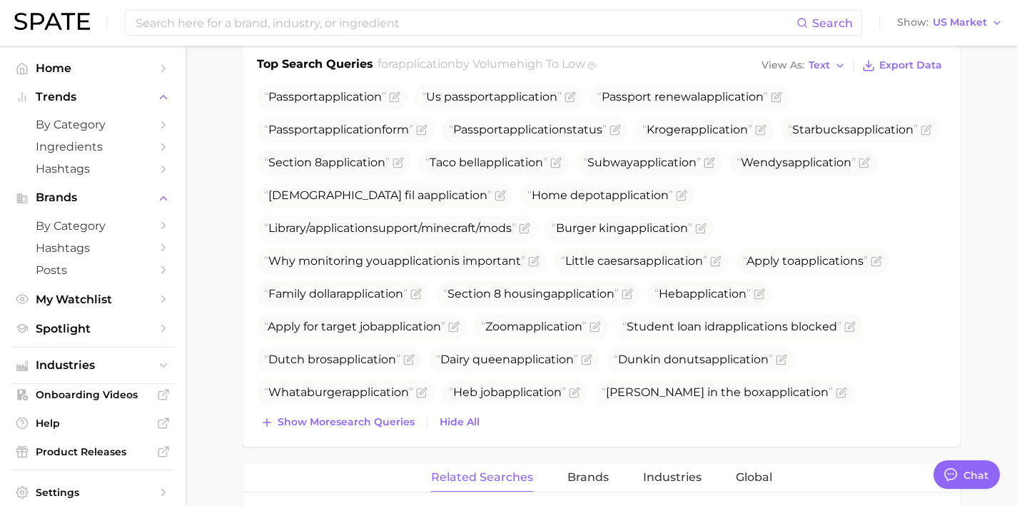
click at [368, 407] on div "Passport application Us passport application Passport renewal application Passp…" at bounding box center [601, 258] width 689 height 348
click at [380, 414] on button "Show more search queries" at bounding box center [337, 423] width 161 height 20
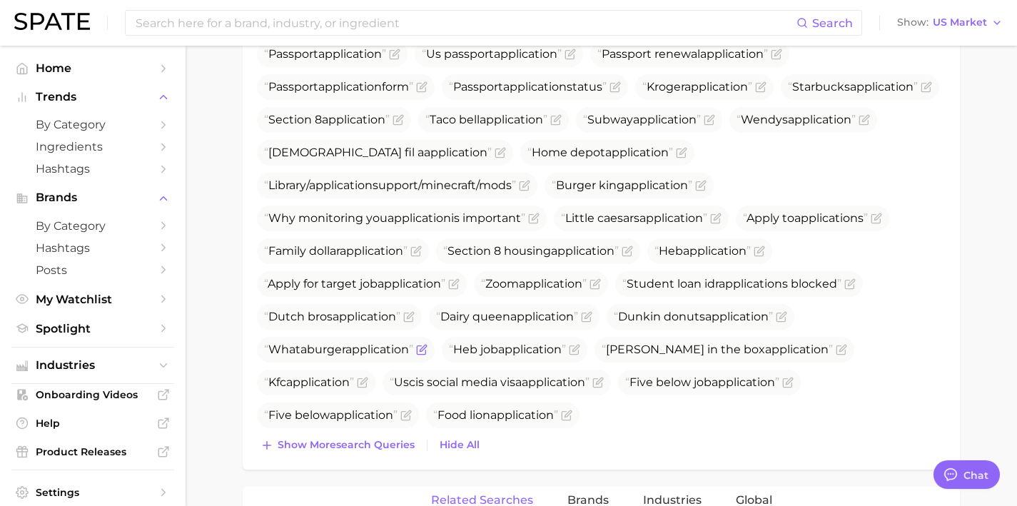
scroll to position [794, 0]
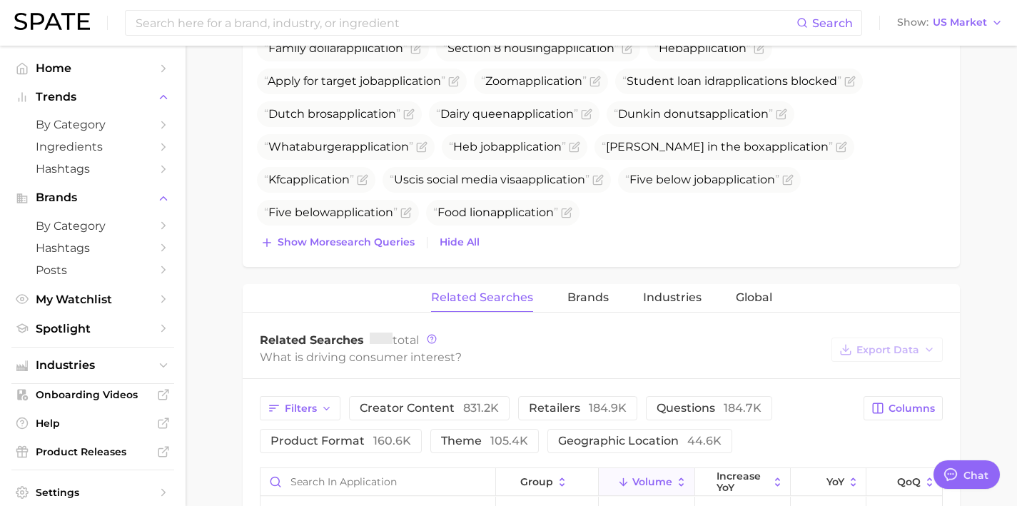
click at [383, 254] on div "Top Search Queries for application by Volume high to low View As Text Export Da…" at bounding box center [601, 33] width 717 height 467
click at [391, 249] on button "Show more search queries" at bounding box center [337, 243] width 161 height 20
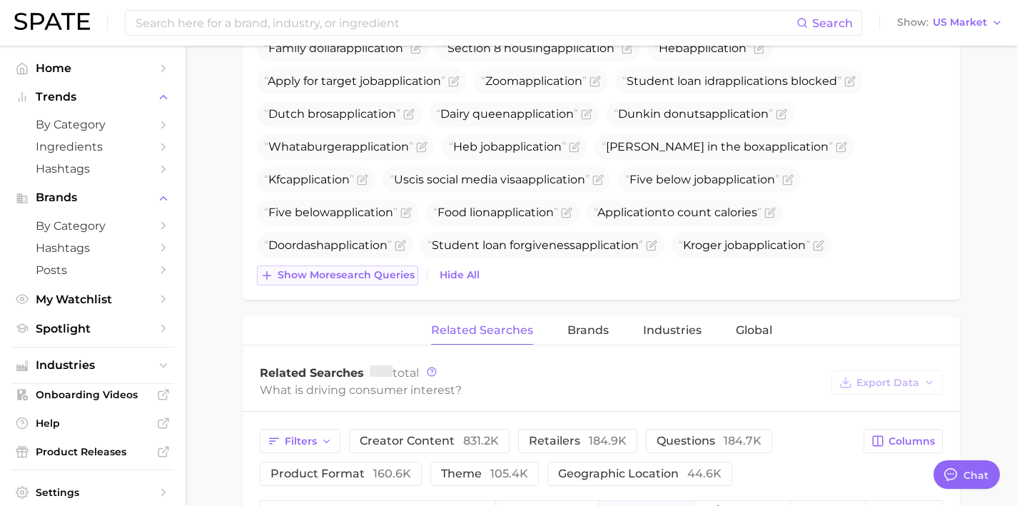
click at [393, 279] on span "Show more search queries" at bounding box center [346, 275] width 137 height 12
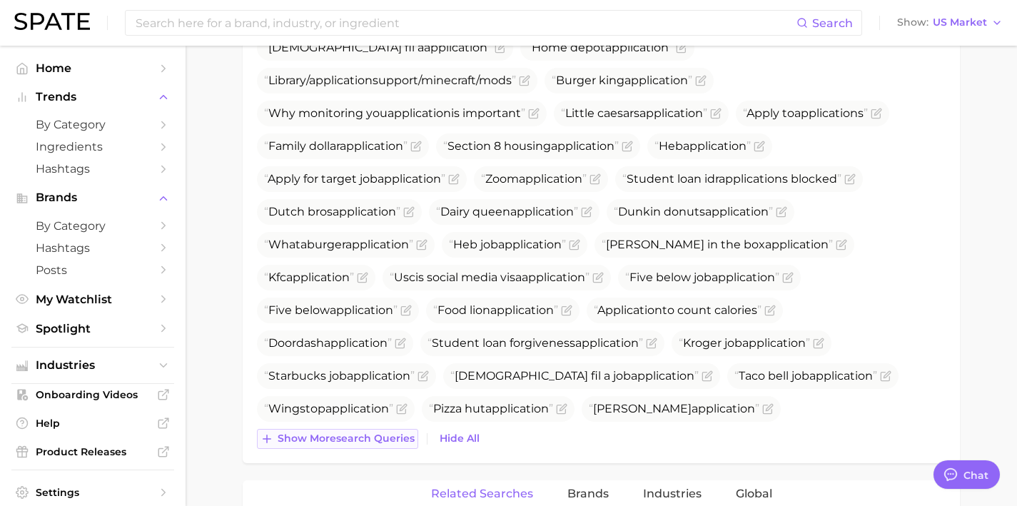
scroll to position [695, 0]
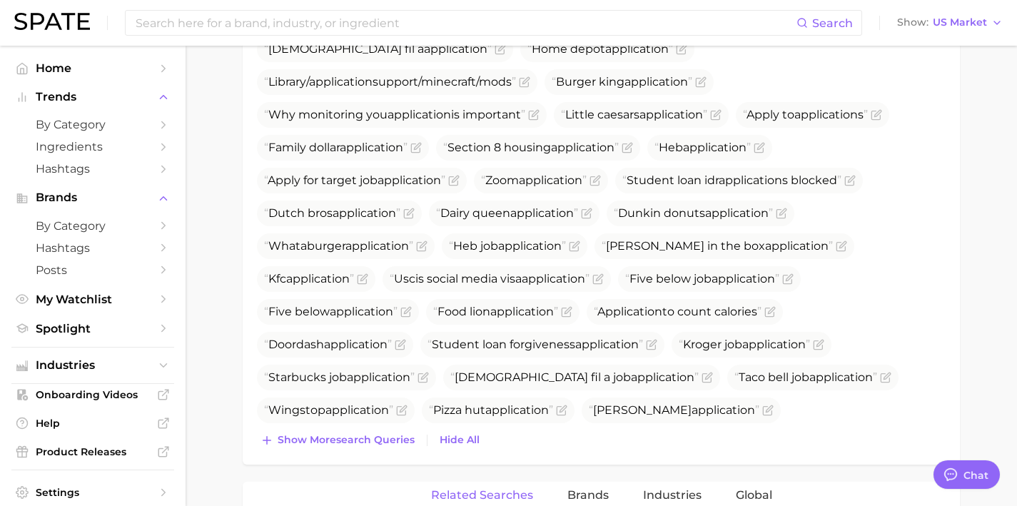
click at [391, 460] on div "Top Search Queries for application by Volume high to low View As Text Export Da…" at bounding box center [601, 181] width 717 height 565
click at [376, 443] on span "Show more search queries" at bounding box center [346, 440] width 137 height 12
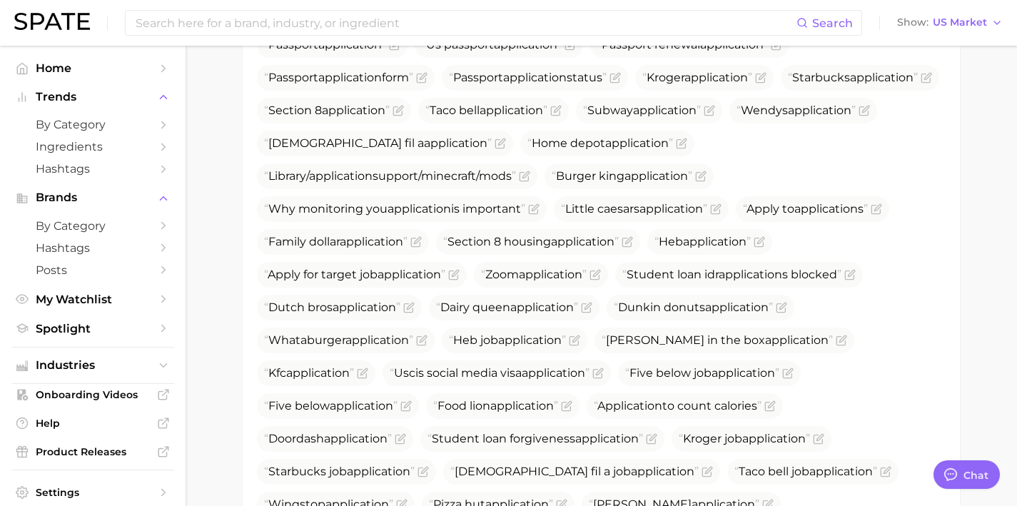
scroll to position [597, 0]
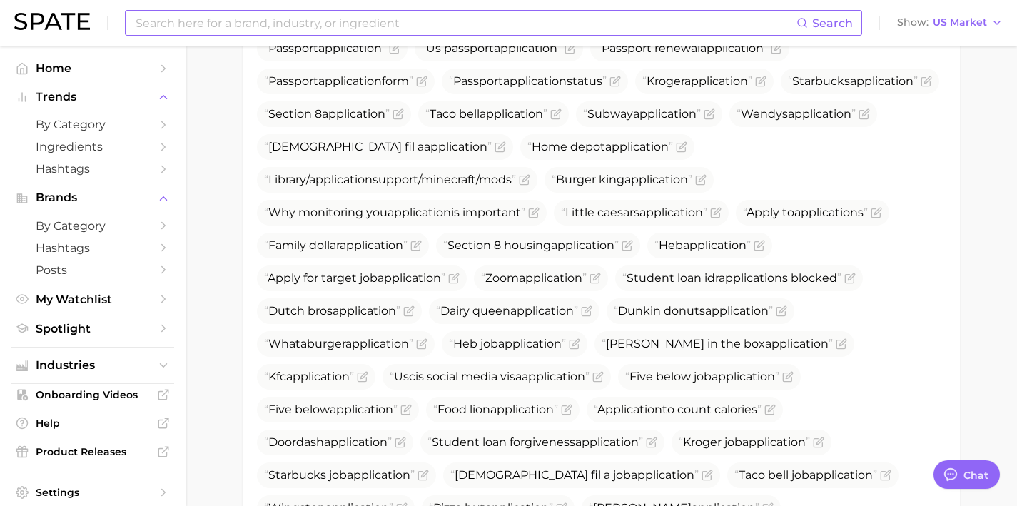
click at [203, 28] on input at bounding box center [465, 23] width 662 height 24
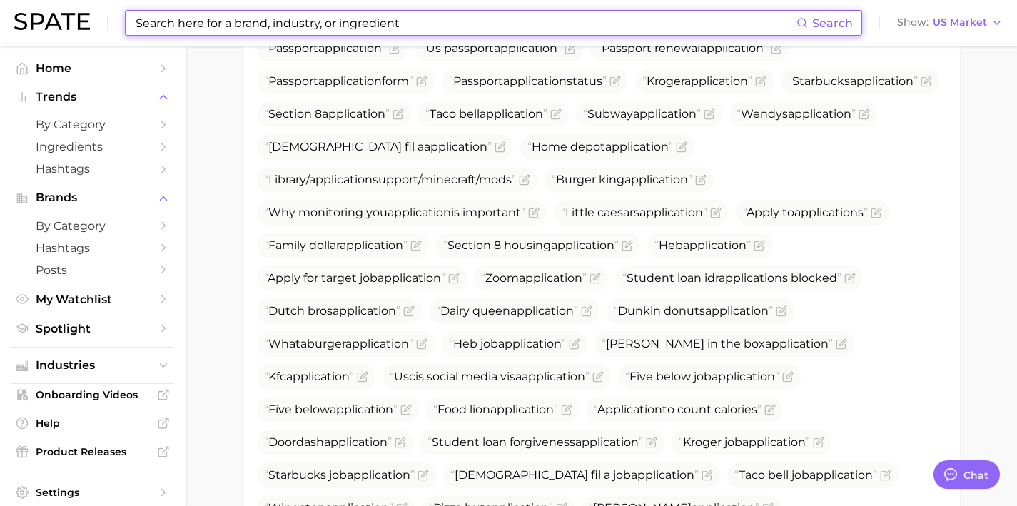
click at [319, 32] on input at bounding box center [465, 23] width 662 height 24
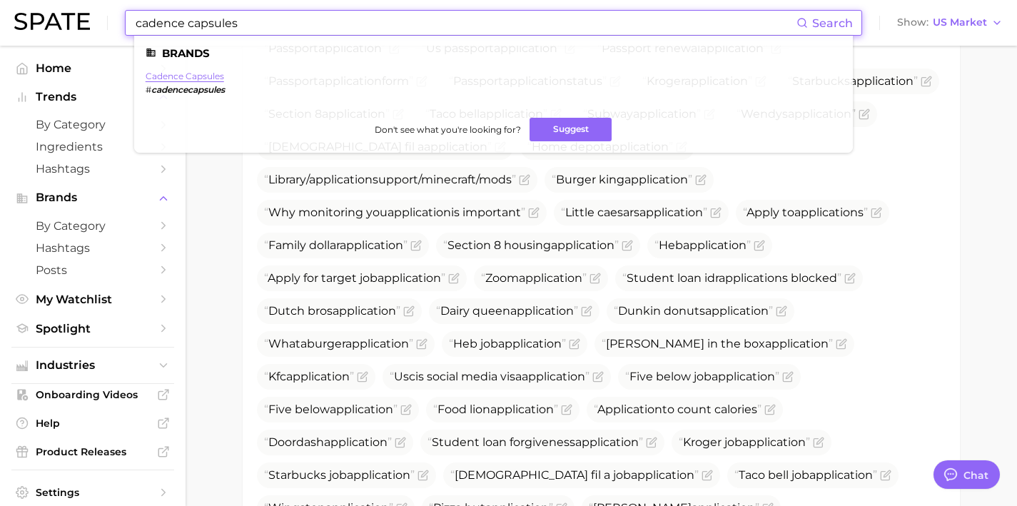
type input "cadence capsules"
click at [210, 75] on link "cadence capsules" at bounding box center [185, 76] width 79 height 11
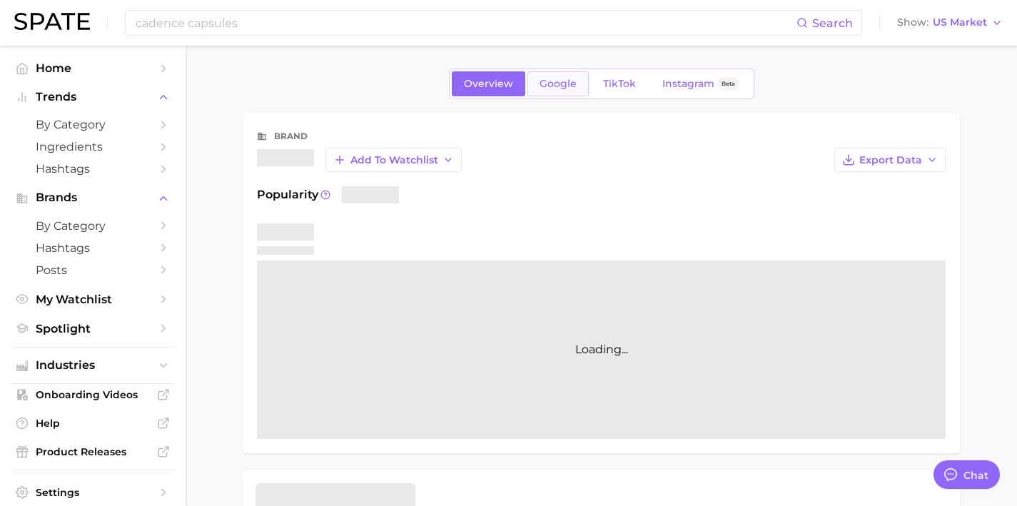
click at [548, 95] on link "Google" at bounding box center [558, 83] width 61 height 25
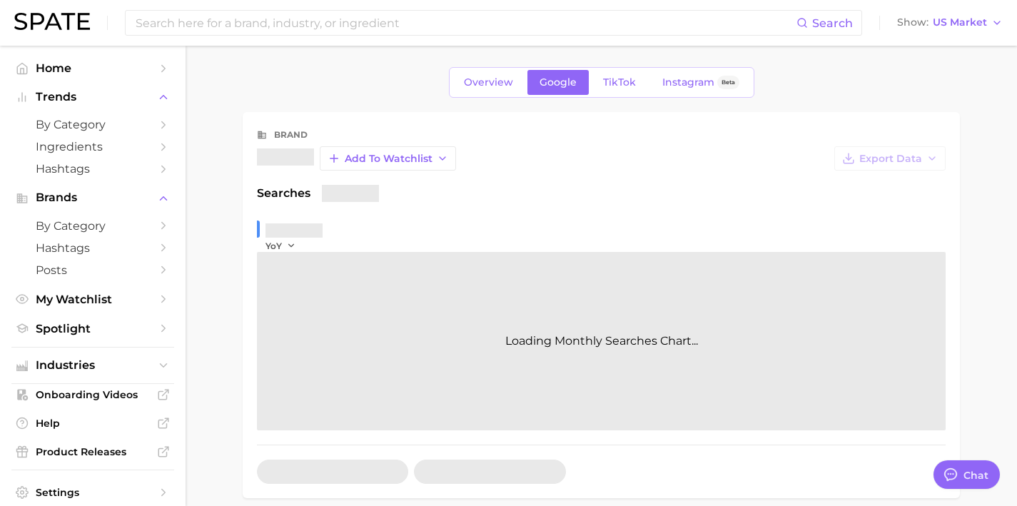
scroll to position [279, 0]
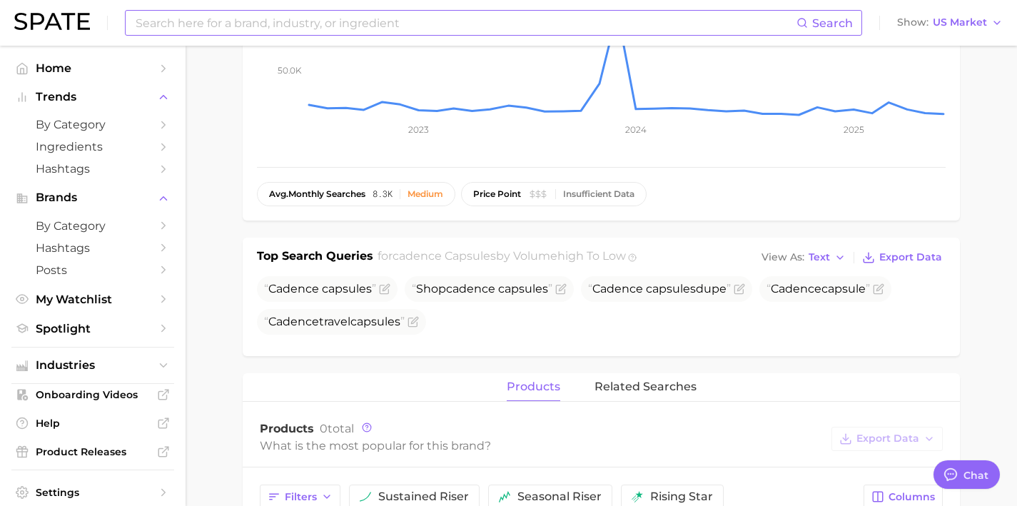
click at [344, 29] on input at bounding box center [465, 23] width 662 height 24
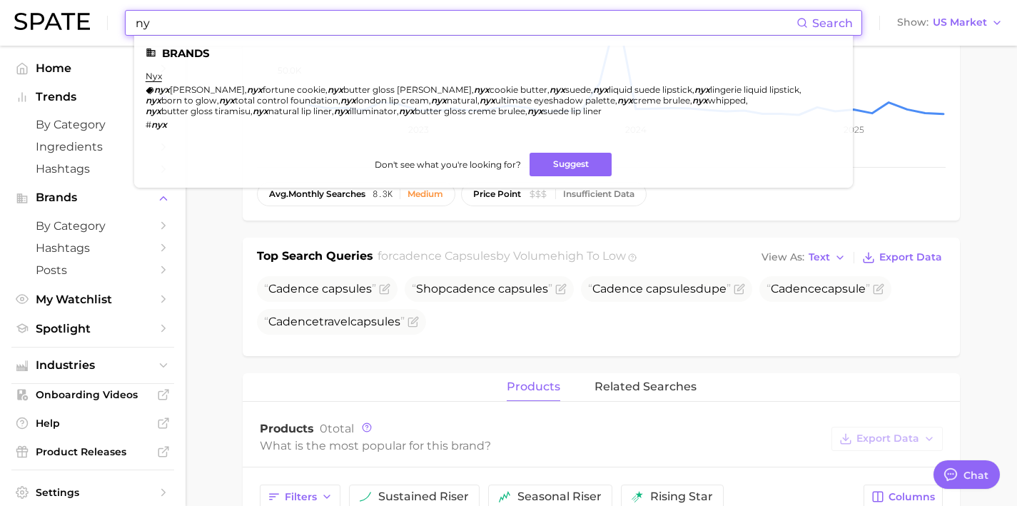
type input "n"
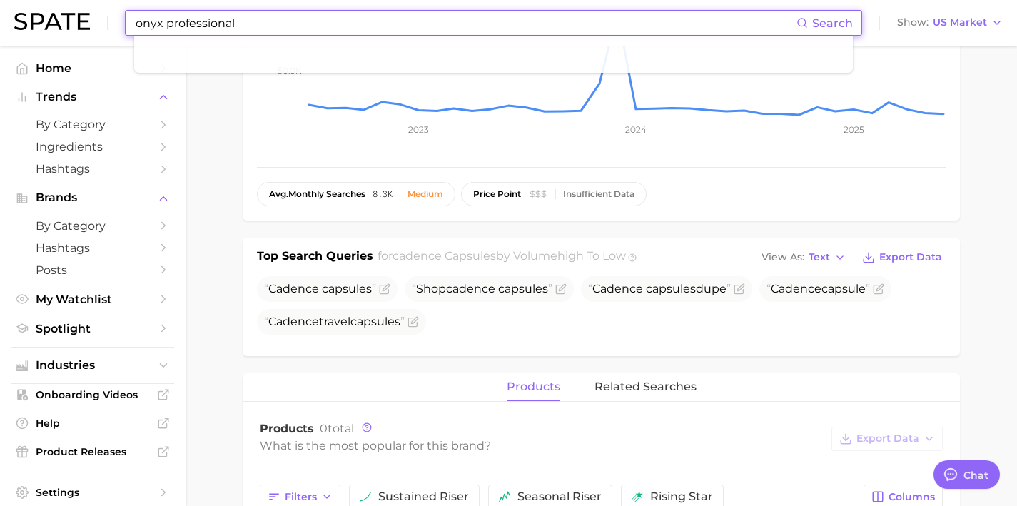
paste input "[URL][DOMAIN_NAME]"
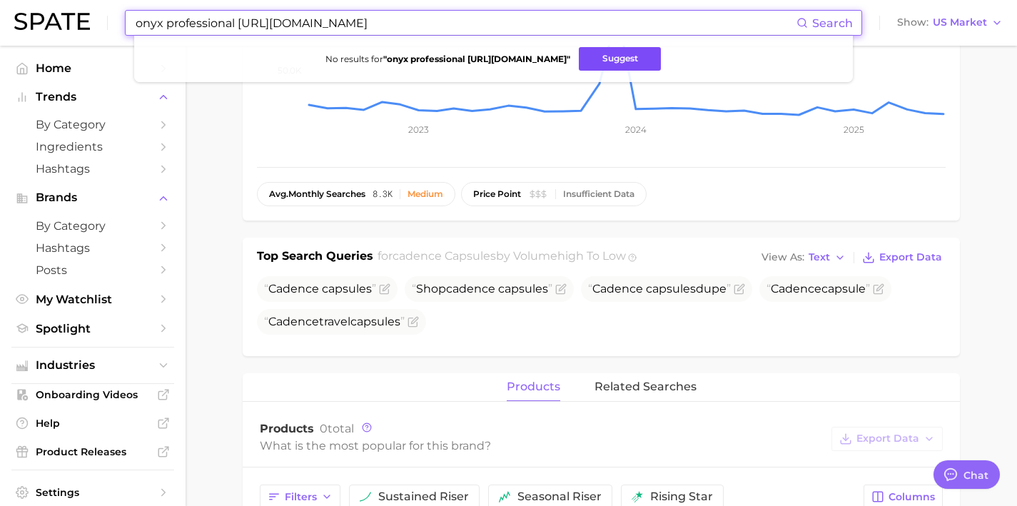
click at [591, 54] on button "Suggest" at bounding box center [620, 59] width 82 height 24
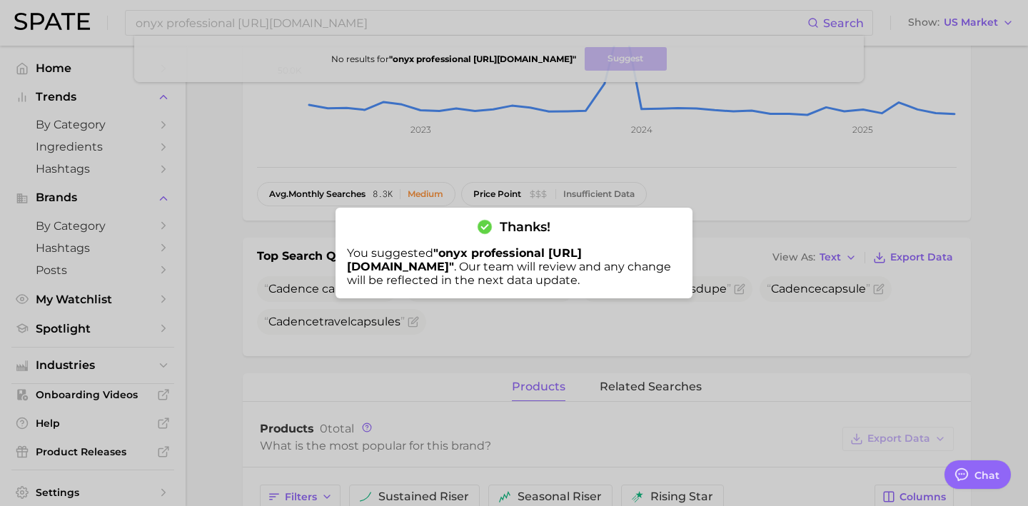
click at [627, 348] on div at bounding box center [514, 253] width 1028 height 506
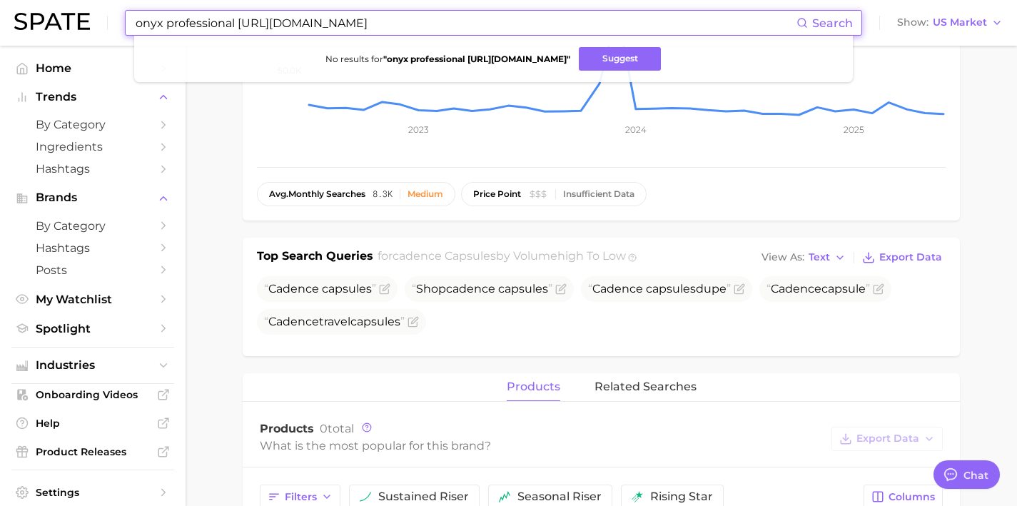
click at [423, 25] on input "onyx professional [URL][DOMAIN_NAME]" at bounding box center [465, 23] width 662 height 24
drag, startPoint x: 423, startPoint y: 25, endPoint x: 0, endPoint y: 0, distance: 424.1
click at [0, 0] on header "onyx professional [URL][DOMAIN_NAME] Search No results for " onyx professional …" at bounding box center [508, 23] width 1017 height 46
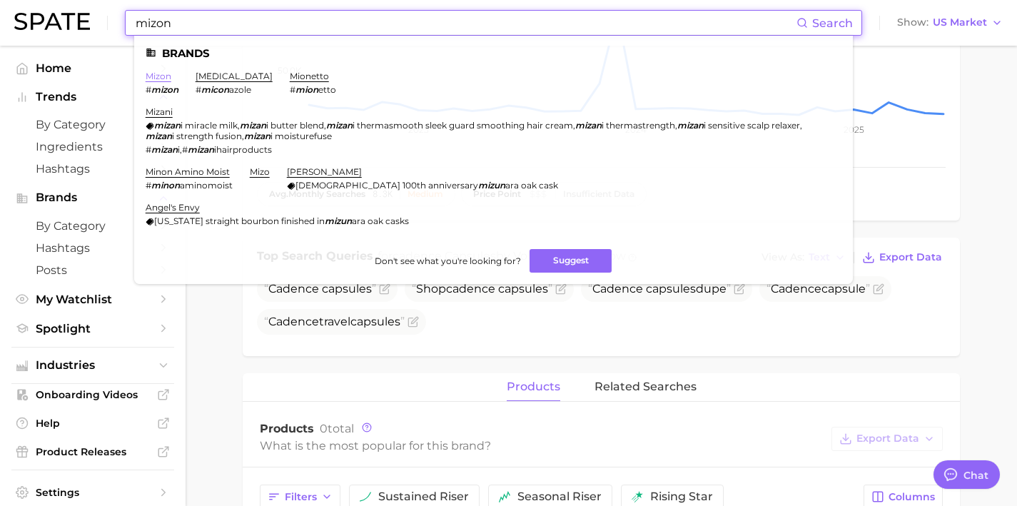
type input "mizon"
click at [161, 75] on link "mizon" at bounding box center [159, 76] width 26 height 11
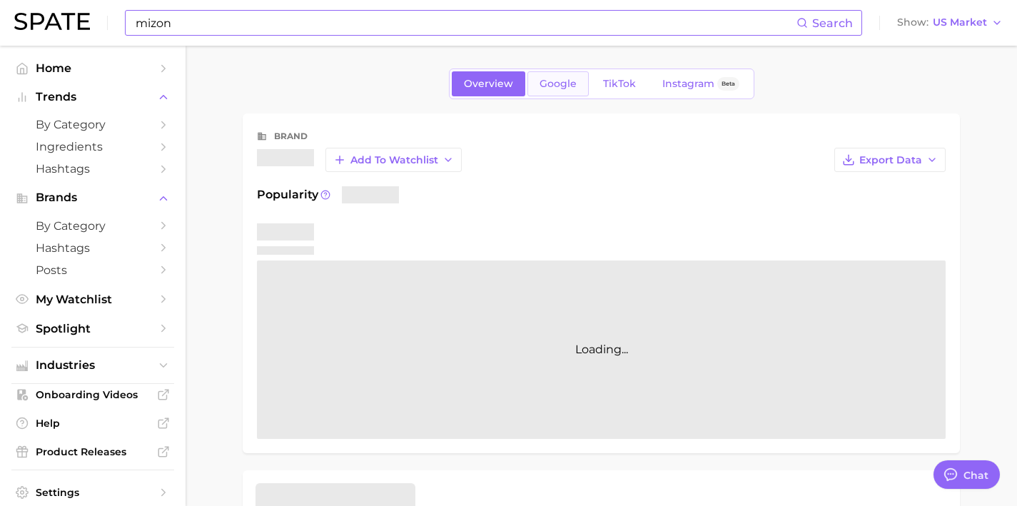
click at [540, 83] on span "Google" at bounding box center [558, 84] width 37 height 12
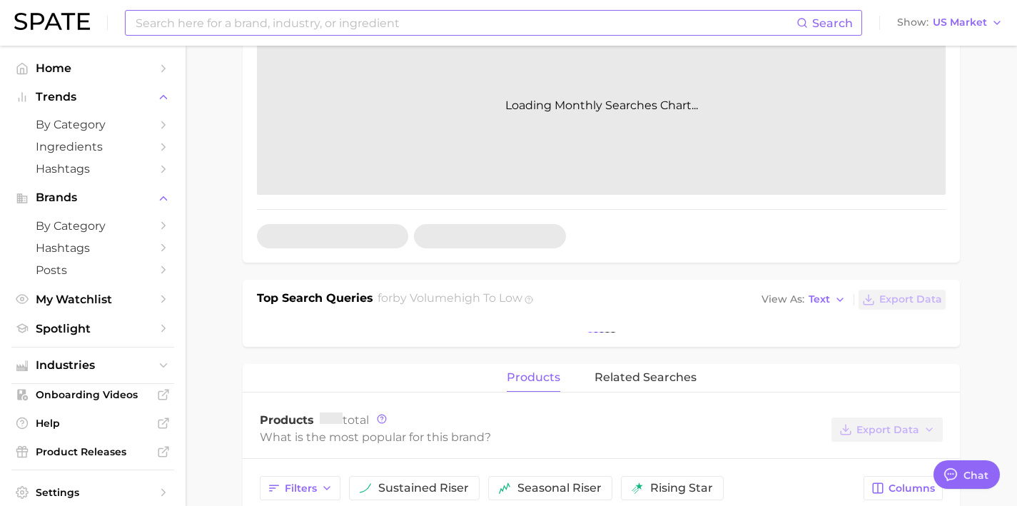
scroll to position [238, 0]
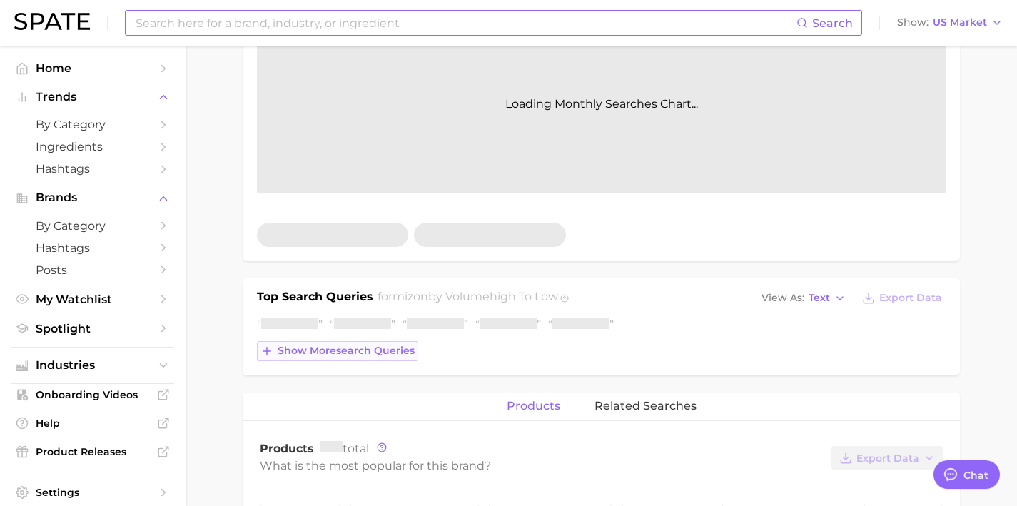
click at [368, 351] on span "Show more search queries" at bounding box center [346, 351] width 137 height 12
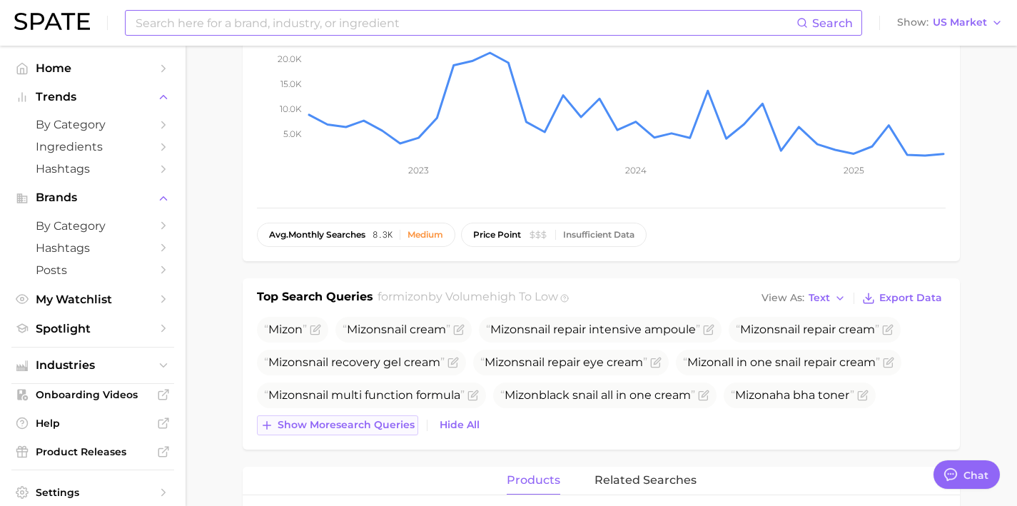
click at [389, 428] on span "Show more search queries" at bounding box center [346, 425] width 137 height 12
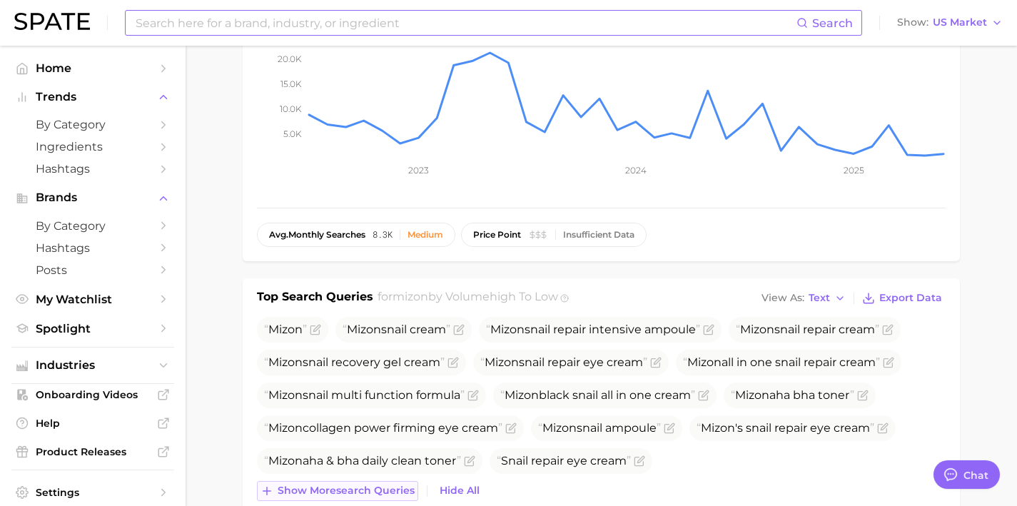
click at [393, 485] on span "Show more search queries" at bounding box center [346, 491] width 137 height 12
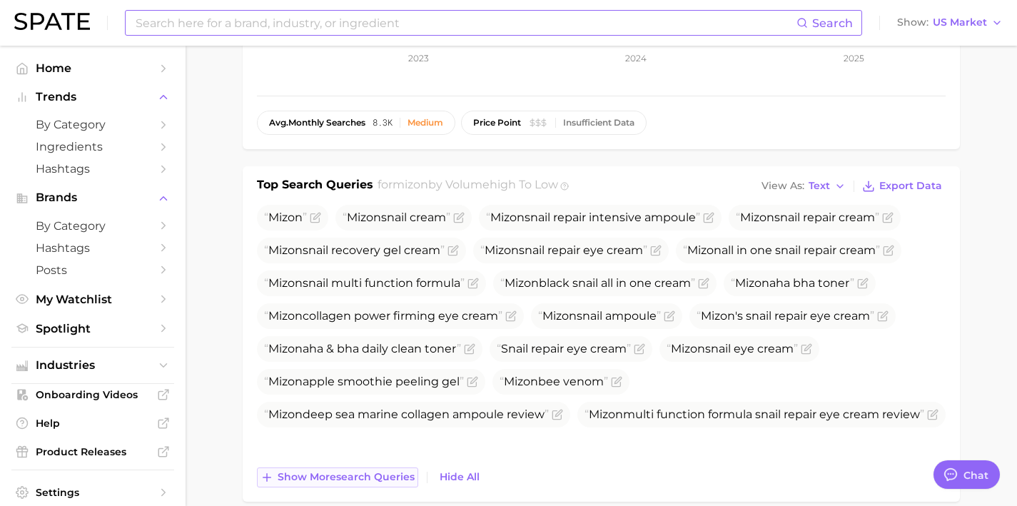
click at [392, 469] on button "Show more search queries" at bounding box center [337, 478] width 161 height 20
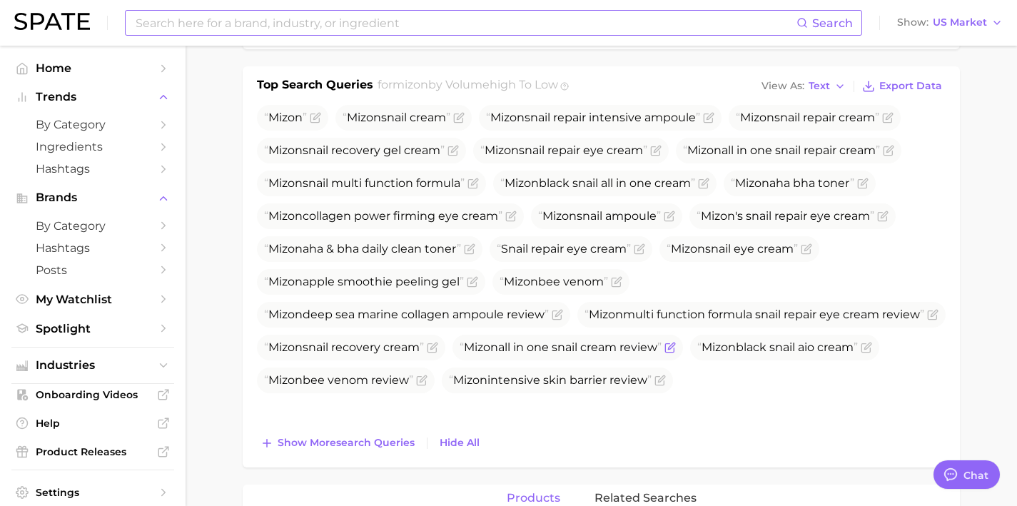
scroll to position [612, 0]
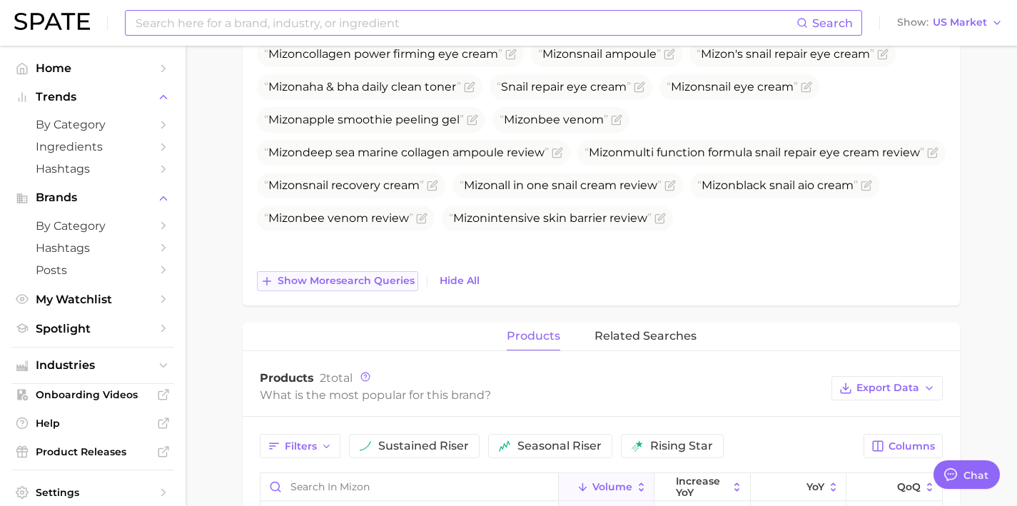
click at [361, 284] on span "Show more search queries" at bounding box center [346, 281] width 137 height 12
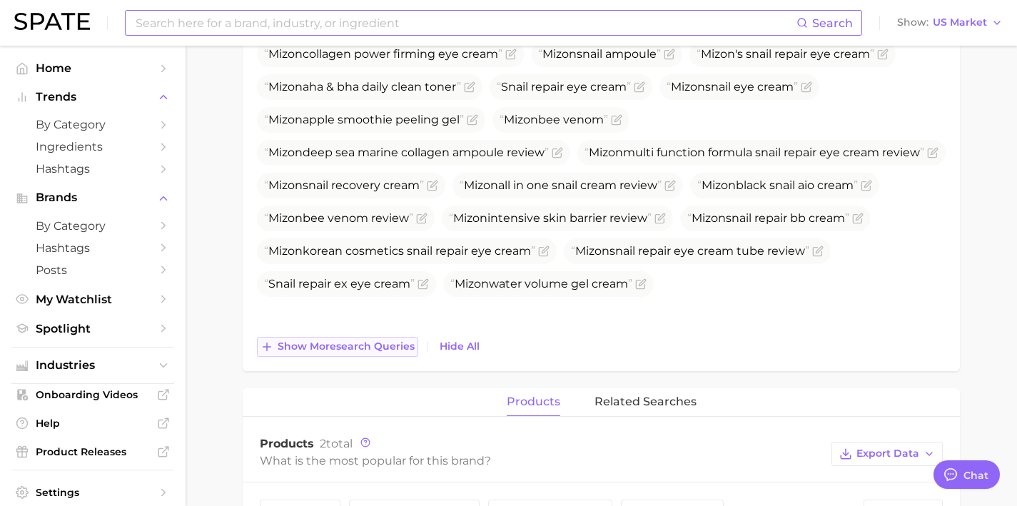
click at [374, 342] on span "Show more search queries" at bounding box center [346, 347] width 137 height 12
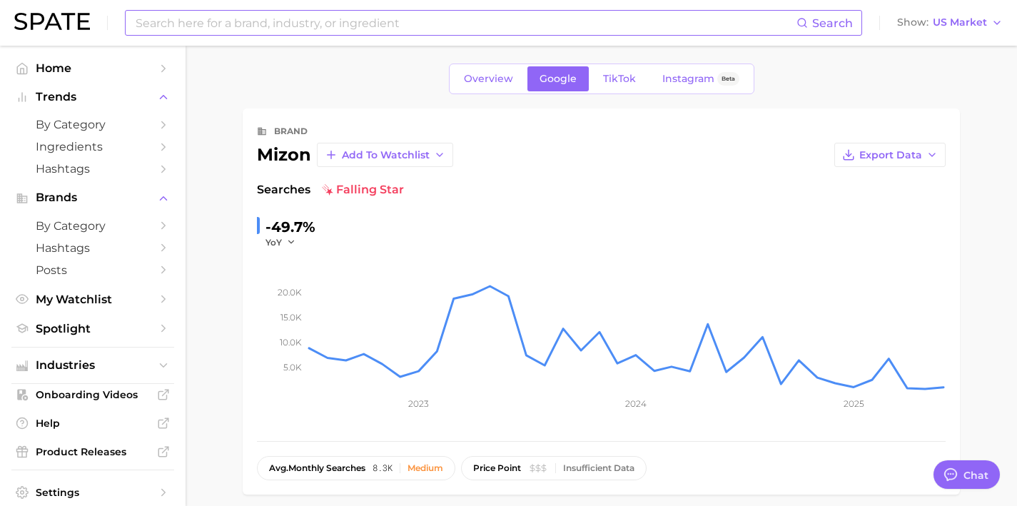
scroll to position [0, 0]
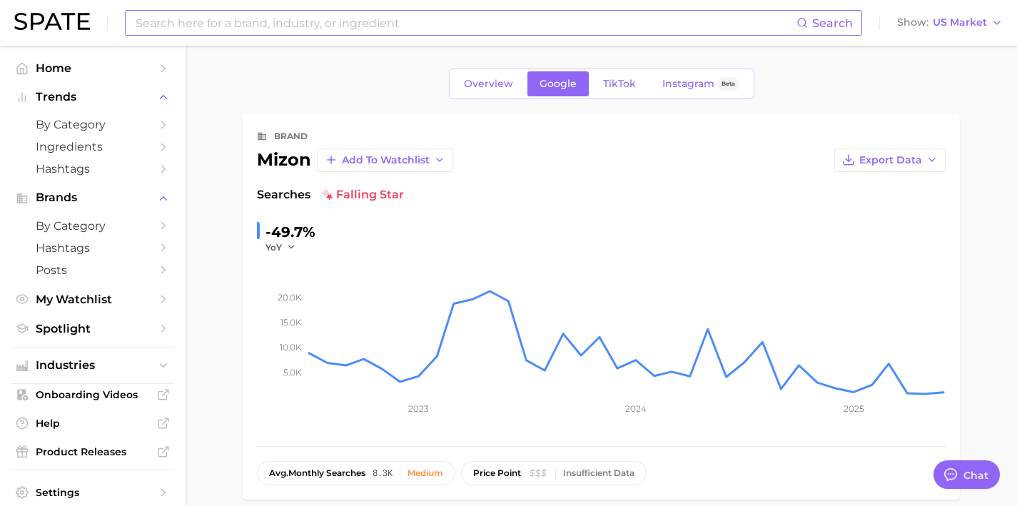
click at [434, 23] on input at bounding box center [465, 23] width 662 height 24
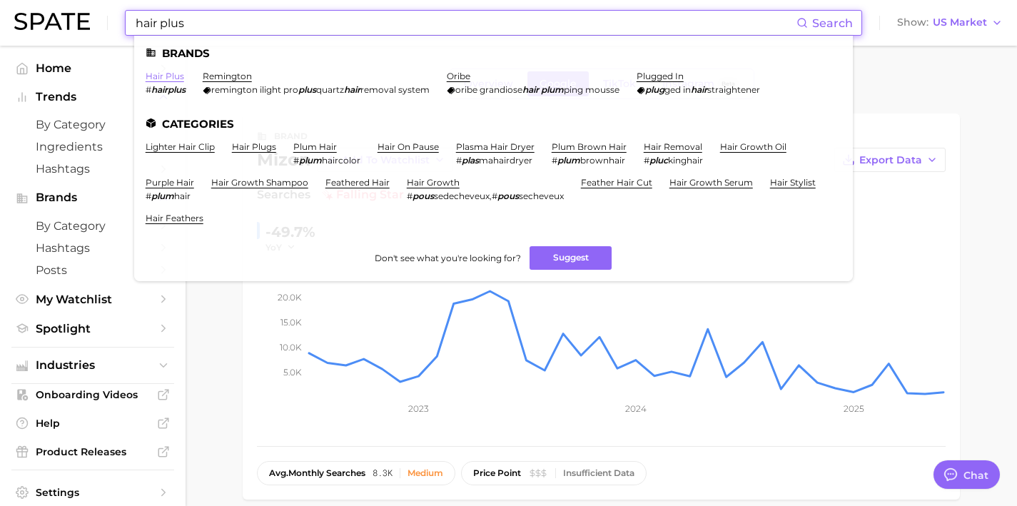
type input "hair plus"
click at [165, 74] on link "hair plus" at bounding box center [165, 76] width 39 height 11
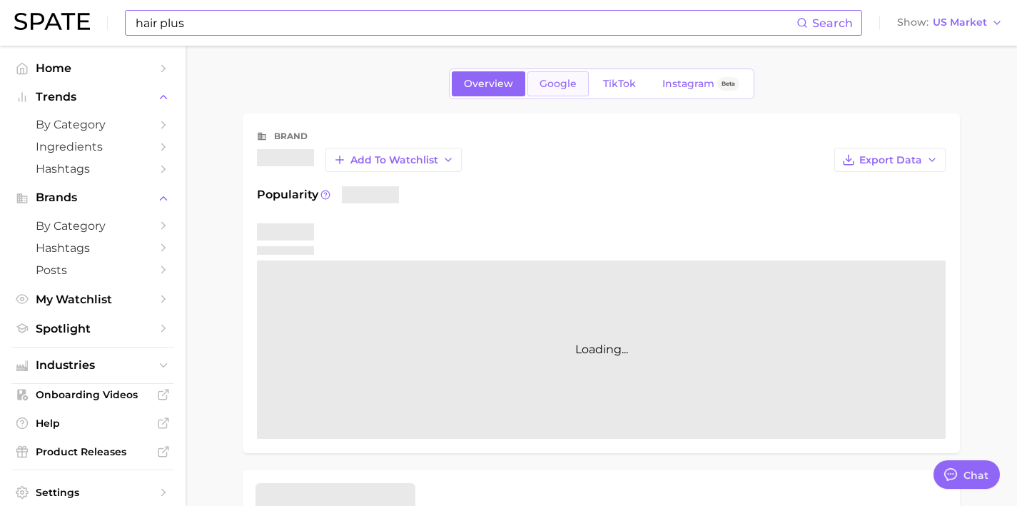
click at [562, 92] on link "Google" at bounding box center [558, 83] width 61 height 25
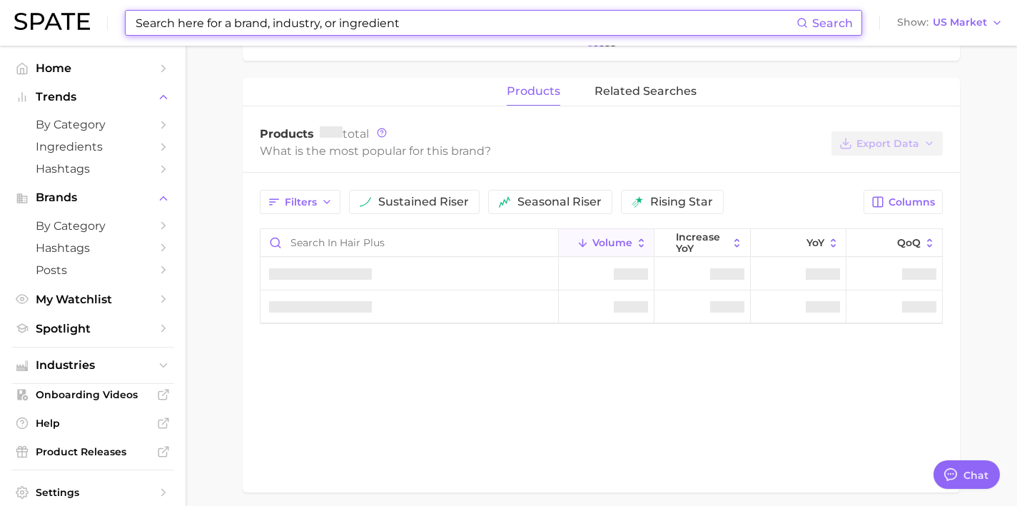
scroll to position [337, 0]
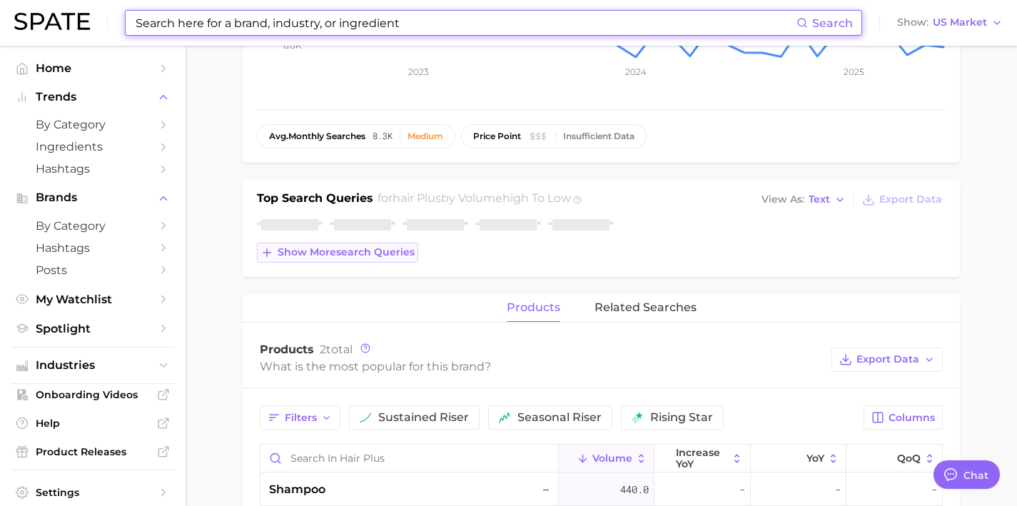
click at [345, 253] on span "Show more search queries" at bounding box center [346, 252] width 137 height 12
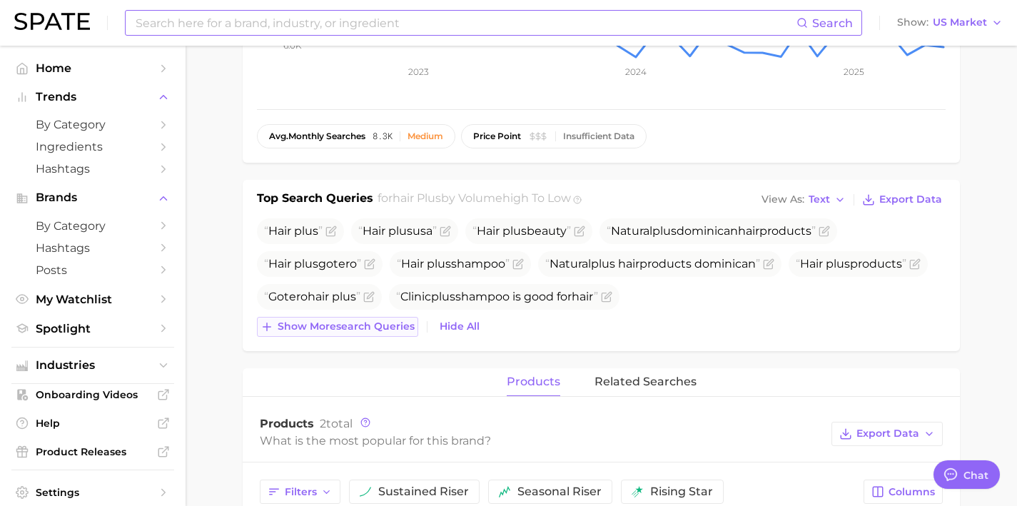
click at [383, 323] on span "Show more search queries" at bounding box center [346, 327] width 137 height 12
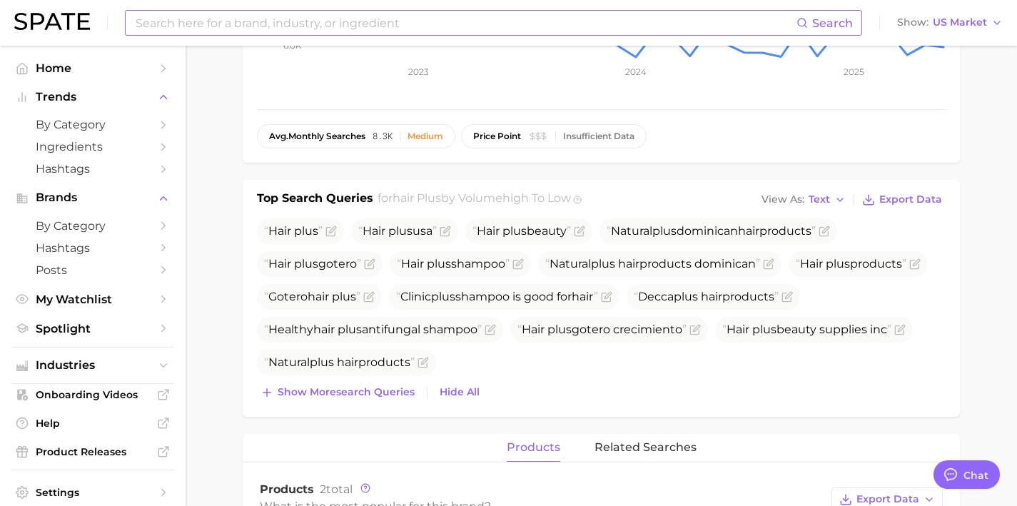
click at [418, 377] on div "Hair plus Hair plus usa Hair plus beauty Natural plus dominican hair products H…" at bounding box center [601, 310] width 689 height 184
click at [830, 228] on icon "Flag as miscategorized or irrelevant" at bounding box center [824, 231] width 11 height 11
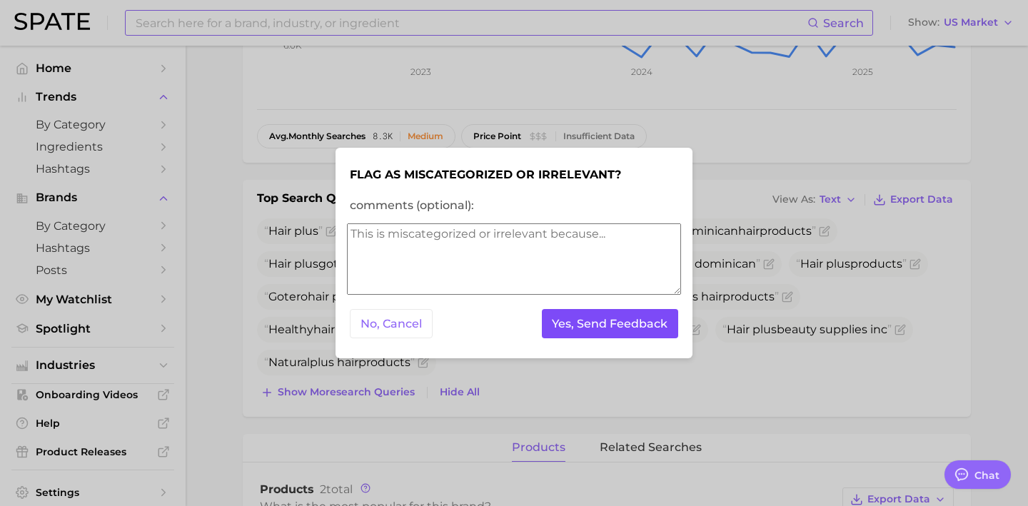
click at [599, 335] on button "Yes, Send Feedback" at bounding box center [610, 323] width 137 height 29
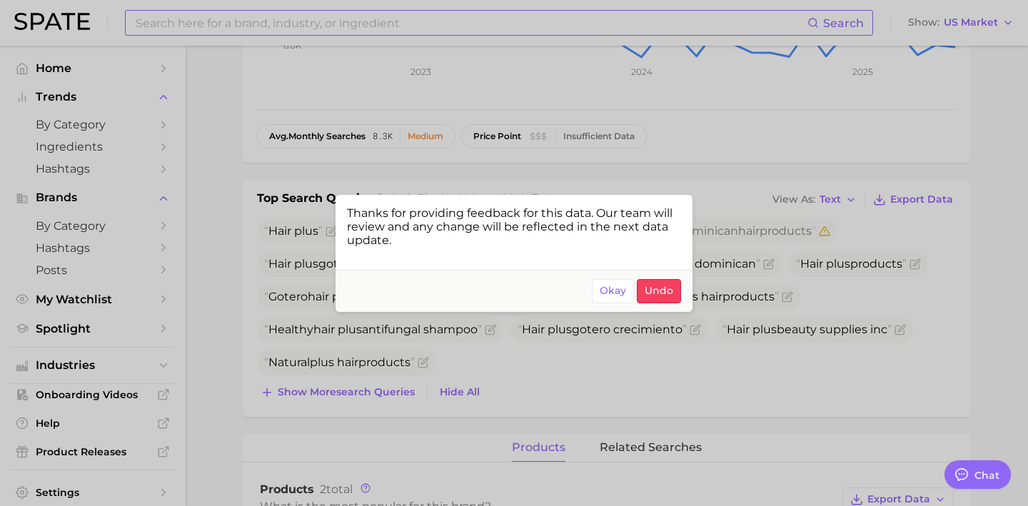
click at [380, 396] on div at bounding box center [514, 253] width 1028 height 506
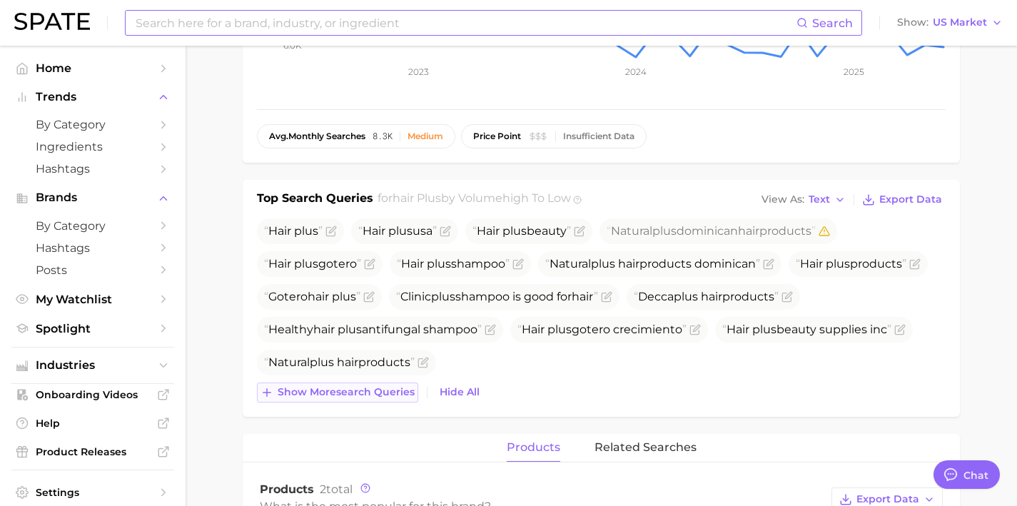
click at [392, 386] on span "Show more search queries" at bounding box center [346, 392] width 137 height 12
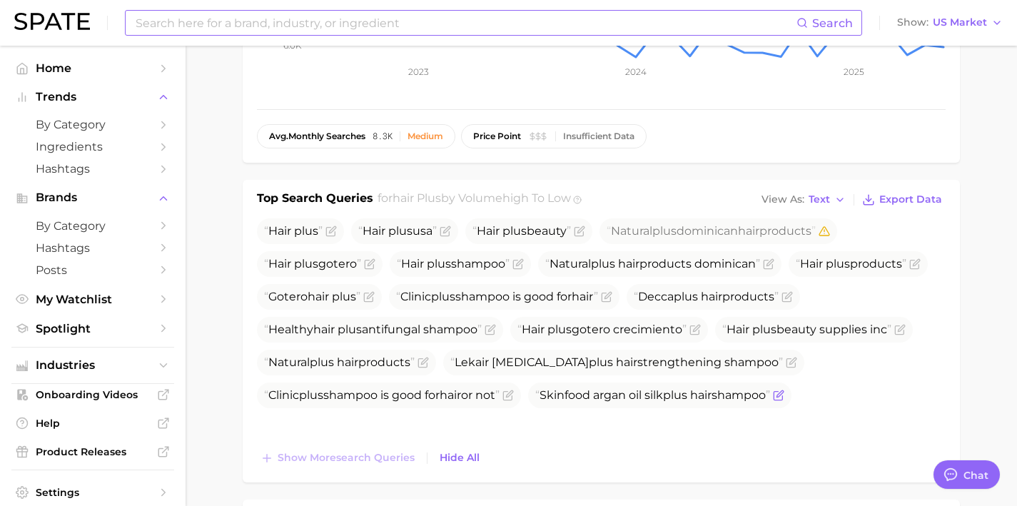
click at [777, 397] on icon "Flag as miscategorized or irrelevant" at bounding box center [780, 393] width 6 height 6
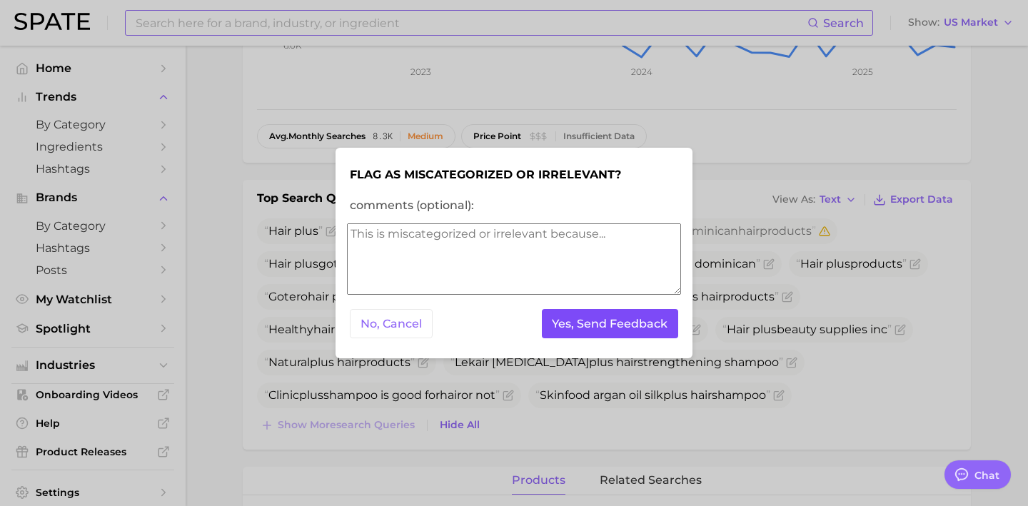
click at [608, 328] on button "Yes, Send Feedback" at bounding box center [610, 323] width 137 height 29
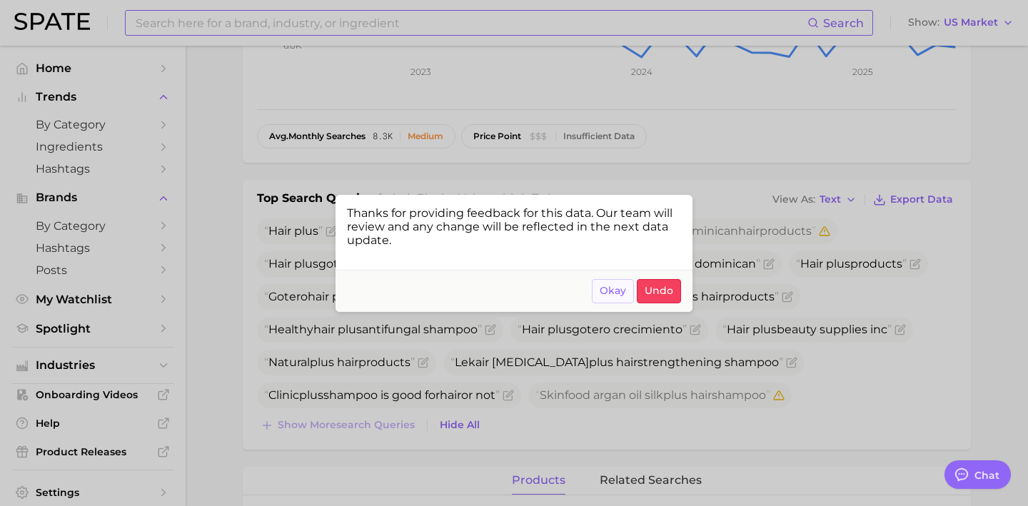
click at [597, 288] on button "Okay" at bounding box center [613, 291] width 42 height 24
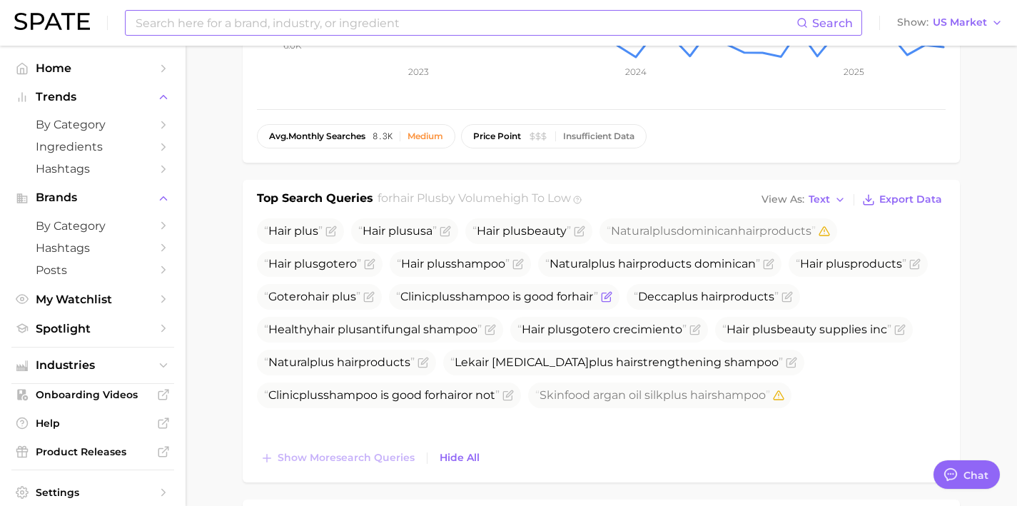
click at [612, 297] on icon "Flag as miscategorized or irrelevant" at bounding box center [606, 296] width 11 height 11
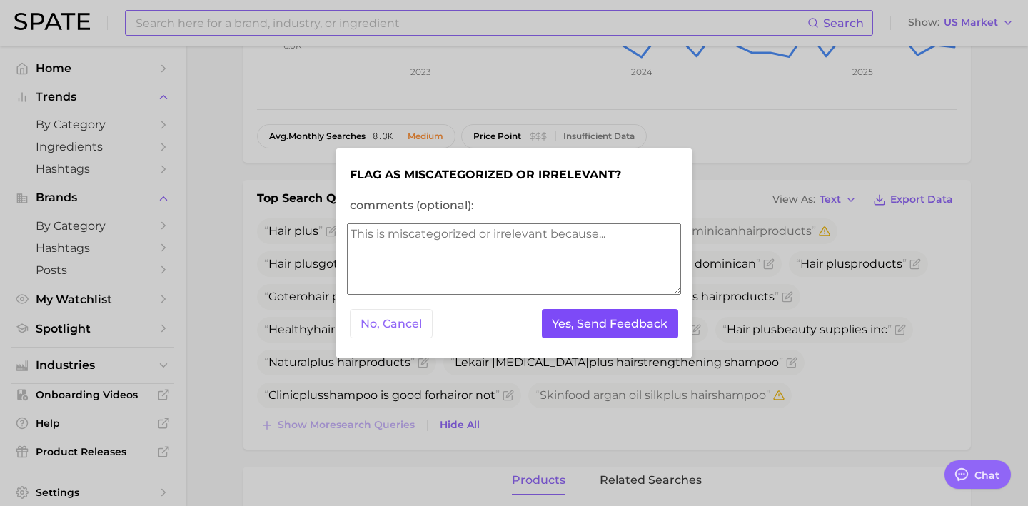
click at [659, 323] on button "Yes, Send Feedback" at bounding box center [610, 323] width 137 height 29
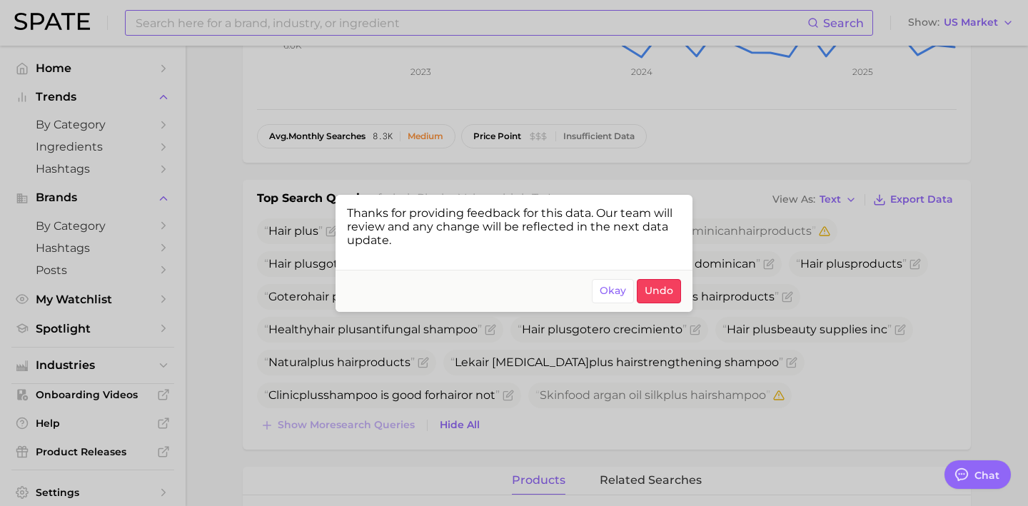
click at [557, 407] on div at bounding box center [514, 253] width 1028 height 506
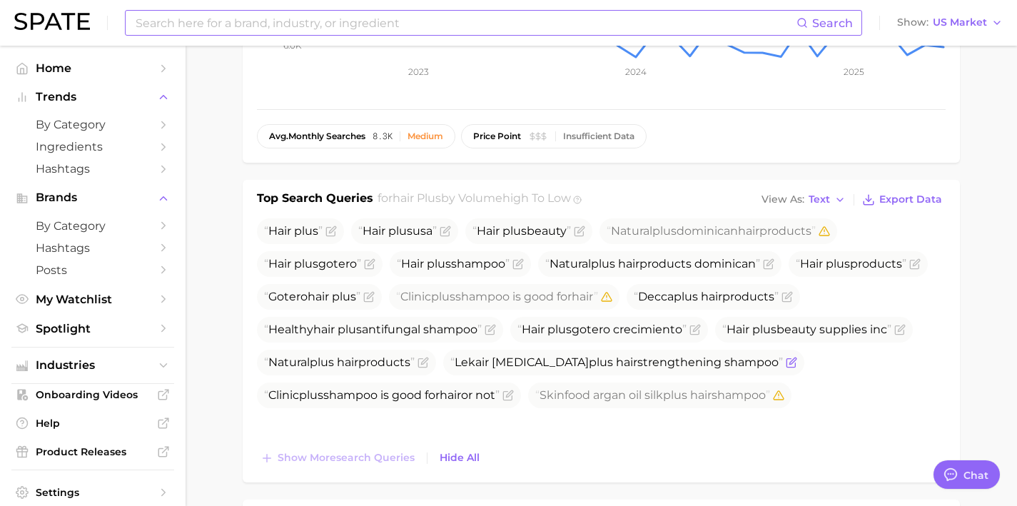
click at [786, 368] on icon "Flag as miscategorized or irrelevant" at bounding box center [791, 362] width 11 height 11
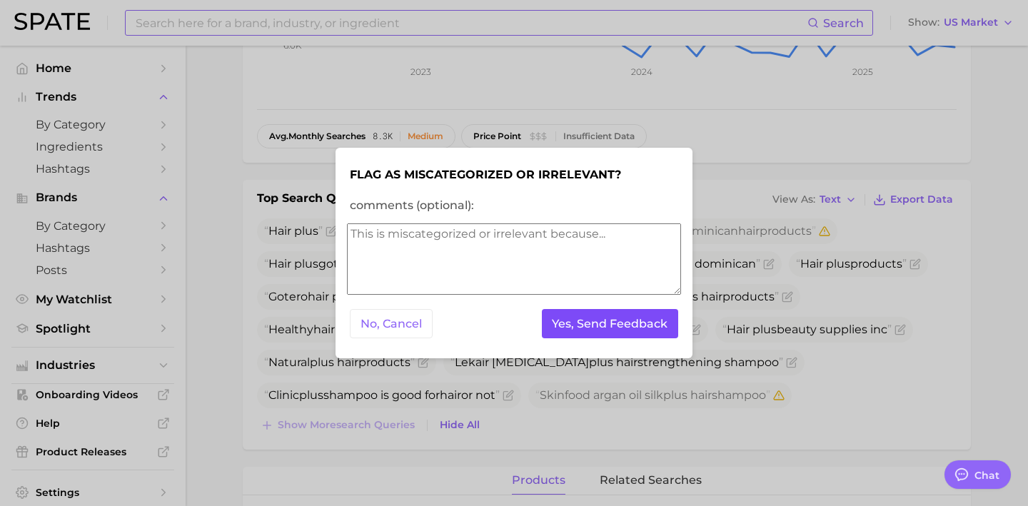
click at [612, 330] on button "Yes, Send Feedback" at bounding box center [610, 323] width 137 height 29
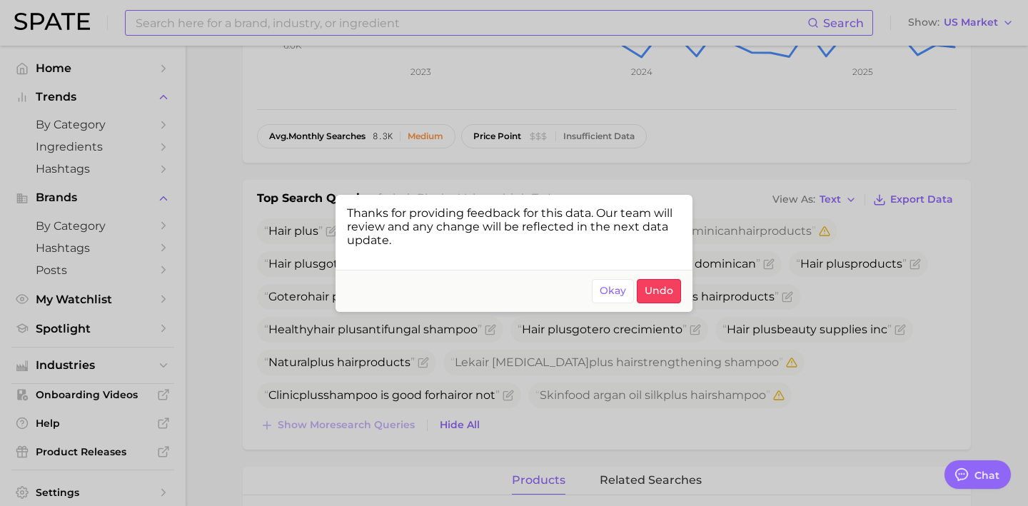
click at [531, 405] on div at bounding box center [514, 253] width 1028 height 506
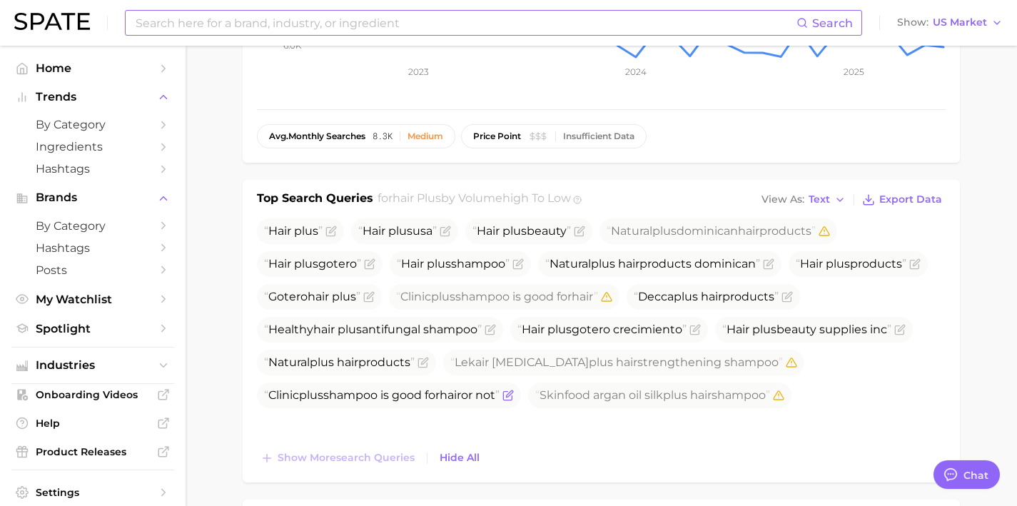
click at [514, 397] on icon "Flag as miscategorized or irrelevant" at bounding box center [508, 395] width 11 height 11
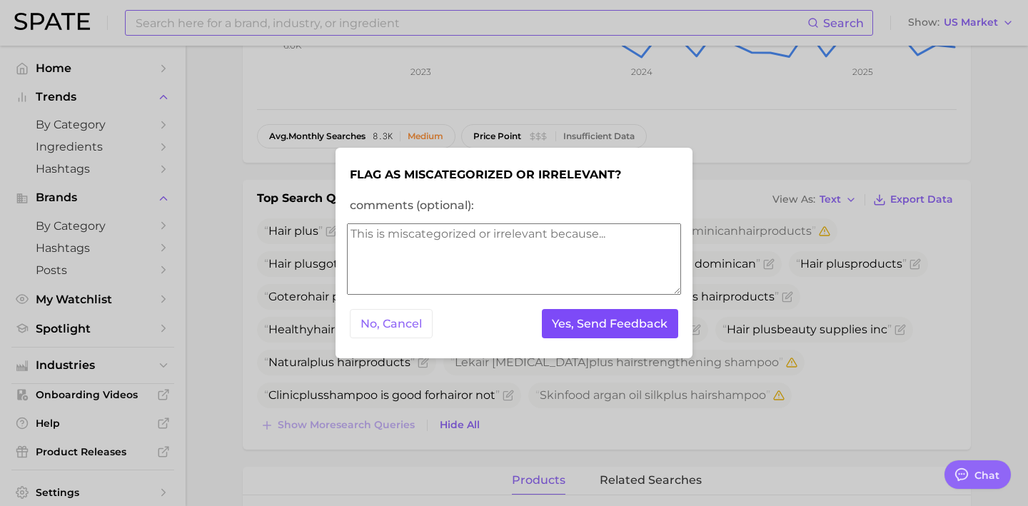
click at [667, 335] on button "Yes, Send Feedback" at bounding box center [610, 323] width 137 height 29
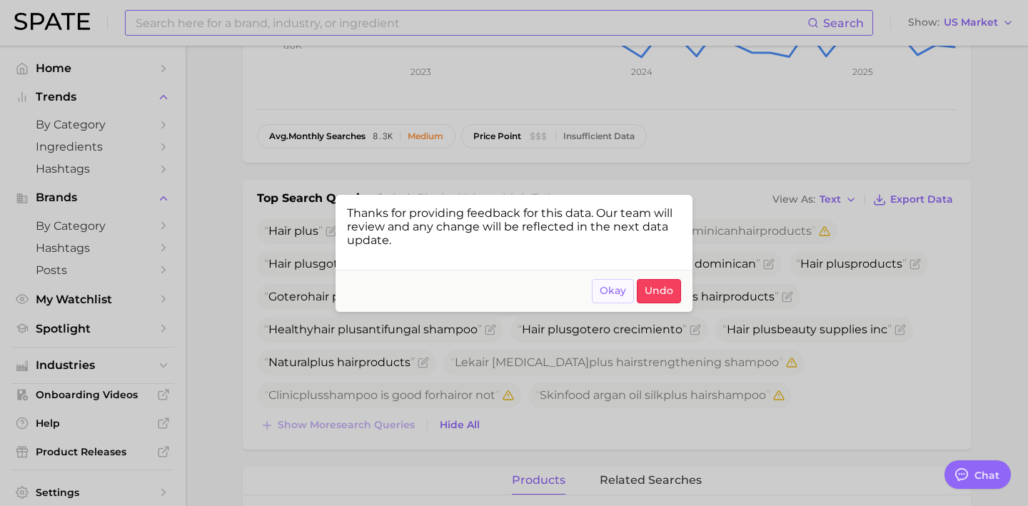
click at [605, 287] on span "Okay" at bounding box center [613, 291] width 26 height 12
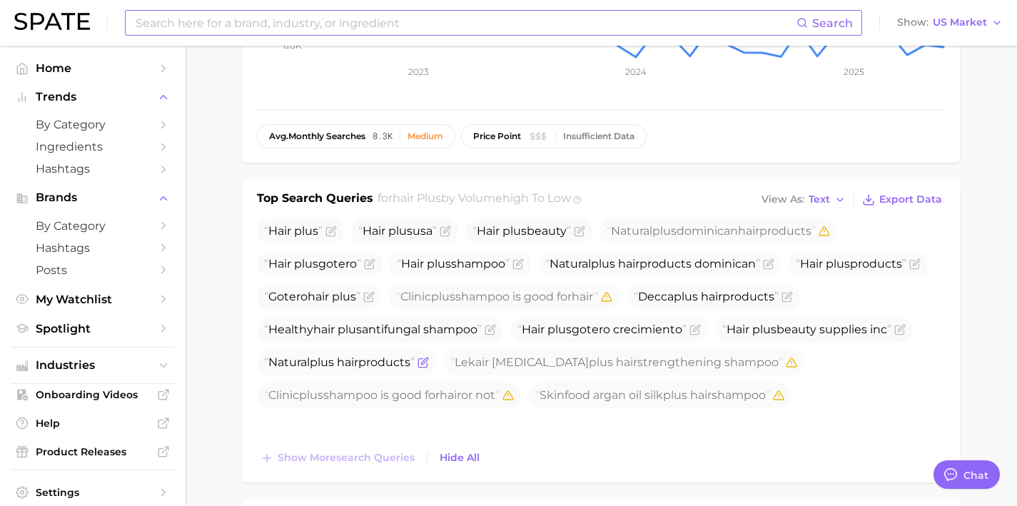
click at [427, 363] on icon "Flag as miscategorized or irrelevant" at bounding box center [422, 363] width 9 height 9
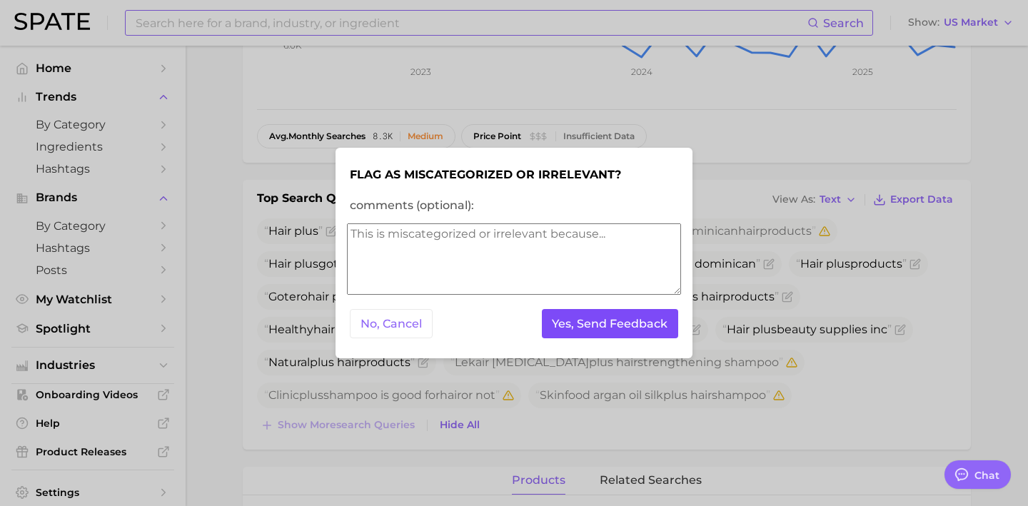
click at [634, 328] on button "Yes, Send Feedback" at bounding box center [610, 323] width 137 height 29
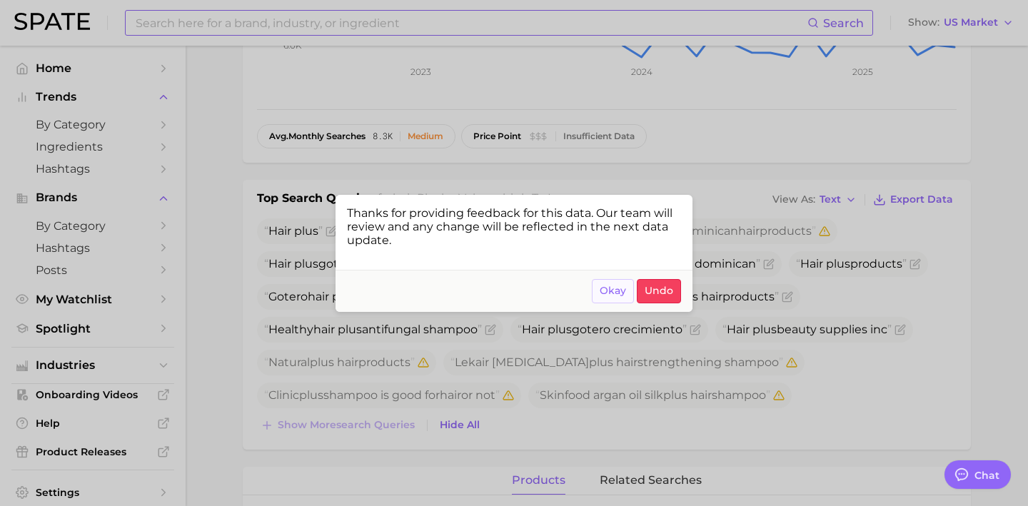
click at [603, 289] on span "Okay" at bounding box center [613, 291] width 26 height 12
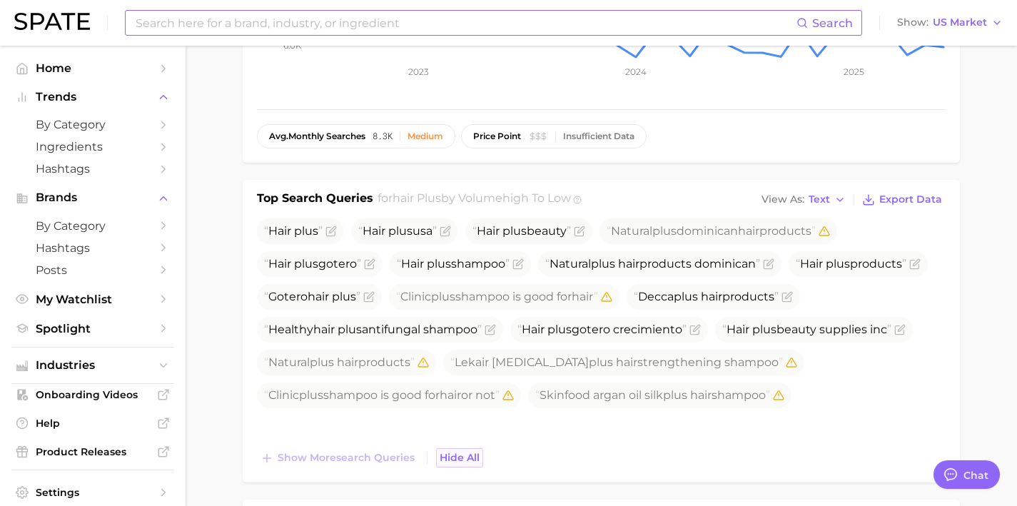
click at [458, 456] on span "Hide All" at bounding box center [460, 458] width 40 height 12
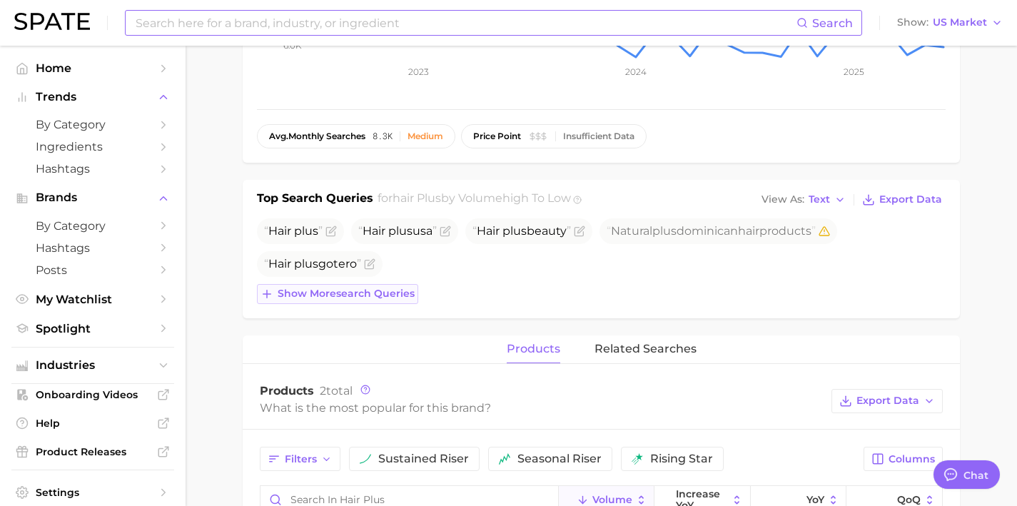
click at [385, 293] on span "Show more search queries" at bounding box center [346, 294] width 137 height 12
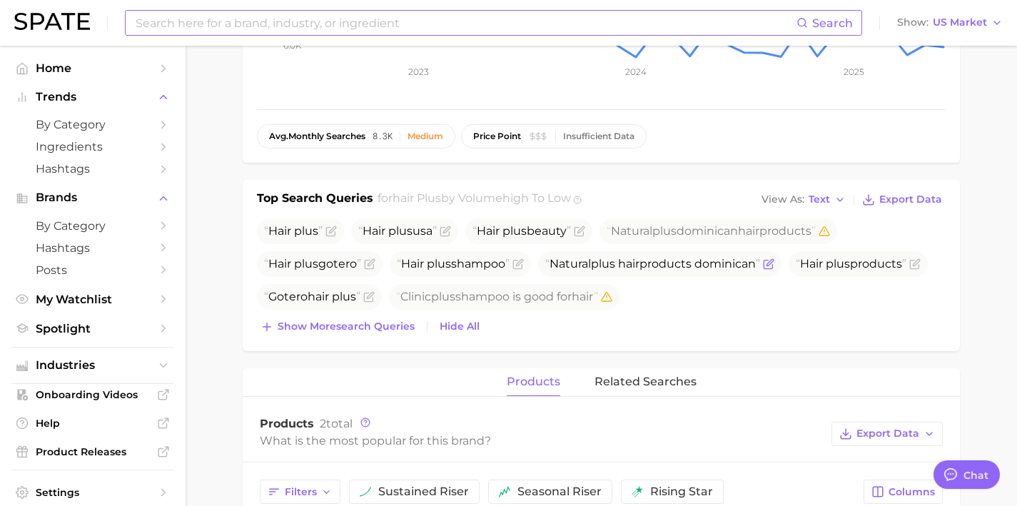
click at [775, 266] on icon "Flag as miscategorized or irrelevant" at bounding box center [768, 263] width 11 height 11
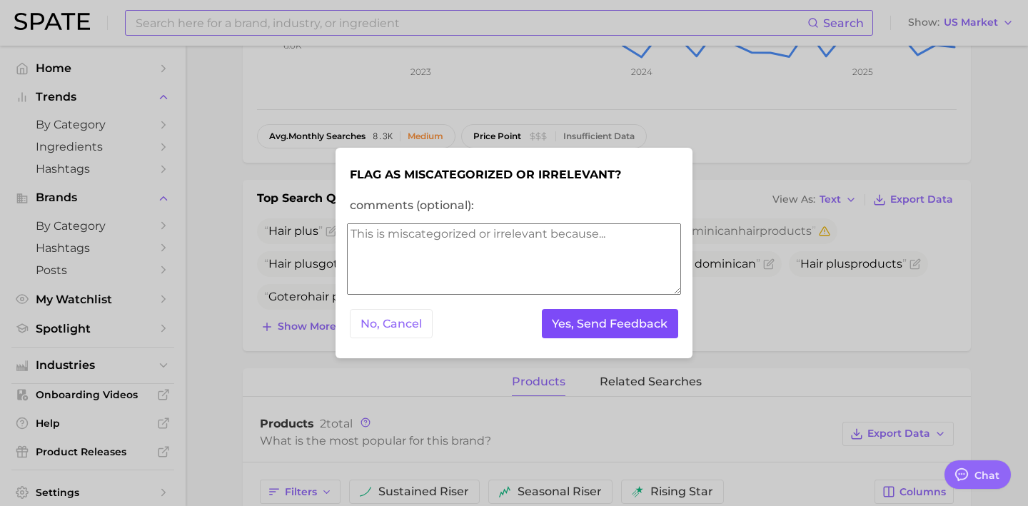
click at [637, 327] on button "Yes, Send Feedback" at bounding box center [610, 323] width 137 height 29
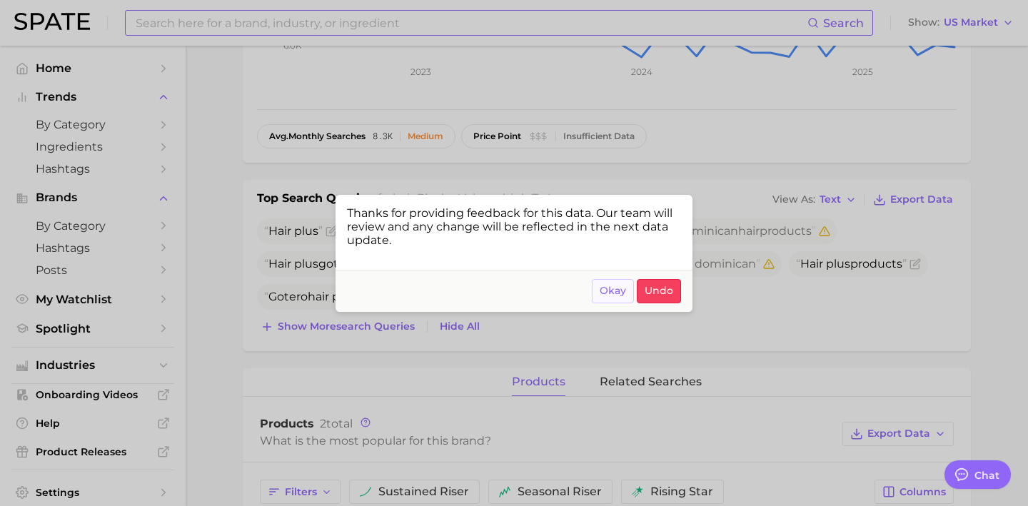
click at [622, 285] on button "Okay" at bounding box center [613, 291] width 42 height 24
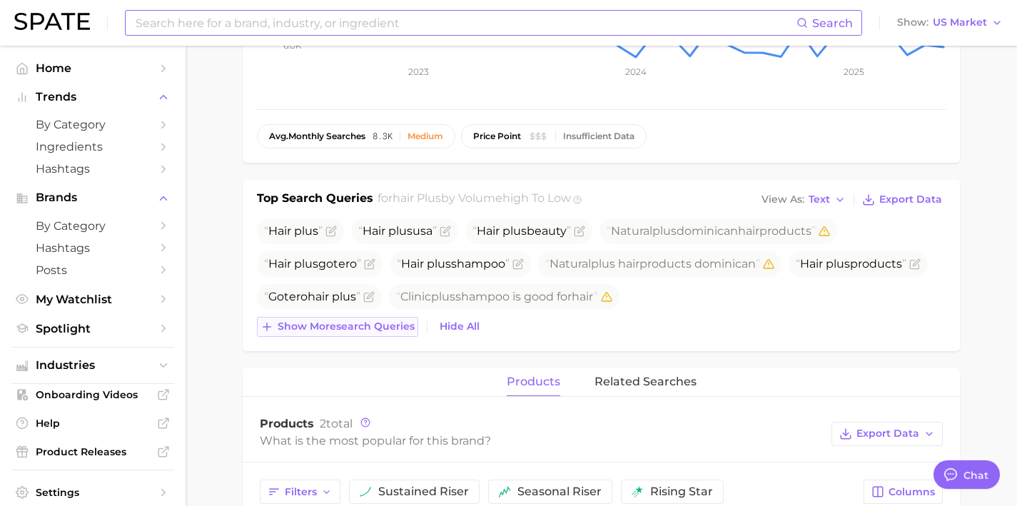
click at [405, 335] on button "Show more search queries" at bounding box center [337, 327] width 161 height 20
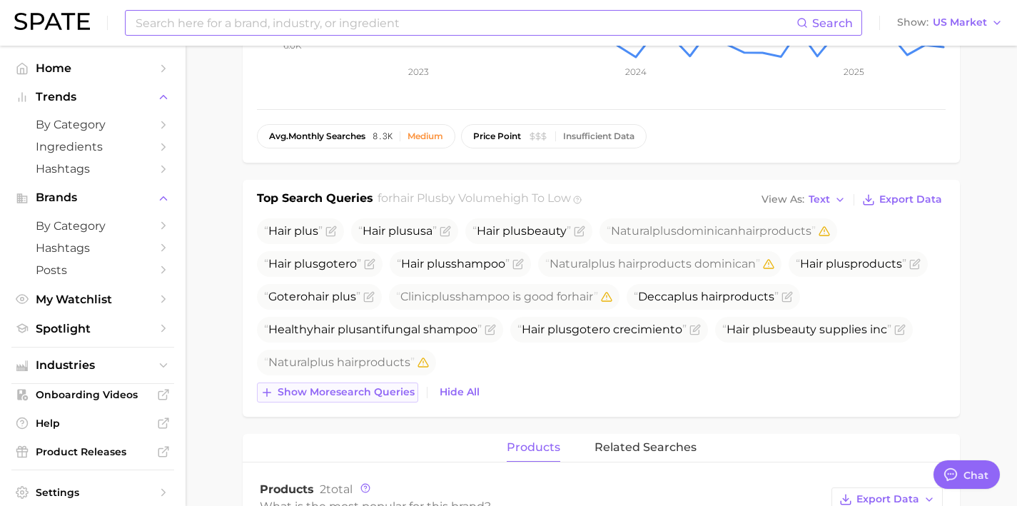
click at [394, 390] on span "Show more search queries" at bounding box center [346, 392] width 137 height 12
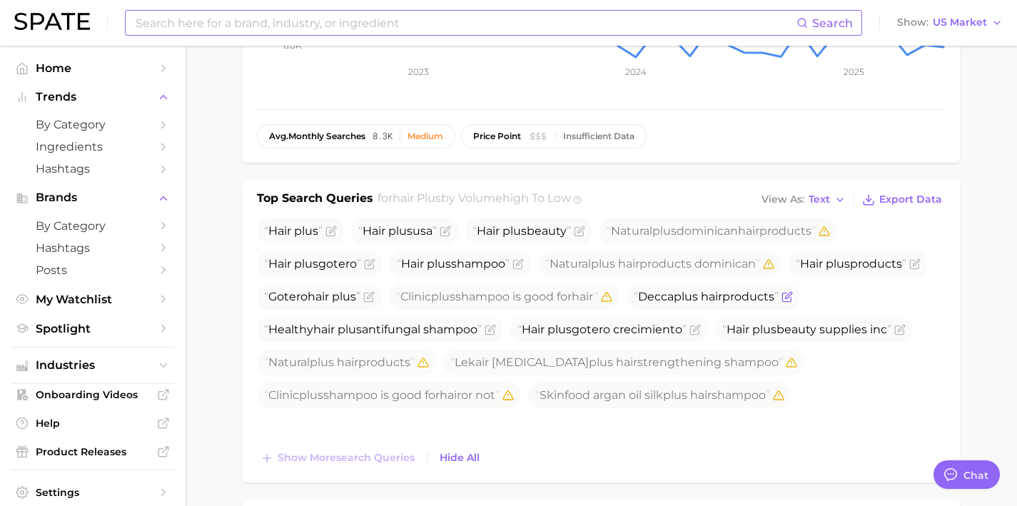
click at [782, 303] on icon "Flag as miscategorized or irrelevant" at bounding box center [787, 296] width 11 height 11
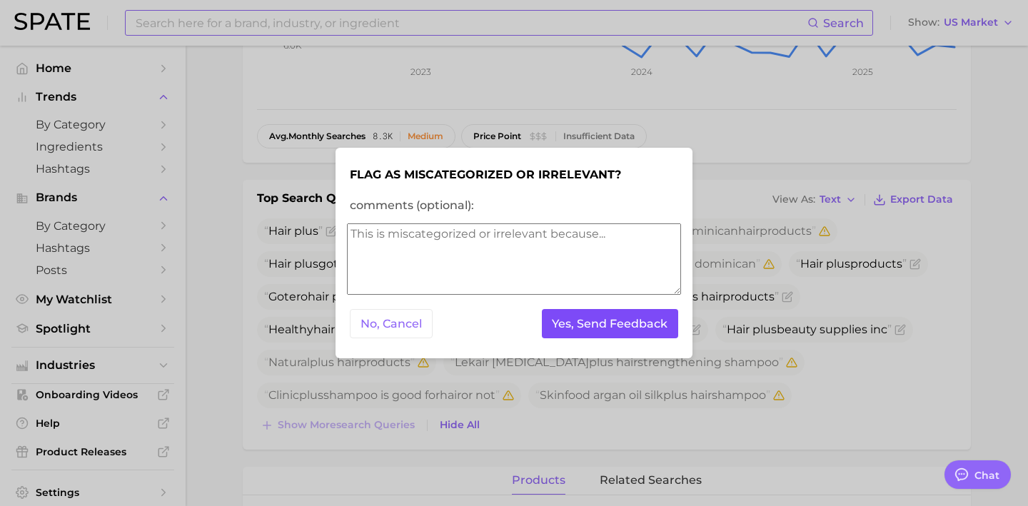
click at [583, 321] on button "Yes, Send Feedback" at bounding box center [610, 323] width 137 height 29
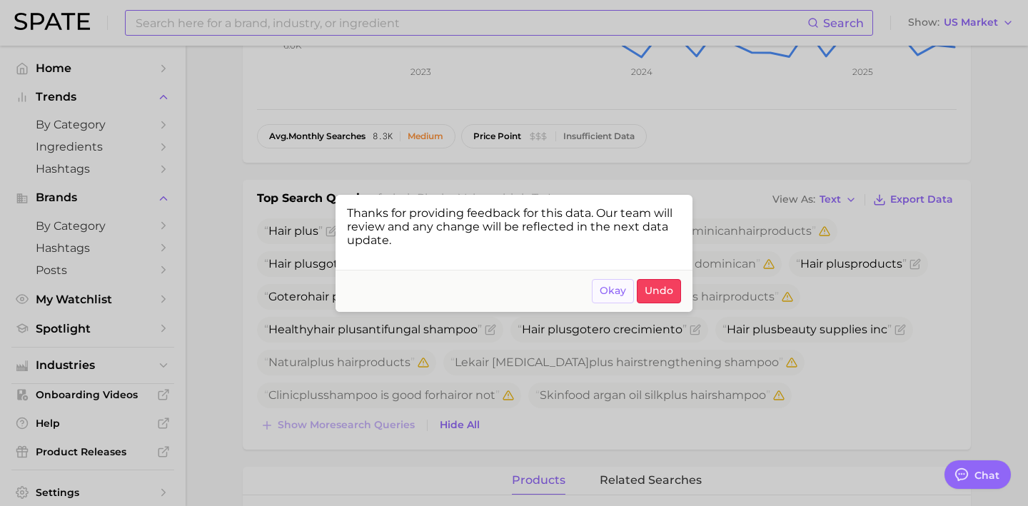
click at [604, 291] on span "Okay" at bounding box center [613, 291] width 26 height 12
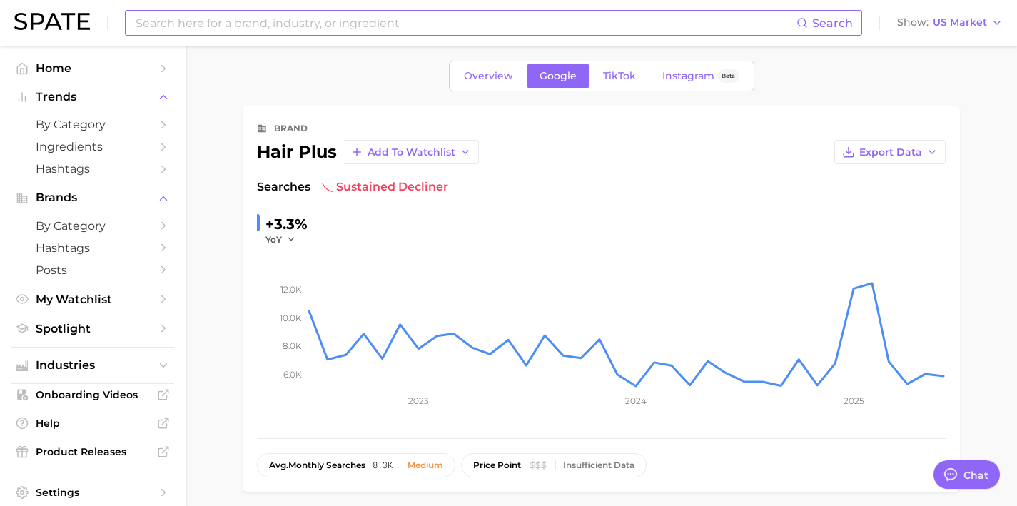
scroll to position [0, 0]
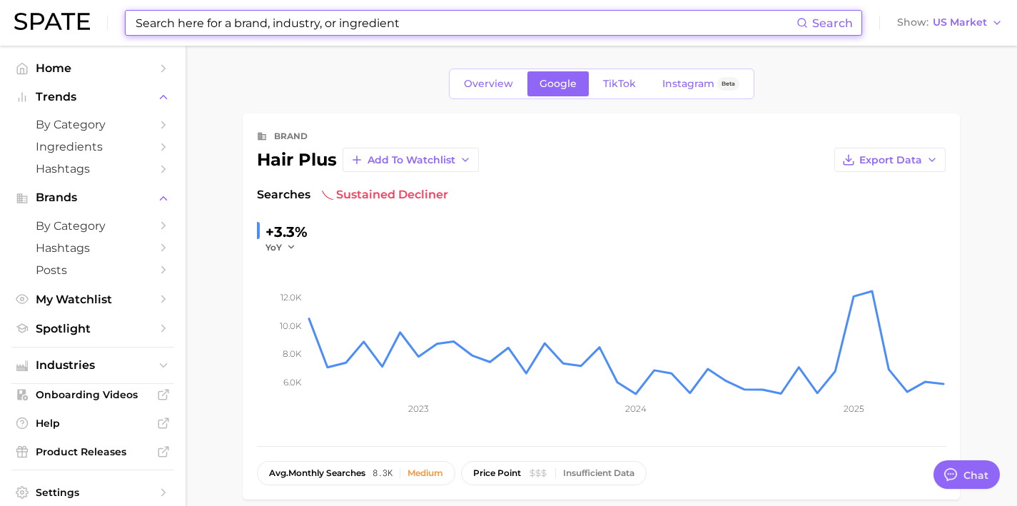
click at [188, 25] on input at bounding box center [465, 23] width 662 height 24
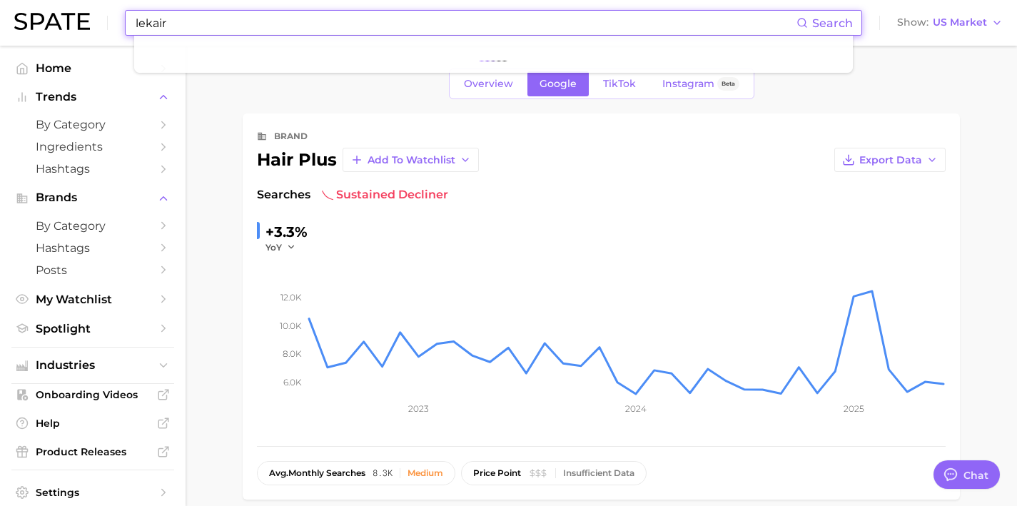
paste input "[URL][DOMAIN_NAME]"
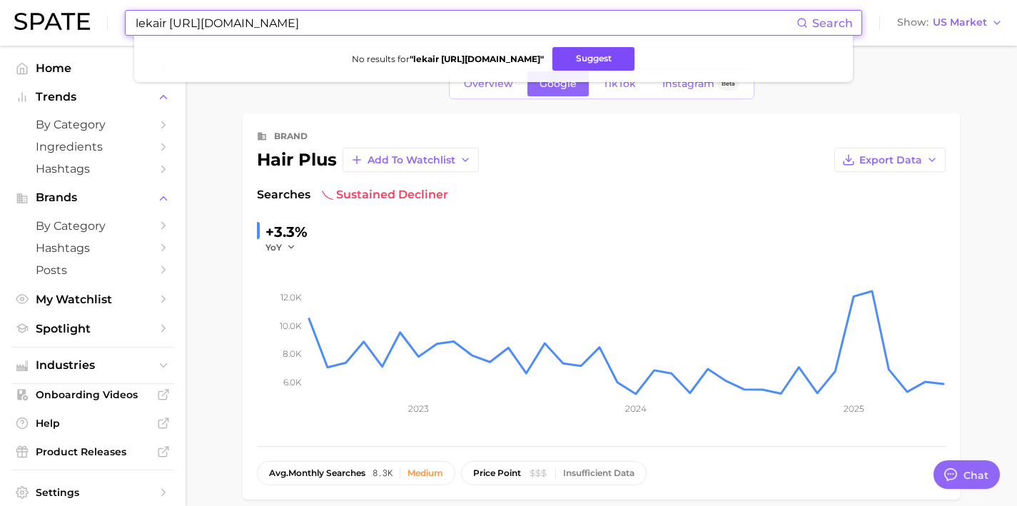
type input "lekair [URL][DOMAIN_NAME]"
click at [595, 56] on button "Suggest" at bounding box center [594, 59] width 82 height 24
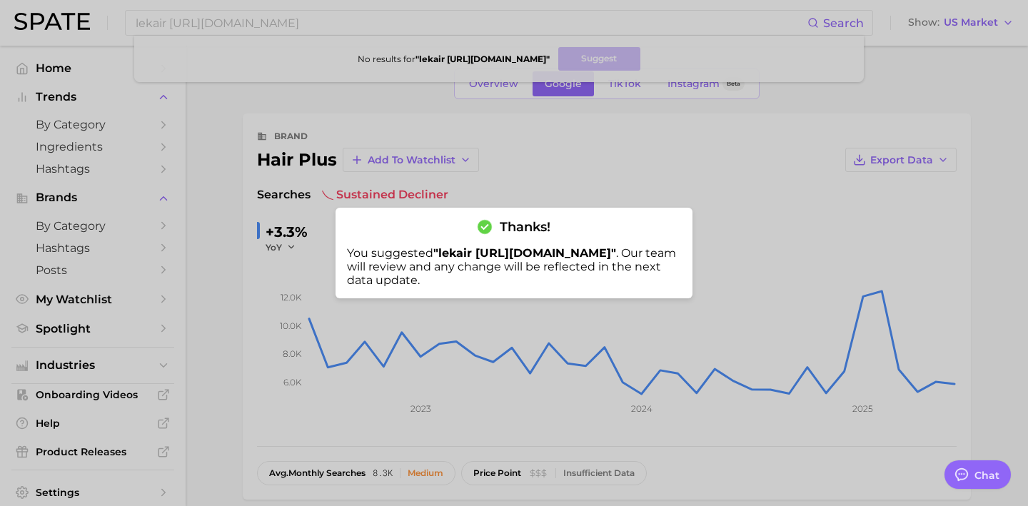
click at [582, 146] on div at bounding box center [514, 253] width 1028 height 506
